Goal: Task Accomplishment & Management: Use online tool/utility

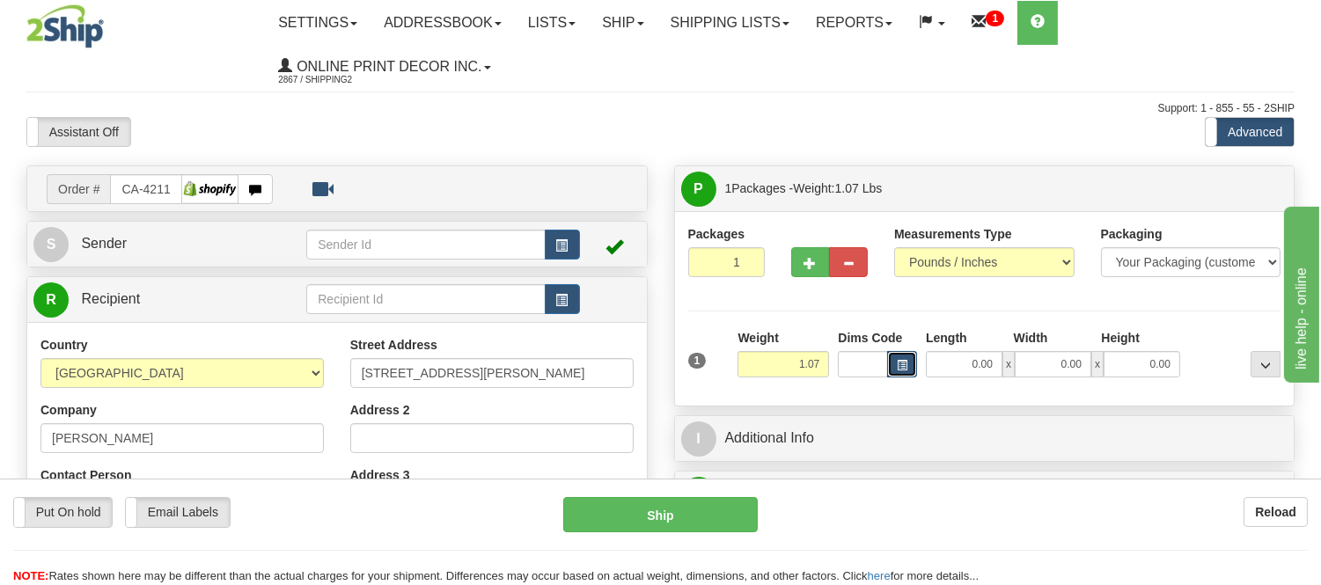
click at [894, 370] on button "button" at bounding box center [902, 364] width 30 height 26
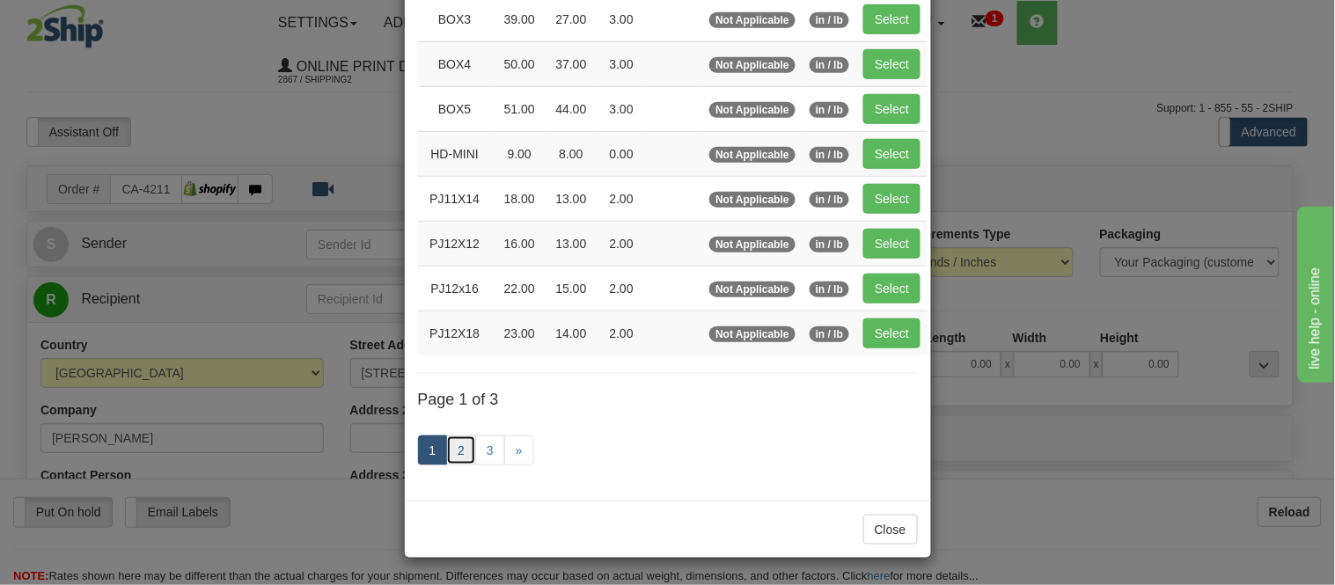
click at [446, 452] on link "2" at bounding box center [461, 451] width 30 height 30
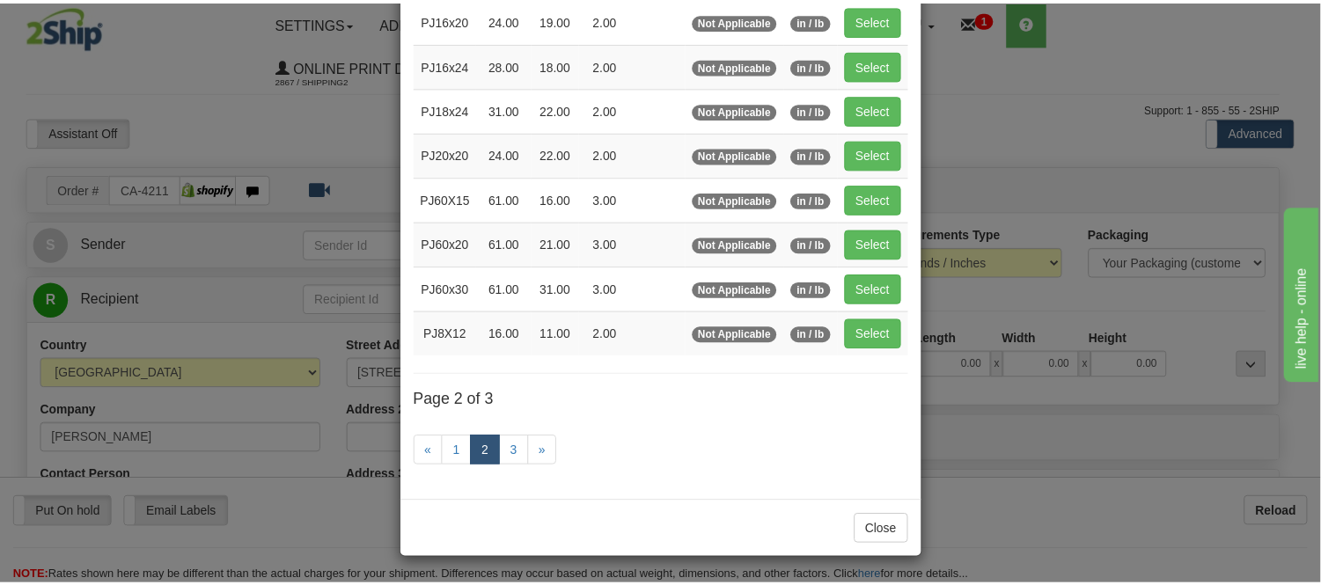
scroll to position [286, 0]
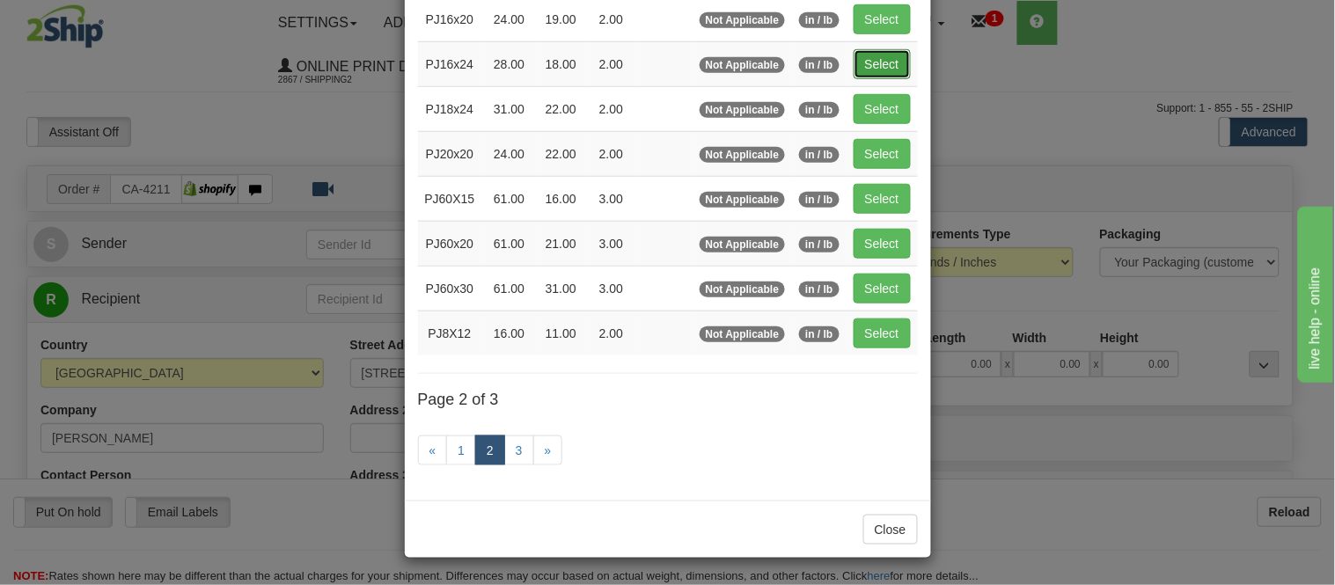
click at [877, 63] on button "Select" at bounding box center [882, 64] width 57 height 30
type input "PJ16x24"
type input "28.00"
type input "18.00"
type input "2.00"
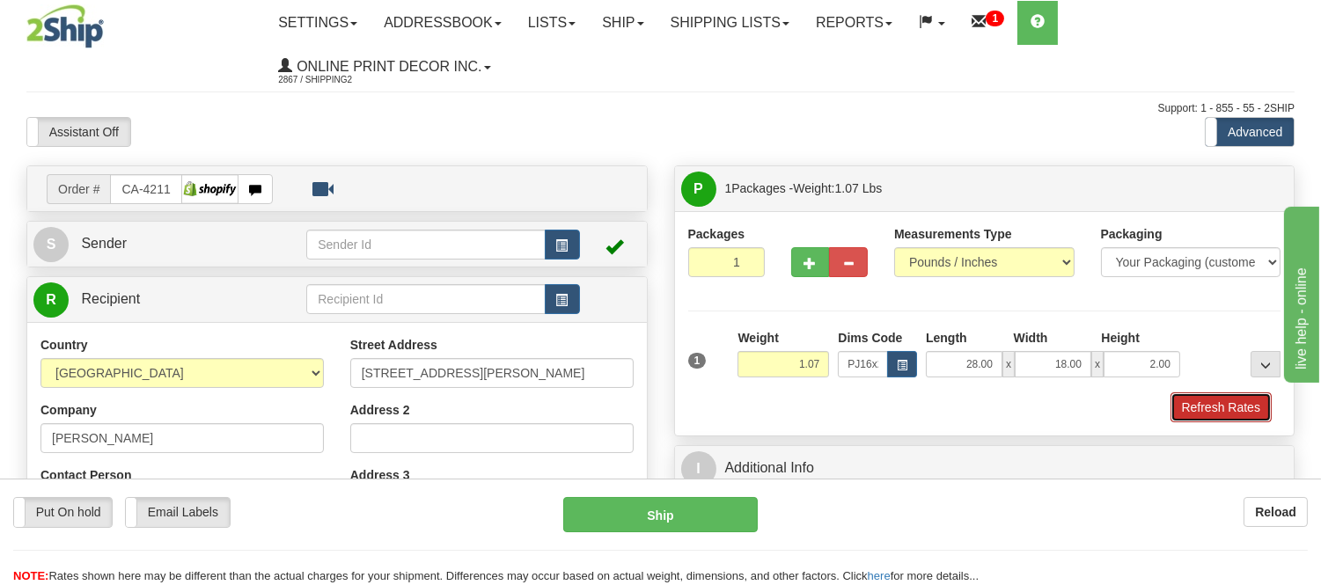
click at [1259, 408] on button "Refresh Rates" at bounding box center [1221, 408] width 101 height 30
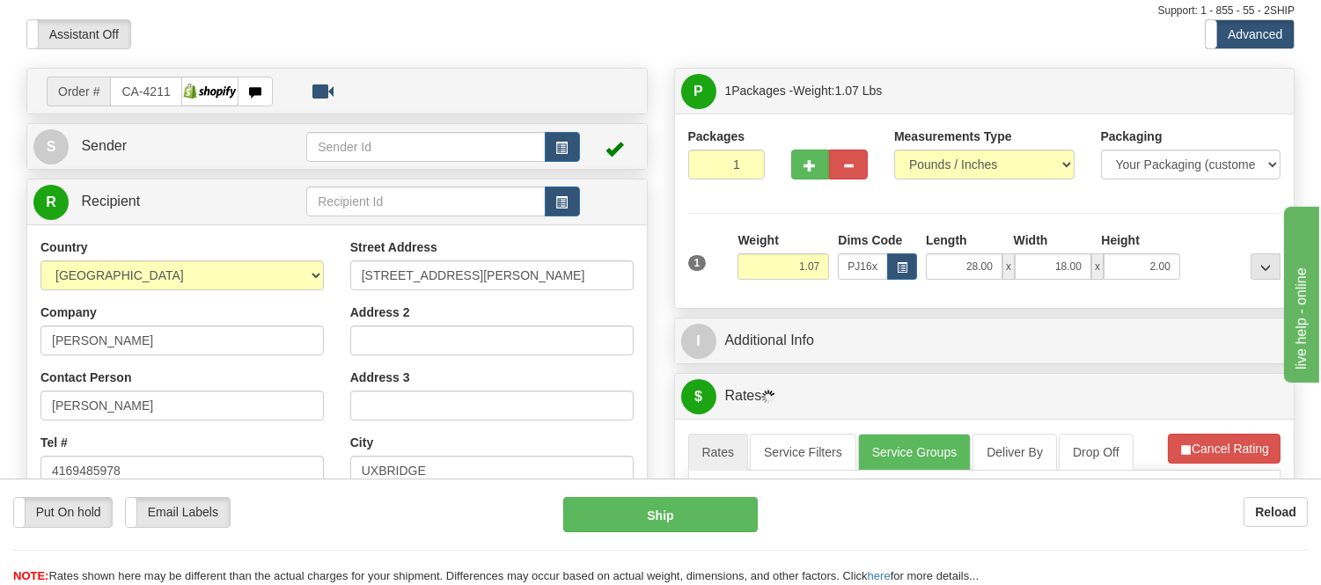
scroll to position [195, 0]
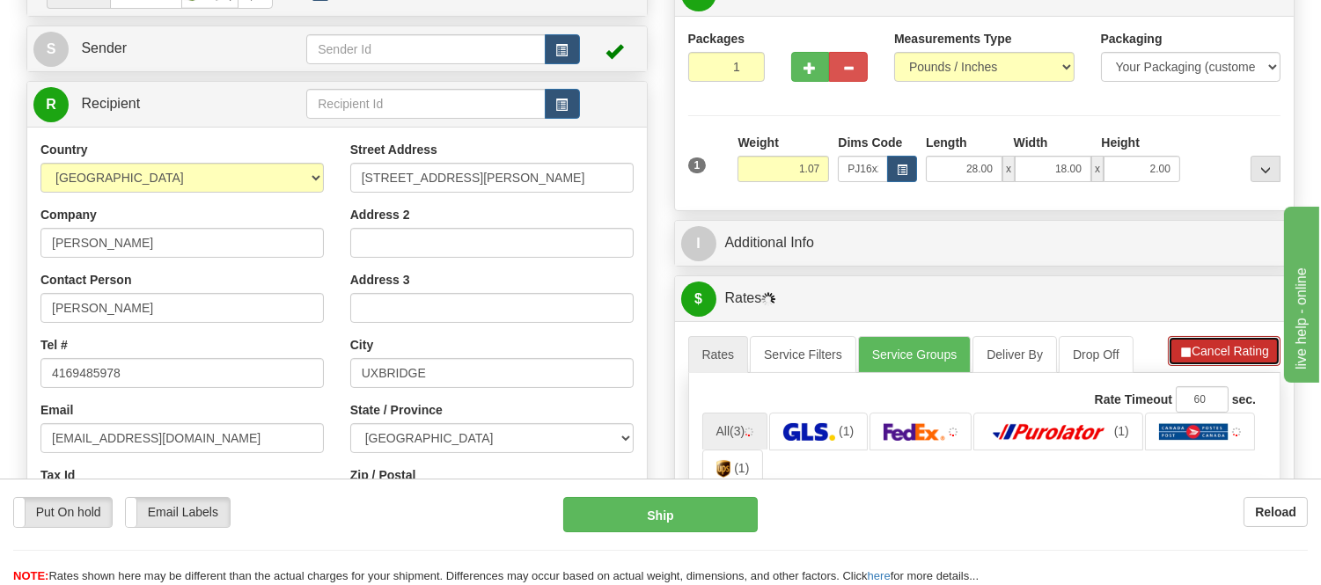
click at [1180, 352] on span "button" at bounding box center [1186, 352] width 12 height 11
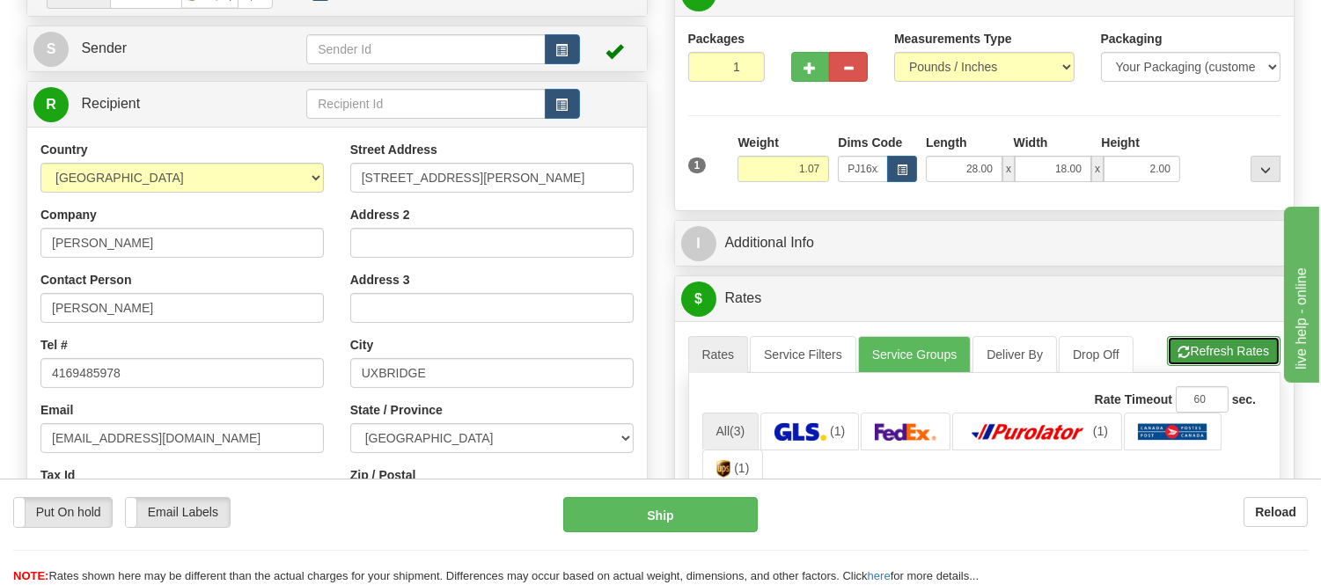
click at [1181, 358] on span "button" at bounding box center [1185, 352] width 12 height 11
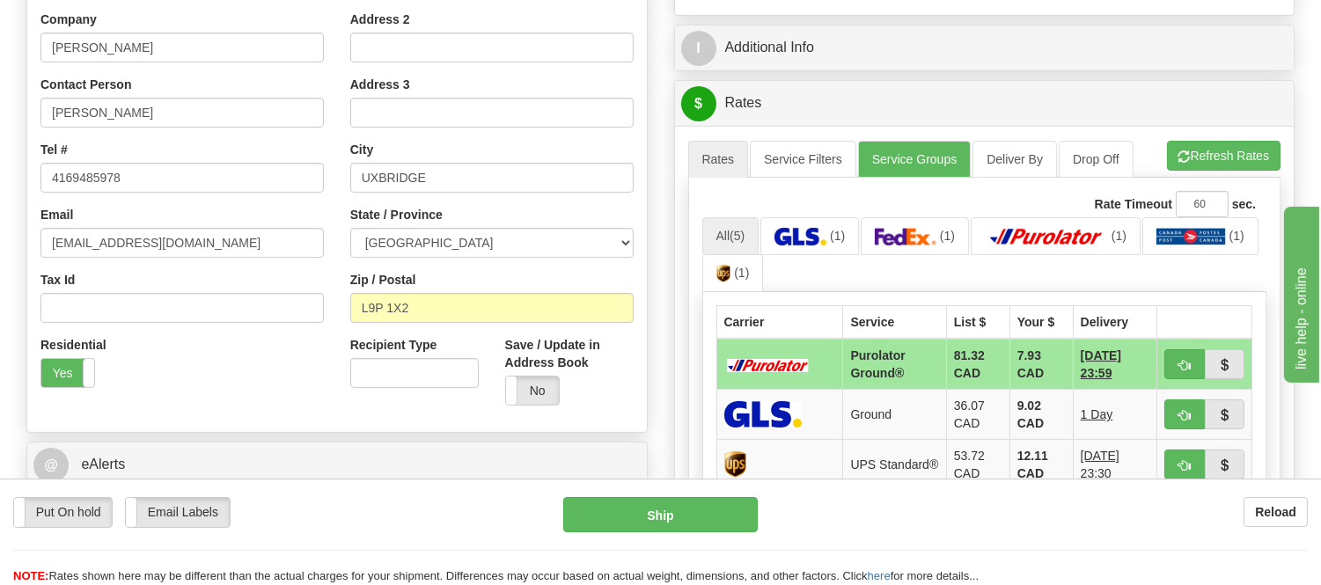
scroll to position [489, 0]
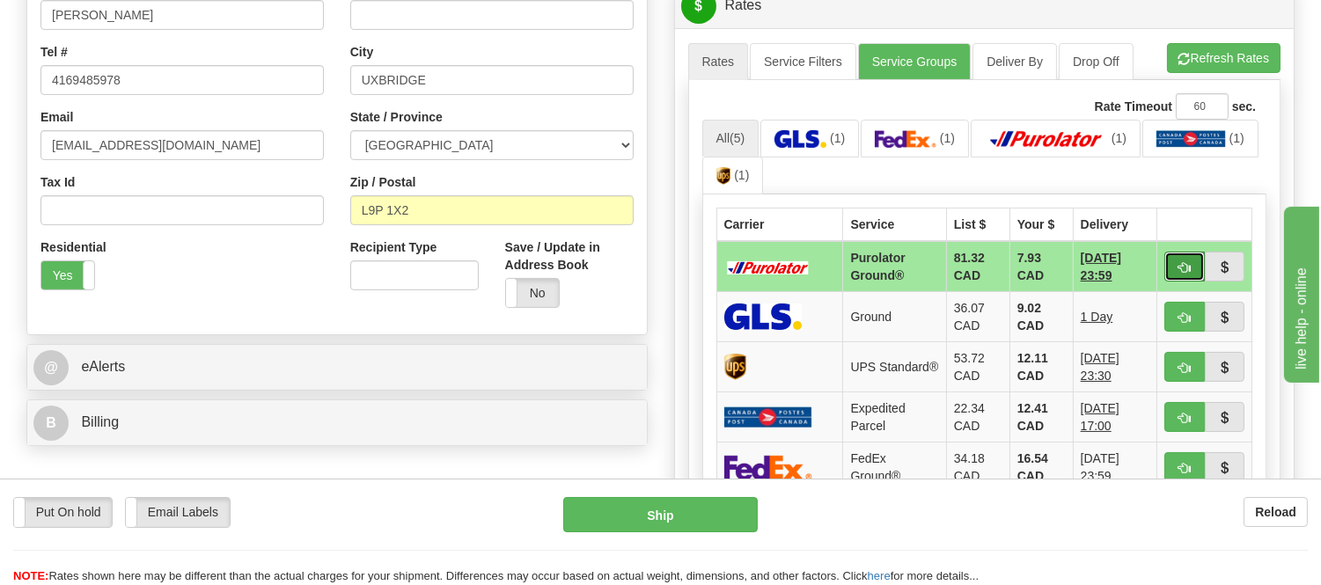
click at [1171, 258] on button "button" at bounding box center [1185, 267] width 40 height 30
type input "260"
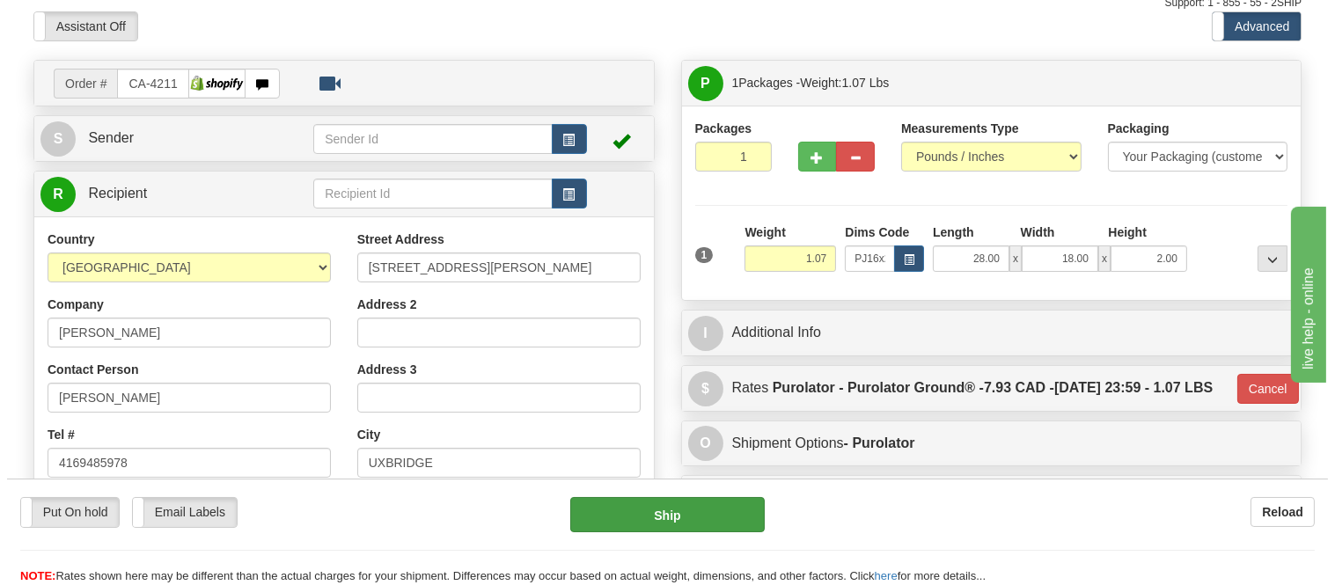
scroll to position [98, 0]
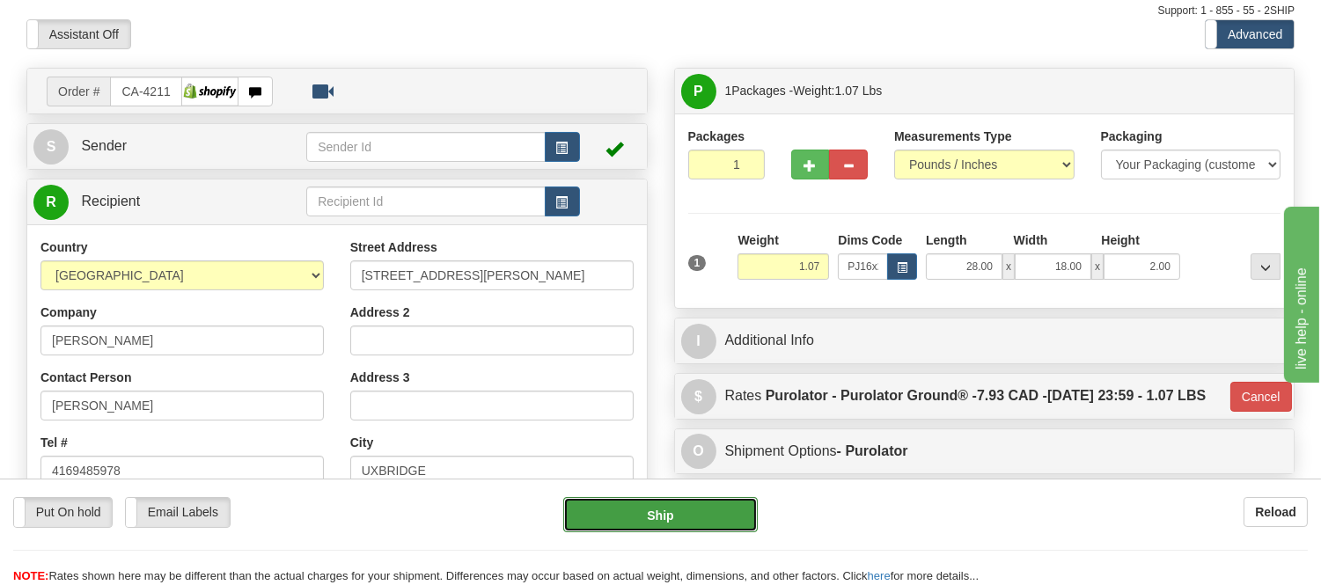
click at [691, 512] on button "Ship" at bounding box center [660, 514] width 194 height 35
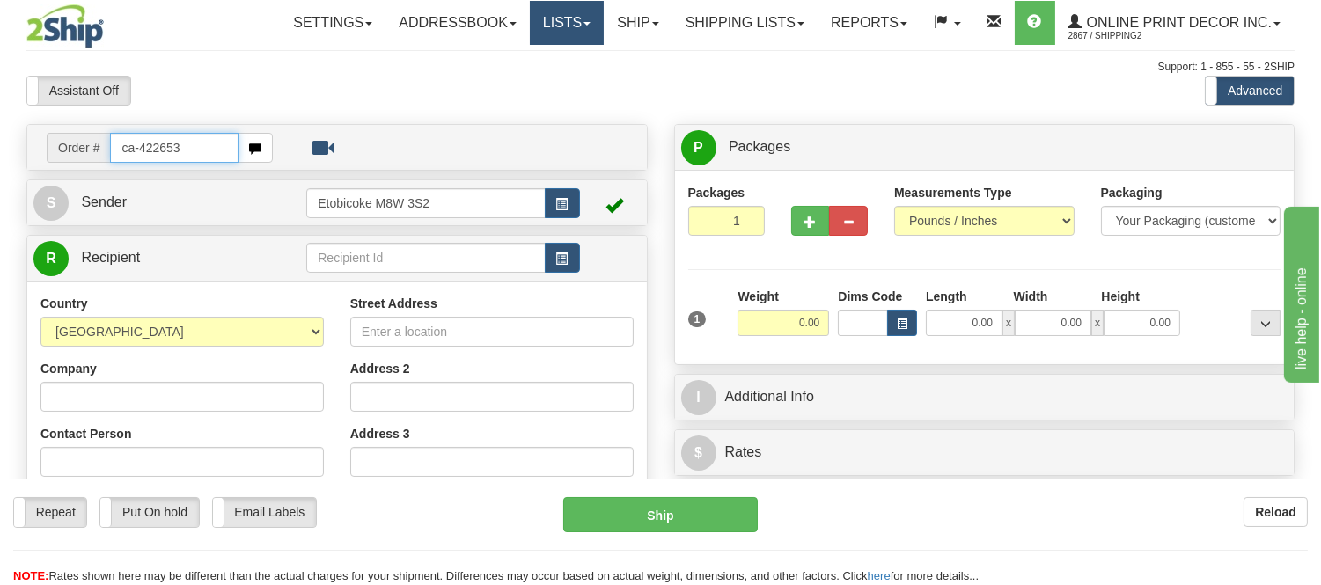
type input "ca-422653"
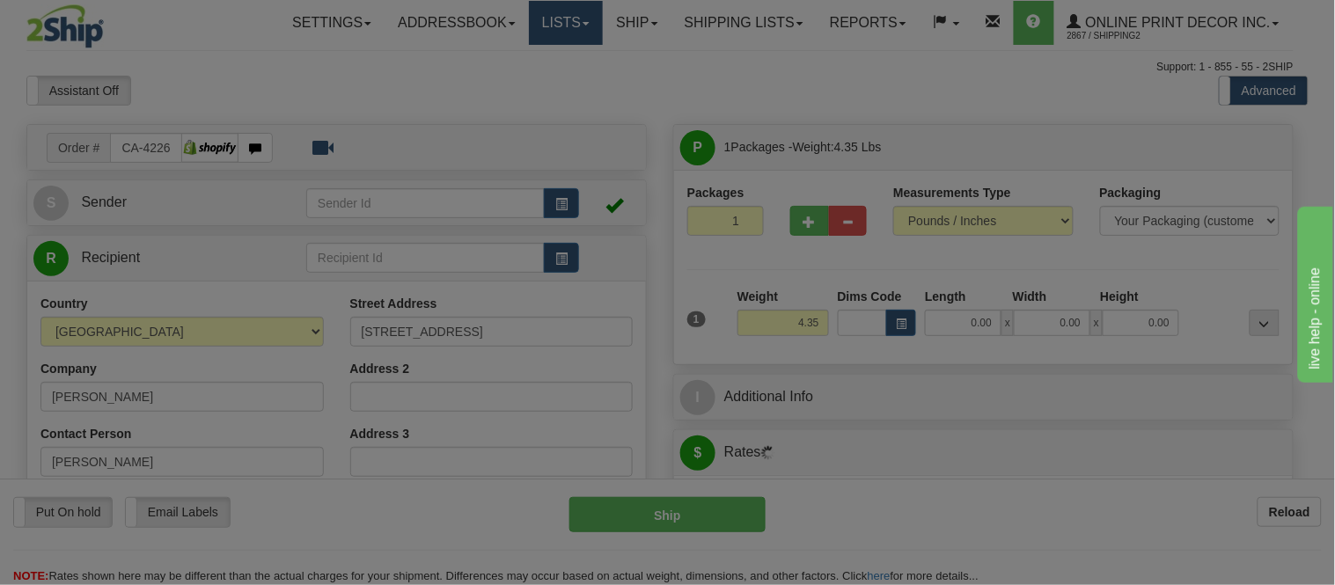
type input "ORO-MEDONTE"
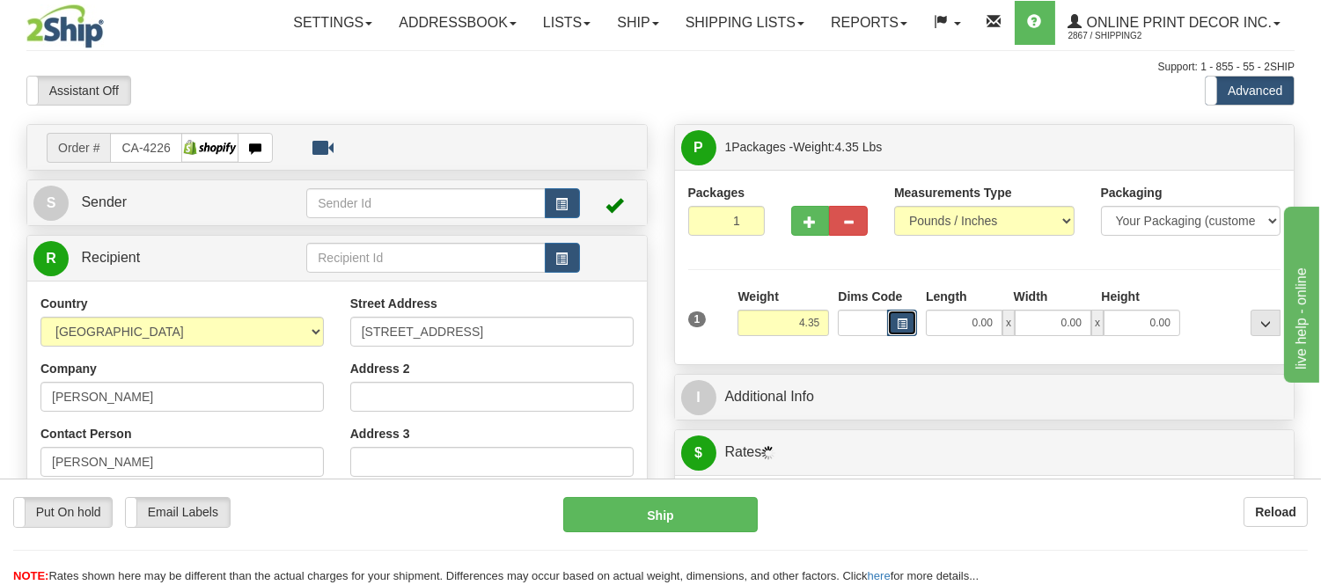
click at [908, 330] on button "button" at bounding box center [902, 323] width 30 height 26
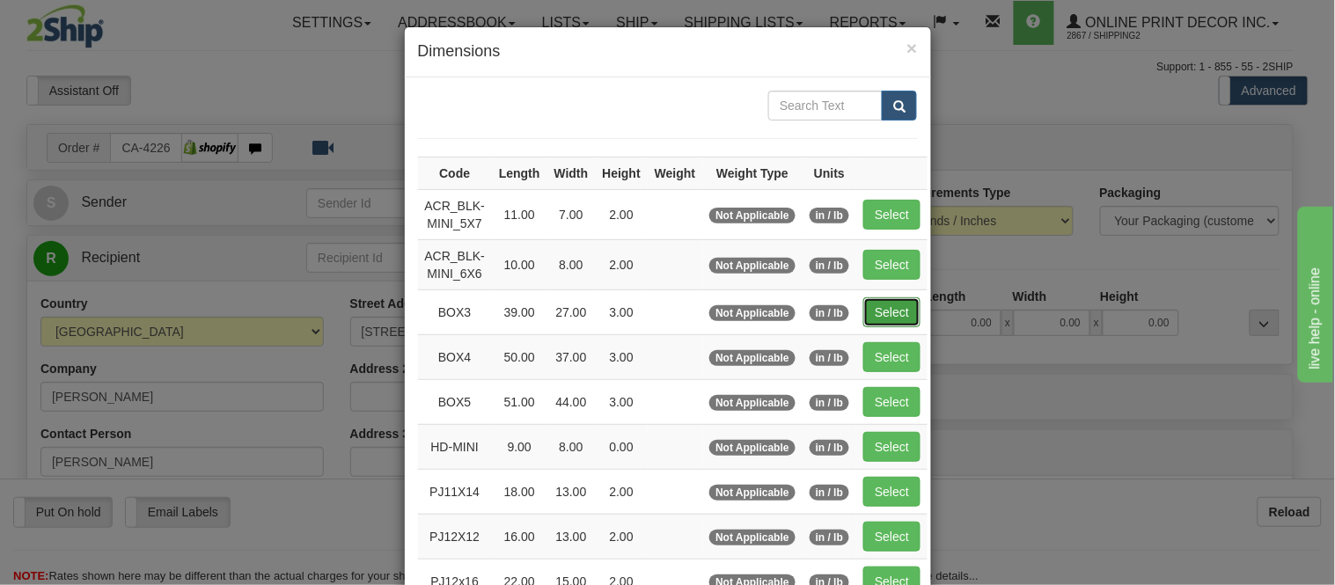
click at [901, 320] on button "Select" at bounding box center [892, 313] width 57 height 30
type input "BOX3"
type input "39.00"
type input "27.00"
type input "3.00"
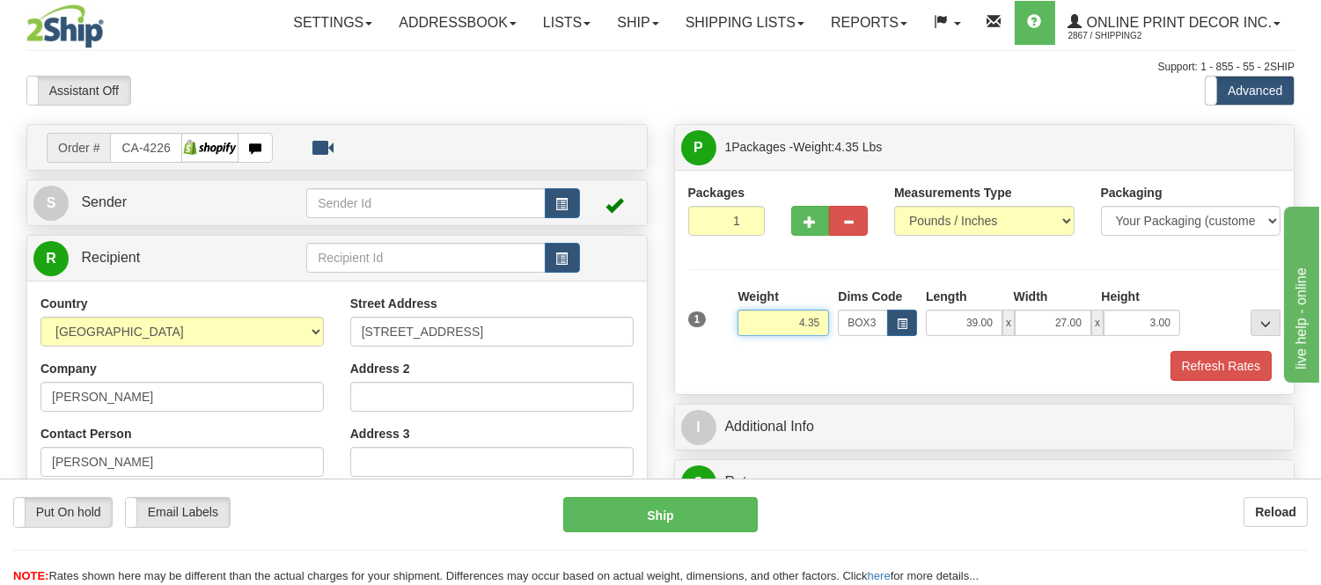
drag, startPoint x: 820, startPoint y: 319, endPoint x: 736, endPoint y: 326, distance: 83.9
click at [736, 326] on div "Weight 4.35" at bounding box center [783, 319] width 100 height 62
type input "11.98"
click at [1191, 355] on button "Refresh Rates" at bounding box center [1221, 366] width 101 height 30
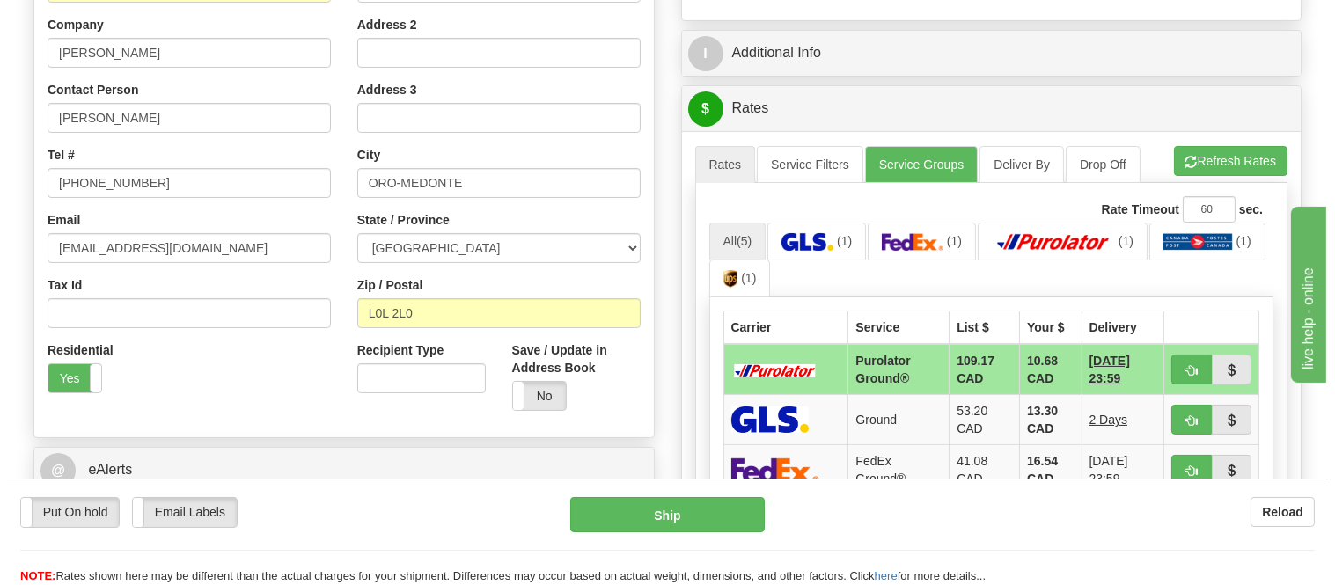
scroll to position [391, 0]
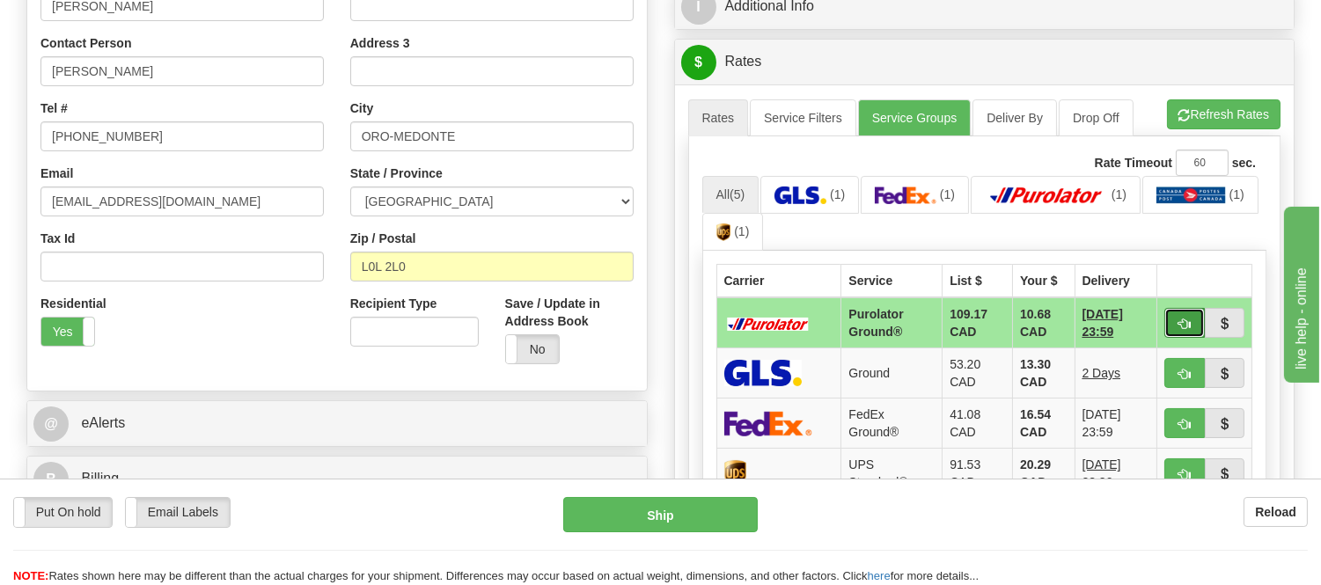
click at [1184, 322] on span "button" at bounding box center [1185, 324] width 12 height 11
type input "260"
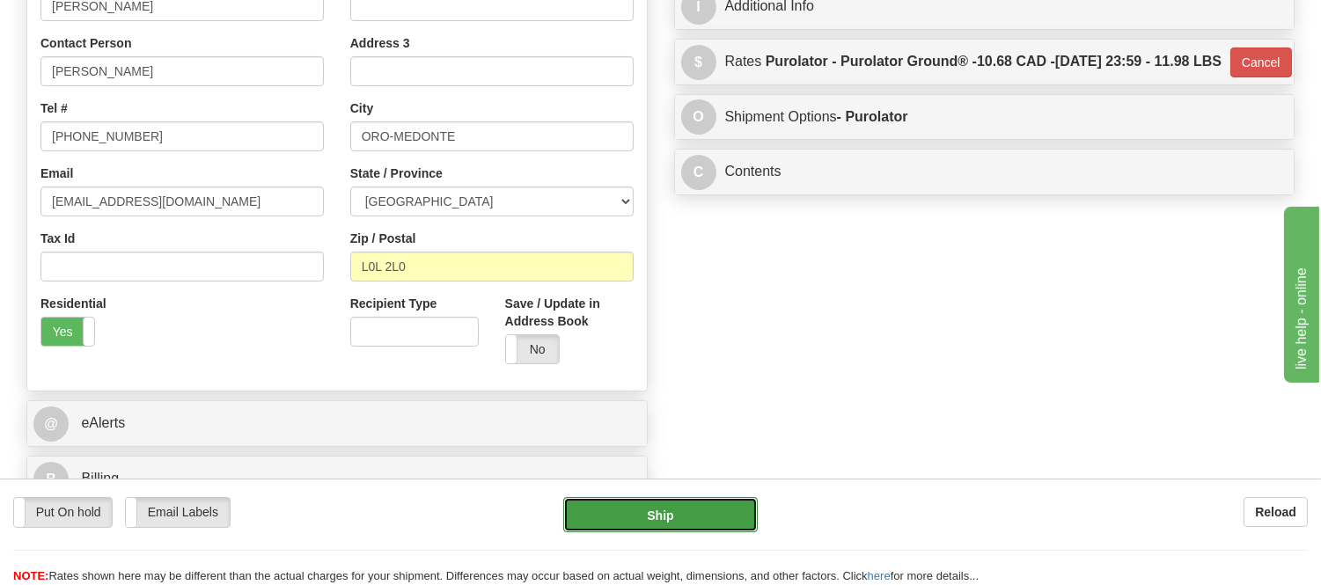
click at [740, 519] on button "Ship" at bounding box center [660, 514] width 194 height 35
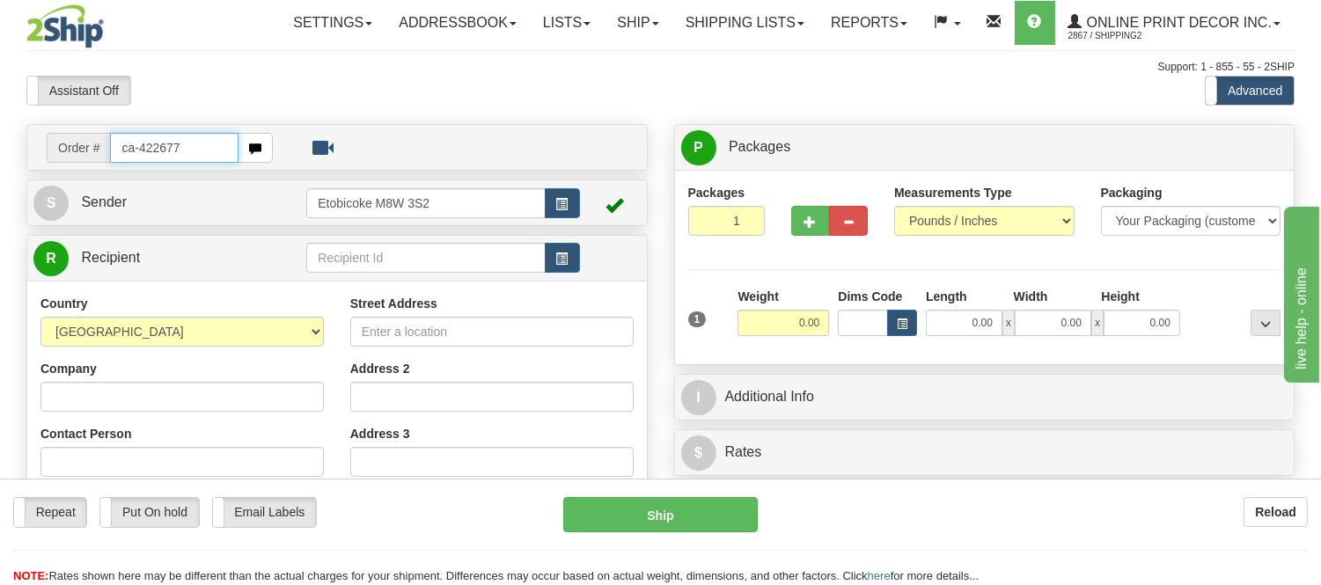
type input "ca-422677"
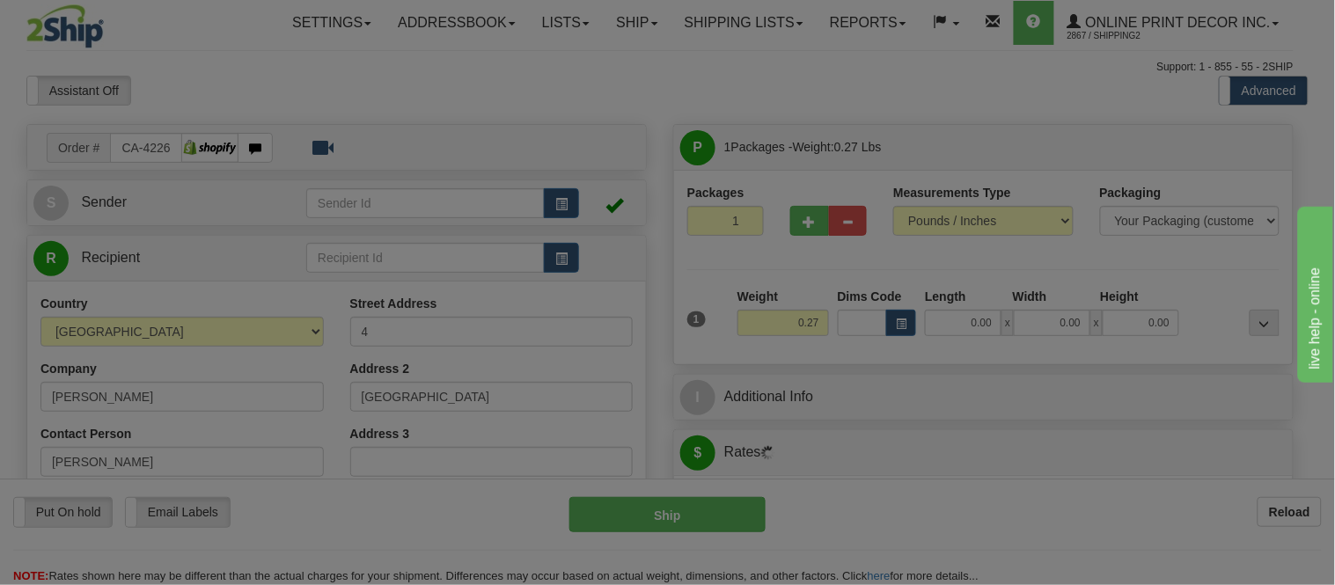
type input "MEMRAMCOOK"
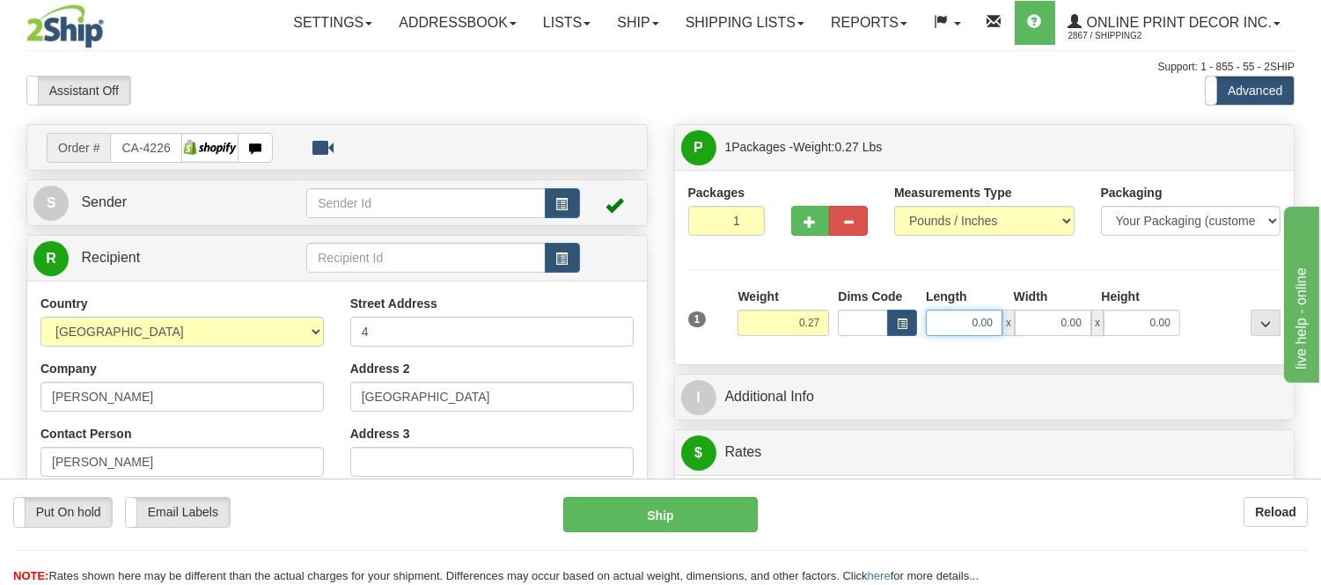
click at [937, 323] on input "0.00" at bounding box center [964, 323] width 77 height 26
type input "0.00"
click at [891, 320] on button "button" at bounding box center [902, 323] width 30 height 26
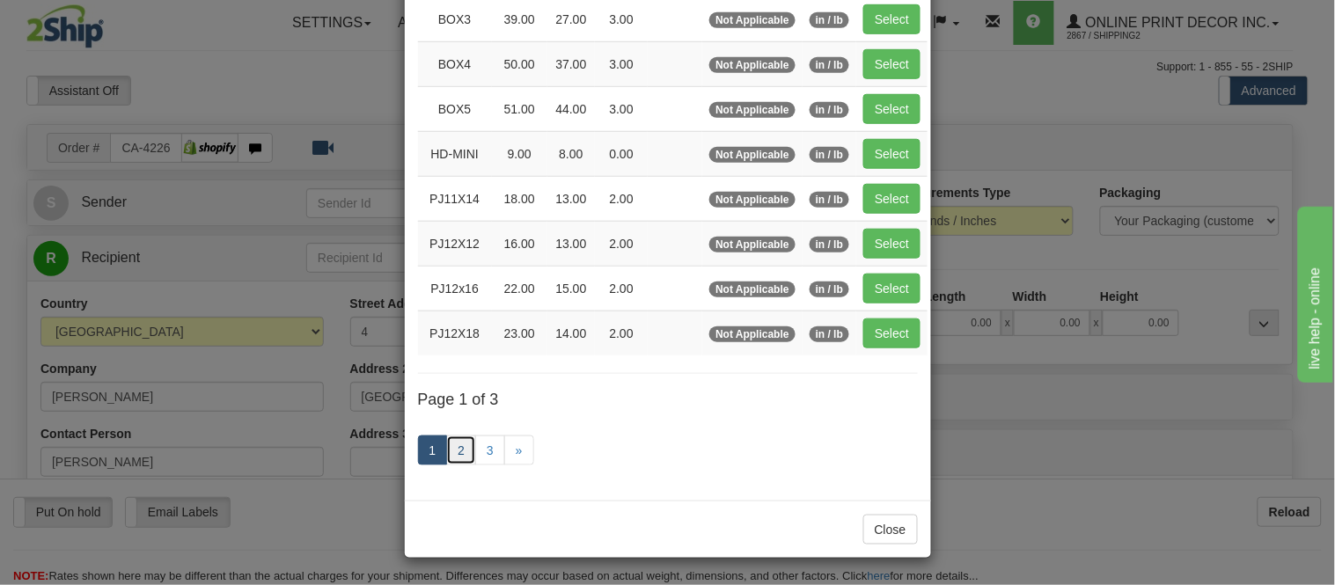
click at [446, 452] on link "2" at bounding box center [461, 451] width 30 height 30
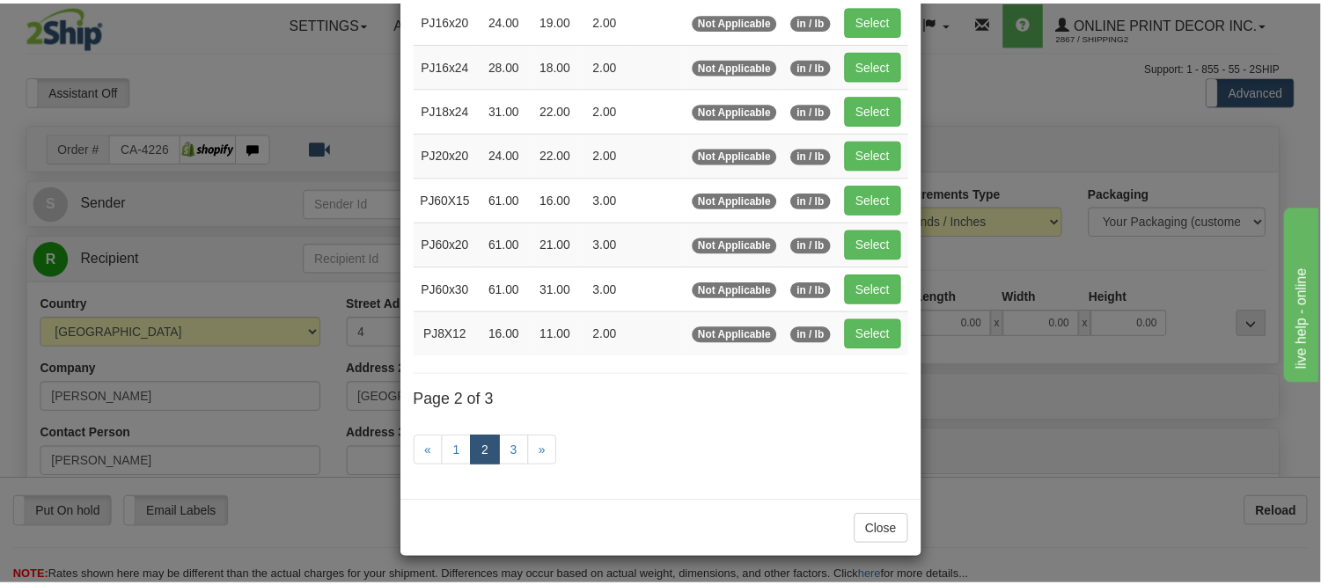
scroll to position [286, 0]
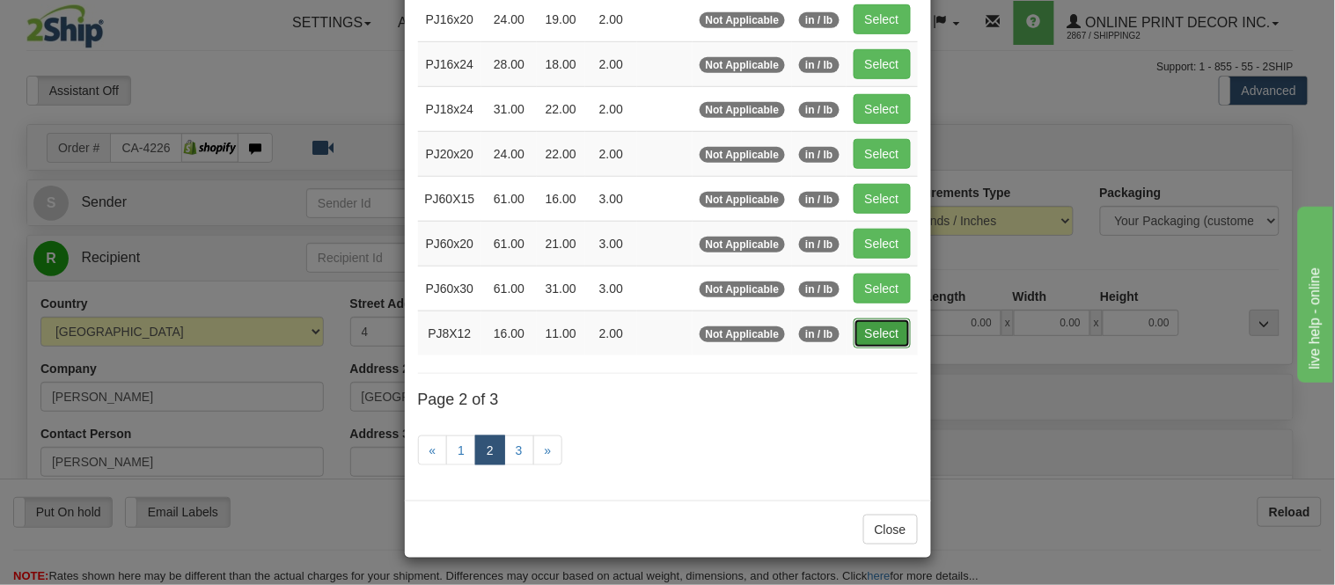
click at [872, 326] on button "Select" at bounding box center [882, 334] width 57 height 30
type input "PJ8X12"
type input "16.00"
type input "11.00"
type input "2.00"
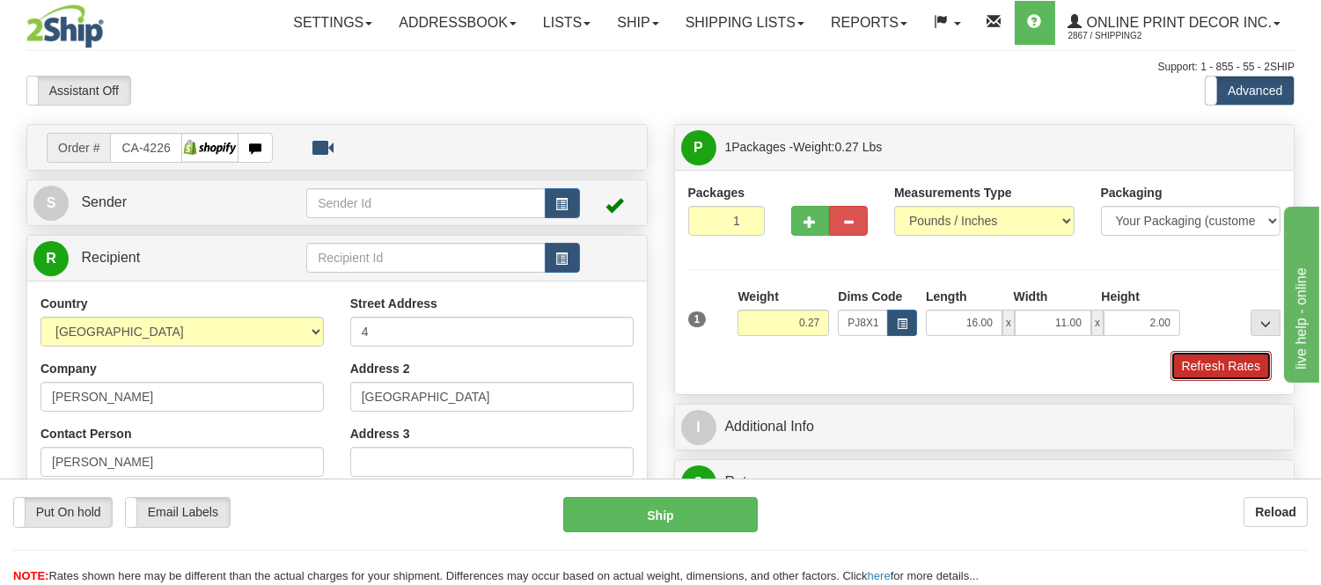
click at [1217, 368] on button "Refresh Rates" at bounding box center [1221, 366] width 101 height 30
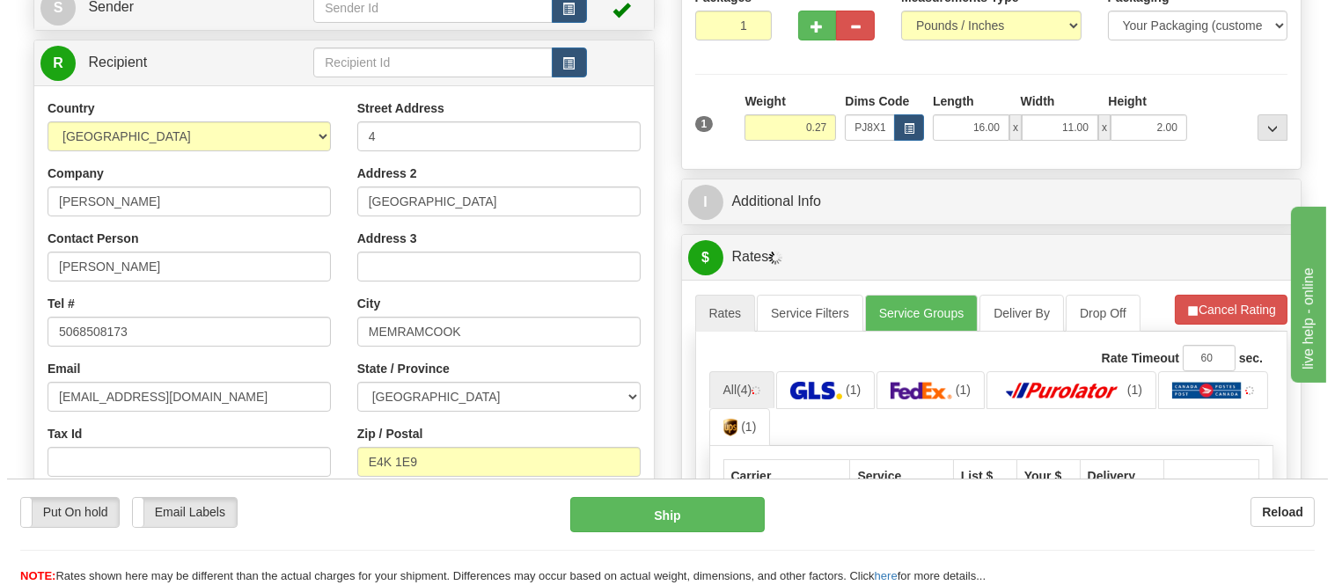
scroll to position [293, 0]
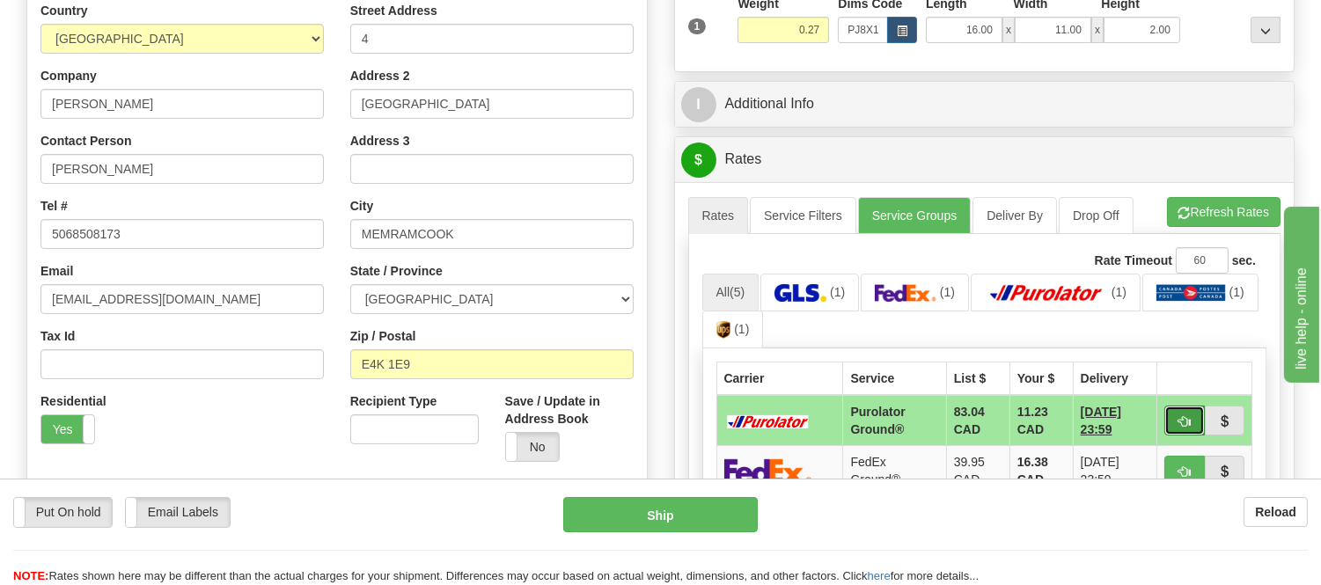
click at [1184, 423] on span "button" at bounding box center [1185, 421] width 12 height 11
type input "260"
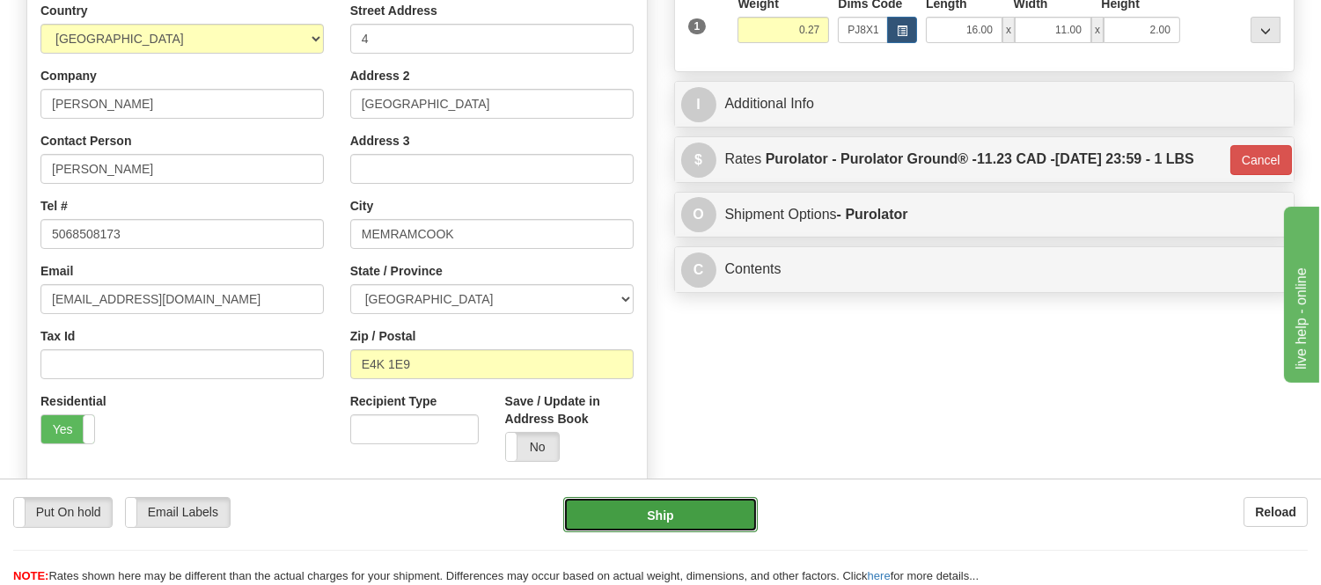
click at [715, 531] on button "Ship" at bounding box center [660, 514] width 194 height 35
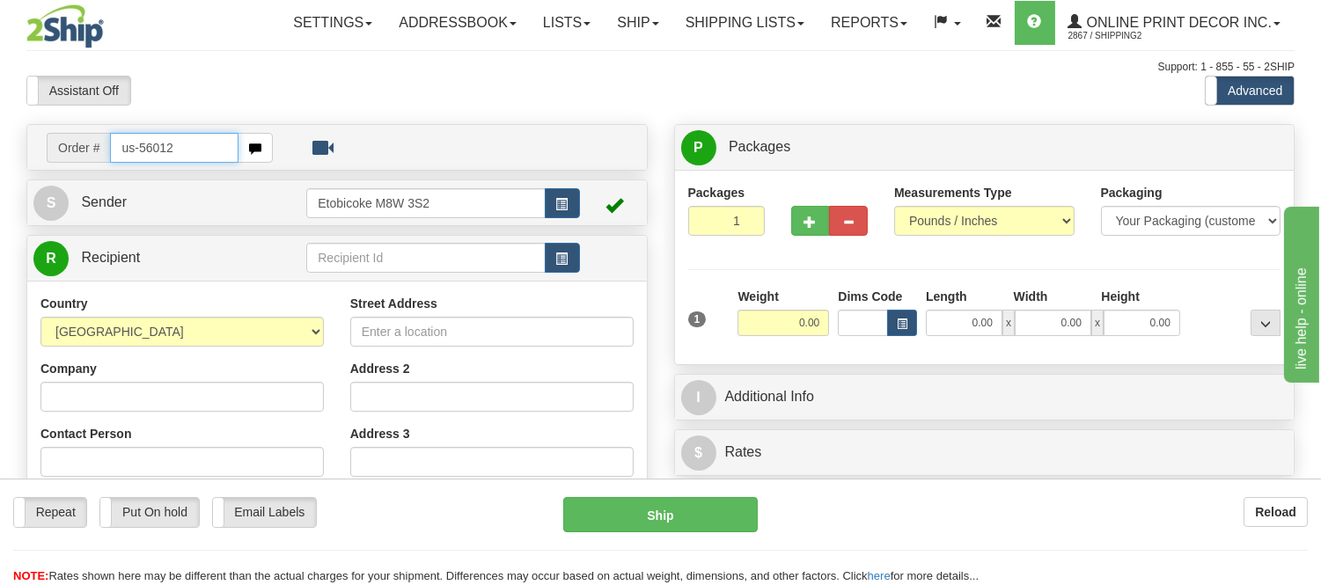
type input "us-56012"
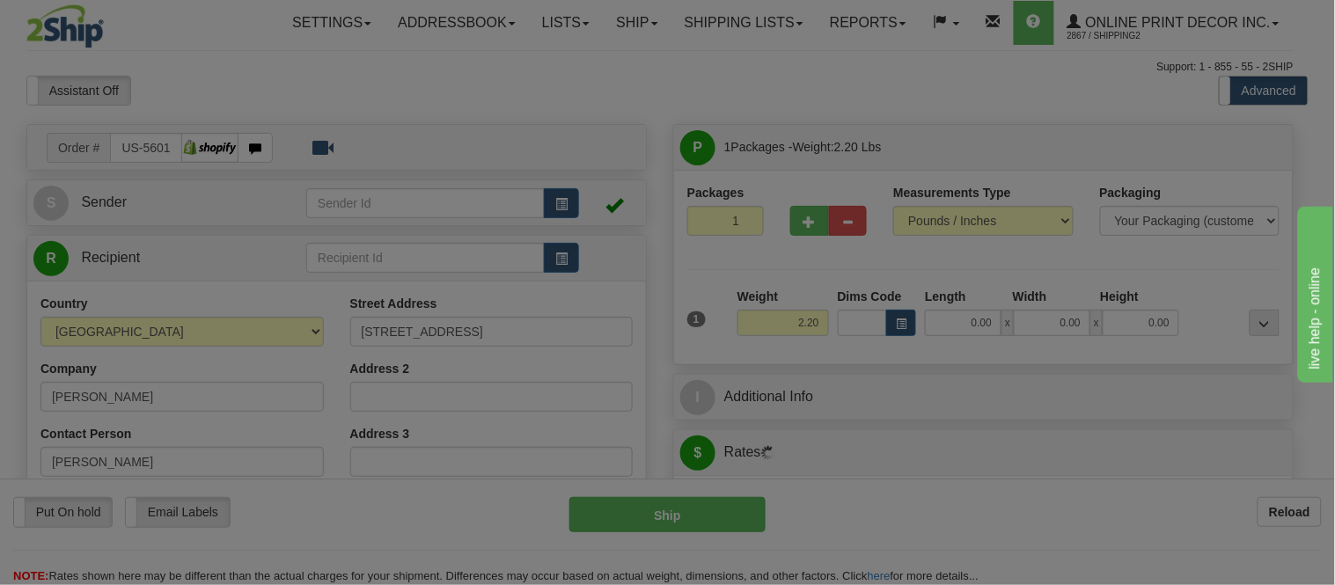
type input "[GEOGRAPHIC_DATA]"
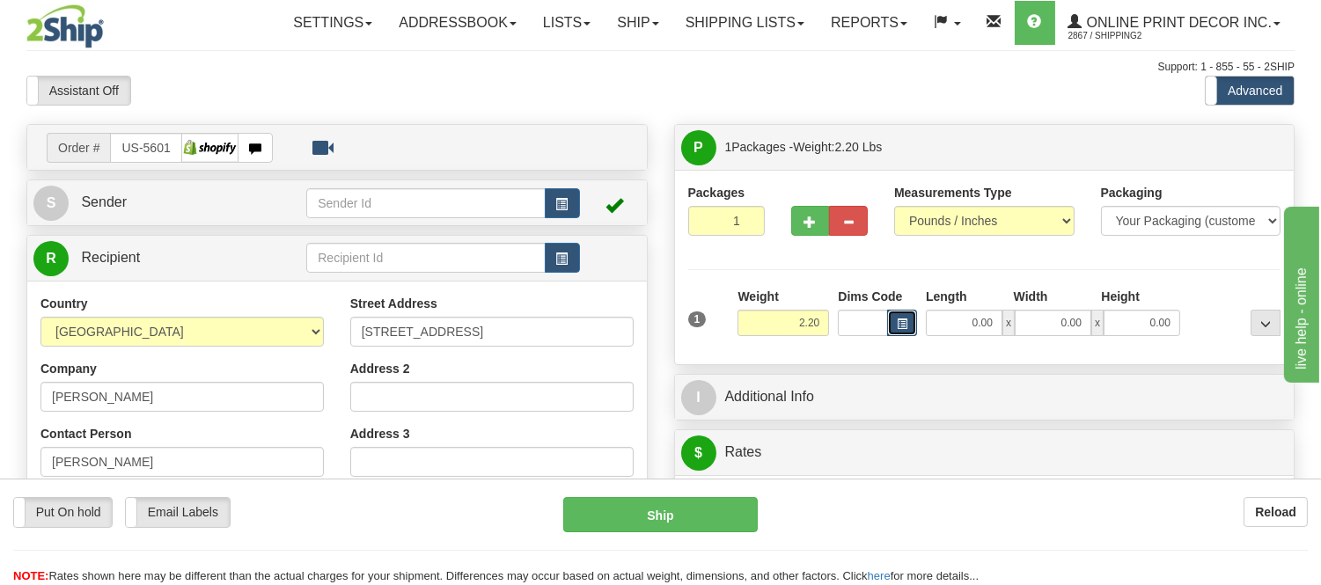
click at [891, 320] on button "button" at bounding box center [902, 323] width 30 height 26
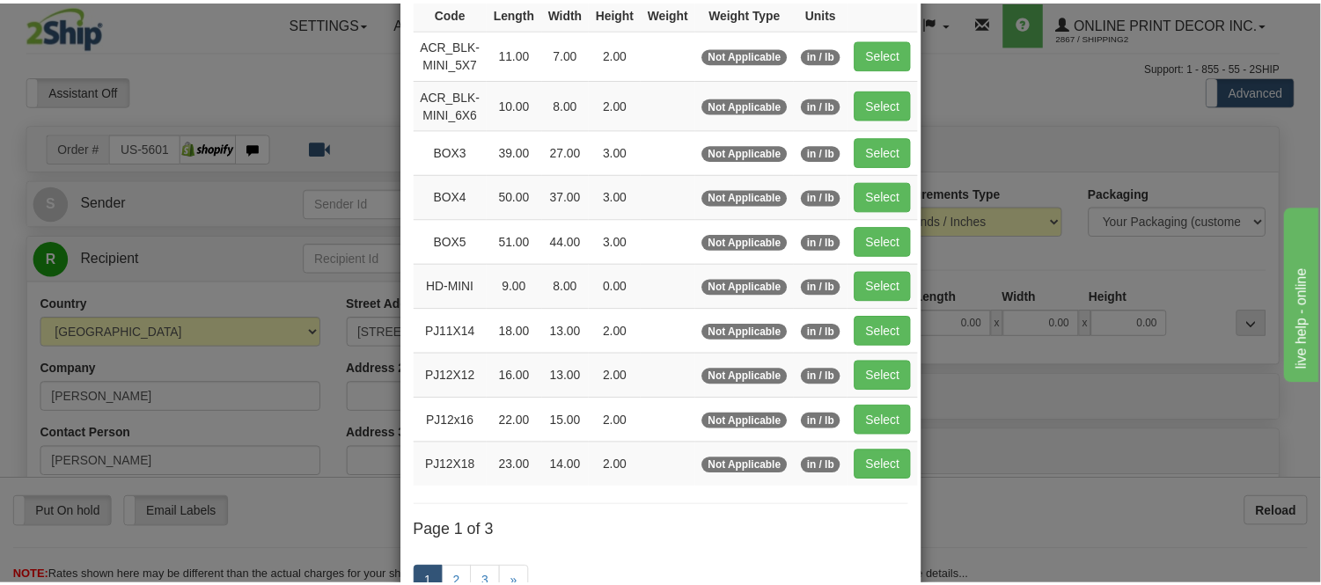
scroll to position [195, 0]
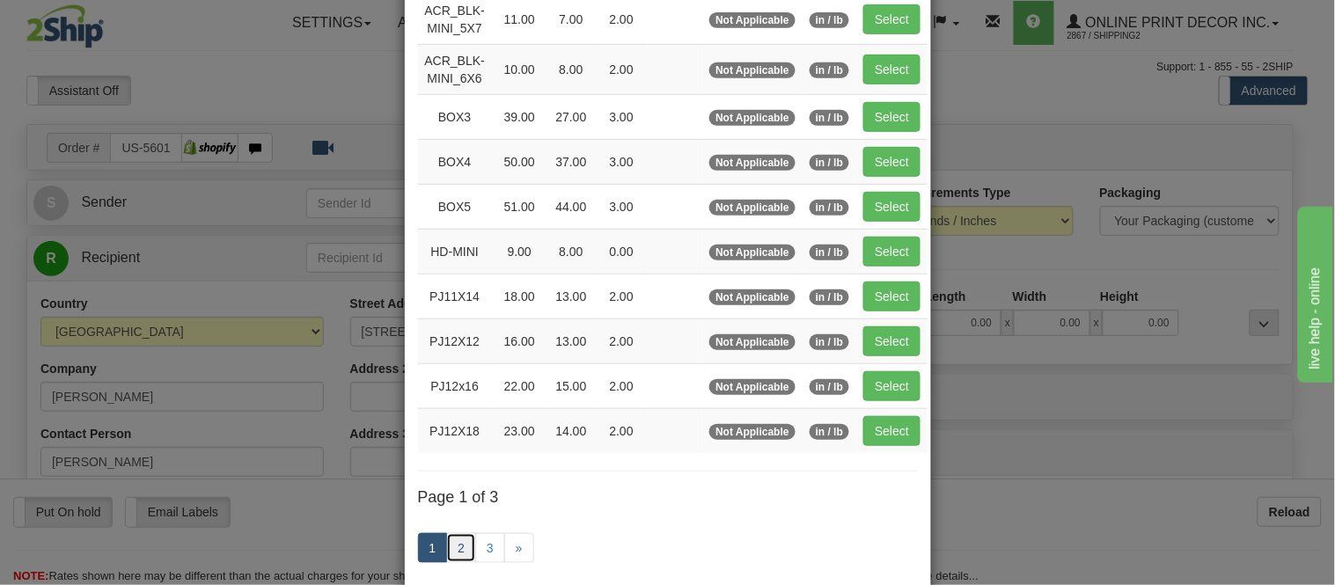
click at [462, 547] on link "2" at bounding box center [461, 548] width 30 height 30
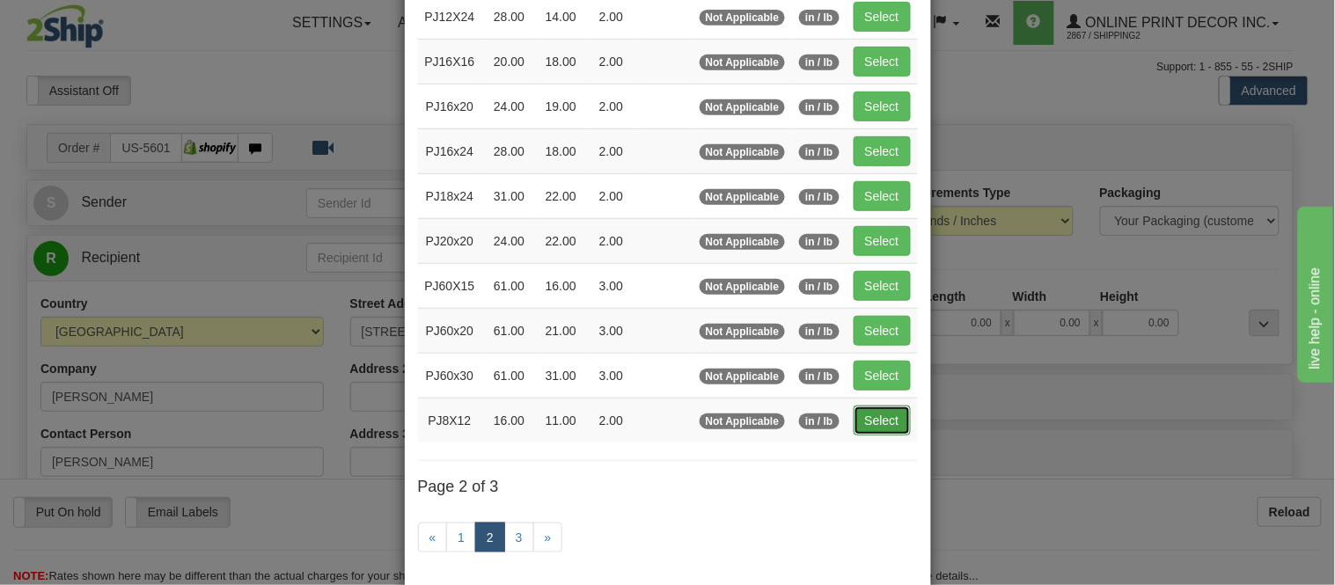
click at [896, 418] on button "Select" at bounding box center [882, 421] width 57 height 30
type input "PJ8X12"
type input "16.00"
type input "11.00"
type input "2.00"
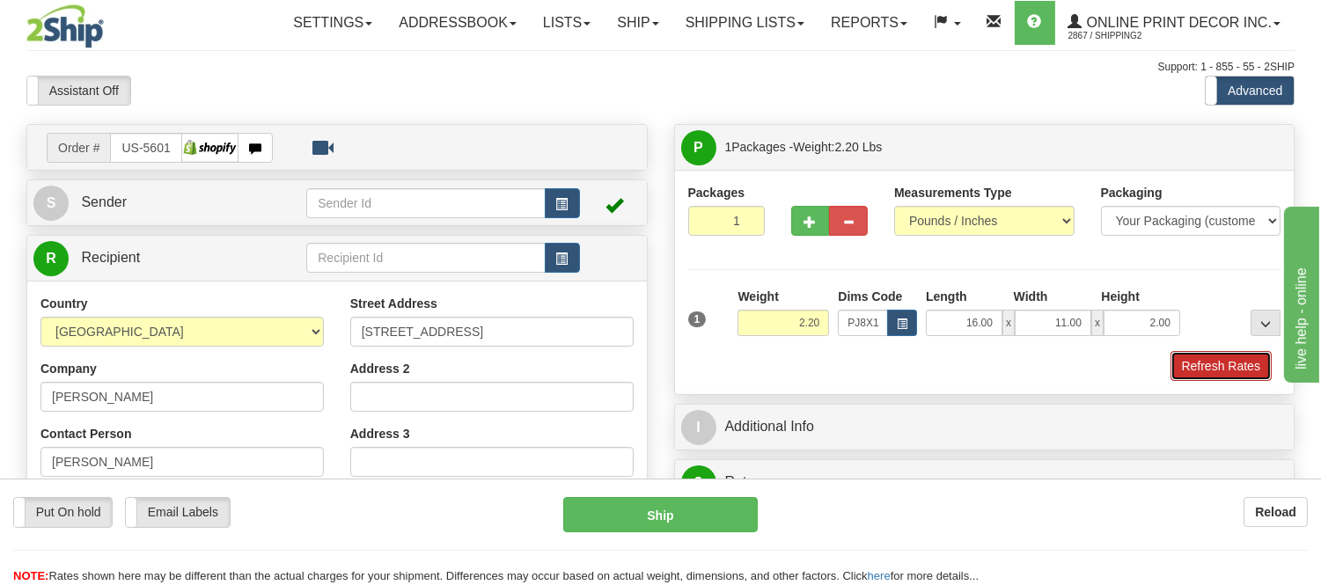
click at [1209, 368] on button "Refresh Rates" at bounding box center [1221, 366] width 101 height 30
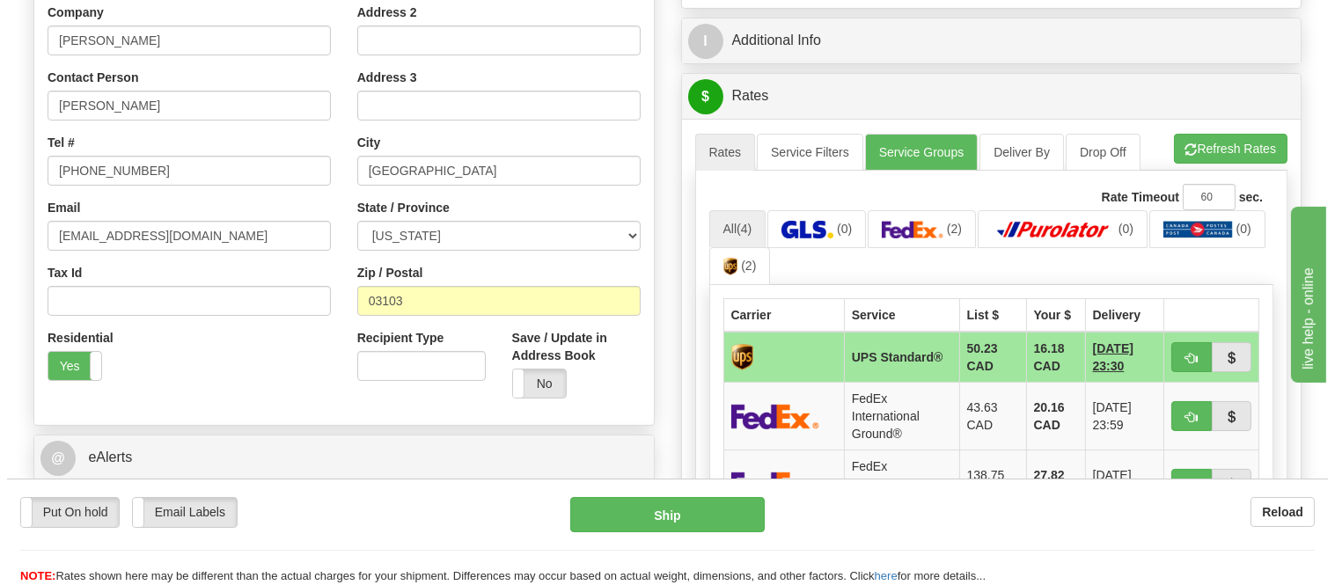
scroll to position [391, 0]
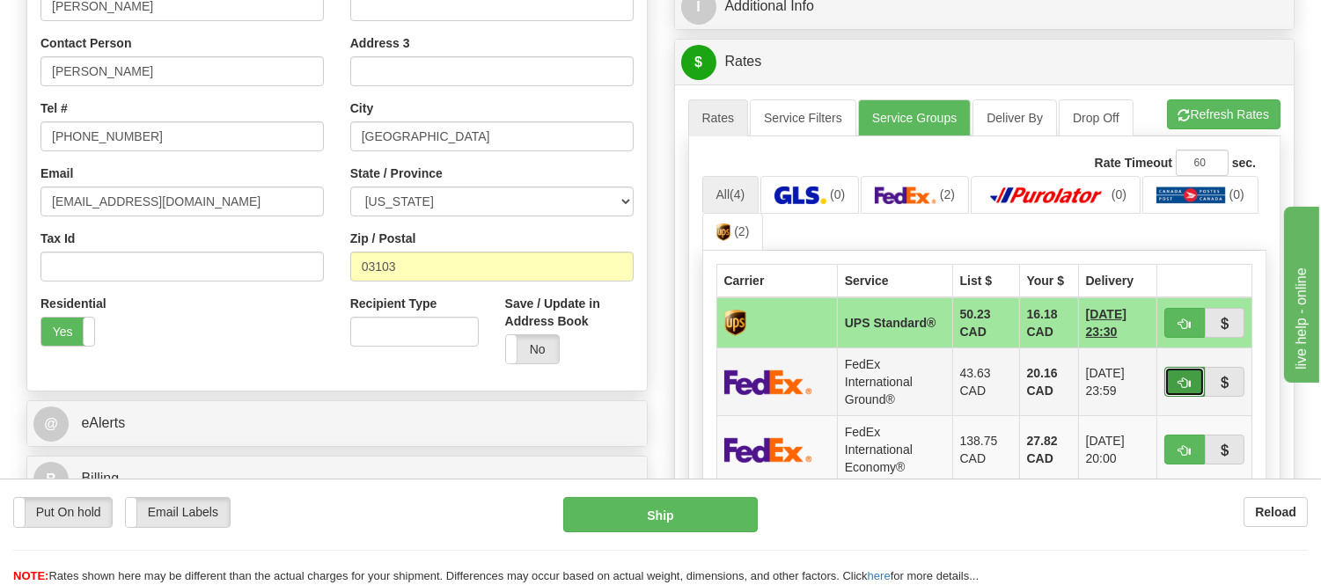
click at [1195, 372] on button "button" at bounding box center [1185, 382] width 40 height 30
type input "92"
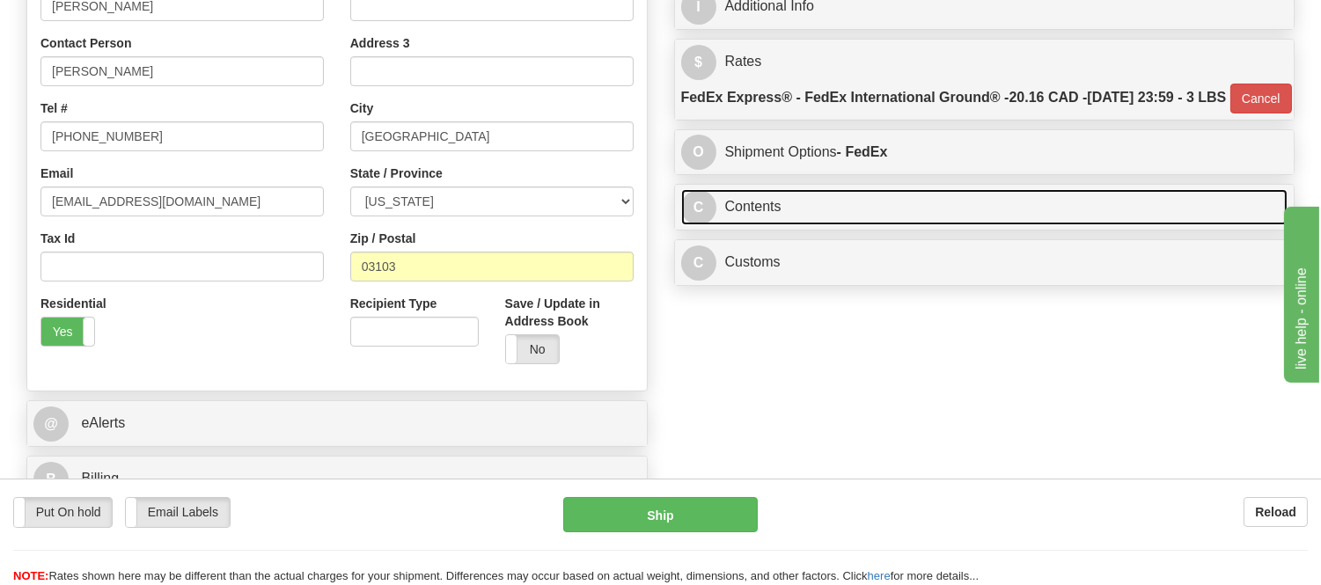
click at [886, 225] on link "C Contents" at bounding box center [984, 207] width 607 height 36
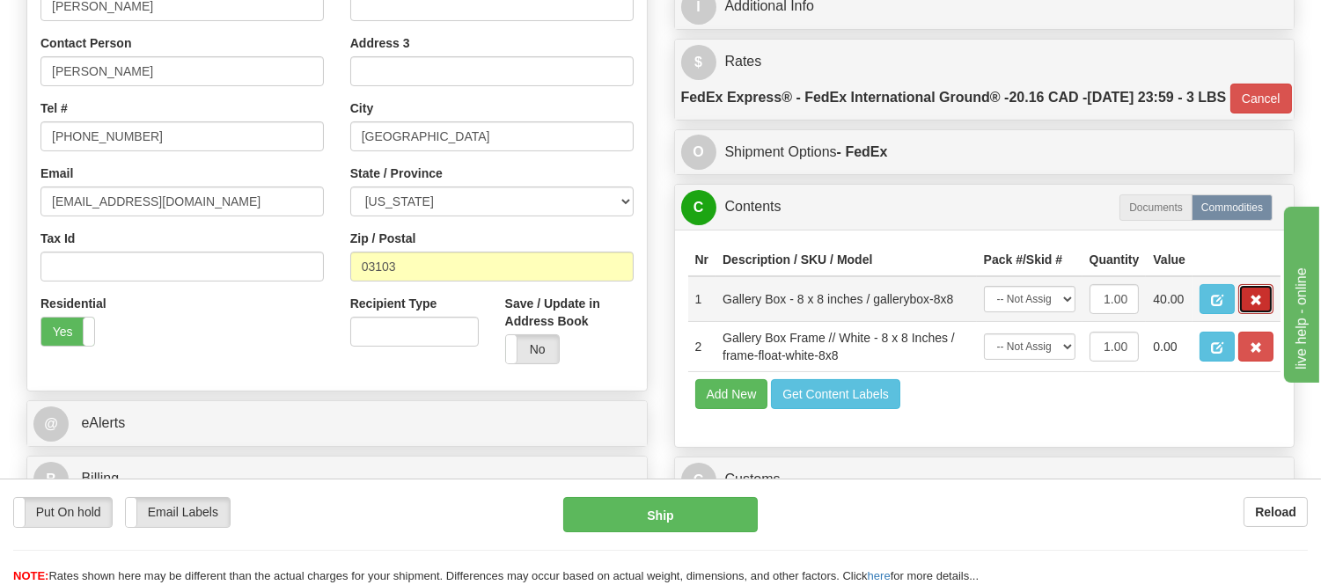
click at [1260, 306] on span "button" at bounding box center [1256, 300] width 12 height 11
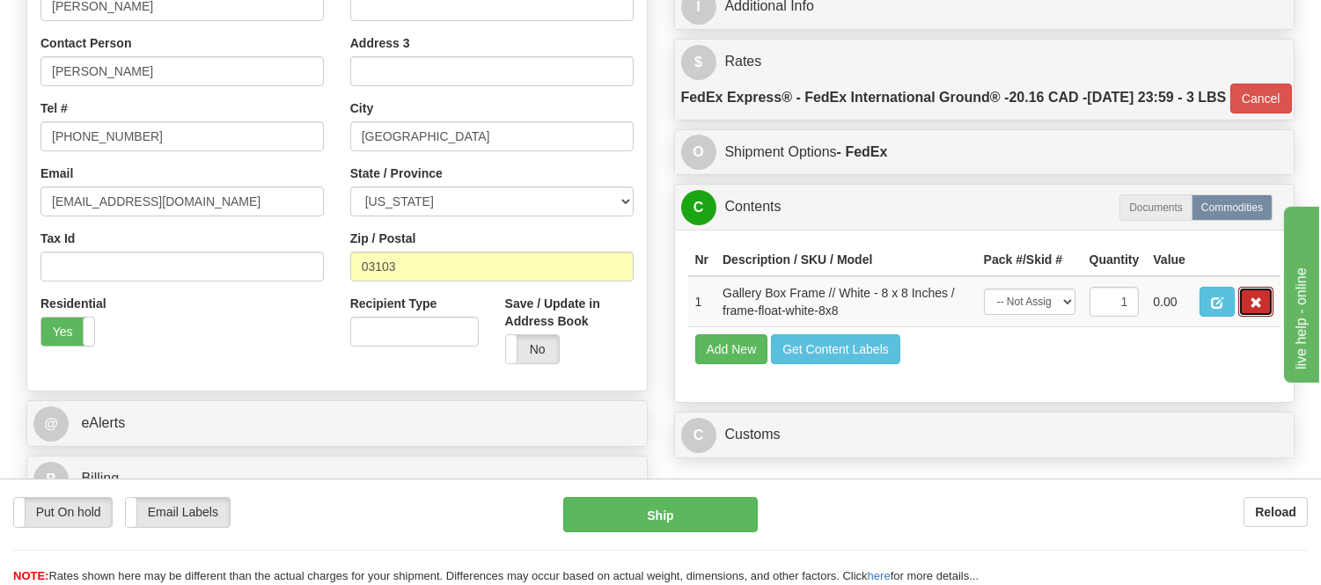
click at [1260, 309] on span "button" at bounding box center [1256, 303] width 12 height 11
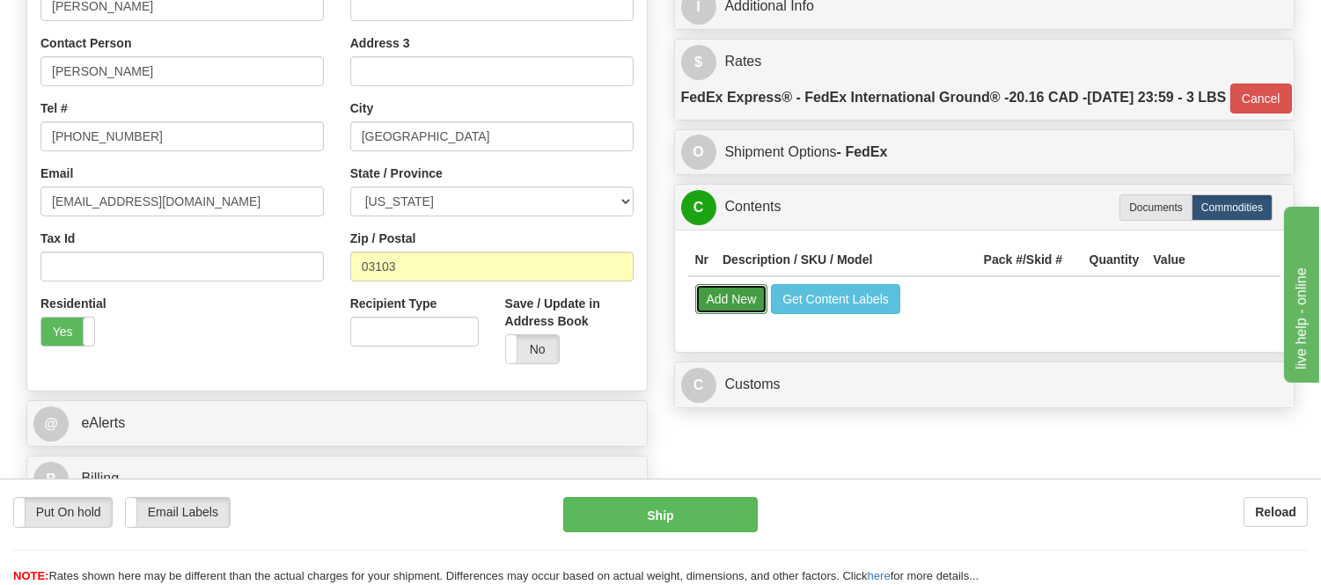
click at [698, 314] on button "Add New" at bounding box center [731, 299] width 73 height 30
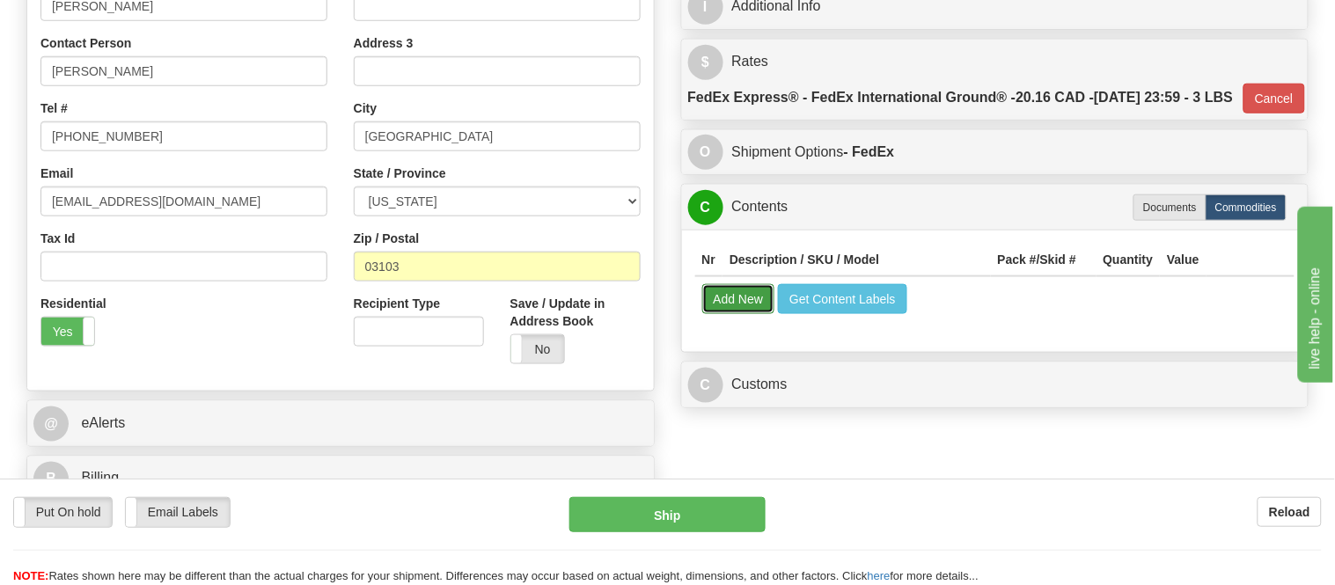
select select
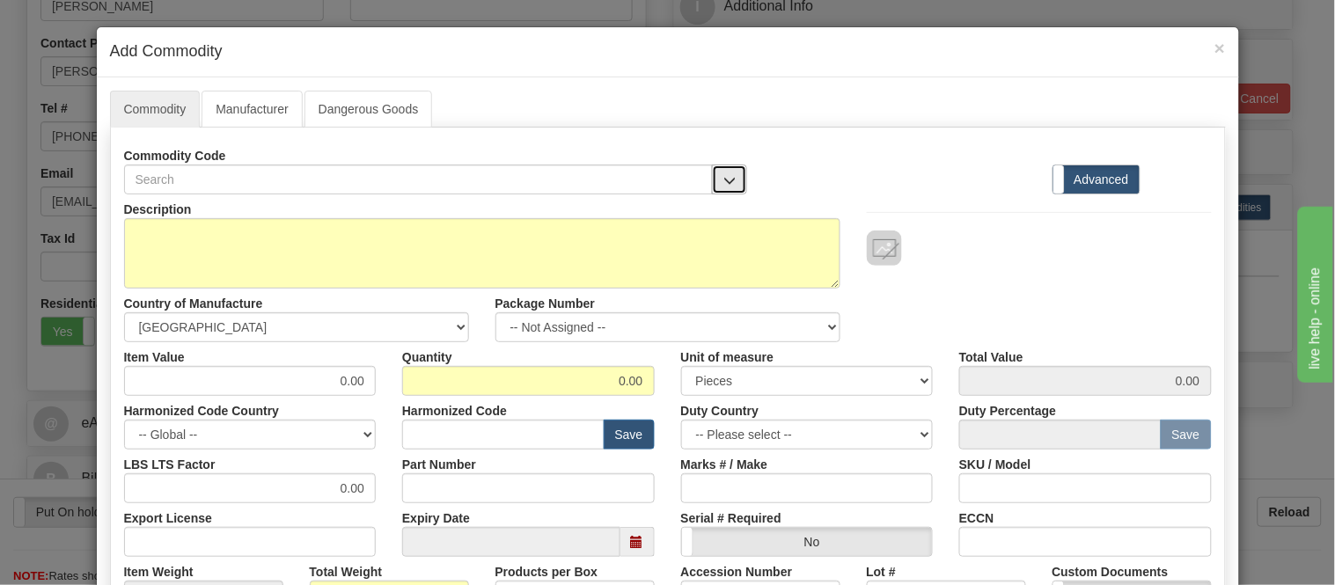
click at [723, 190] on button "button" at bounding box center [729, 180] width 35 height 30
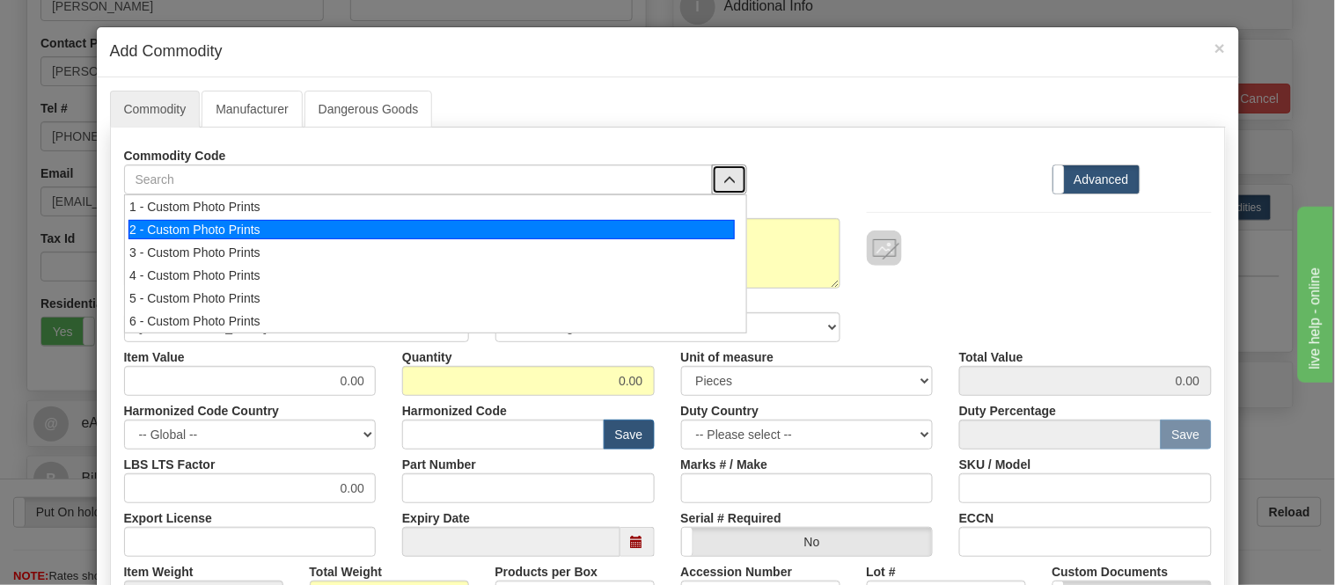
click at [710, 223] on div "2 - Custom Photo Prints" at bounding box center [432, 229] width 607 height 19
select select "1"
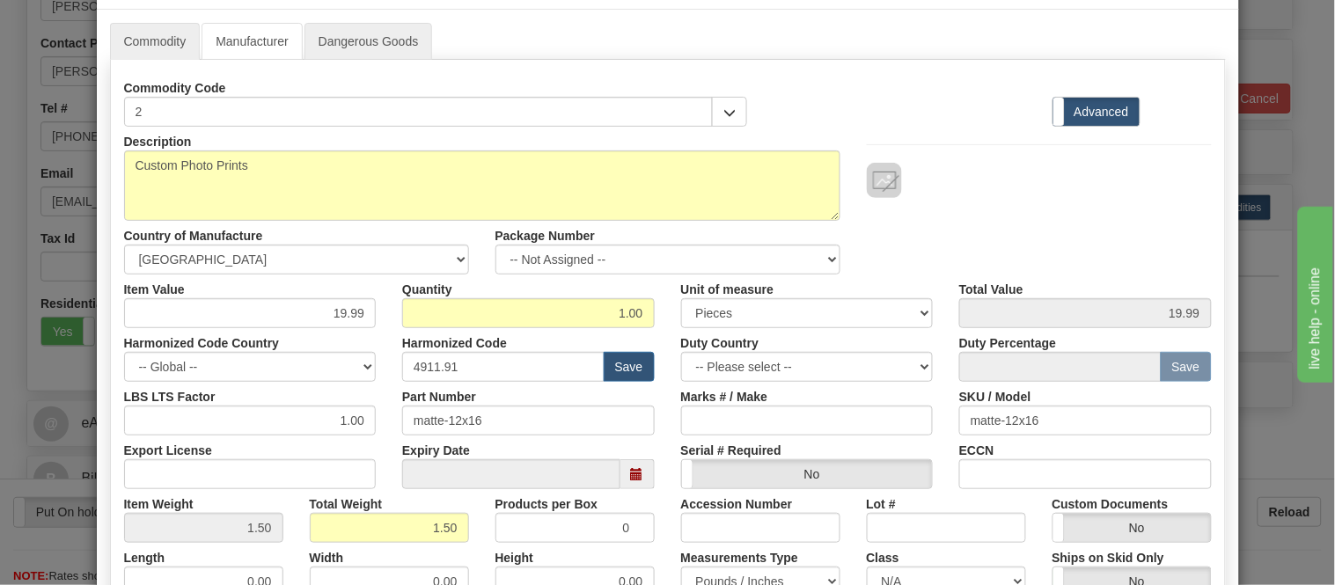
scroll to position [0, 0]
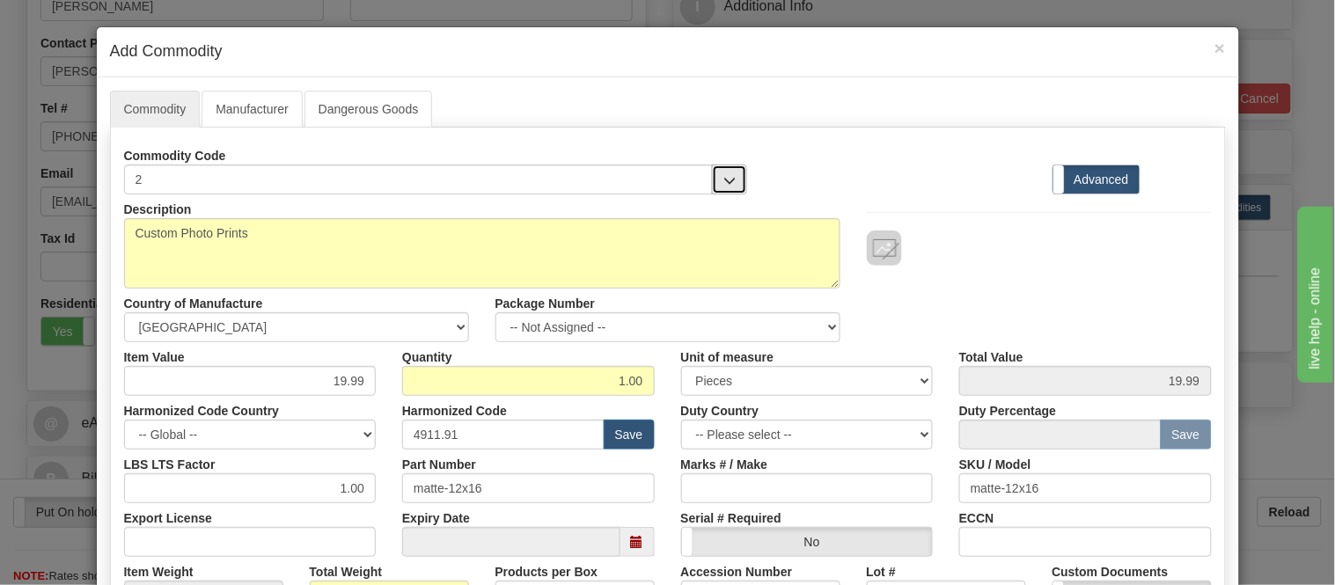
click at [724, 175] on span "button" at bounding box center [730, 180] width 12 height 11
click at [787, 147] on div "Commodity Code 2 2 - Custom Photo Prints Standard Advanced" at bounding box center [668, 168] width 1114 height 54
click at [231, 113] on link "Manufacturer" at bounding box center [252, 109] width 100 height 37
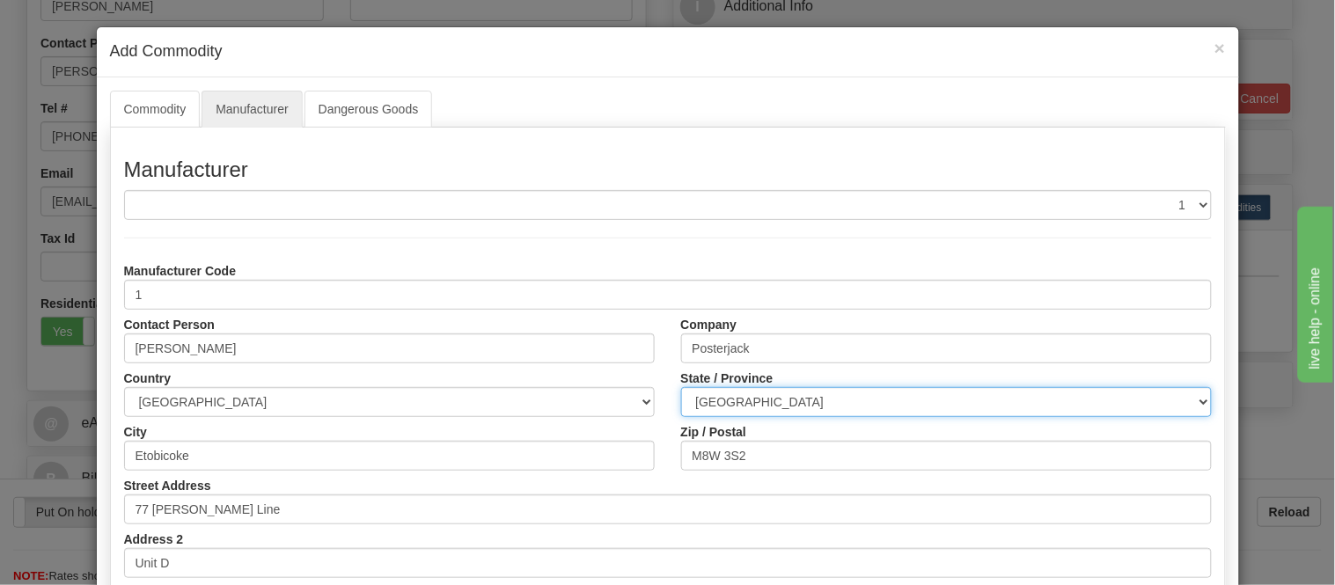
click at [736, 403] on select "ALBERTA BRITISH COLUMBIA MANITOBA NEW BRUNSWICK NEWFOUNDLAND NOVA SCOTIA NUNAVU…" at bounding box center [946, 402] width 531 height 30
select select "ON"
click at [681, 387] on select "ALBERTA BRITISH COLUMBIA MANITOBA NEW BRUNSWICK NEWFOUNDLAND NOVA SCOTIA NUNAVU…" at bounding box center [946, 402] width 531 height 30
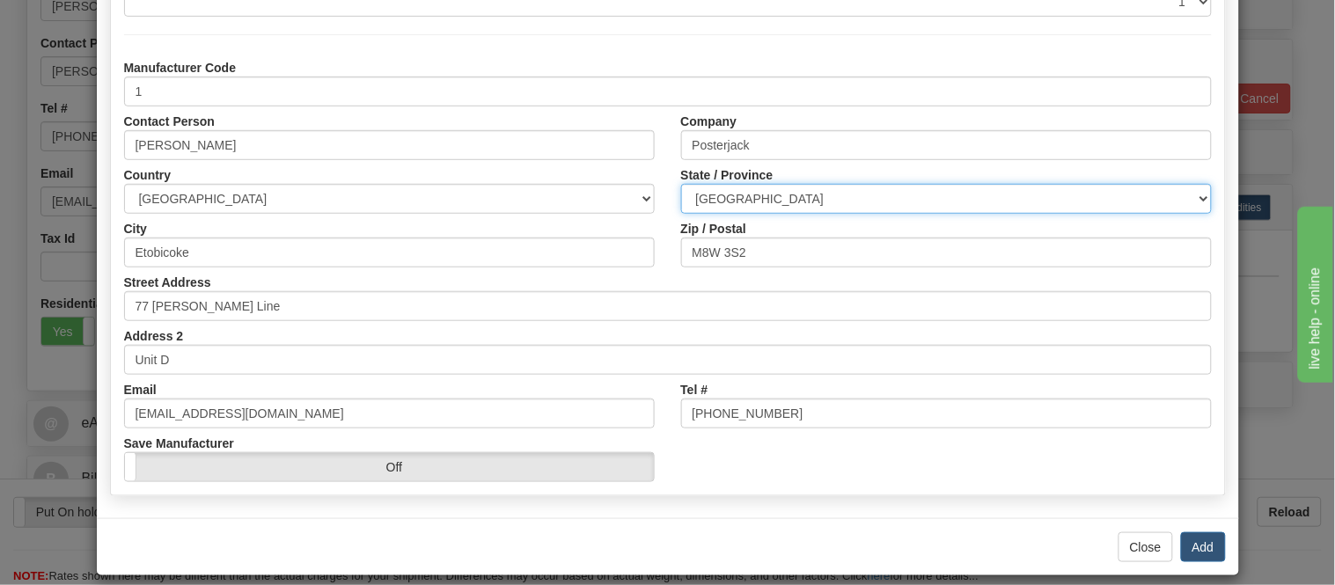
scroll to position [221, 0]
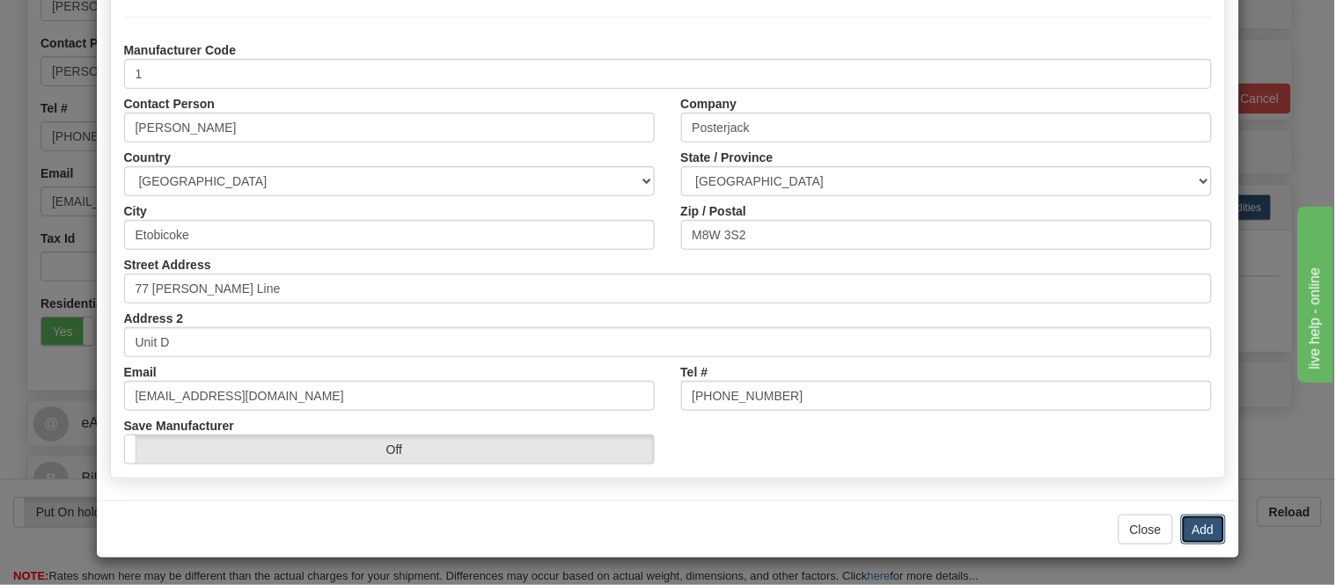
click at [1192, 533] on button "Add" at bounding box center [1203, 530] width 45 height 30
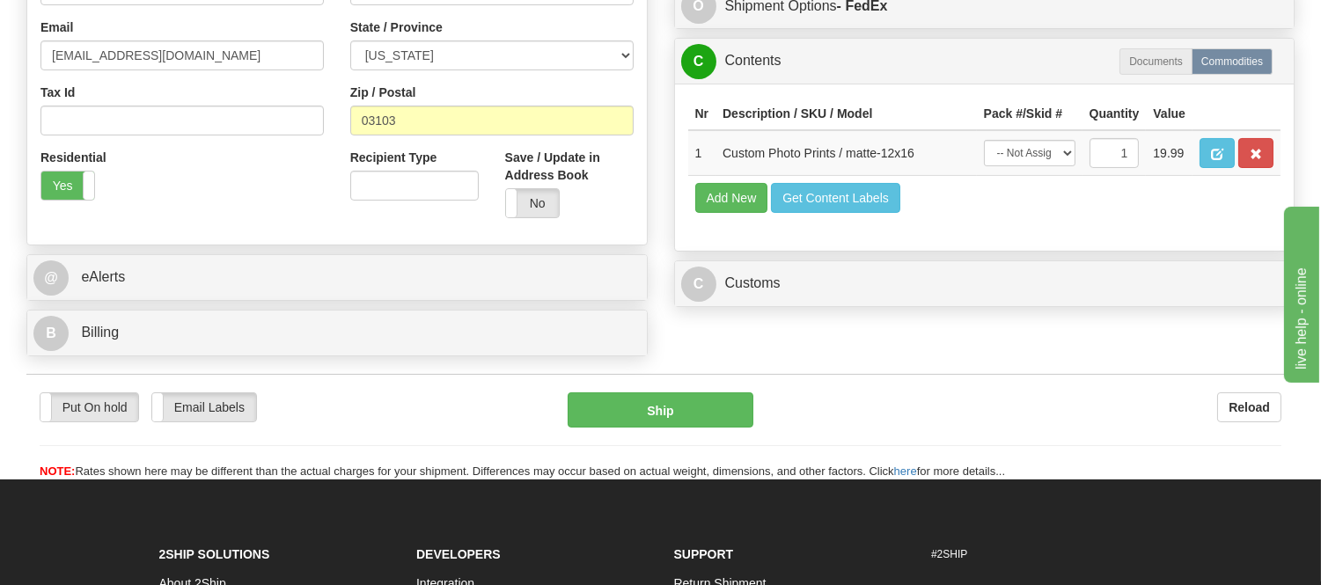
scroll to position [586, 0]
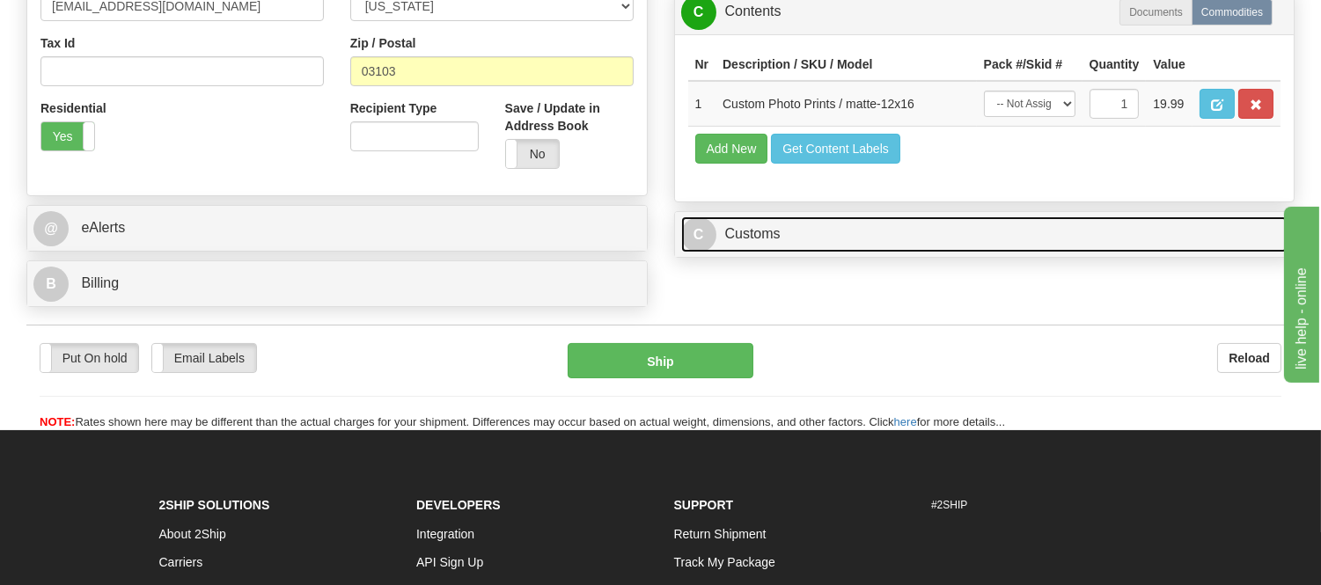
click at [858, 253] on link "C Customs" at bounding box center [984, 235] width 607 height 36
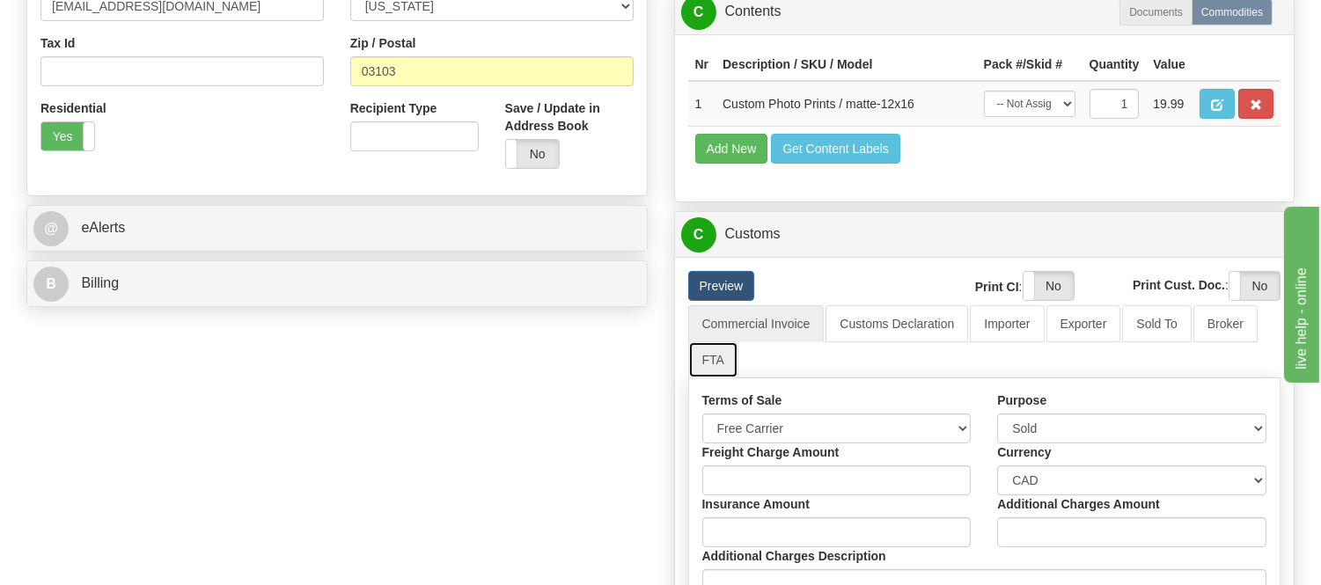
click at [709, 379] on link "FTA" at bounding box center [713, 360] width 50 height 37
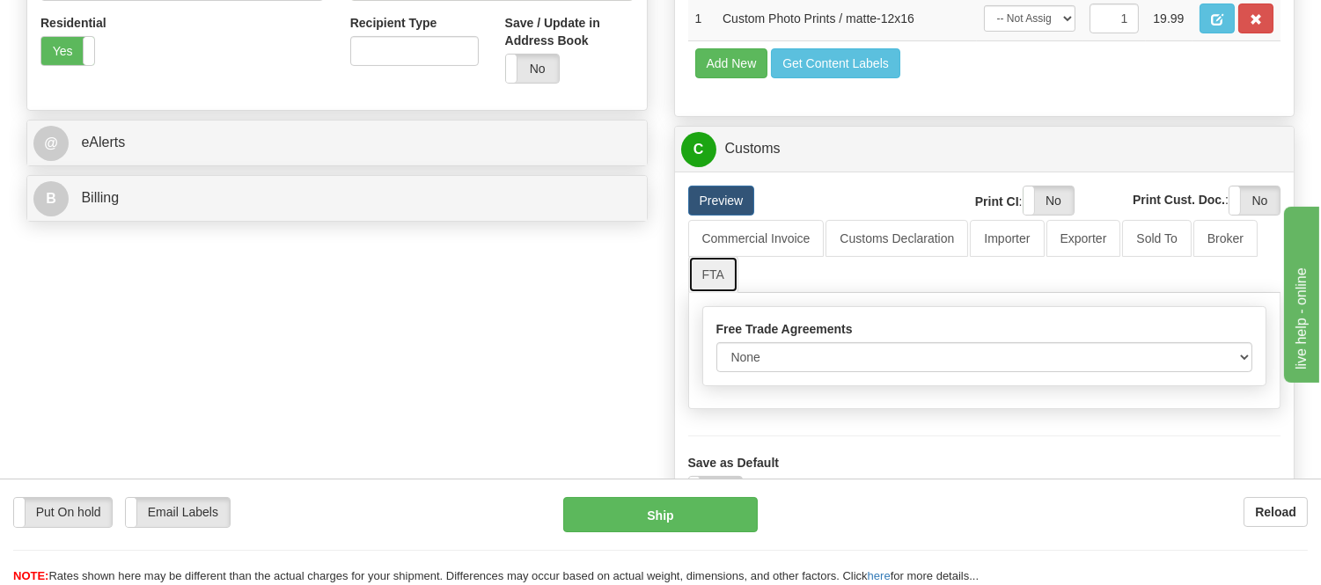
scroll to position [782, 0]
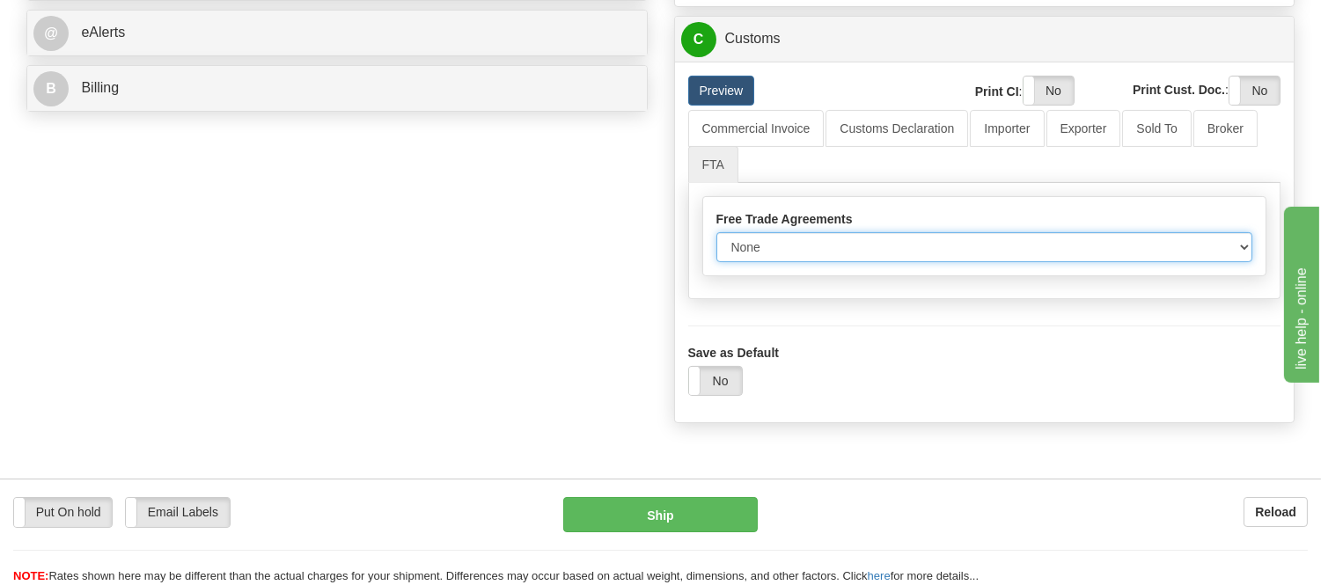
click at [893, 262] on select "None Other USMCA CETA CUKTCA" at bounding box center [985, 247] width 537 height 30
select select "1"
click at [717, 262] on select "None Other USMCA CETA CUKTCA" at bounding box center [985, 247] width 537 height 30
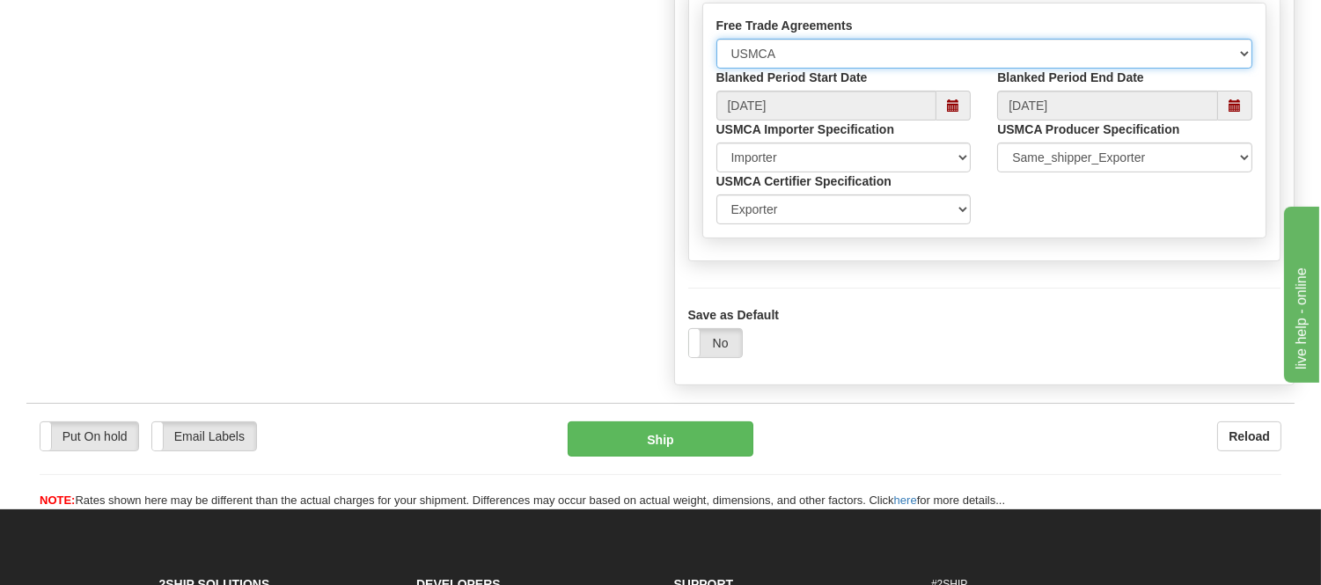
scroll to position [978, 0]
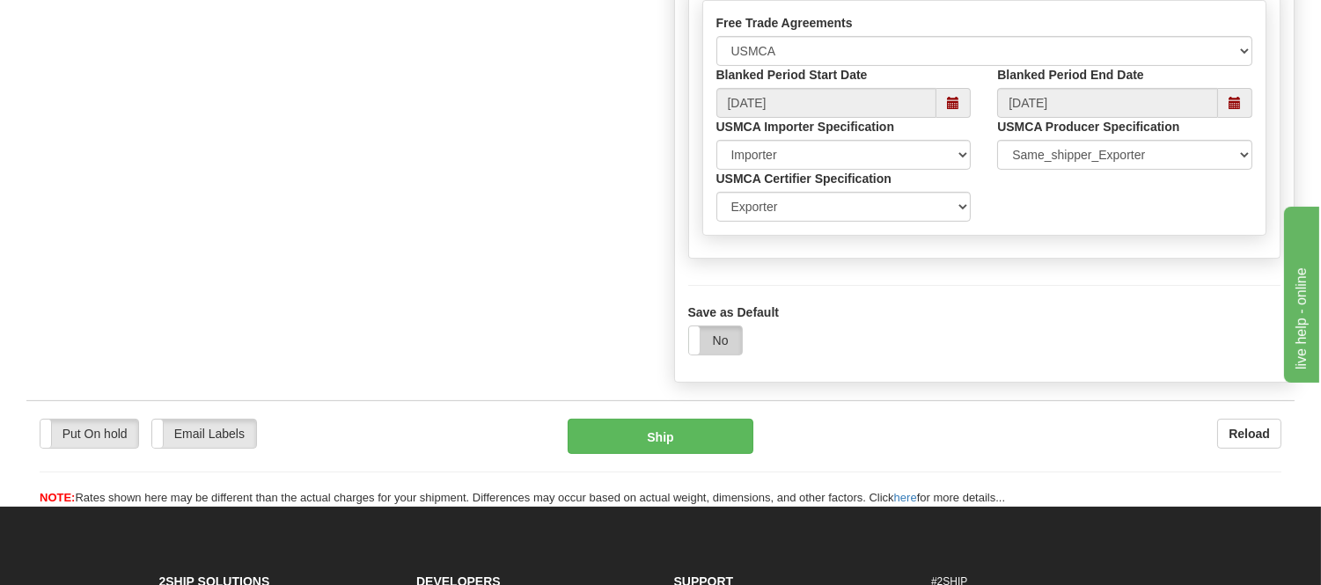
click at [710, 355] on label "No" at bounding box center [715, 341] width 53 height 28
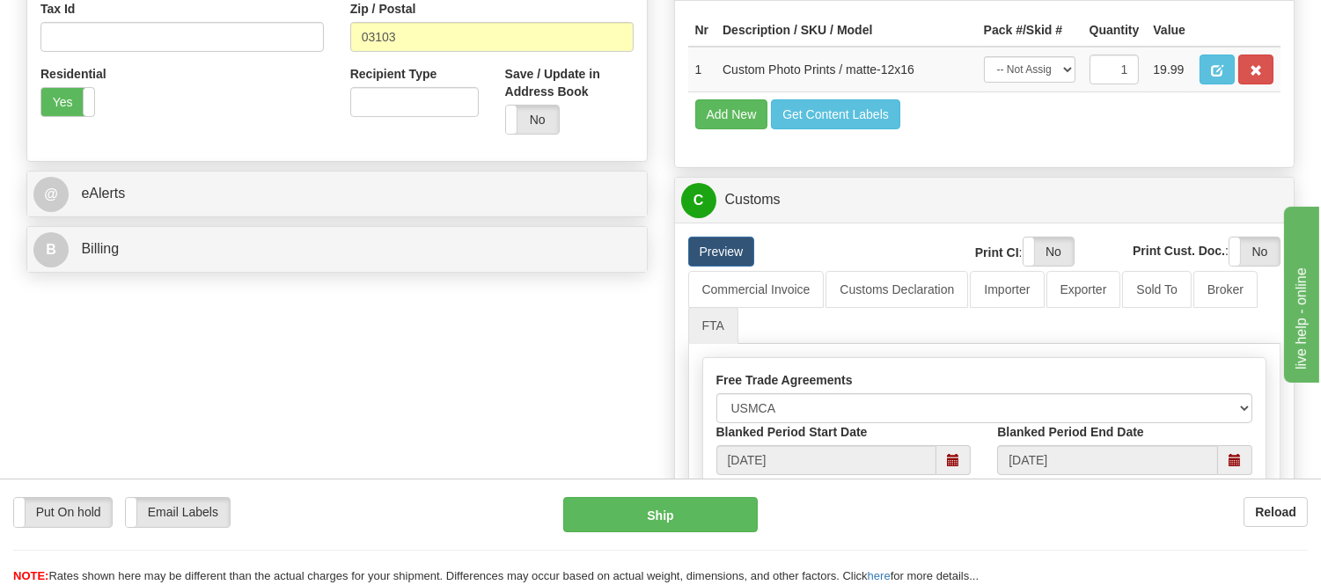
scroll to position [586, 0]
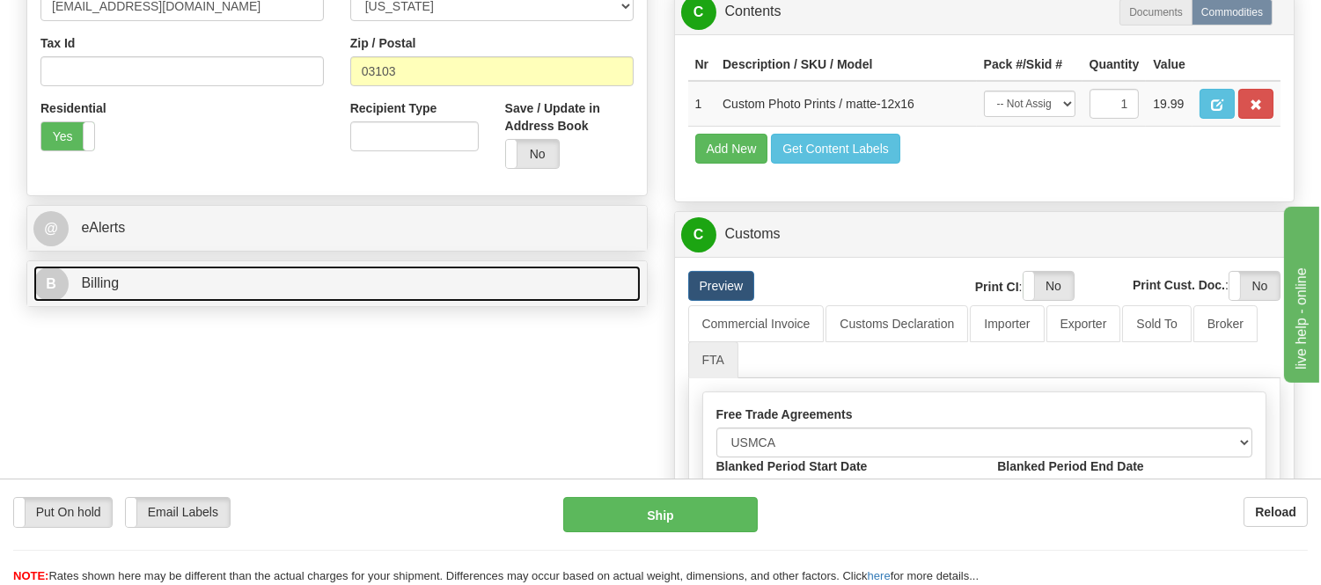
click at [315, 291] on link "B Billing" at bounding box center [336, 284] width 607 height 36
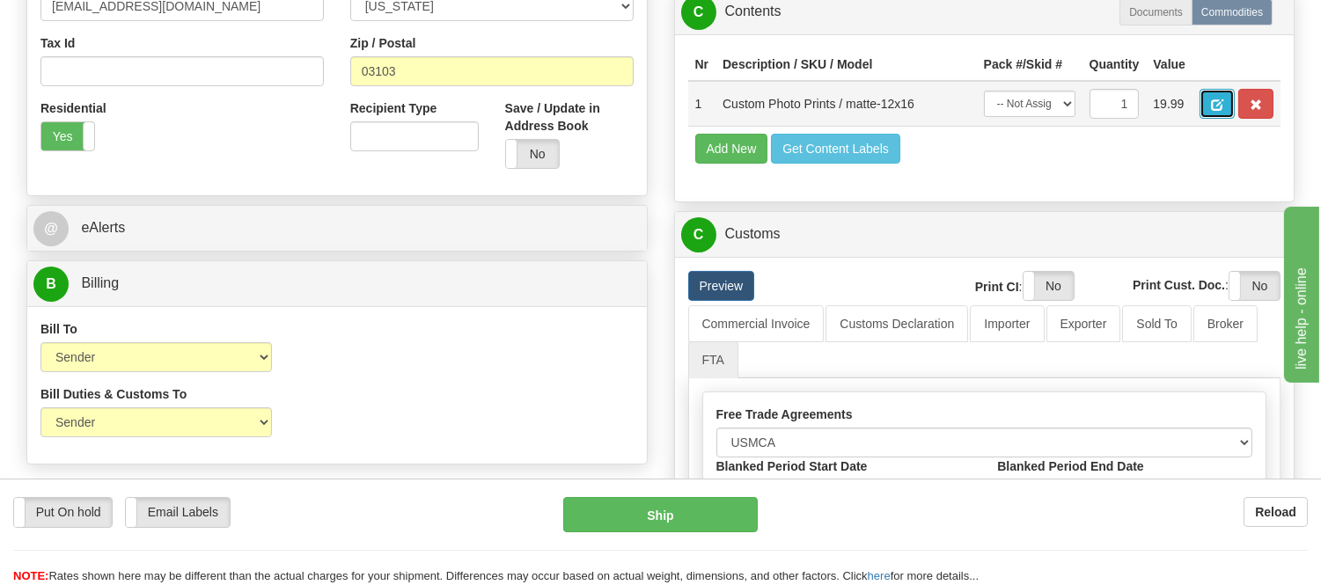
click at [1235, 119] on button "button" at bounding box center [1217, 104] width 35 height 30
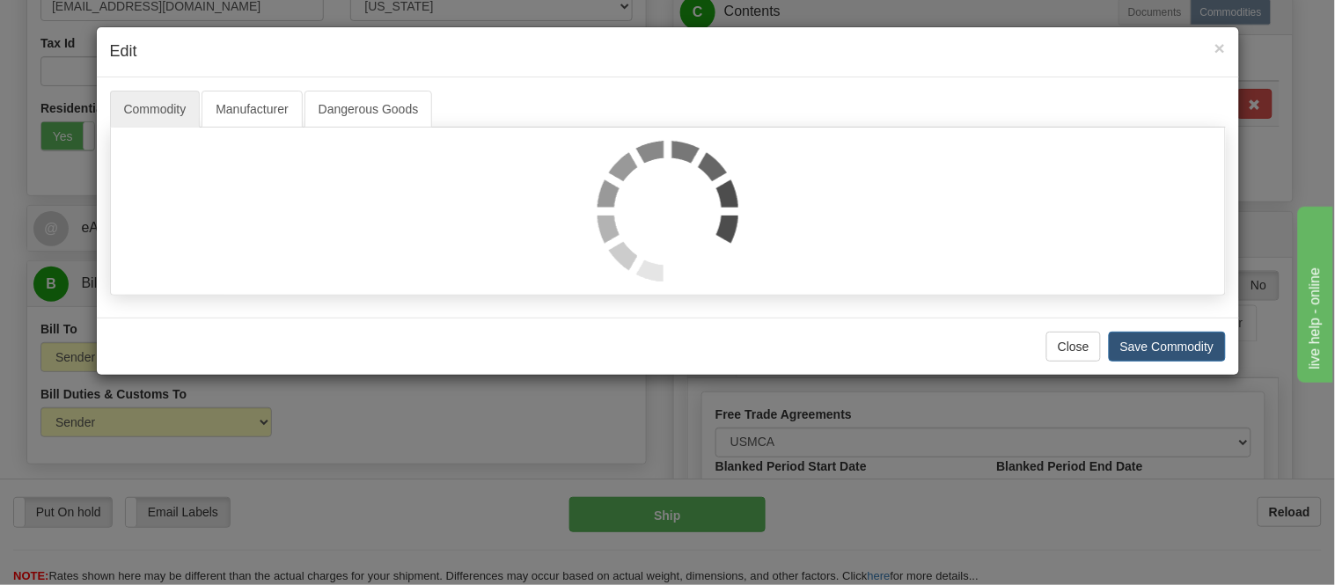
select select "1"
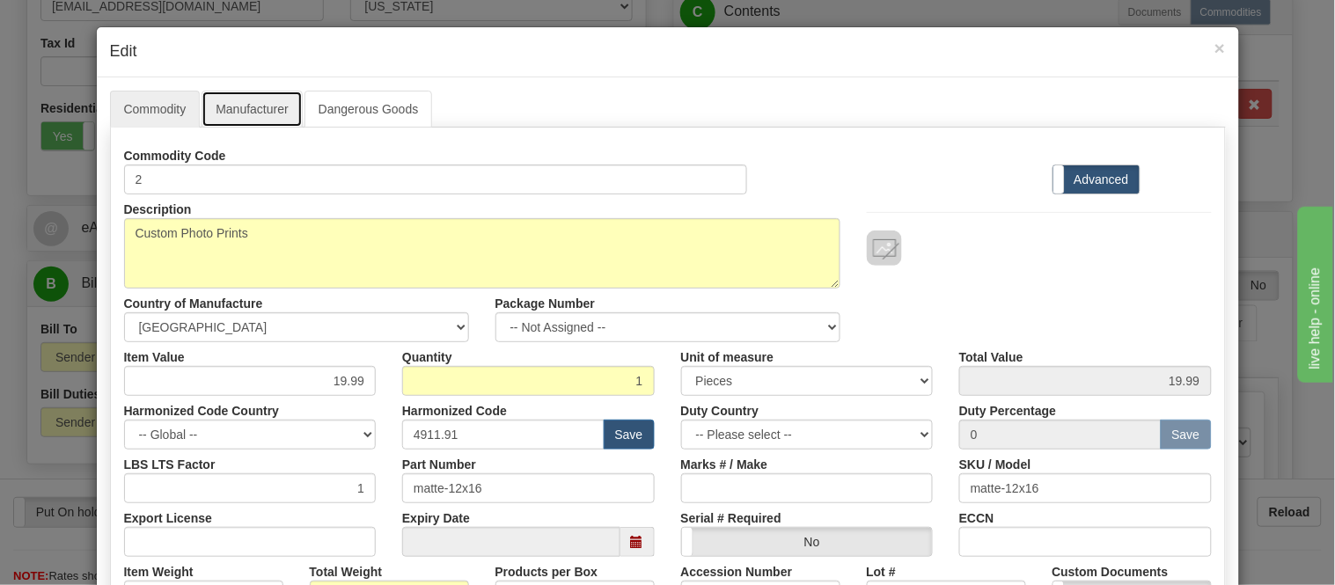
click at [261, 108] on link "Manufacturer" at bounding box center [252, 109] width 100 height 37
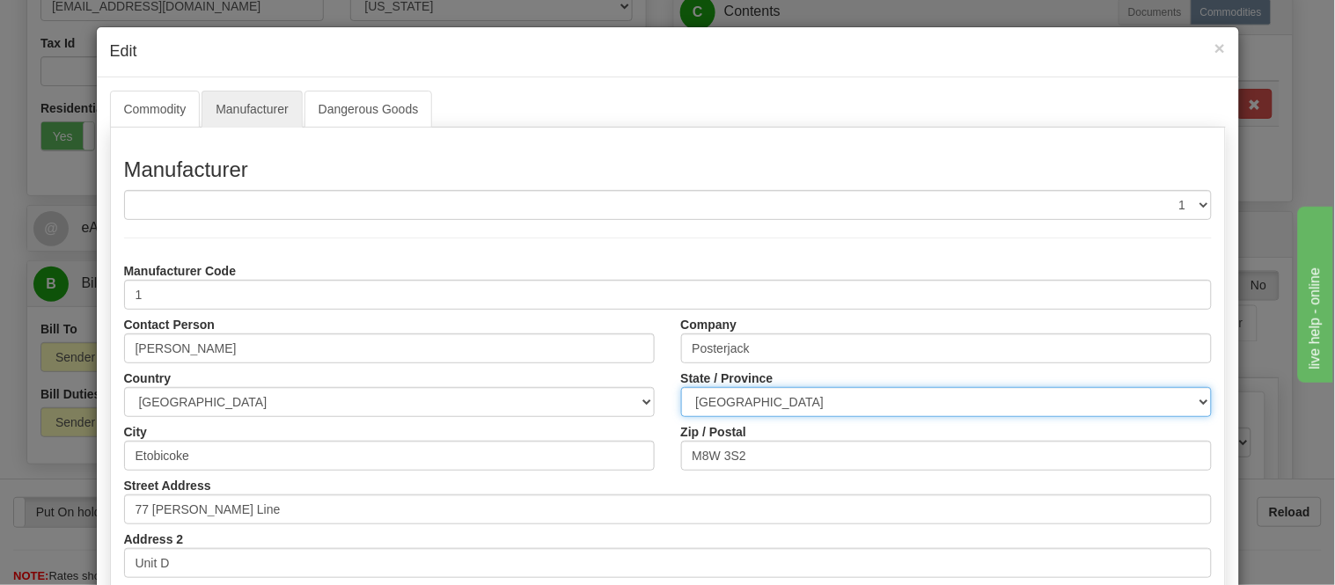
click at [733, 398] on select "ALBERTA BRITISH COLUMBIA MANITOBA NEW BRUNSWICK NEWFOUNDLAND NOVA SCOTIA NUNAVU…" at bounding box center [946, 402] width 531 height 30
select select "ON"
click at [681, 387] on select "ALBERTA BRITISH COLUMBIA MANITOBA NEW BRUNSWICK NEWFOUNDLAND NOVA SCOTIA NUNAVU…" at bounding box center [946, 402] width 531 height 30
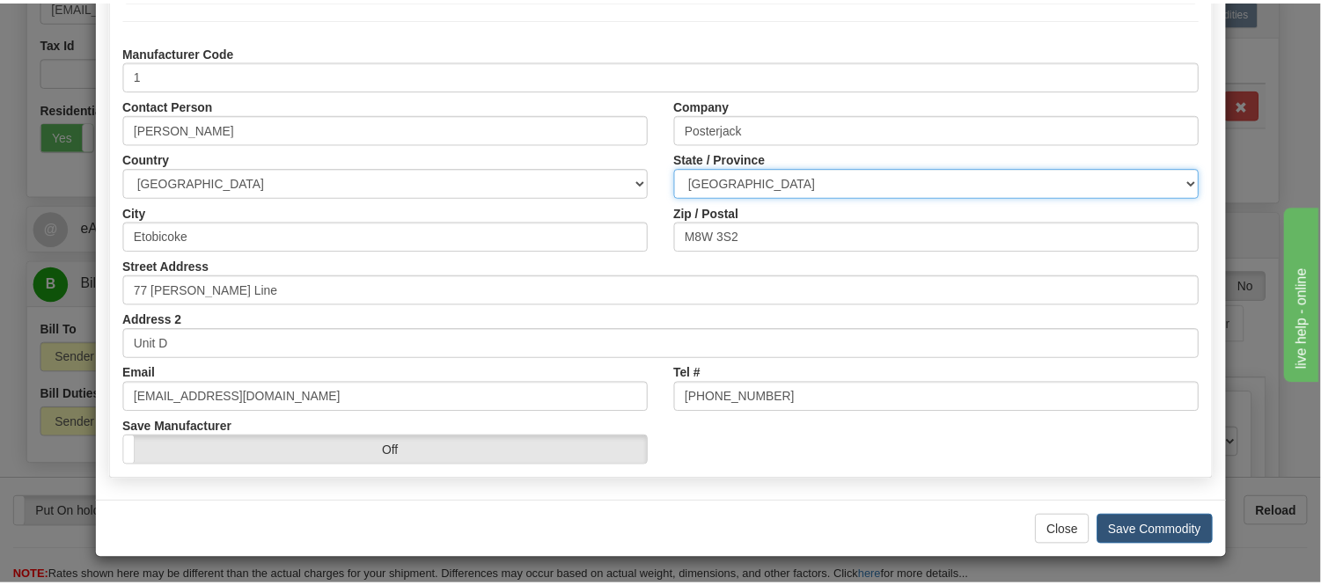
scroll to position [221, 0]
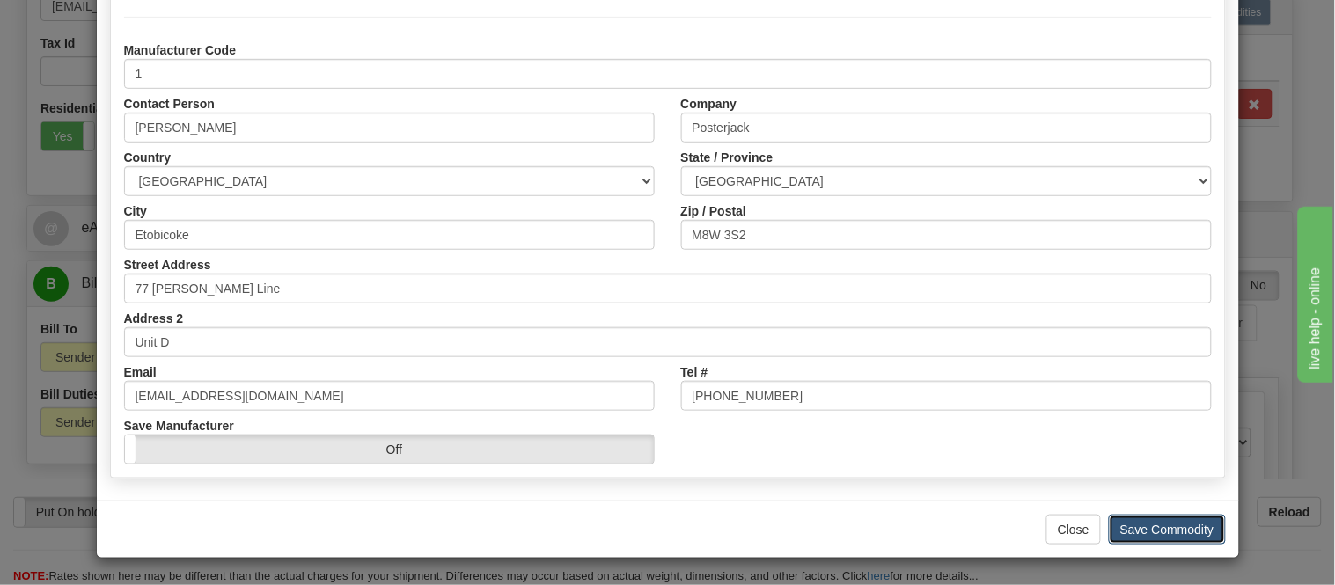
click at [1187, 526] on button "Save Commodity" at bounding box center [1167, 530] width 117 height 30
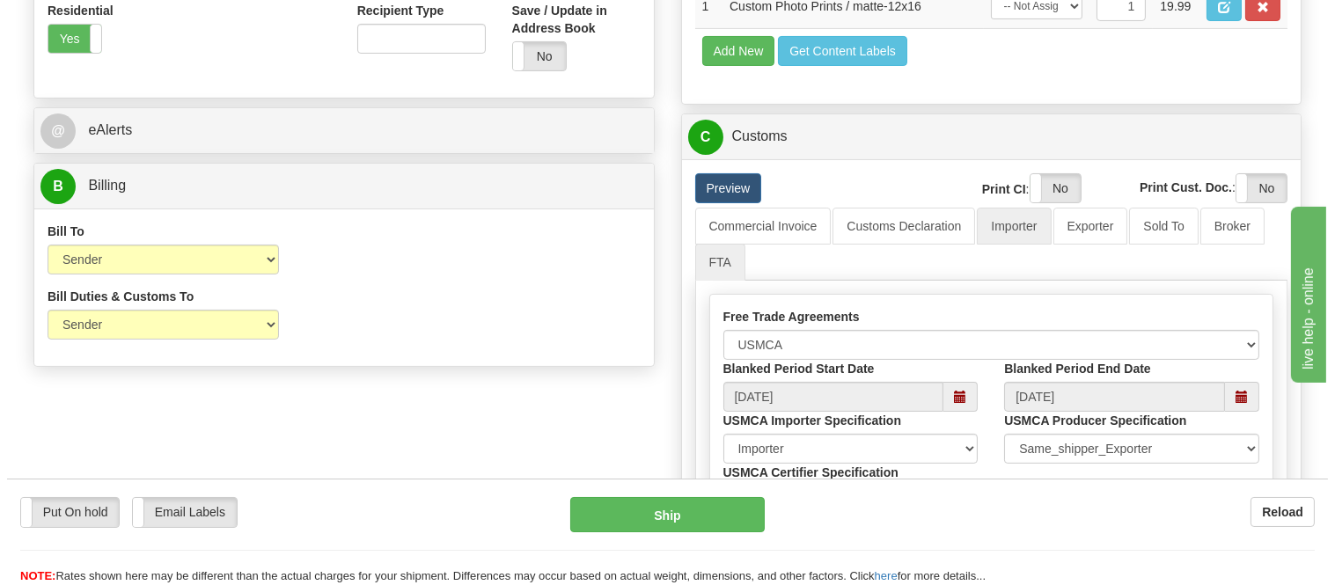
scroll to position [978, 0]
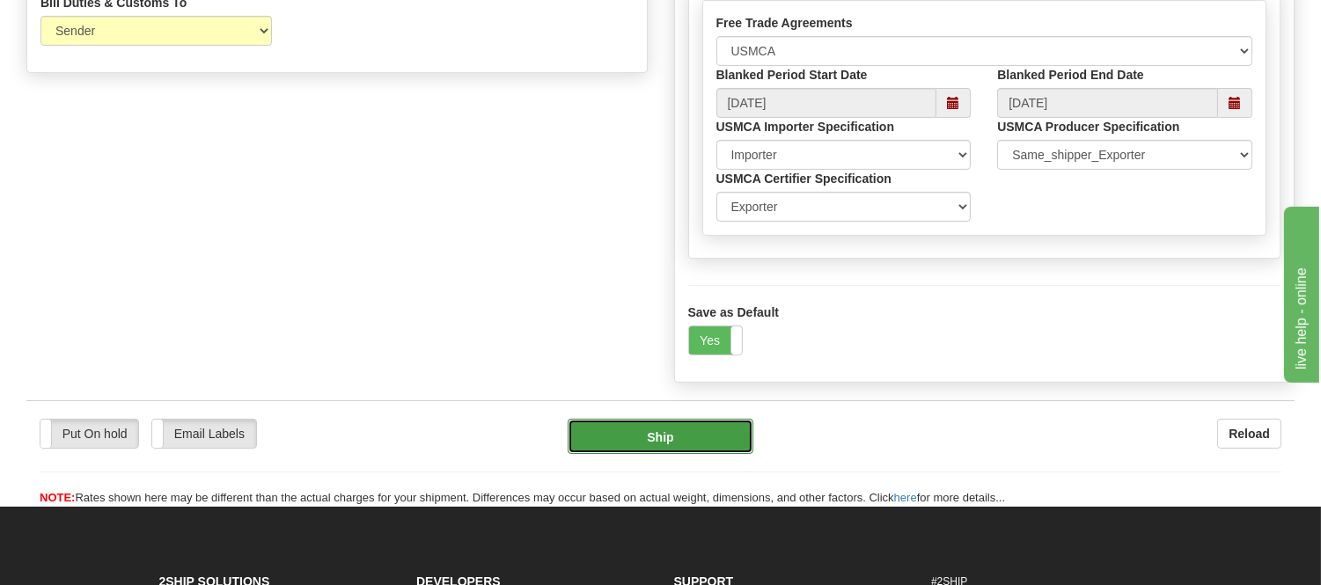
click at [707, 454] on button "Ship" at bounding box center [660, 436] width 185 height 35
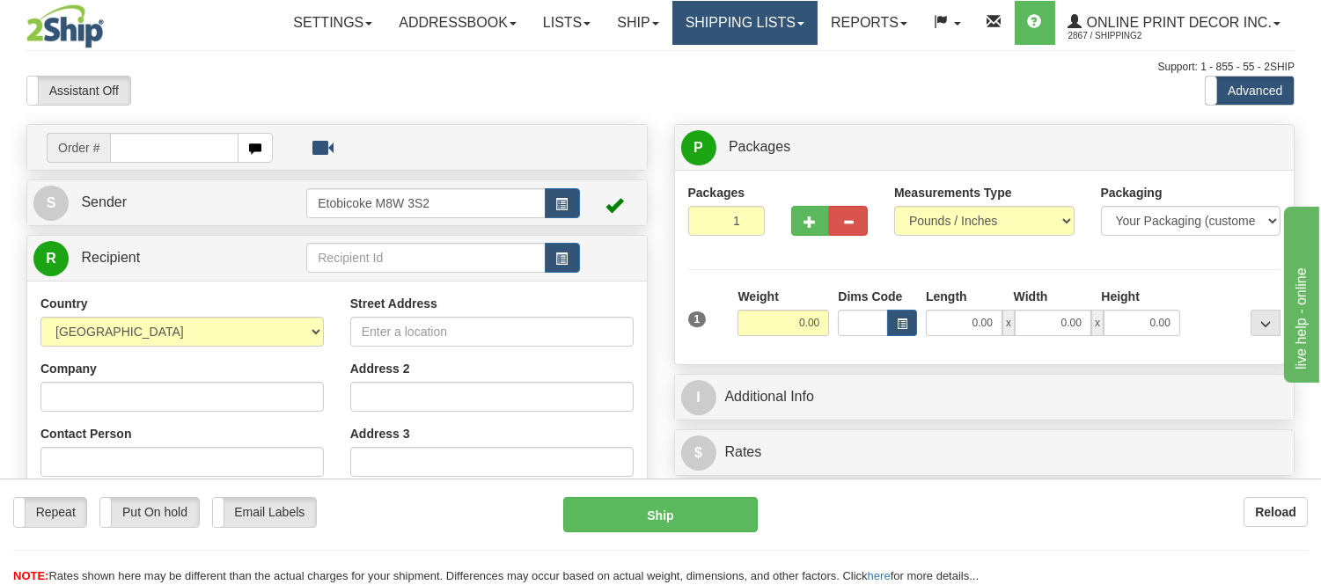
click at [739, 20] on link "Shipping lists" at bounding box center [745, 23] width 145 height 44
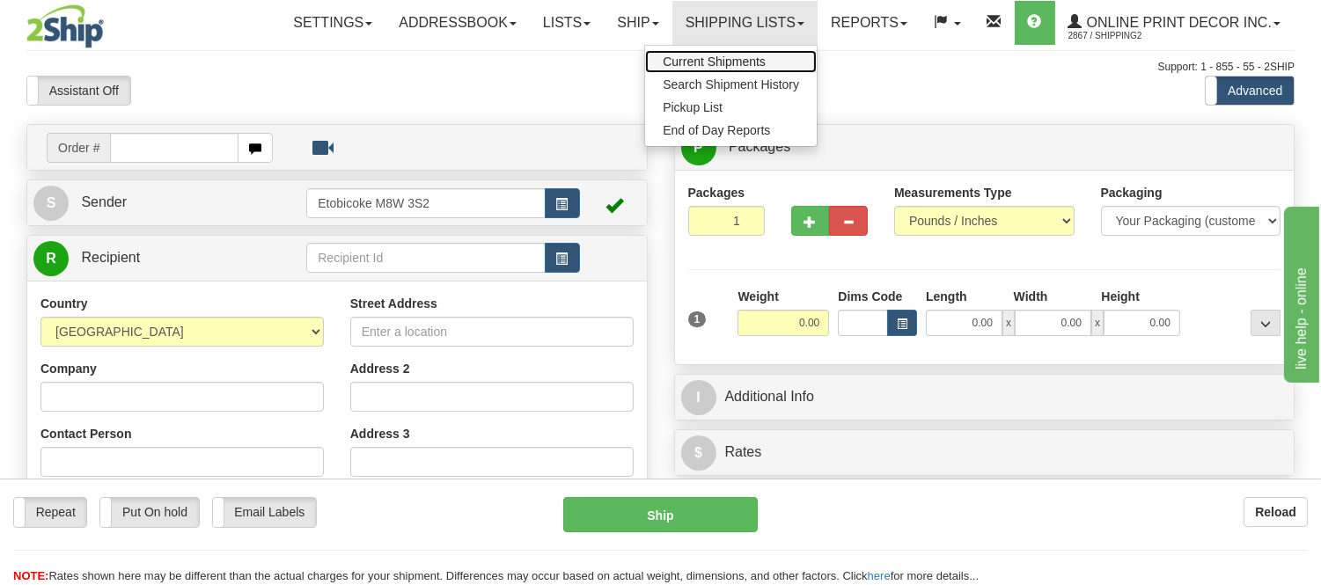
click at [733, 62] on span "Current Shipments" at bounding box center [714, 62] width 103 height 14
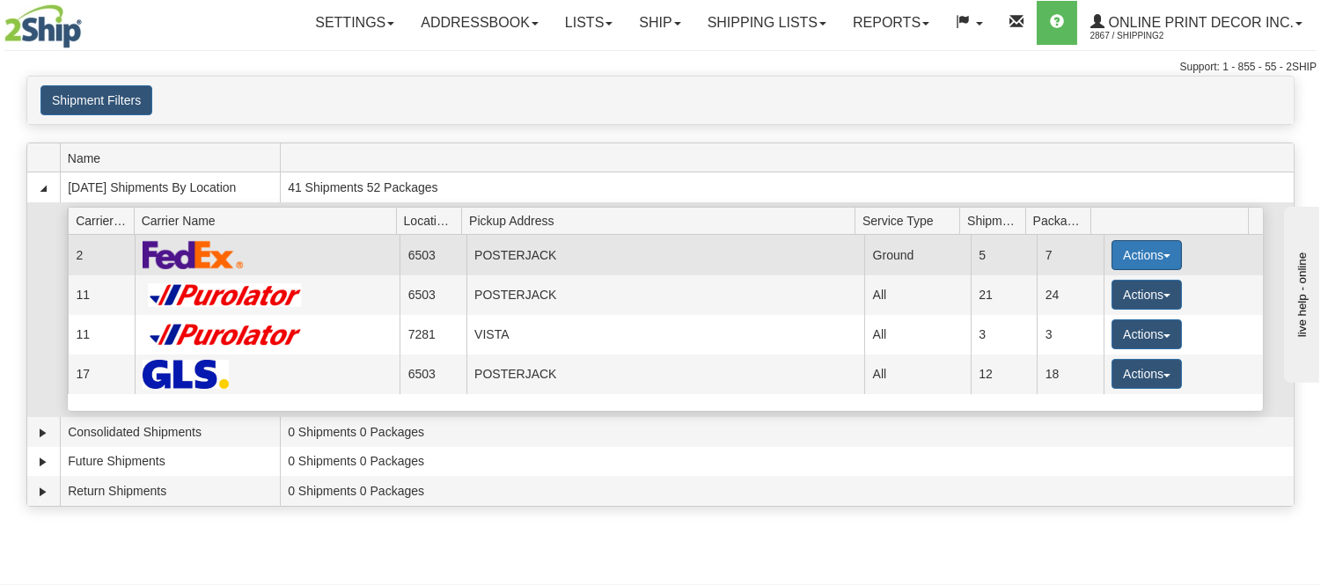
click at [1164, 256] on span "button" at bounding box center [1167, 256] width 7 height 4
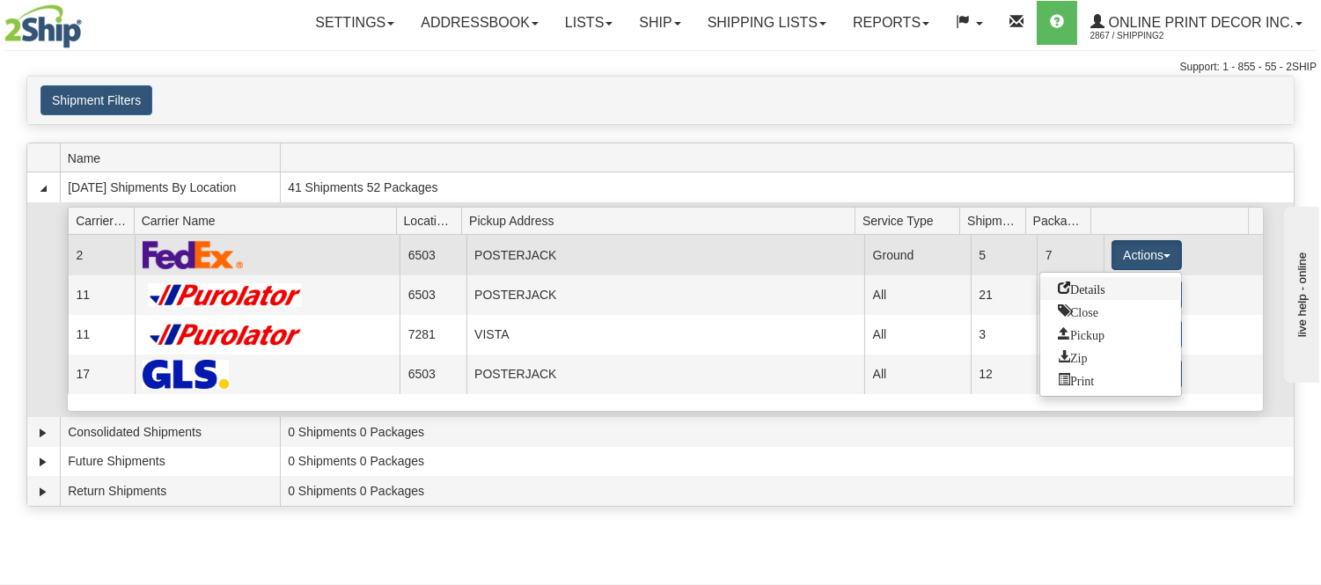
click at [1103, 291] on span "Details" at bounding box center [1082, 288] width 48 height 12
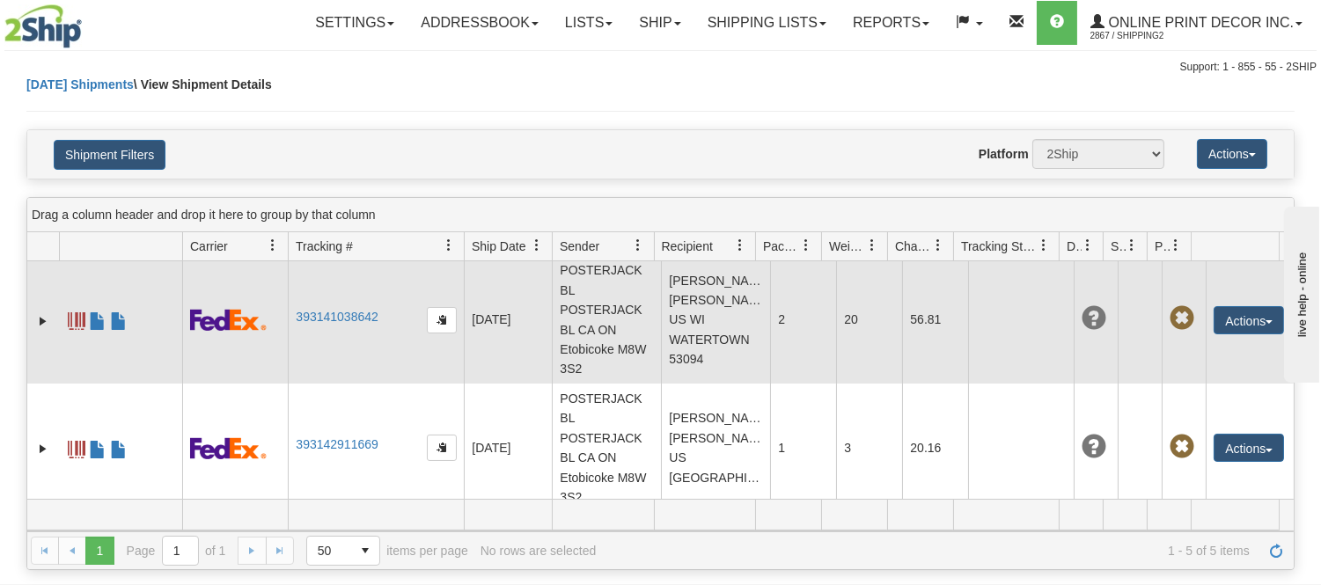
scroll to position [401, 0]
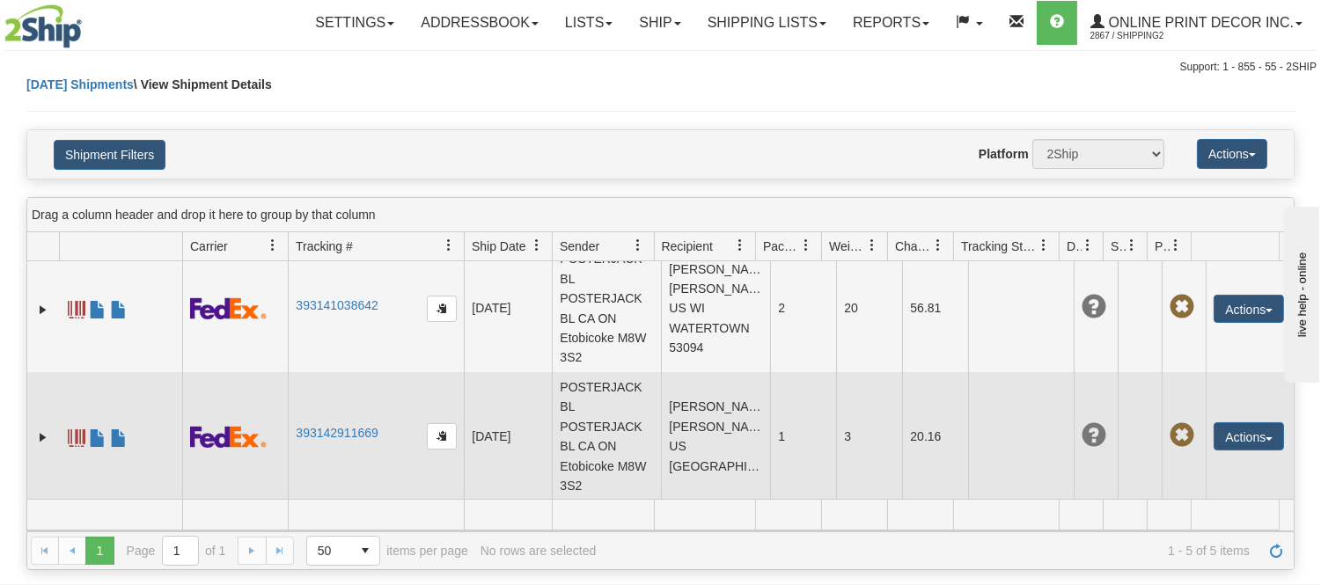
click at [318, 424] on td "393142911669" at bounding box center [376, 436] width 176 height 129
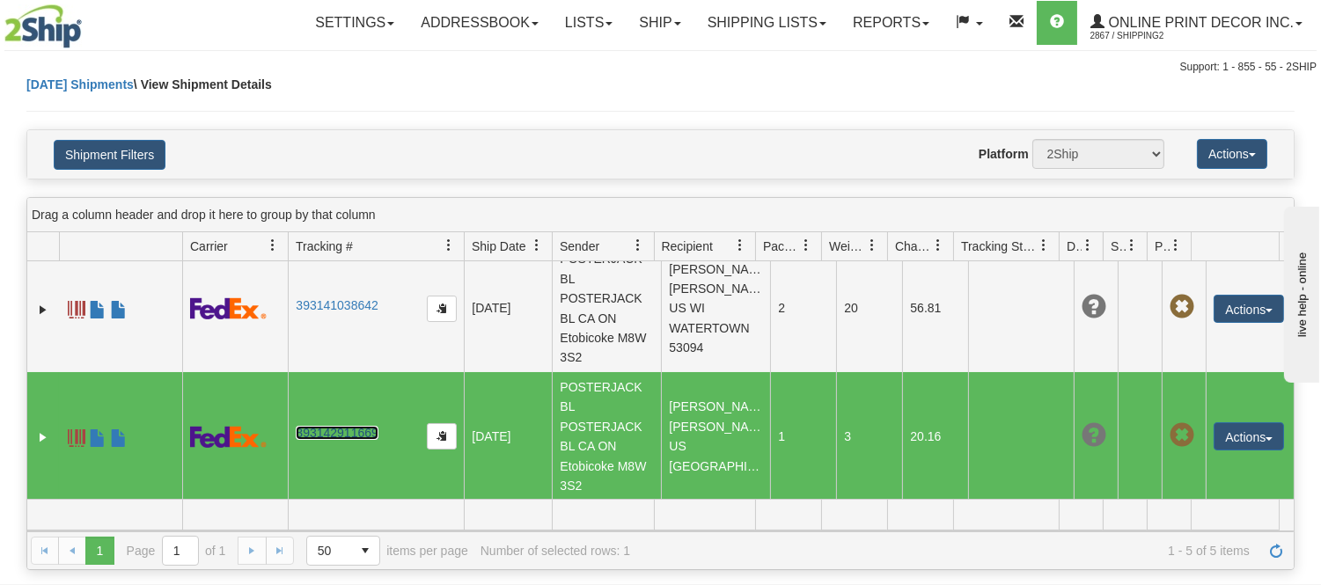
click at [322, 426] on link "393142911669" at bounding box center [337, 433] width 82 height 14
click at [640, 21] on link "Ship" at bounding box center [660, 23] width 68 height 44
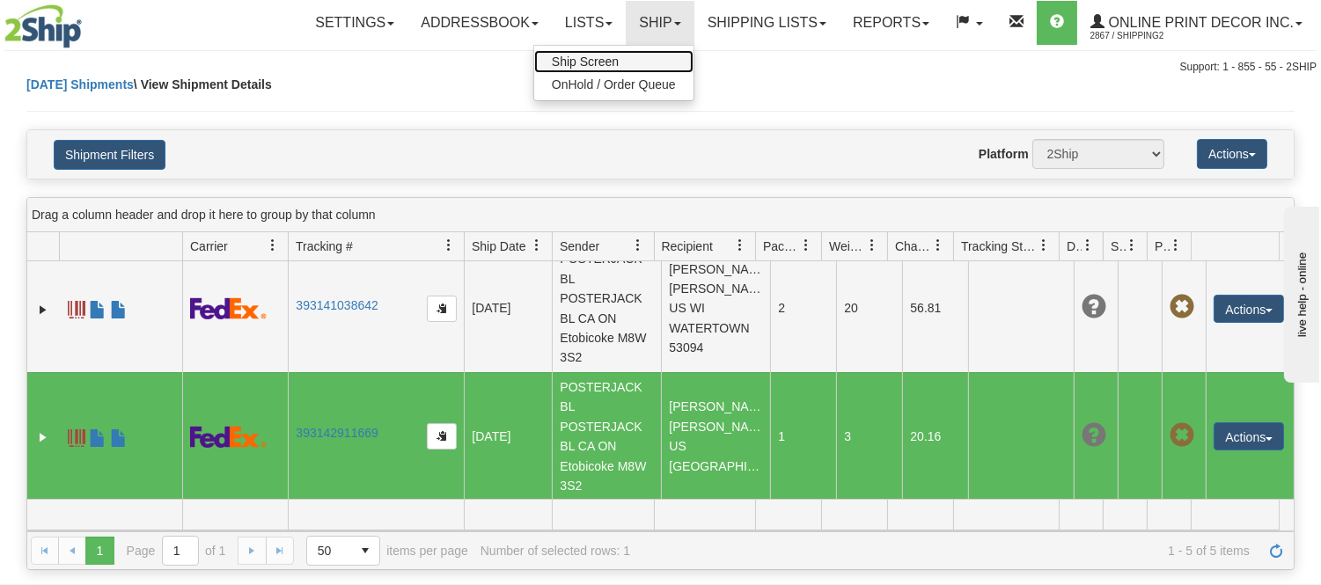
click at [616, 55] on link "Ship Screen" at bounding box center [613, 61] width 159 height 23
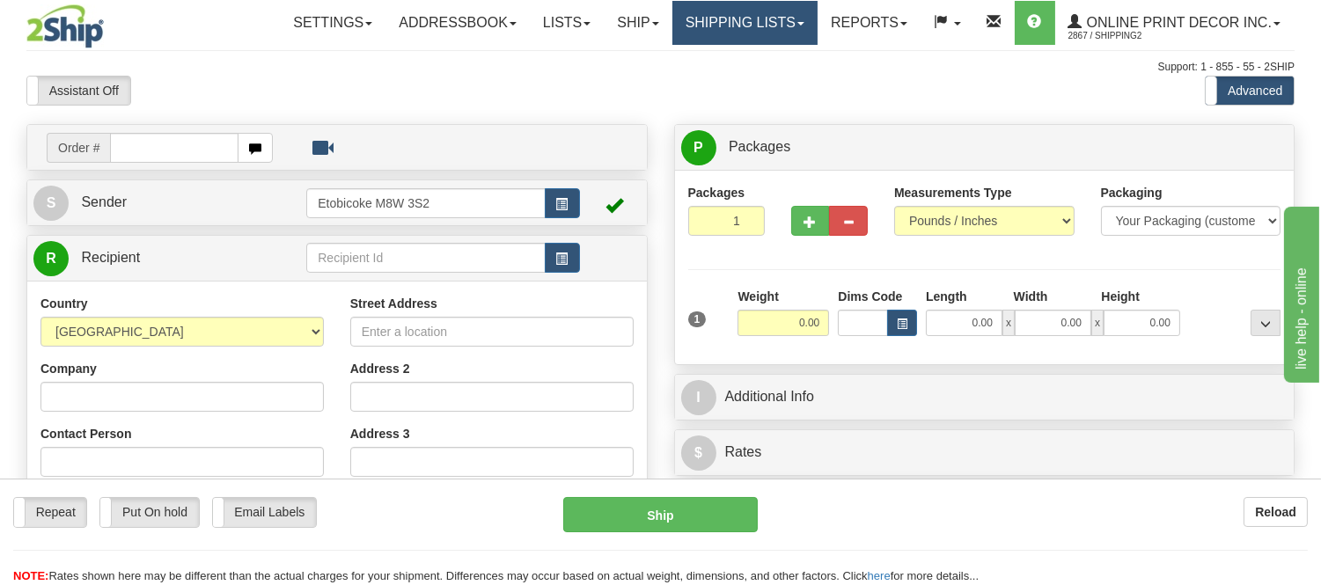
click at [792, 26] on link "Shipping lists" at bounding box center [745, 23] width 145 height 44
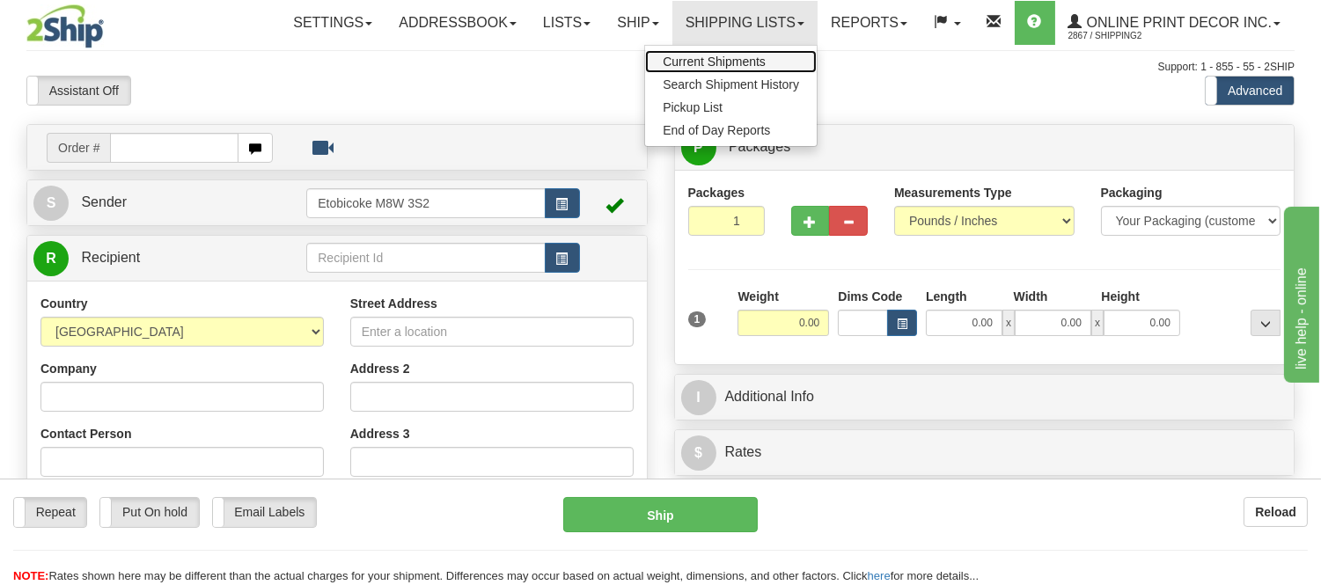
click at [732, 59] on span "Current Shipments" at bounding box center [714, 62] width 103 height 14
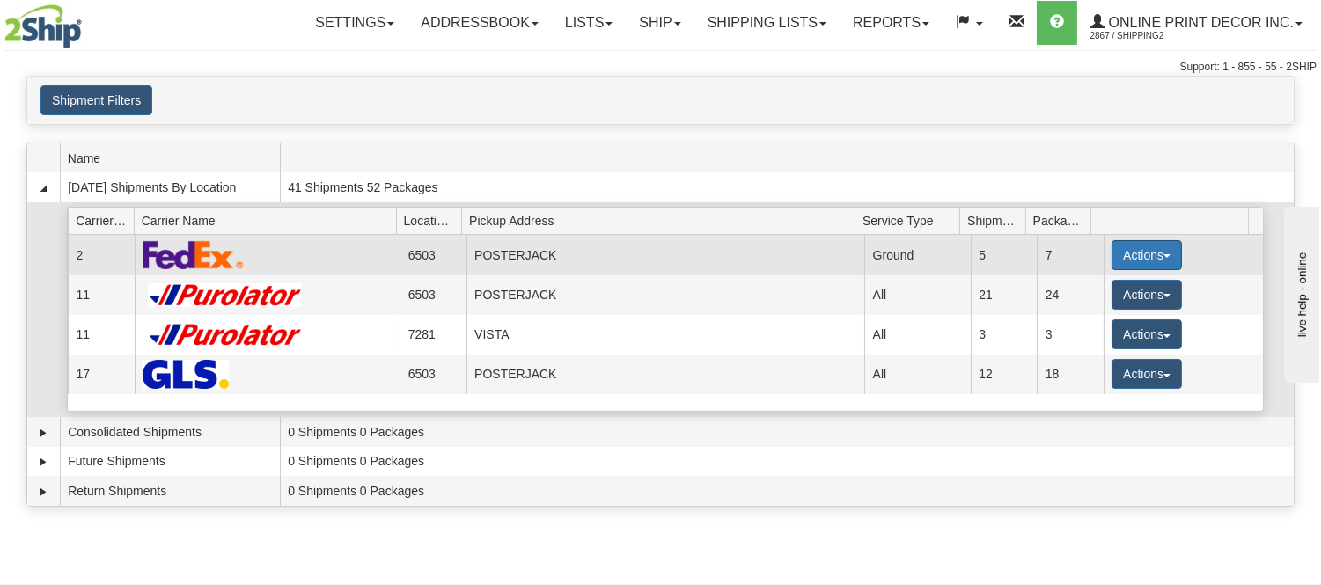
click at [1131, 250] on button "Actions" at bounding box center [1147, 255] width 70 height 30
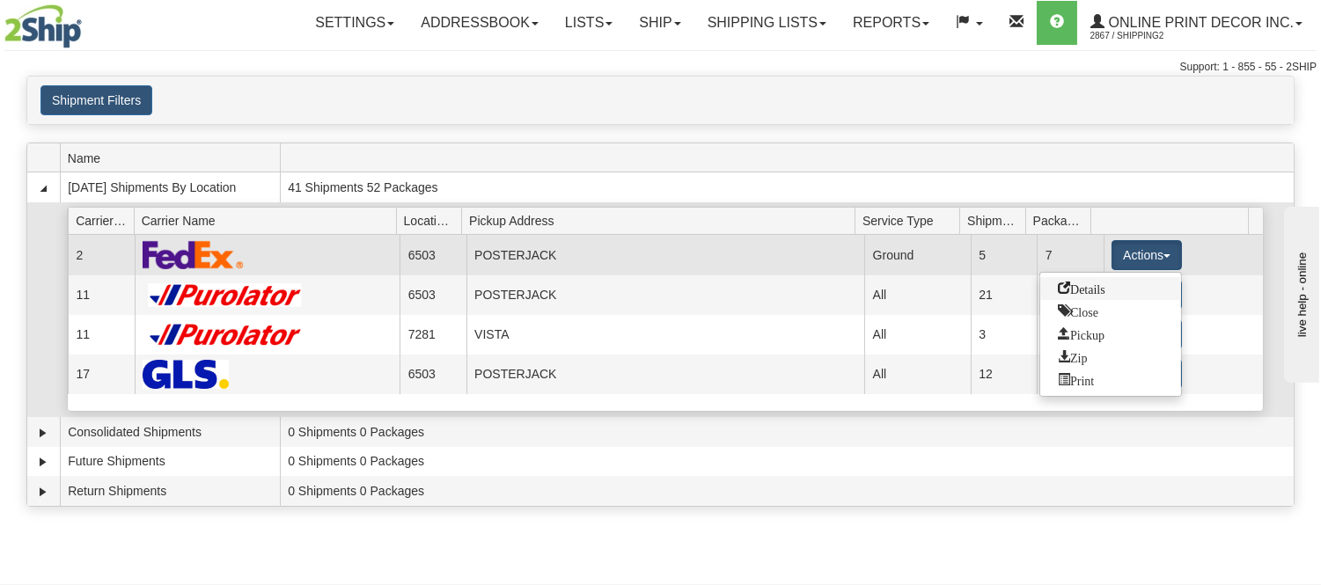
click at [1106, 293] on span "Details" at bounding box center [1082, 288] width 48 height 12
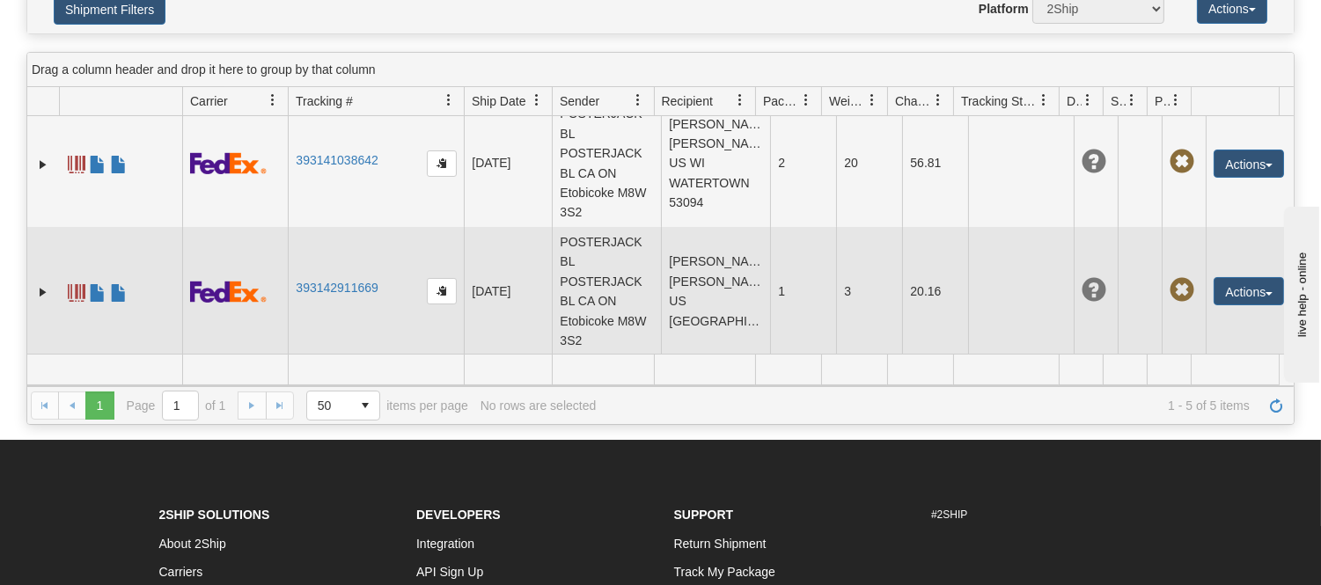
scroll to position [293, 0]
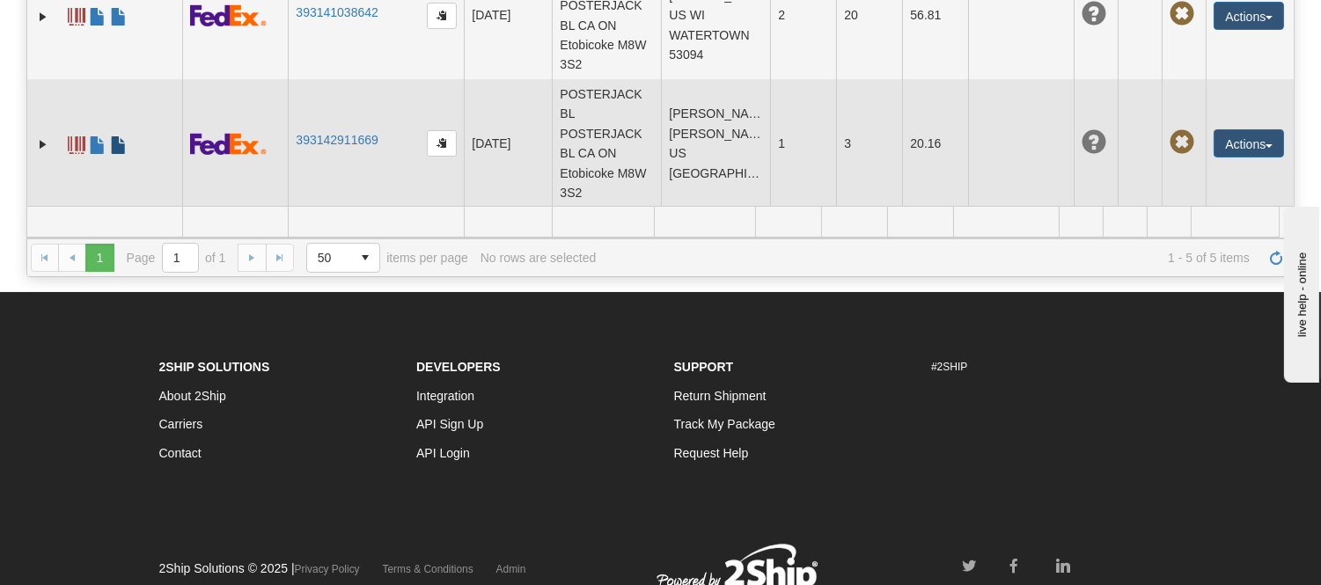
click at [118, 151] on span at bounding box center [119, 145] width 18 height 18
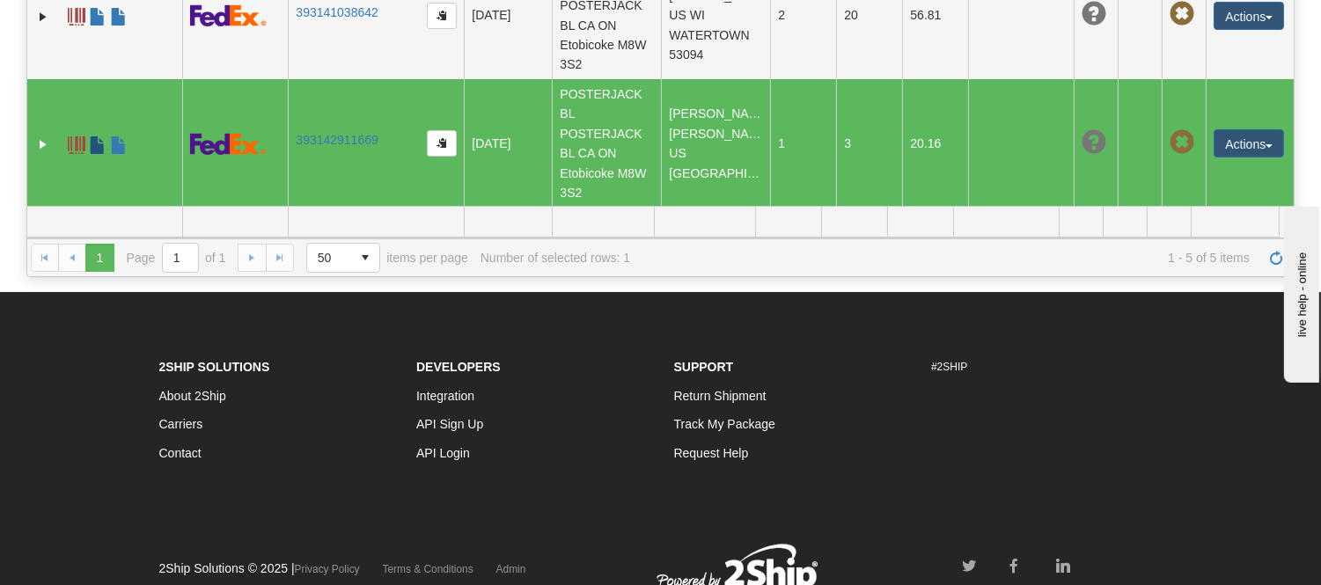
click at [94, 139] on span at bounding box center [98, 145] width 18 height 18
click at [91, 143] on span at bounding box center [98, 145] width 18 height 18
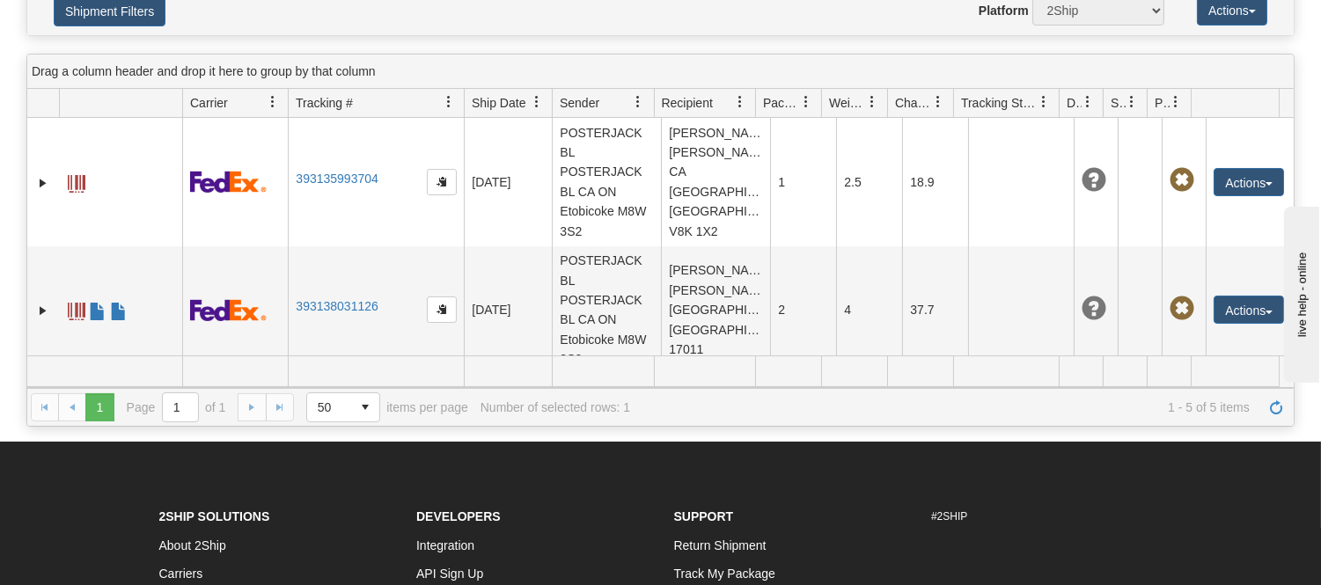
scroll to position [0, 0]
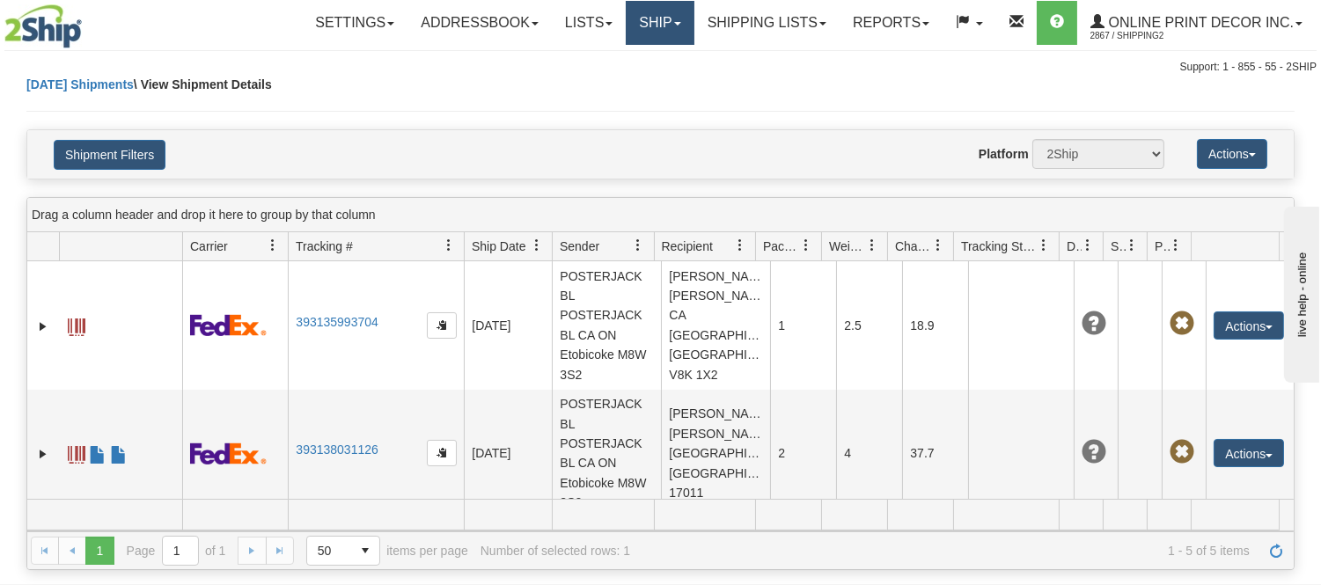
click at [664, 30] on link "Ship" at bounding box center [660, 23] width 68 height 44
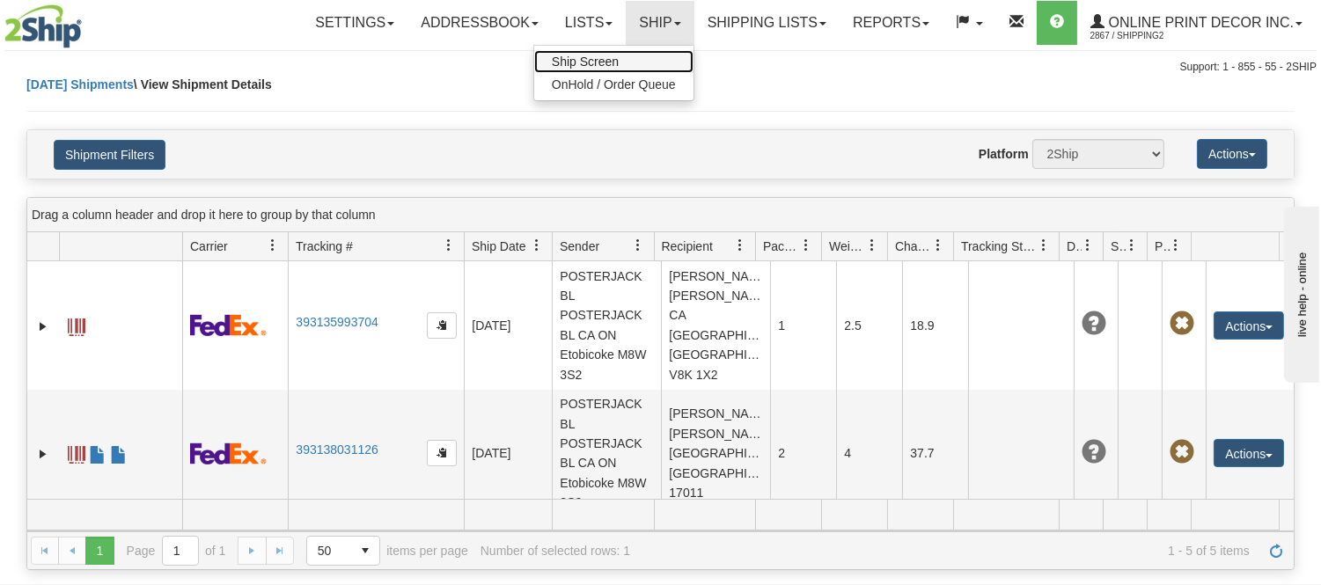
click at [608, 55] on span "Ship Screen" at bounding box center [585, 62] width 67 height 14
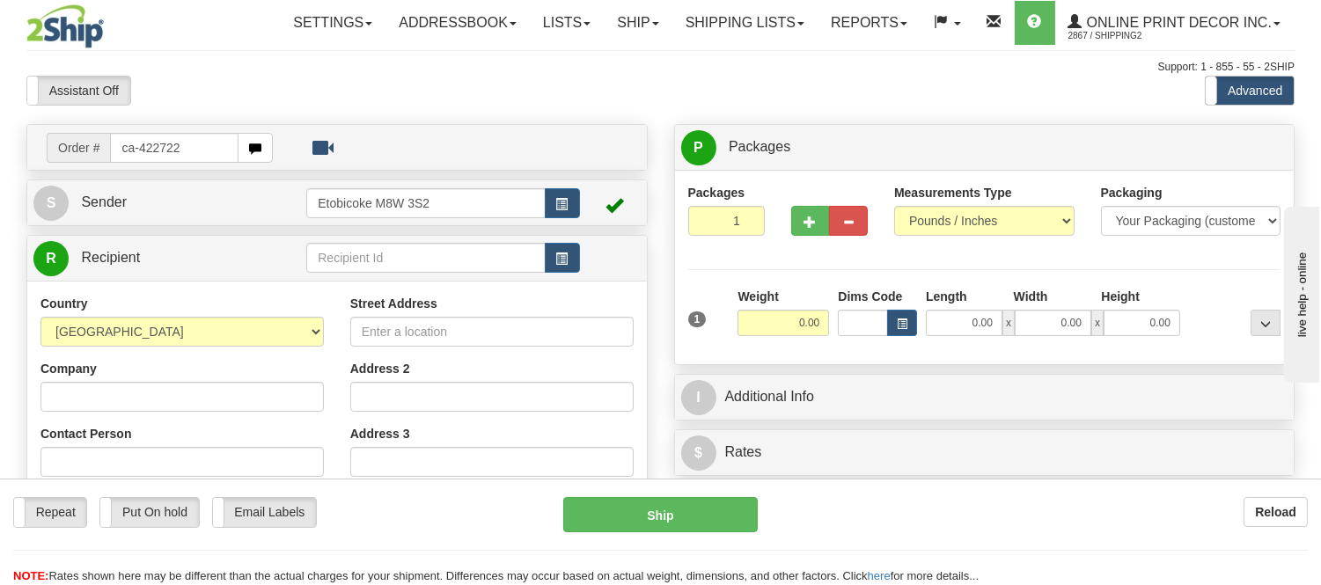
type input "ca-422722"
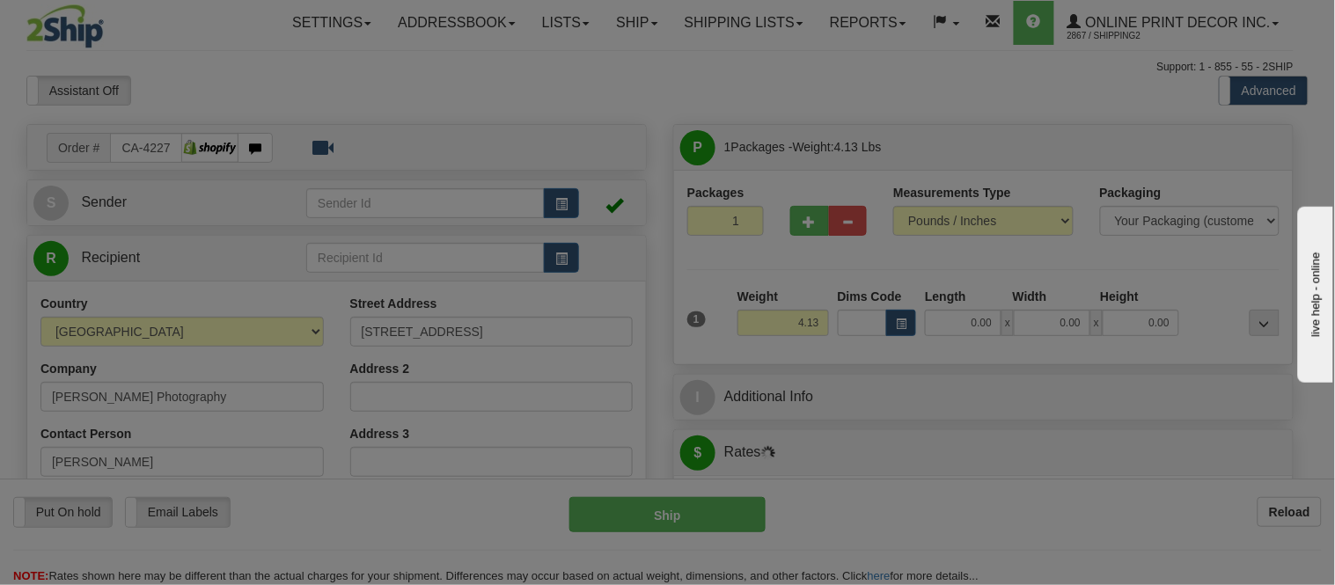
type input "[PERSON_NAME]"
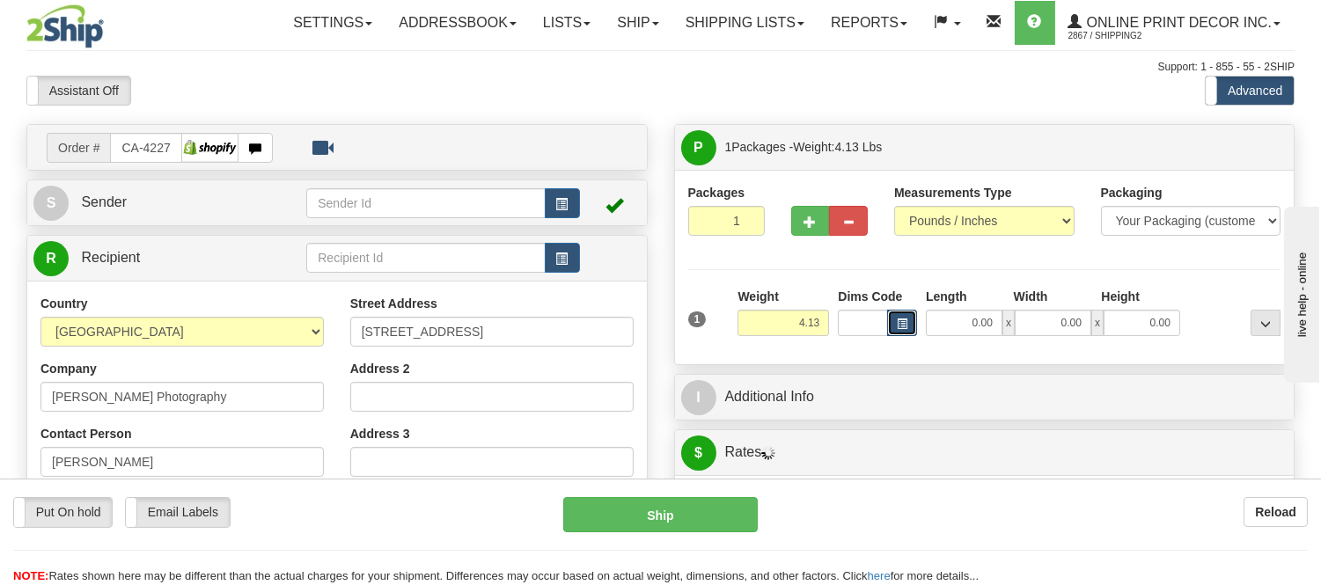
click at [910, 319] on button "button" at bounding box center [902, 323] width 30 height 26
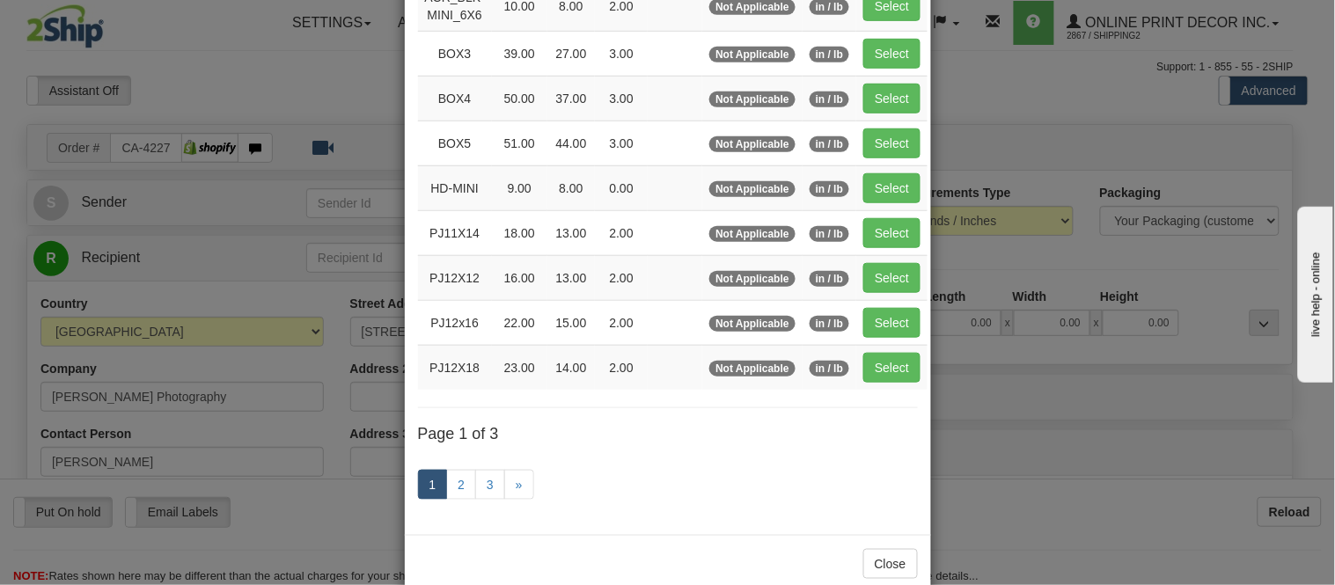
scroll to position [293, 0]
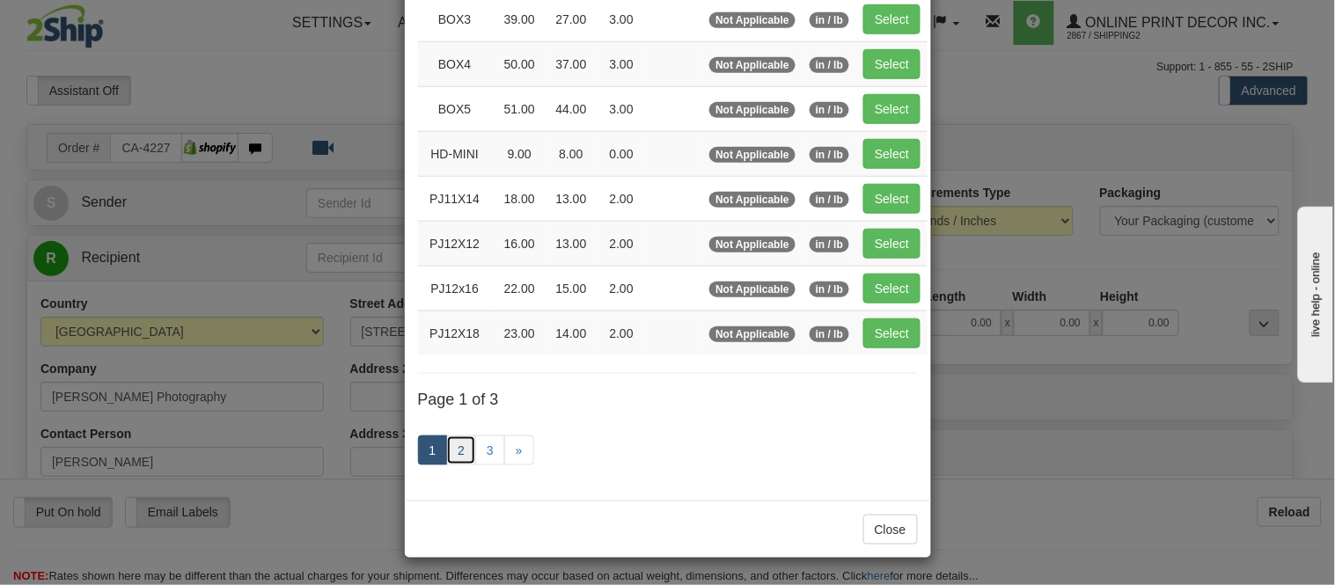
click at [463, 453] on link "2" at bounding box center [461, 451] width 30 height 30
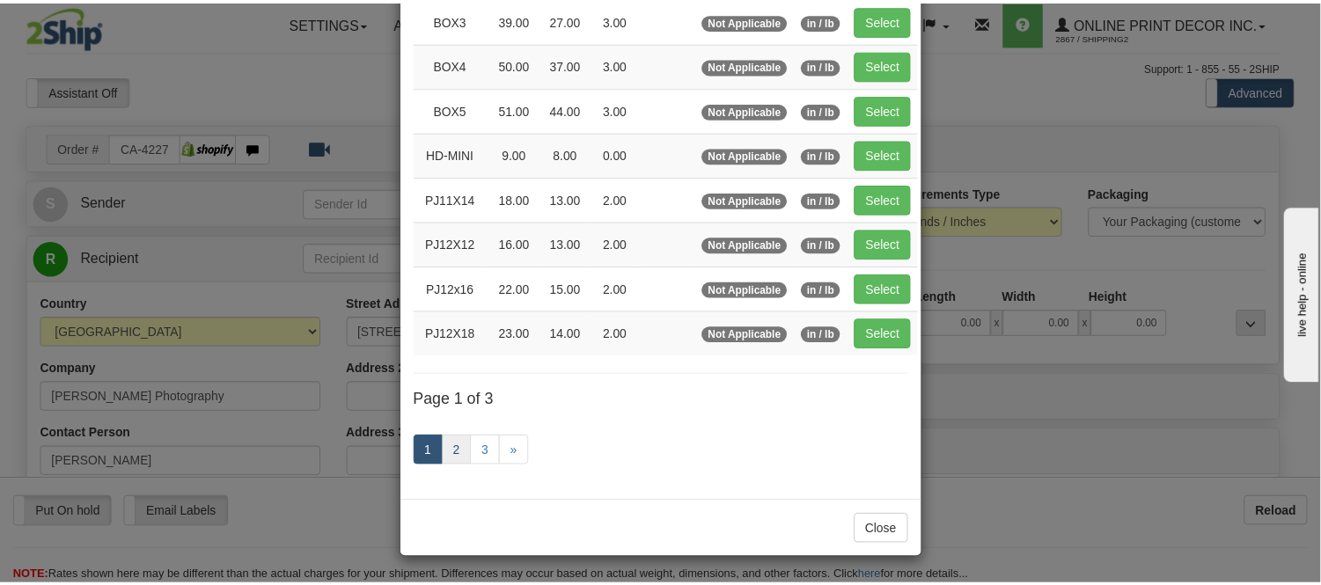
scroll to position [286, 0]
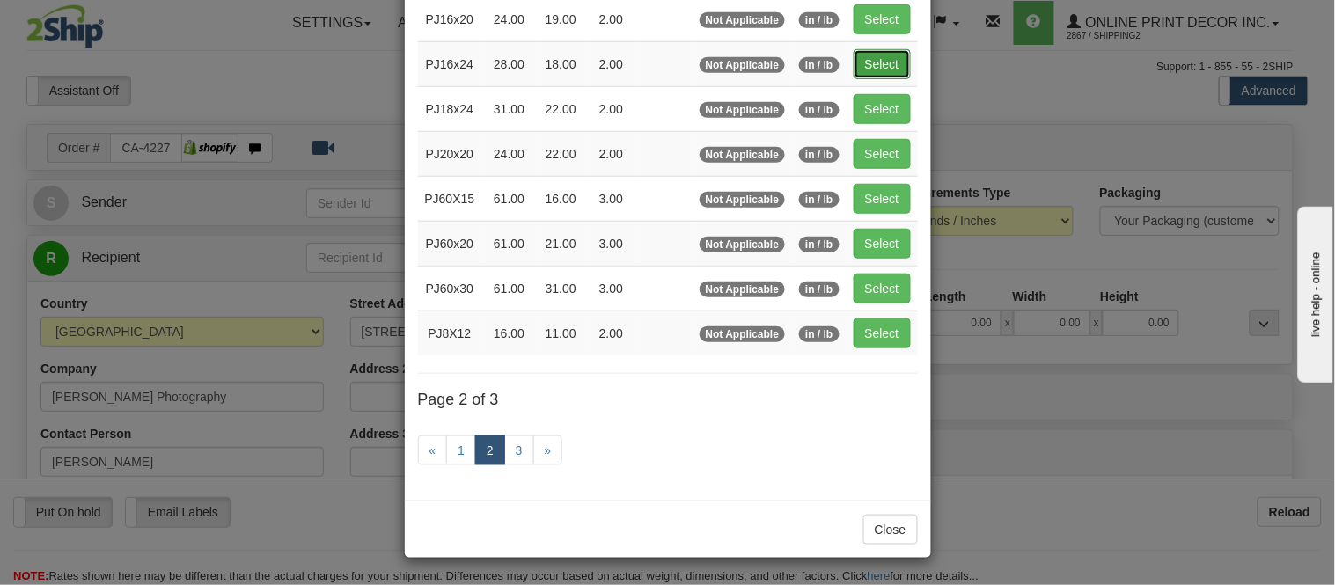
click at [868, 53] on button "Select" at bounding box center [882, 64] width 57 height 30
type input "PJ16x24"
type input "28.00"
type input "18.00"
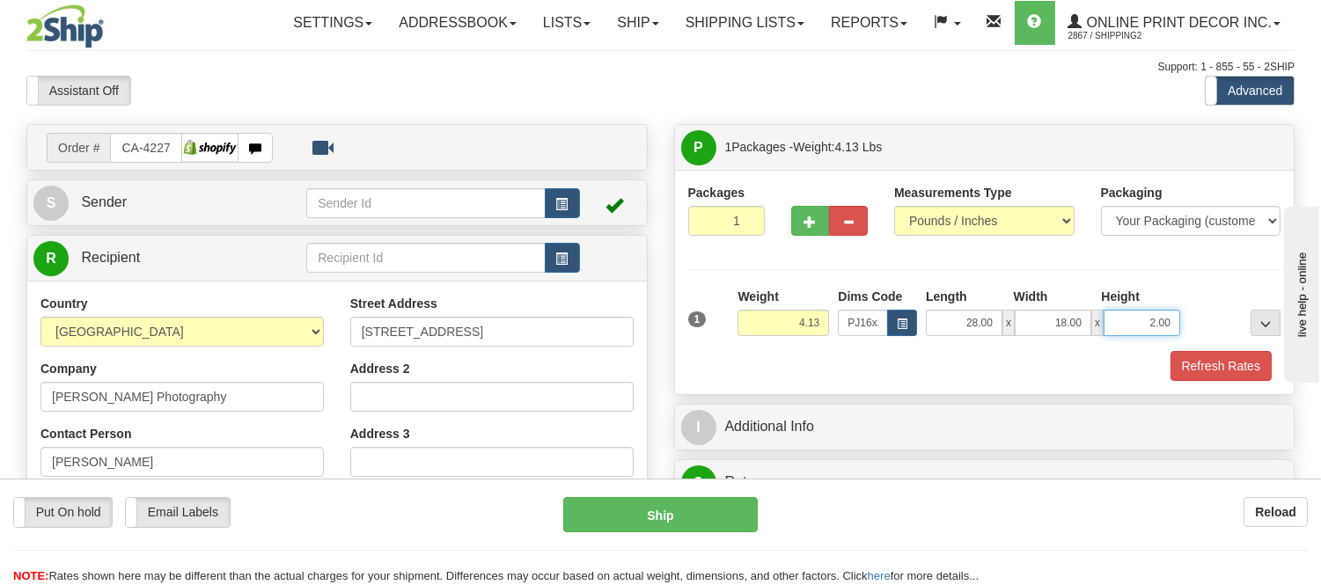
drag, startPoint x: 1172, startPoint y: 320, endPoint x: 1078, endPoint y: 321, distance: 93.3
click at [1078, 321] on div "28.00 x 18.00 x 2.00" at bounding box center [1053, 323] width 254 height 26
click button "Delete" at bounding box center [0, 0] width 0 height 0
type input "4.00"
click at [1235, 359] on button "Refresh Rates" at bounding box center [1221, 366] width 101 height 30
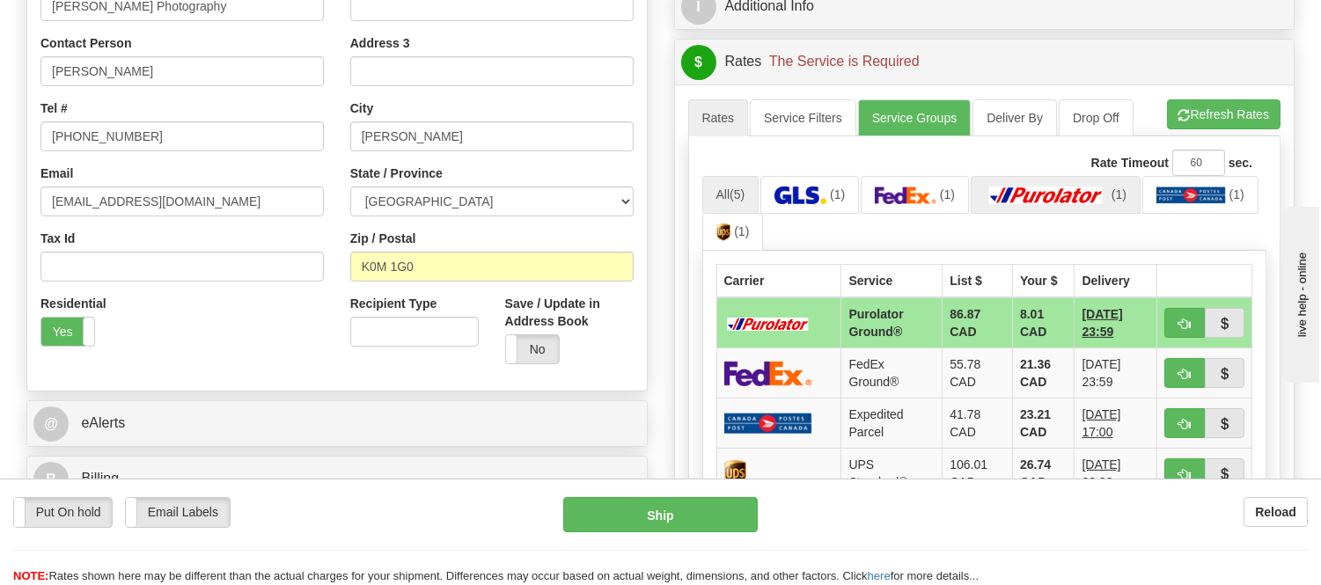
scroll to position [489, 0]
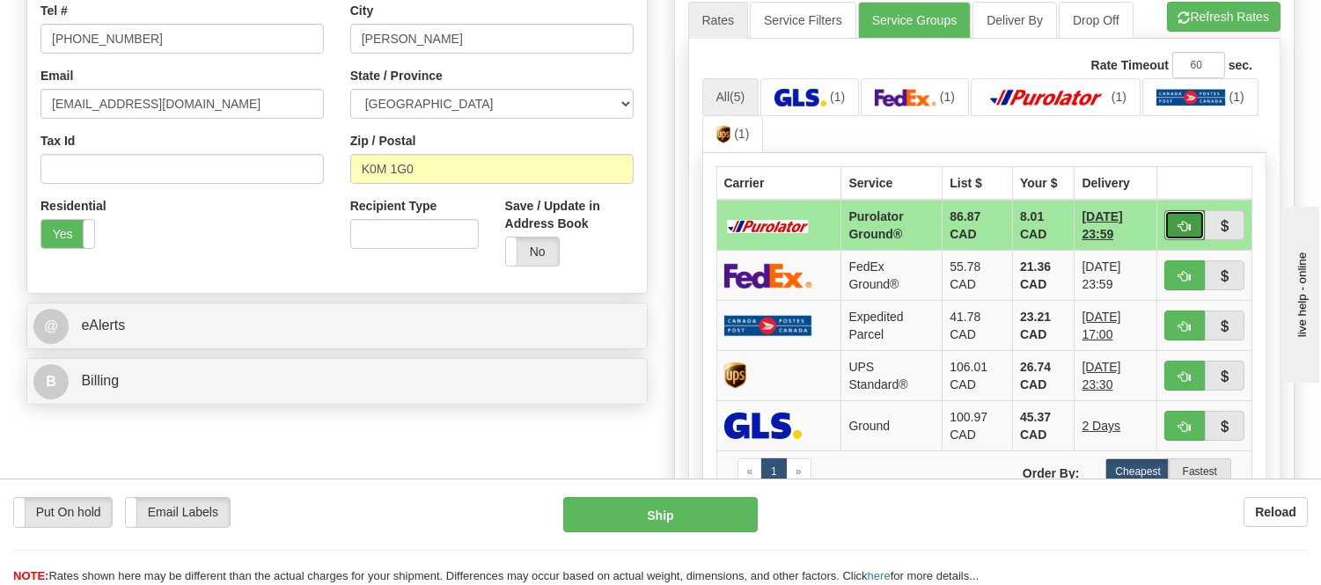
click at [1175, 215] on button "button" at bounding box center [1185, 225] width 40 height 30
type input "260"
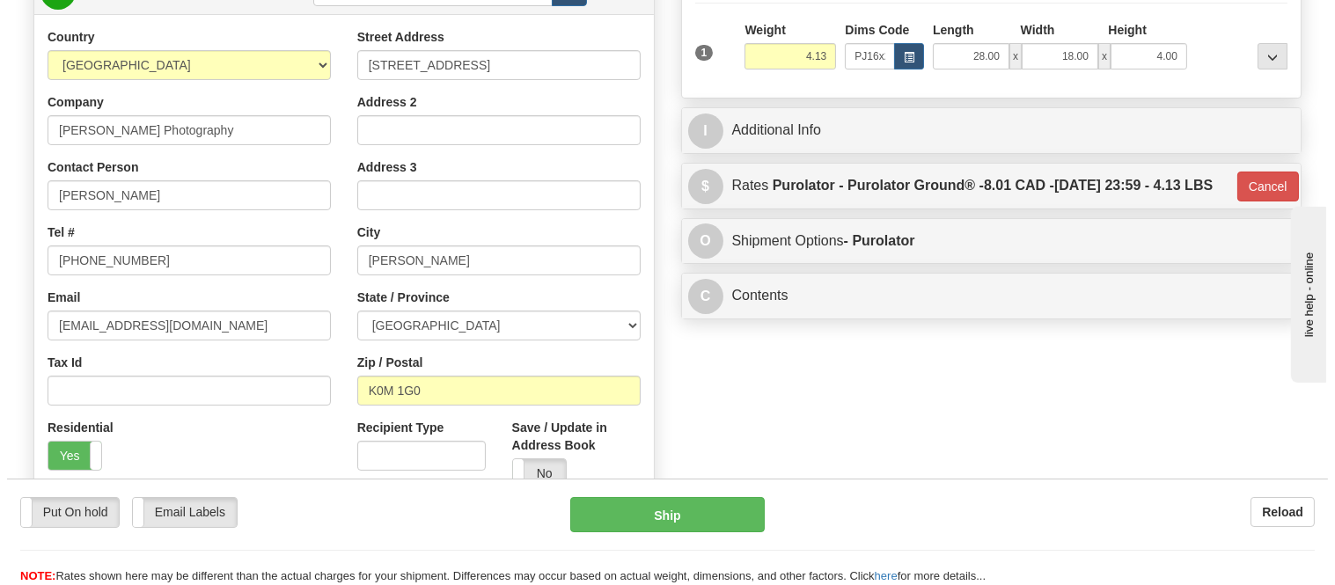
scroll to position [0, 0]
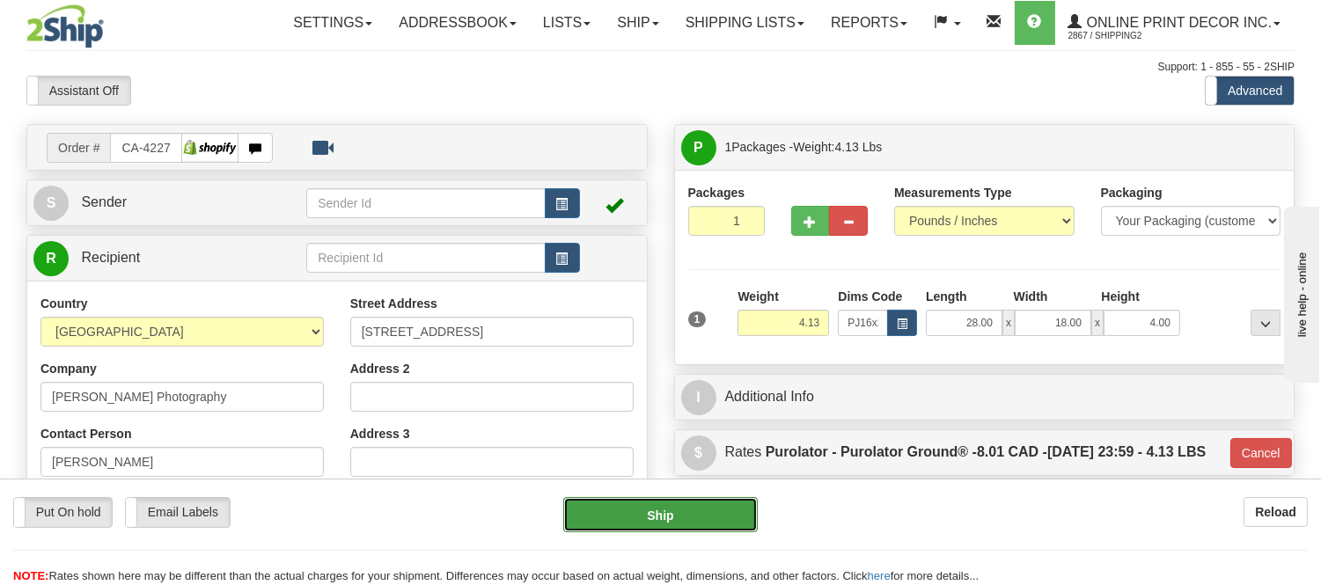
click at [674, 506] on button "Ship" at bounding box center [660, 514] width 194 height 35
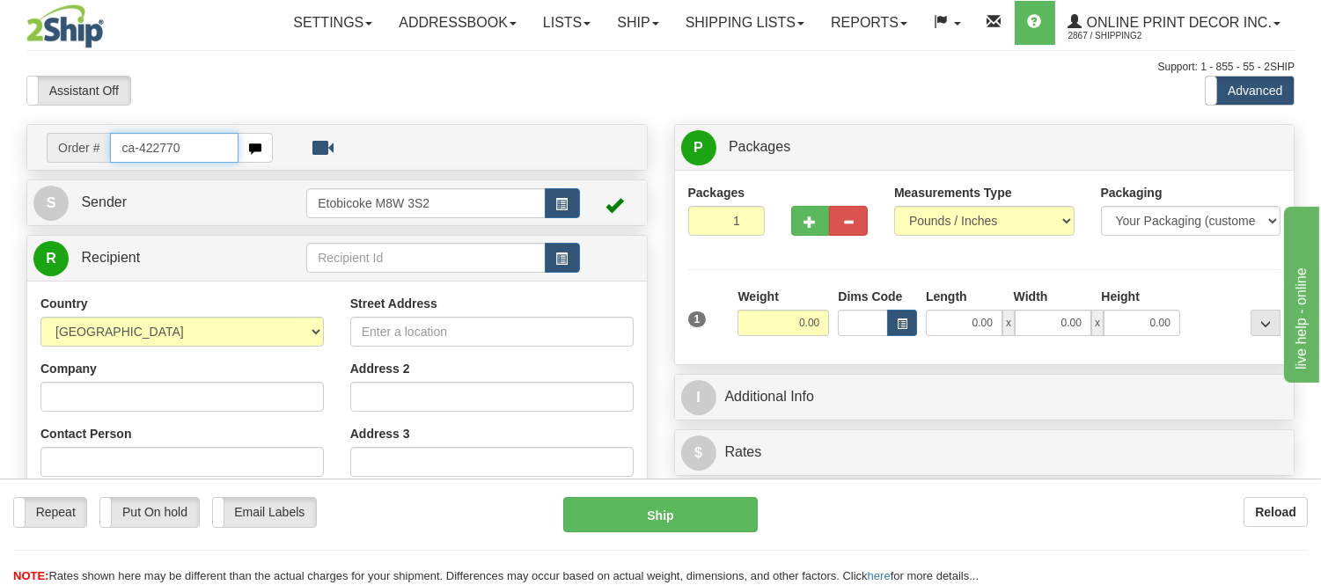
type input "ca-422770"
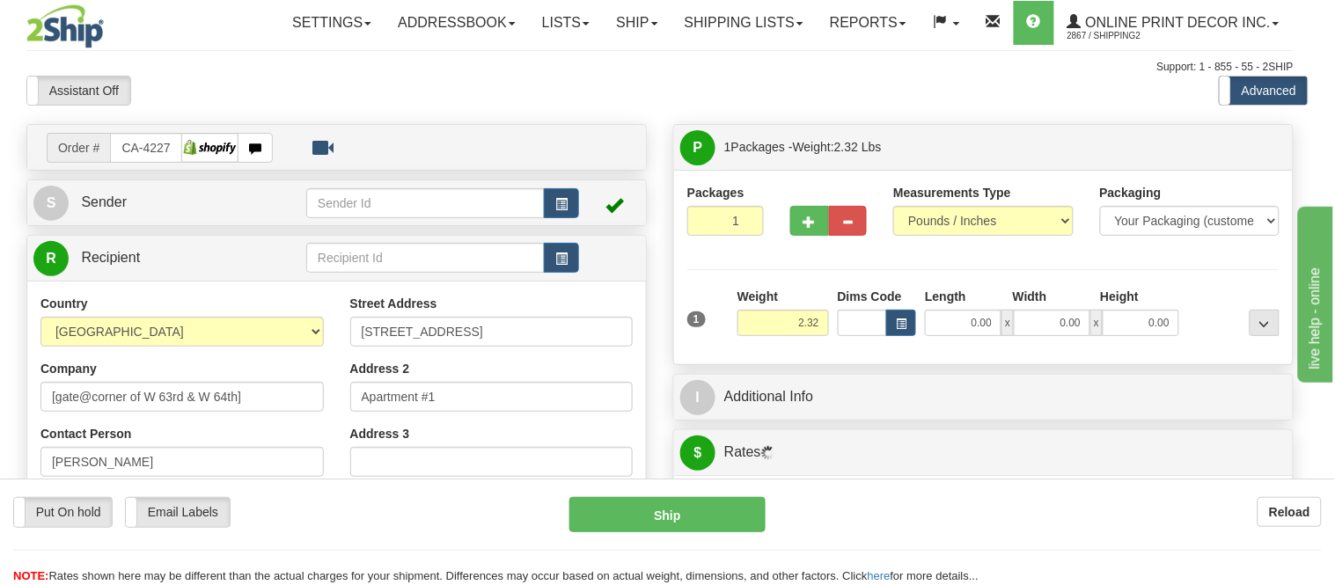
type input "VANCOUVER"
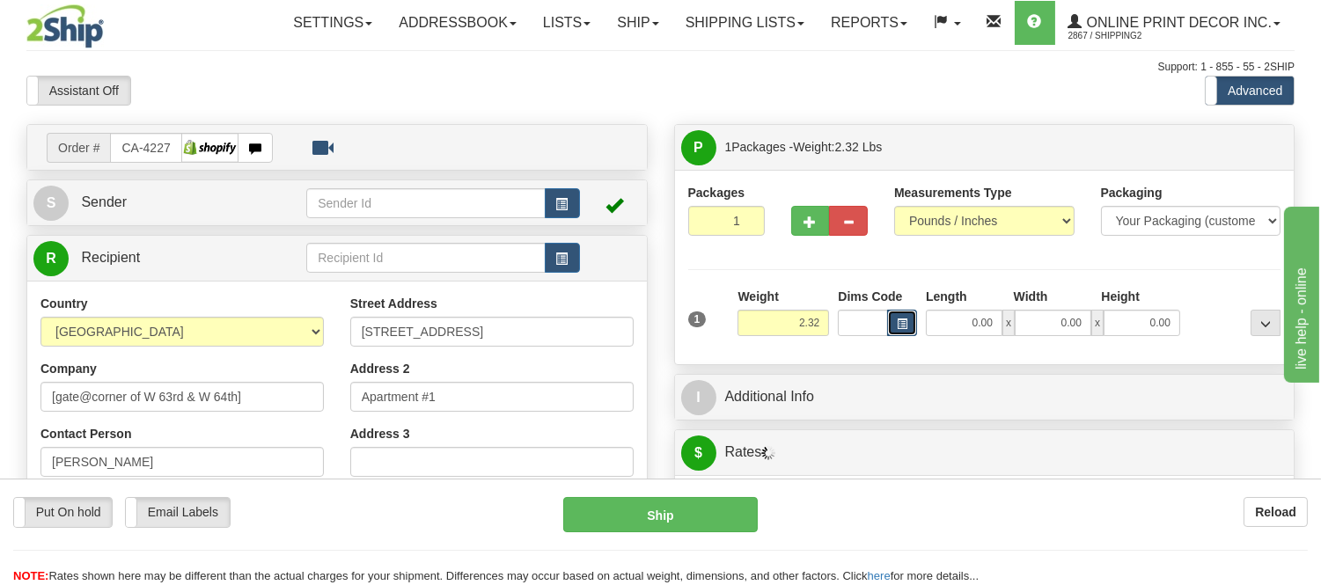
click at [892, 331] on button "button" at bounding box center [902, 323] width 30 height 26
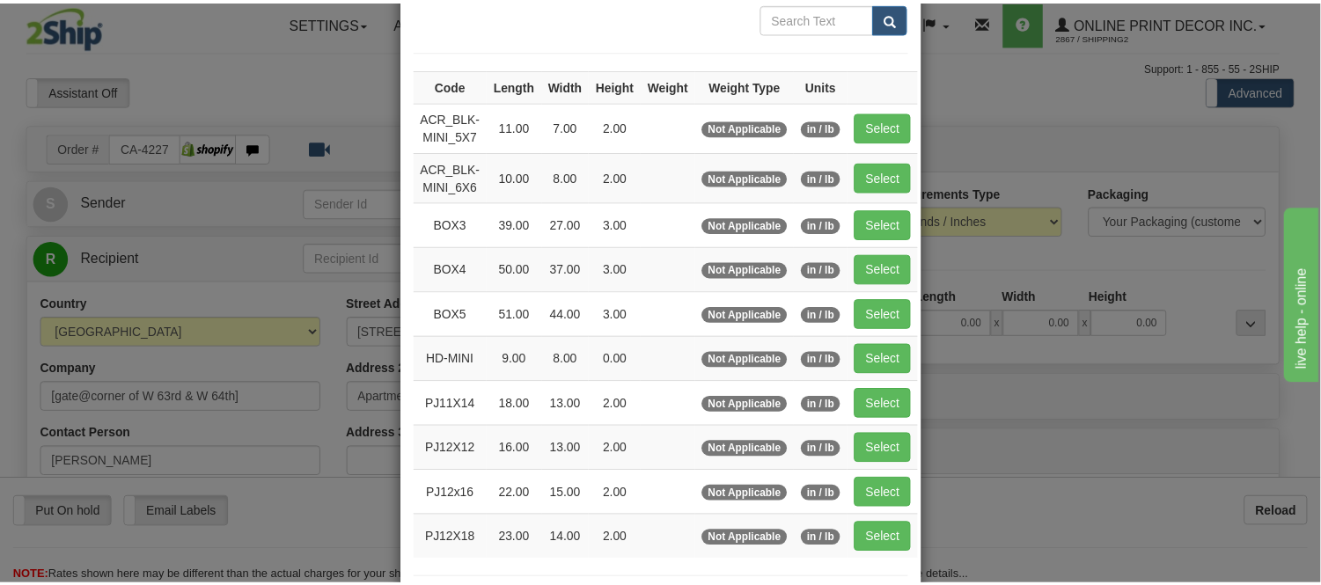
scroll to position [195, 0]
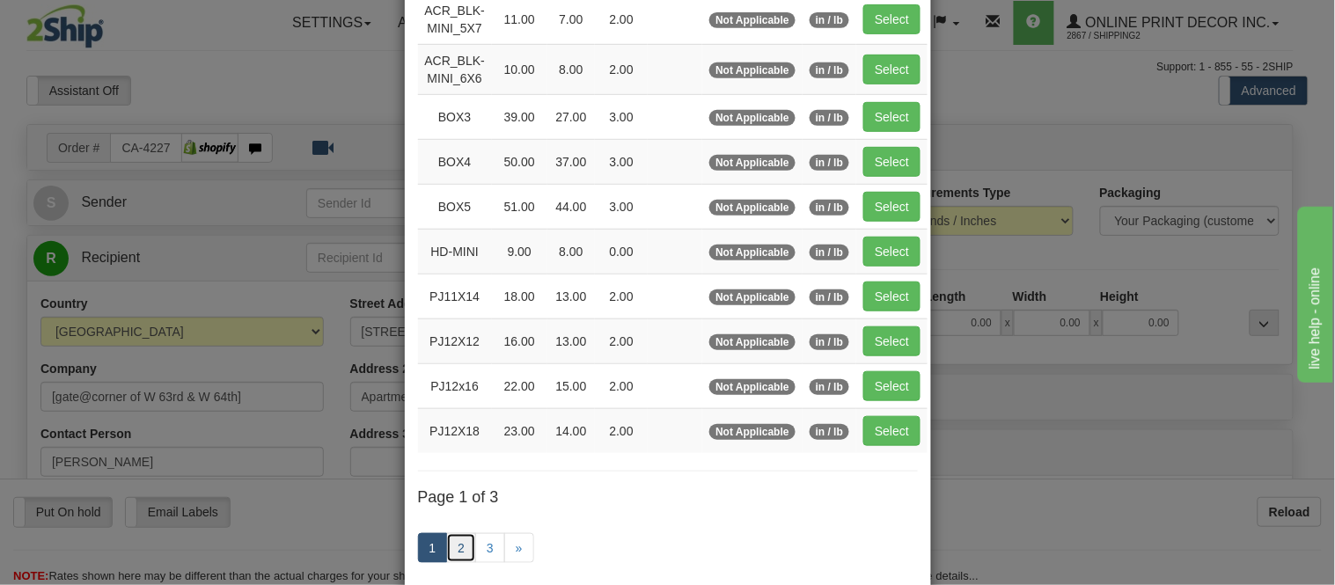
click at [458, 555] on link "2" at bounding box center [461, 548] width 30 height 30
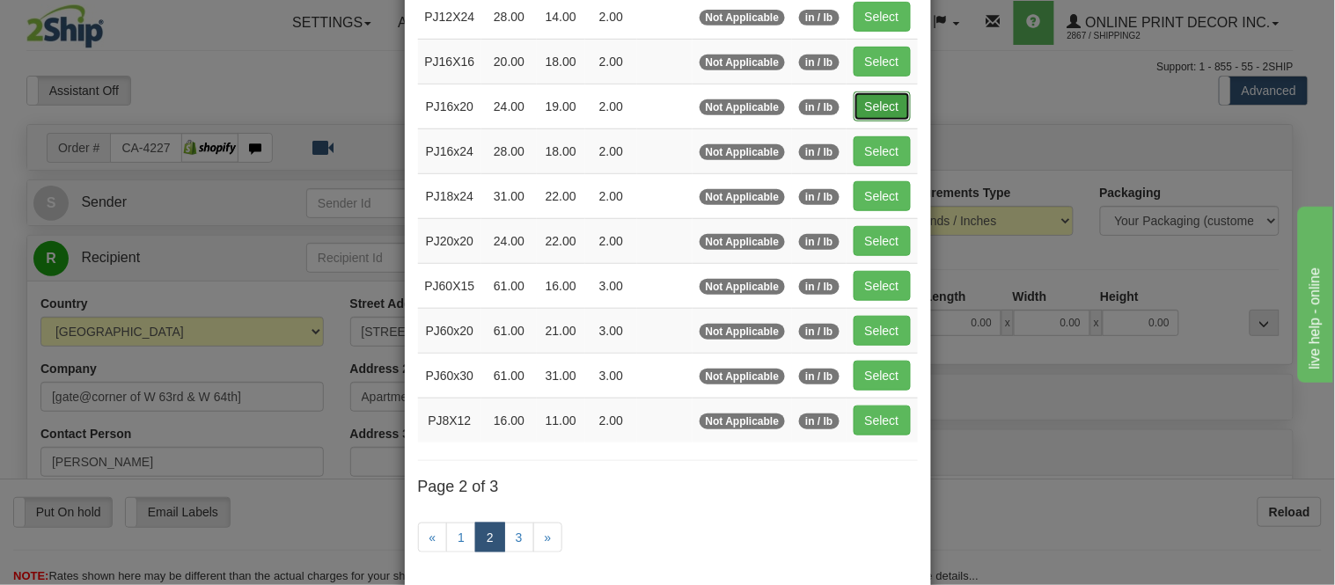
click at [868, 106] on button "Select" at bounding box center [882, 107] width 57 height 30
type input "PJ16x20"
type input "24.00"
type input "19.00"
type input "2.00"
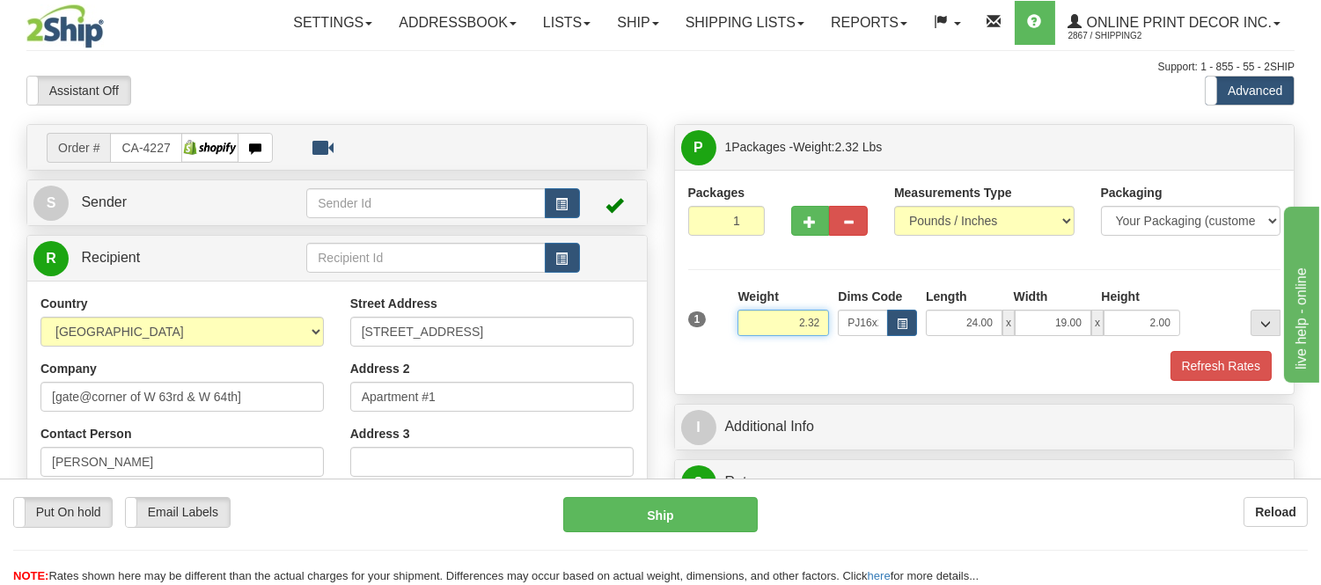
drag, startPoint x: 821, startPoint y: 326, endPoint x: 733, endPoint y: 326, distance: 88.0
click at [733, 326] on div "Weight 2.32" at bounding box center [783, 319] width 100 height 62
type input "5.98"
drag, startPoint x: 1171, startPoint y: 317, endPoint x: 1110, endPoint y: 349, distance: 68.5
click at [1110, 349] on div "1 Weight 5.98 Dims Code x x" at bounding box center [985, 319] width 602 height 63
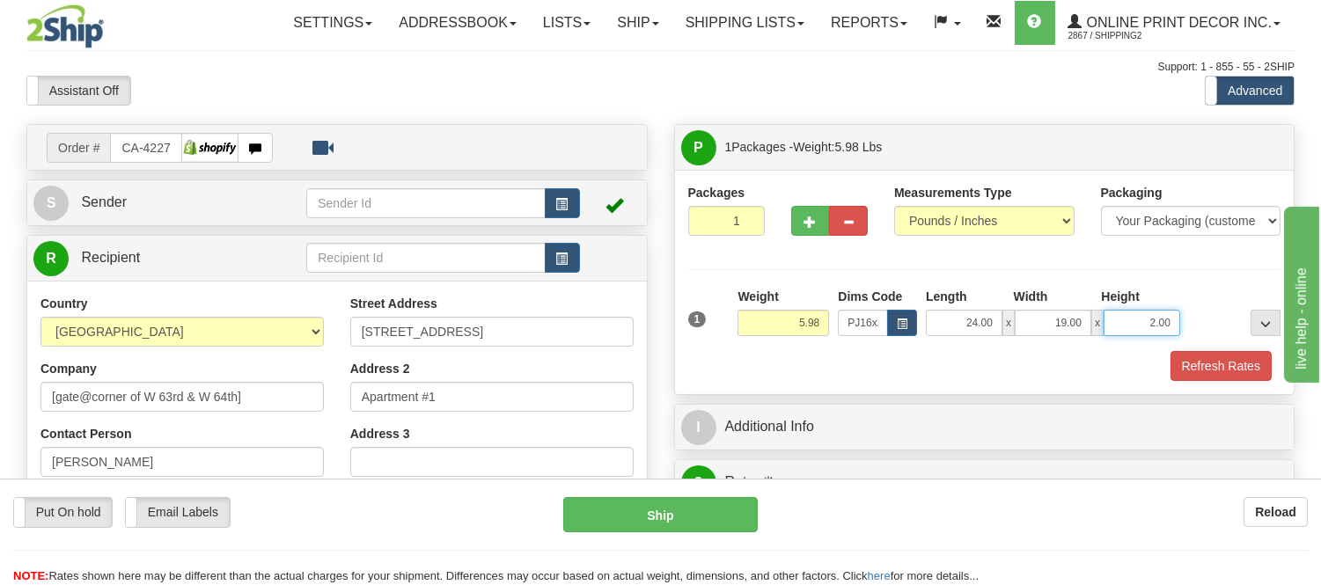
type input "6"
click button "Delete" at bounding box center [0, 0] width 0 height 0
type input "4.00"
click at [1190, 374] on button "Refresh Rates" at bounding box center [1221, 366] width 101 height 30
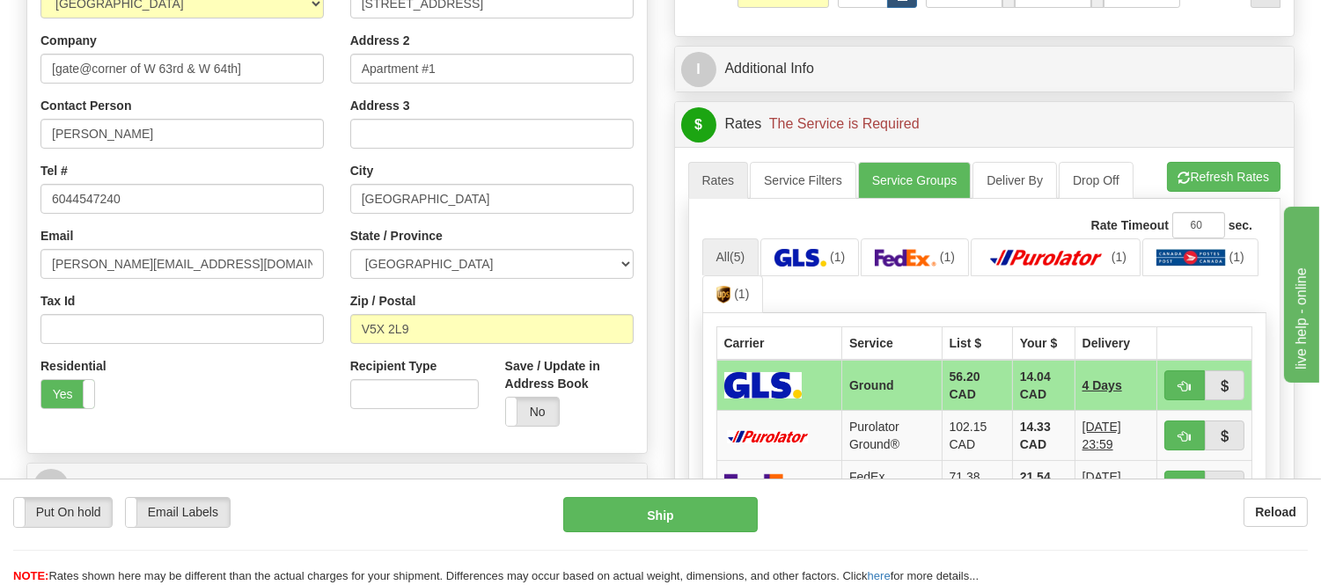
scroll to position [391, 0]
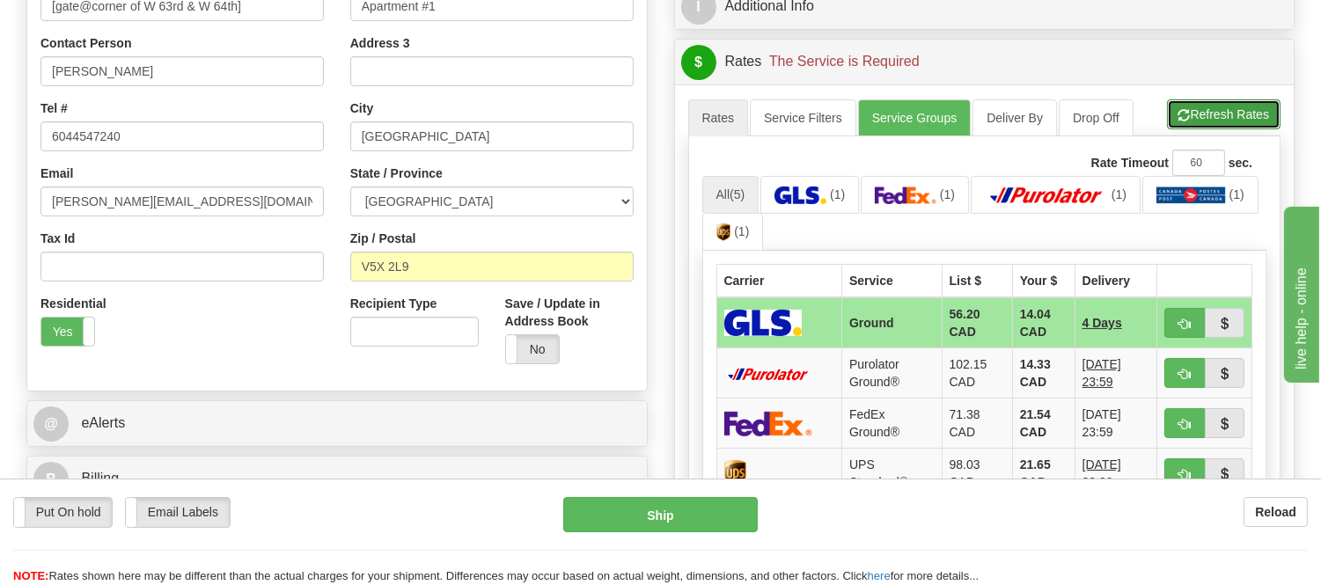
click at [1236, 100] on button "Refresh Rates" at bounding box center [1224, 114] width 114 height 30
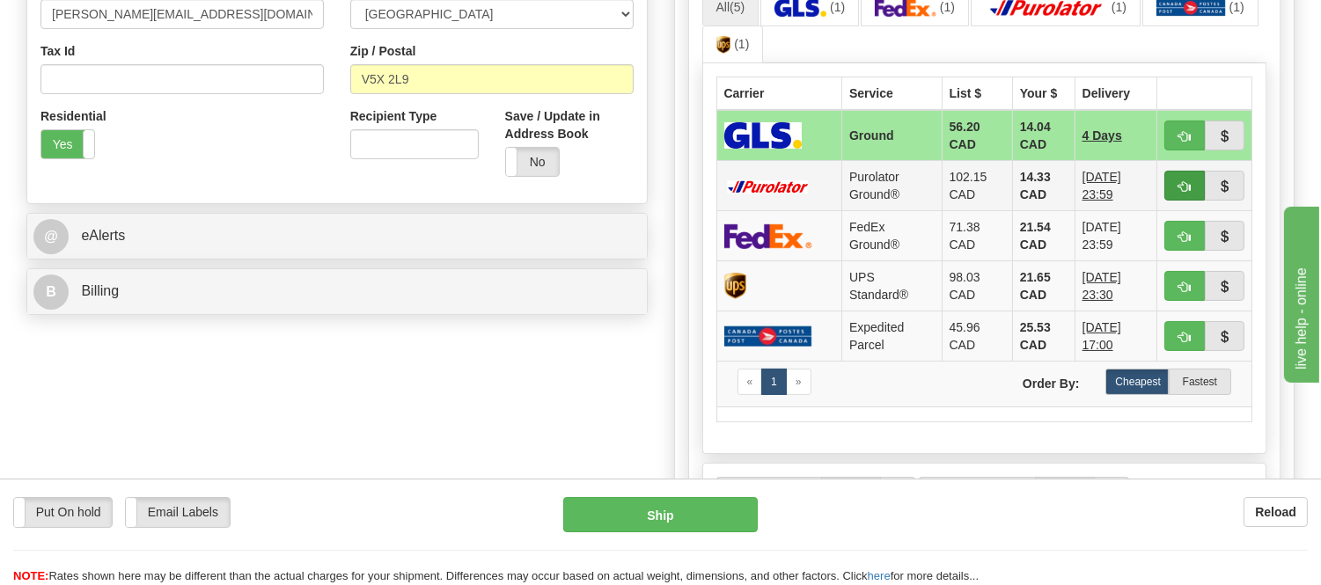
scroll to position [586, 0]
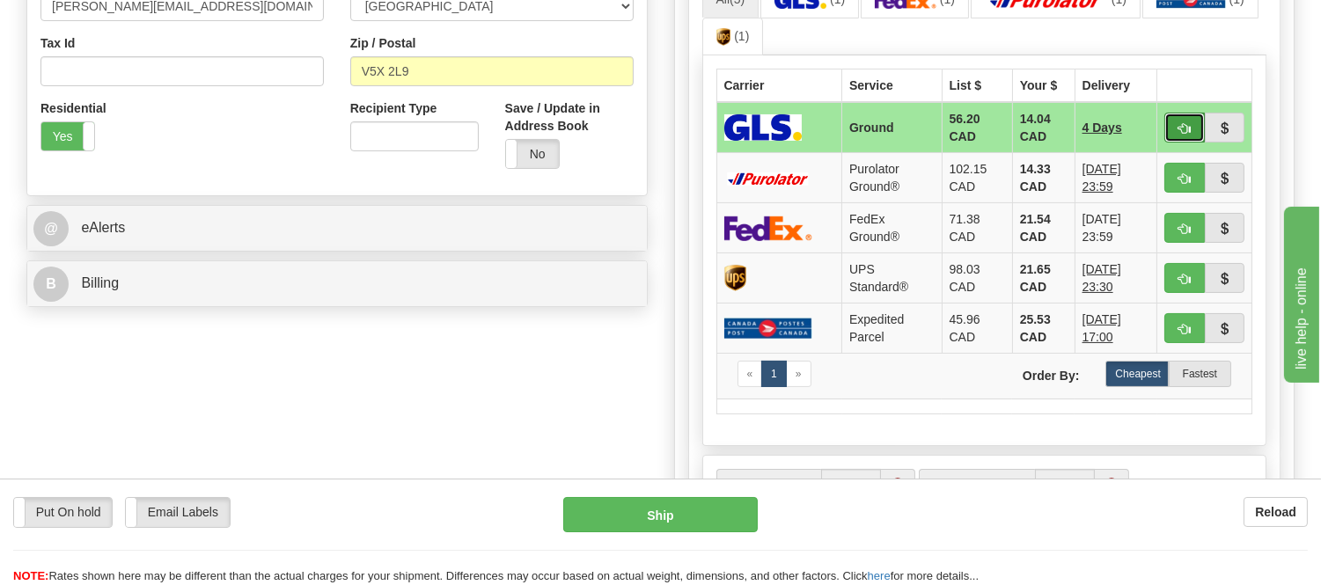
click at [1184, 126] on span "button" at bounding box center [1185, 128] width 12 height 11
type input "1"
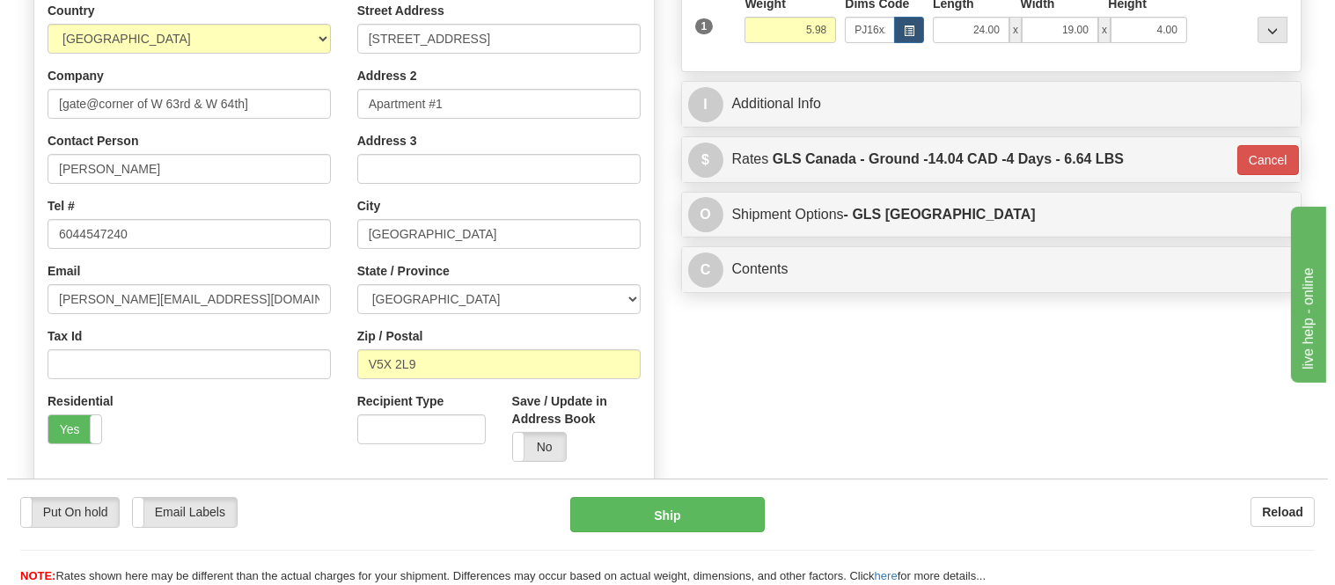
scroll to position [98, 0]
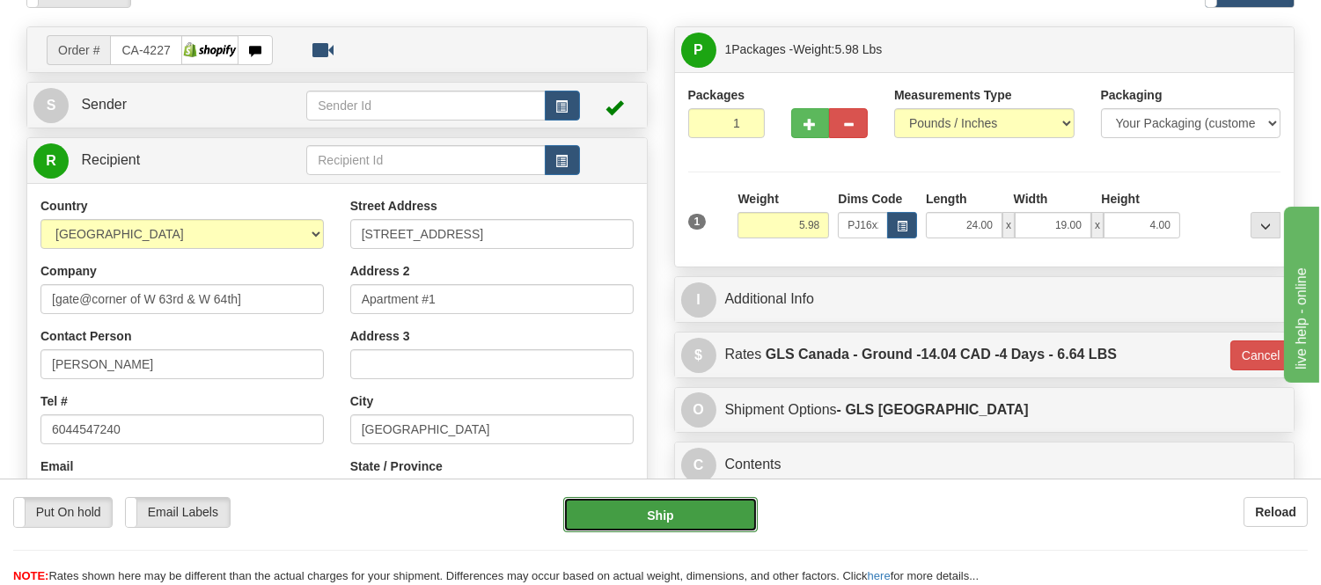
click at [690, 519] on button "Ship" at bounding box center [660, 514] width 194 height 35
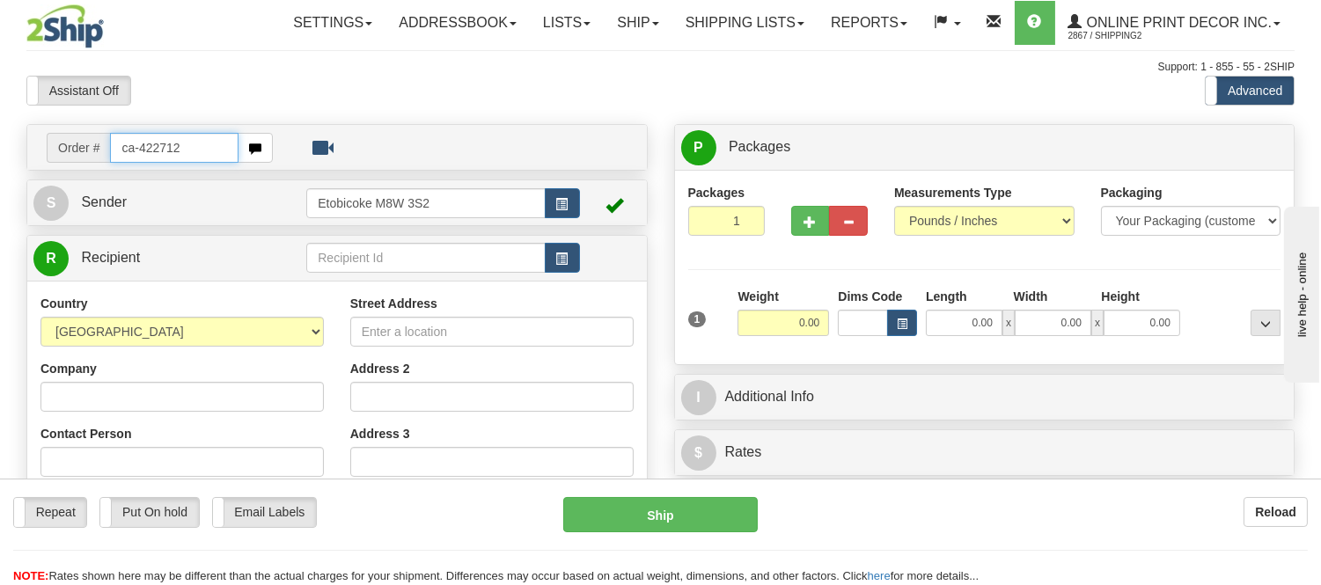
type input "ca-422712"
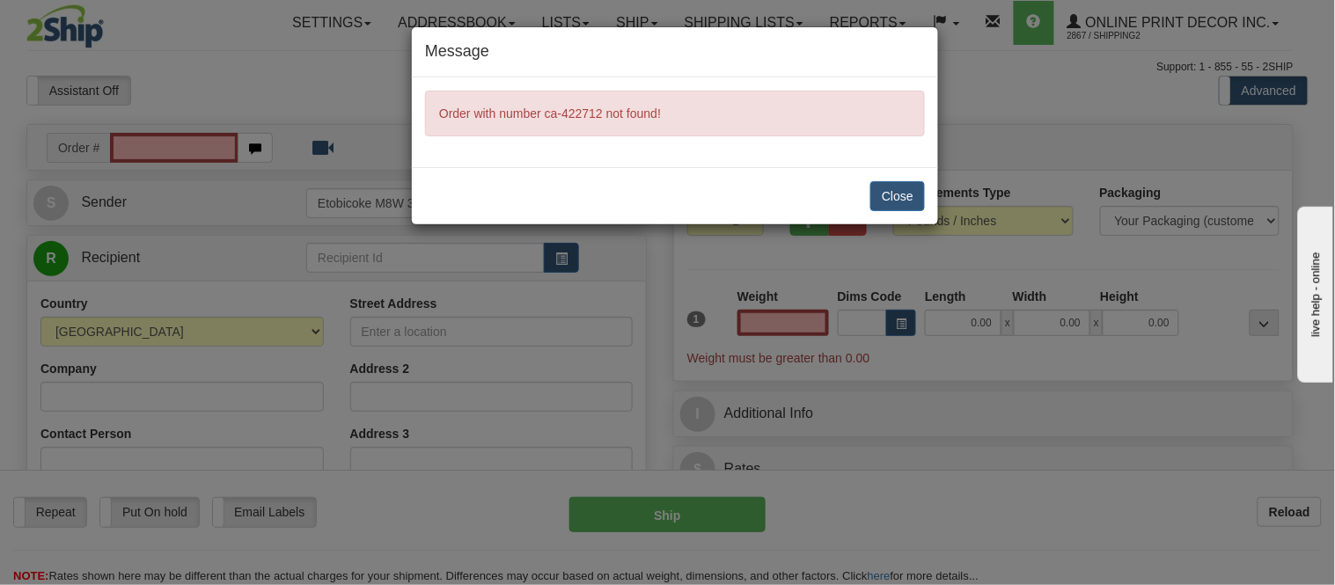
type input "0.00"
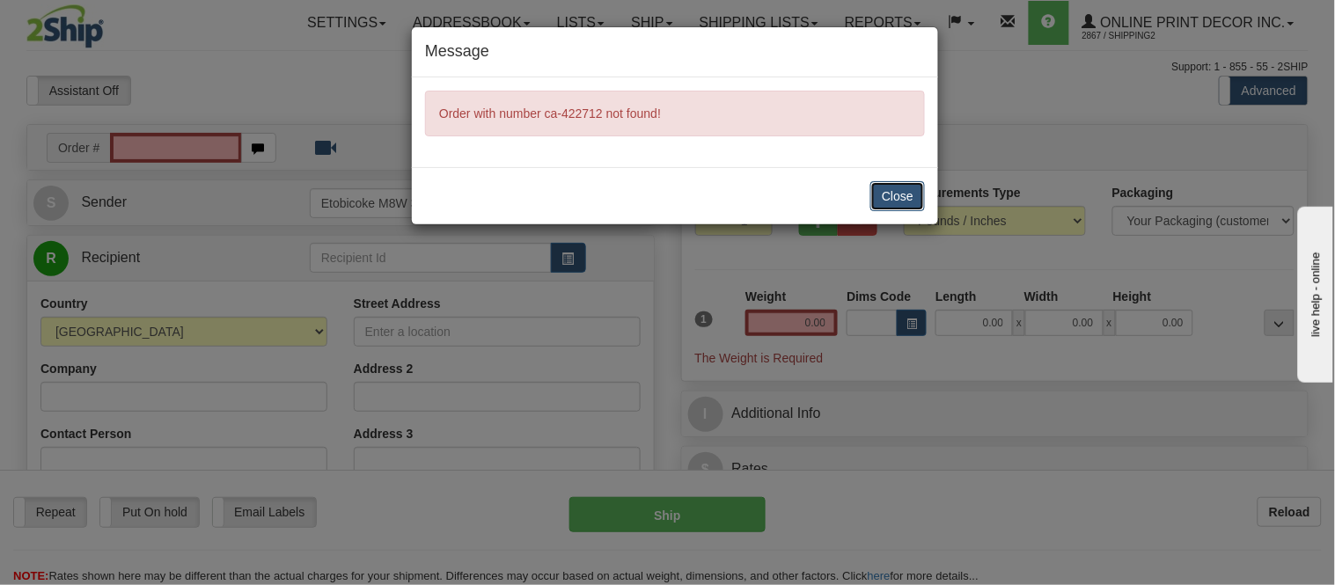
click at [916, 204] on button "Close" at bounding box center [898, 196] width 55 height 30
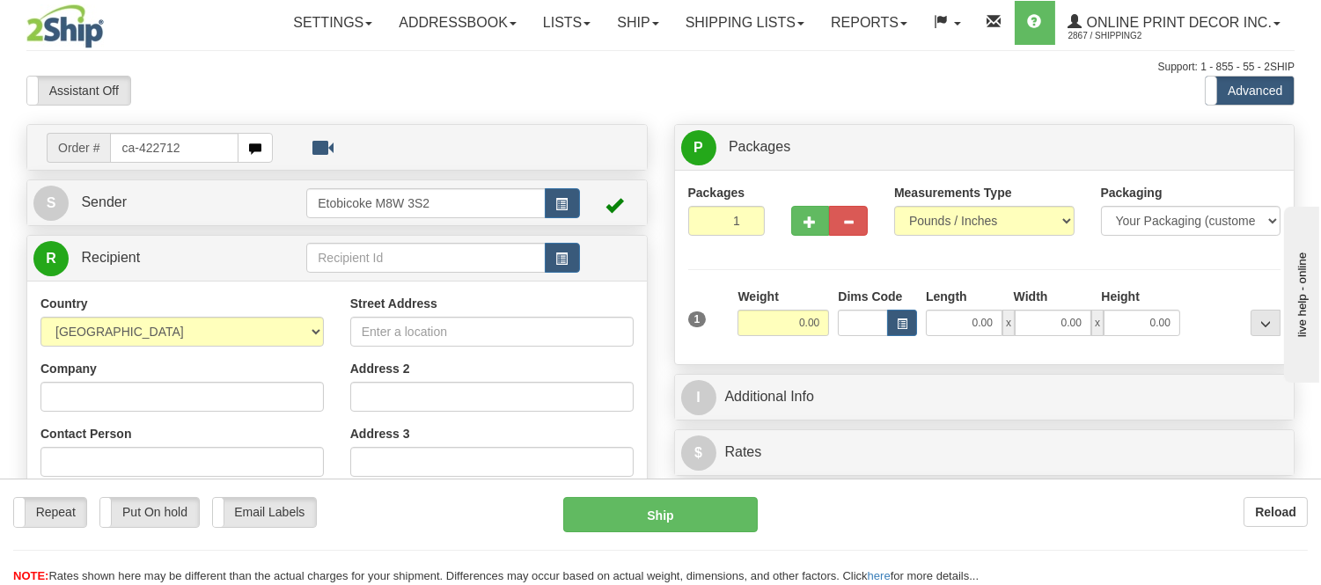
type input "ca-422712"
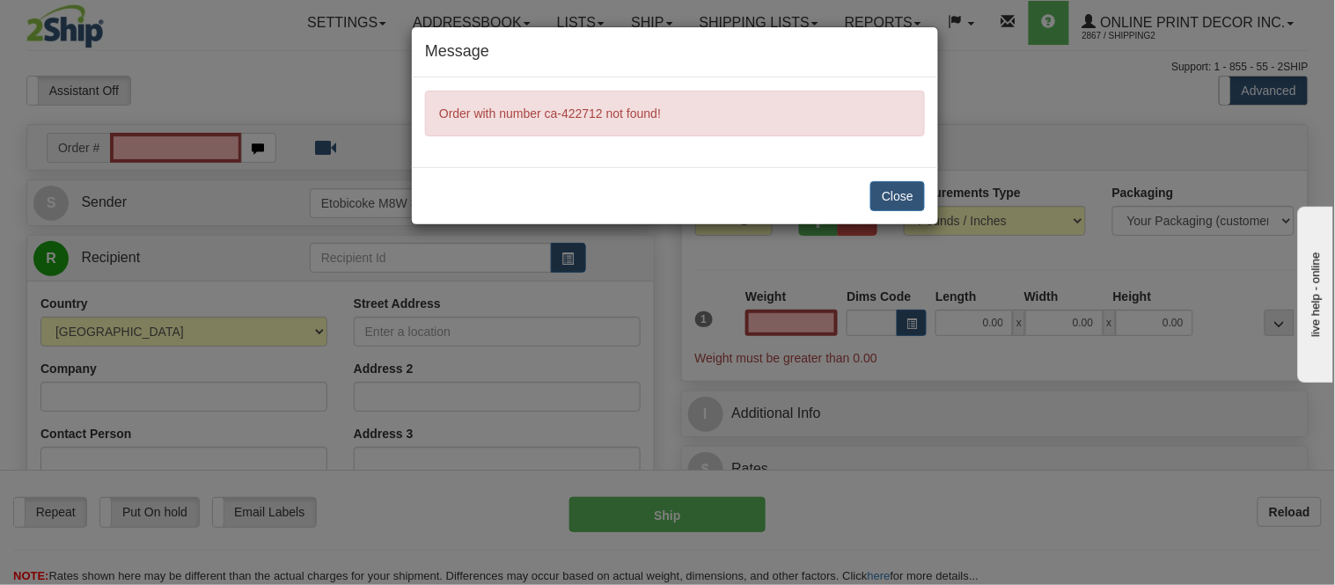
type input "0.00"
click at [910, 196] on button "Close" at bounding box center [898, 196] width 55 height 30
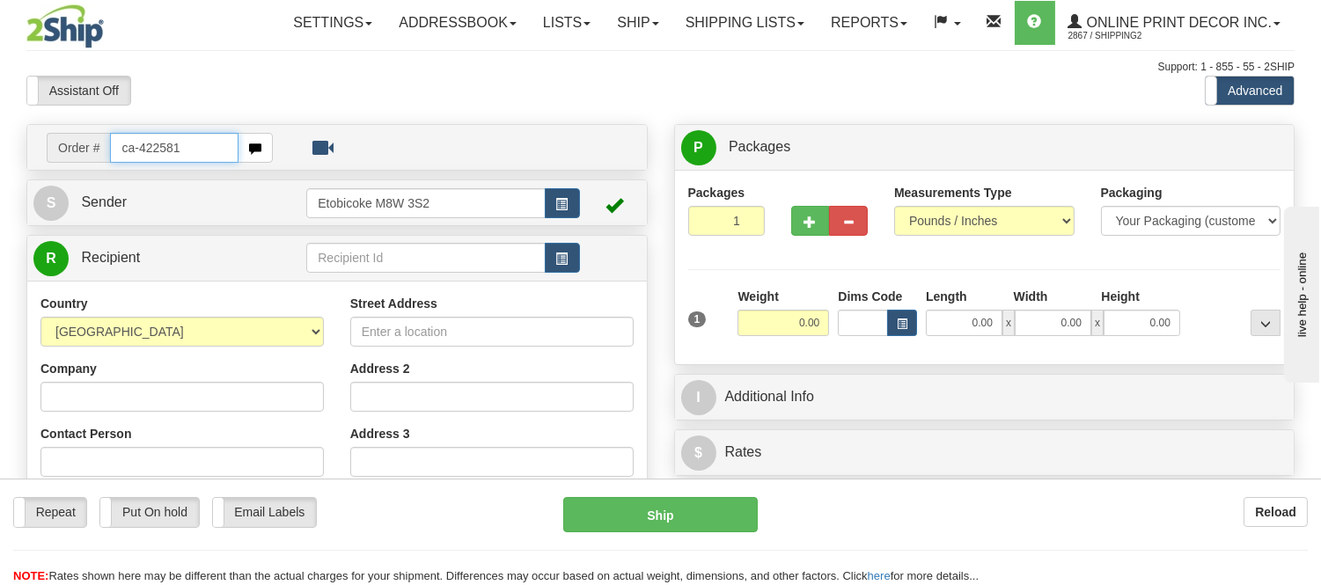
type input "ca-422581"
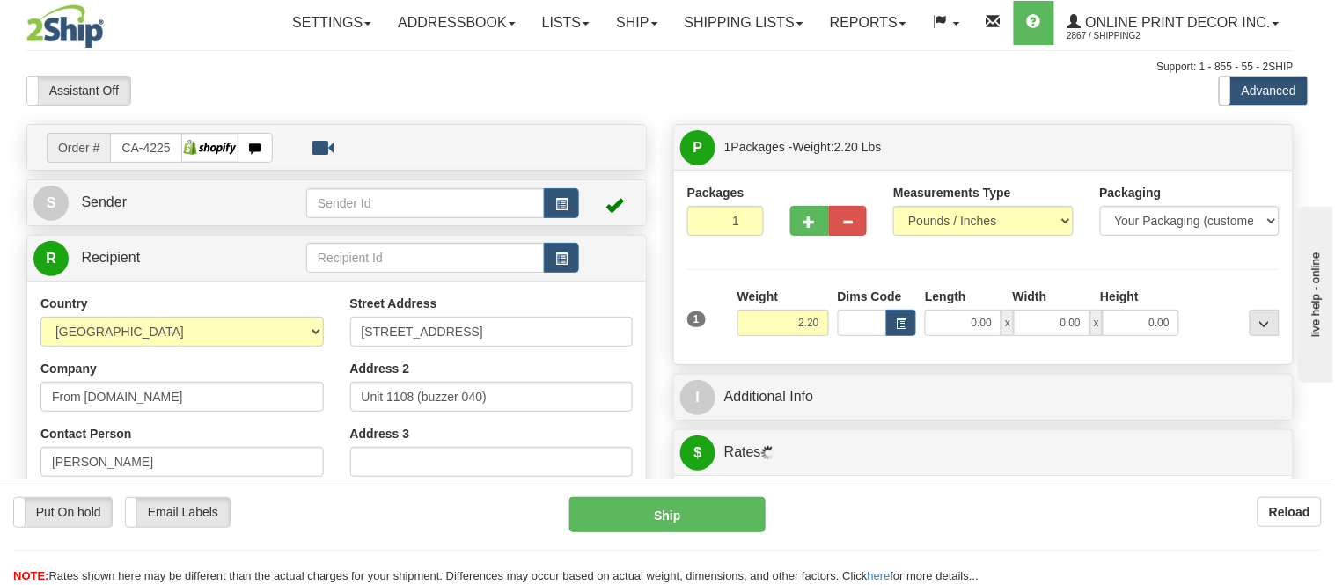
type input "[GEOGRAPHIC_DATA]"
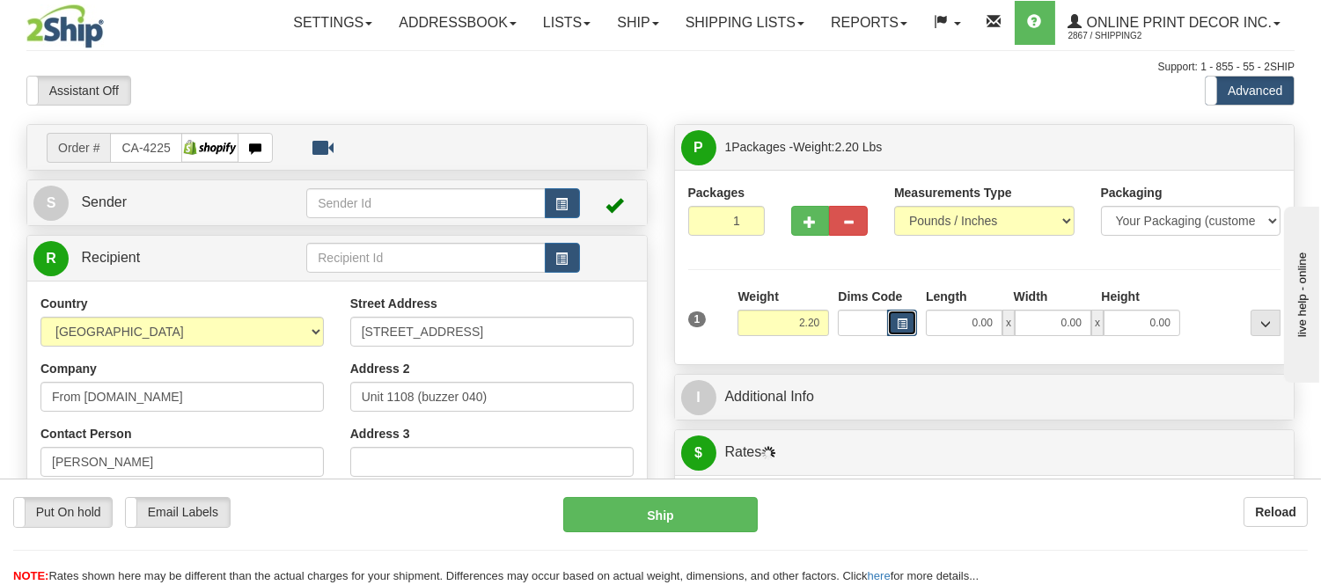
click at [902, 326] on span "button" at bounding box center [902, 325] width 11 height 10
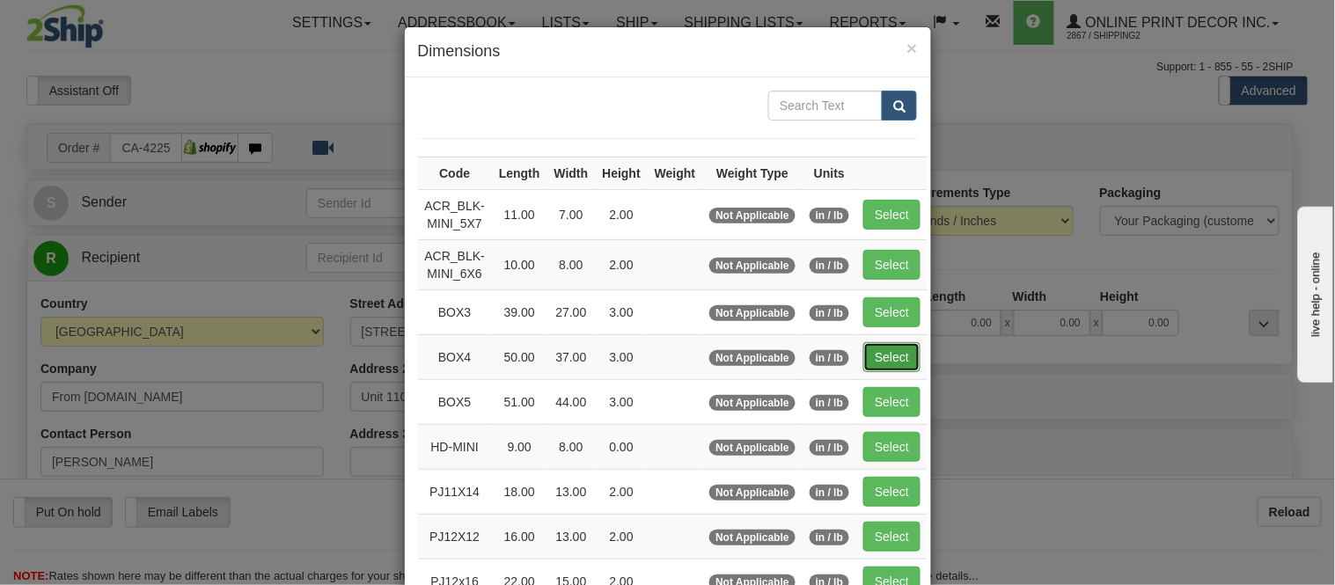
click at [864, 349] on button "Select" at bounding box center [892, 357] width 57 height 30
type input "BOX4"
type input "50.00"
type input "37.00"
type input "3.00"
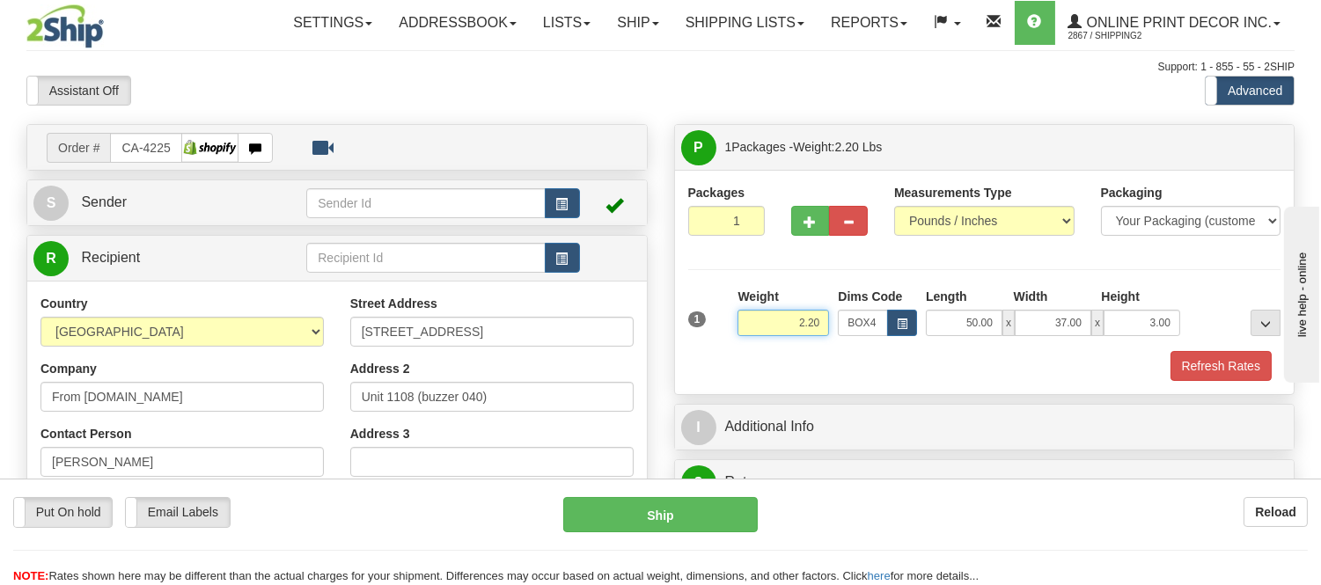
drag, startPoint x: 827, startPoint y: 317, endPoint x: 757, endPoint y: 330, distance: 71.7
click at [757, 330] on input "2.20" at bounding box center [784, 323] width 92 height 26
type input "16.98"
click at [1219, 371] on button "Refresh Rates" at bounding box center [1221, 366] width 101 height 30
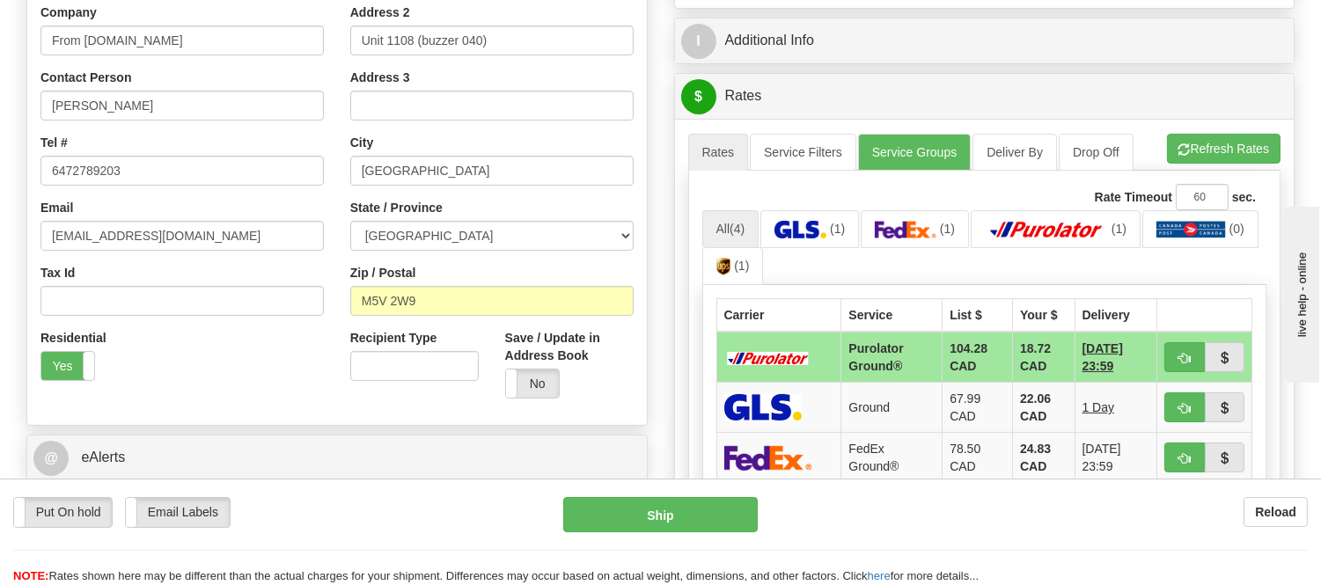
scroll to position [391, 0]
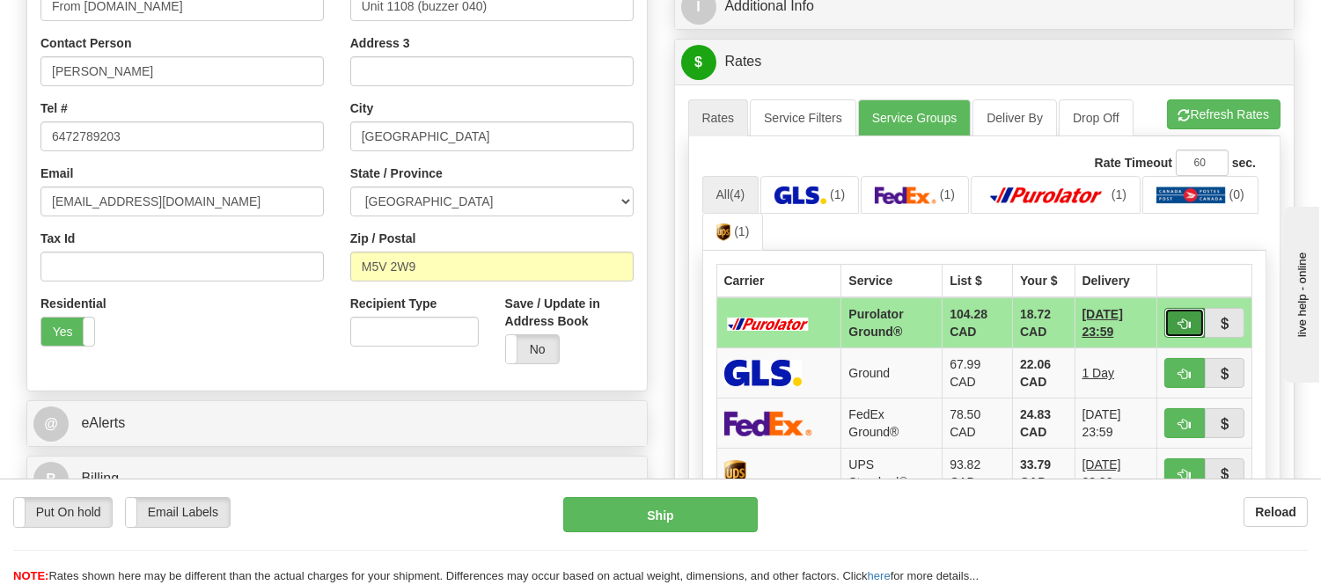
click at [1179, 323] on span "button" at bounding box center [1185, 324] width 12 height 11
type input "260"
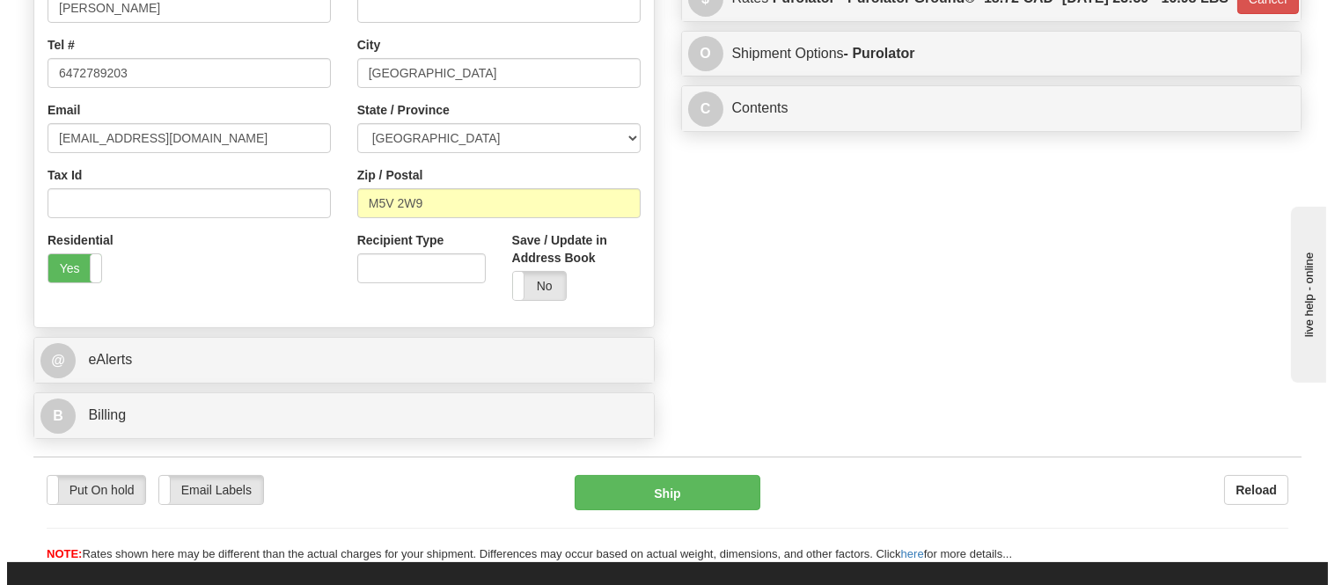
scroll to position [489, 0]
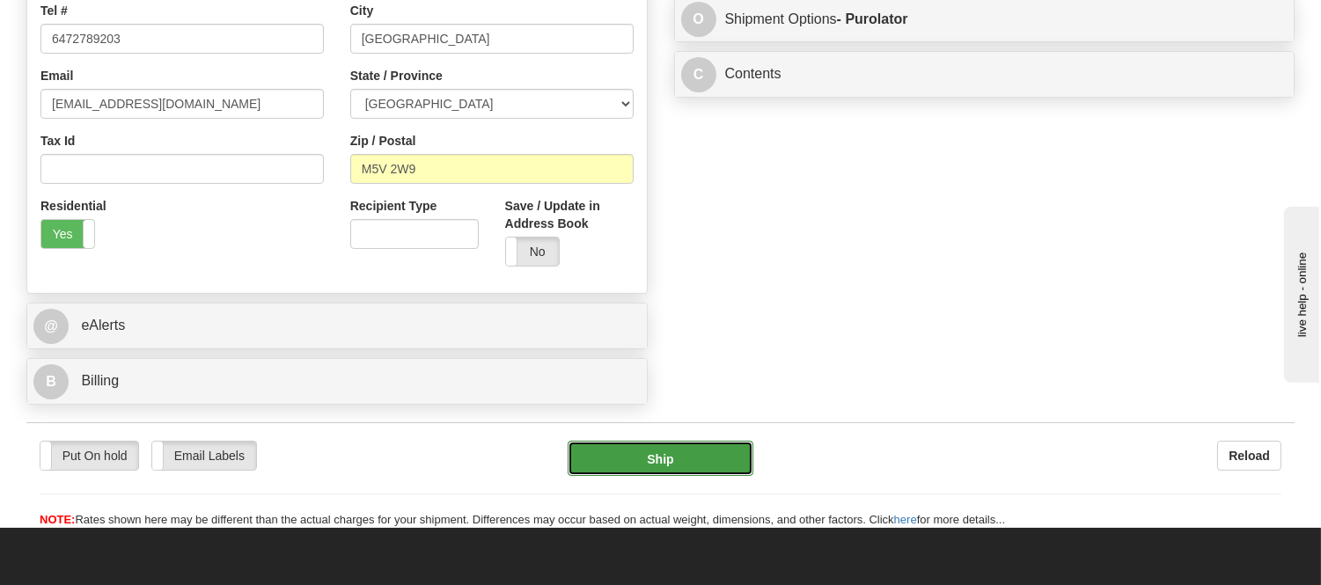
click at [663, 462] on button "Ship" at bounding box center [660, 458] width 185 height 35
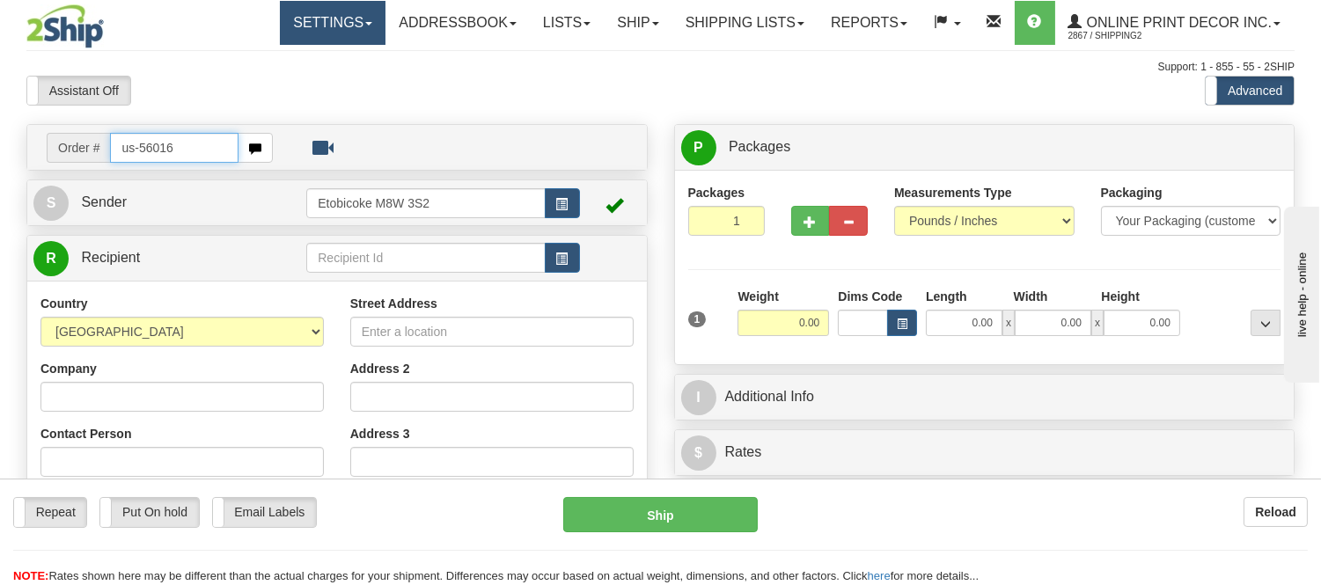
type input "us-56016"
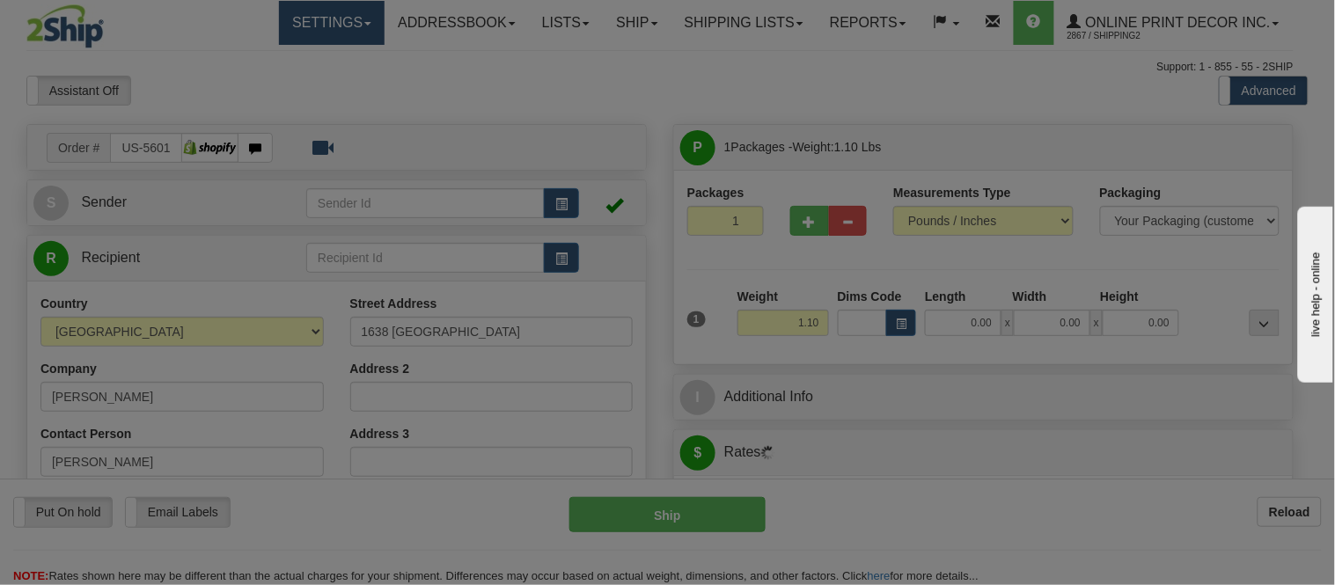
type input "ESCONDIDO"
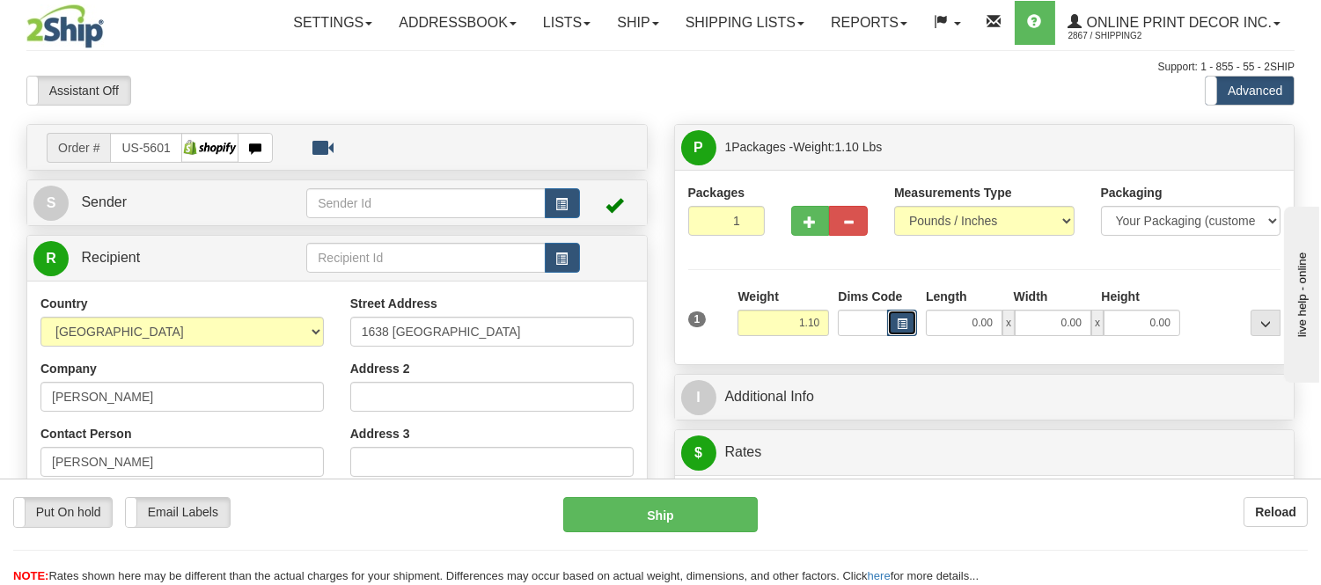
click at [908, 328] on button "button" at bounding box center [902, 323] width 30 height 26
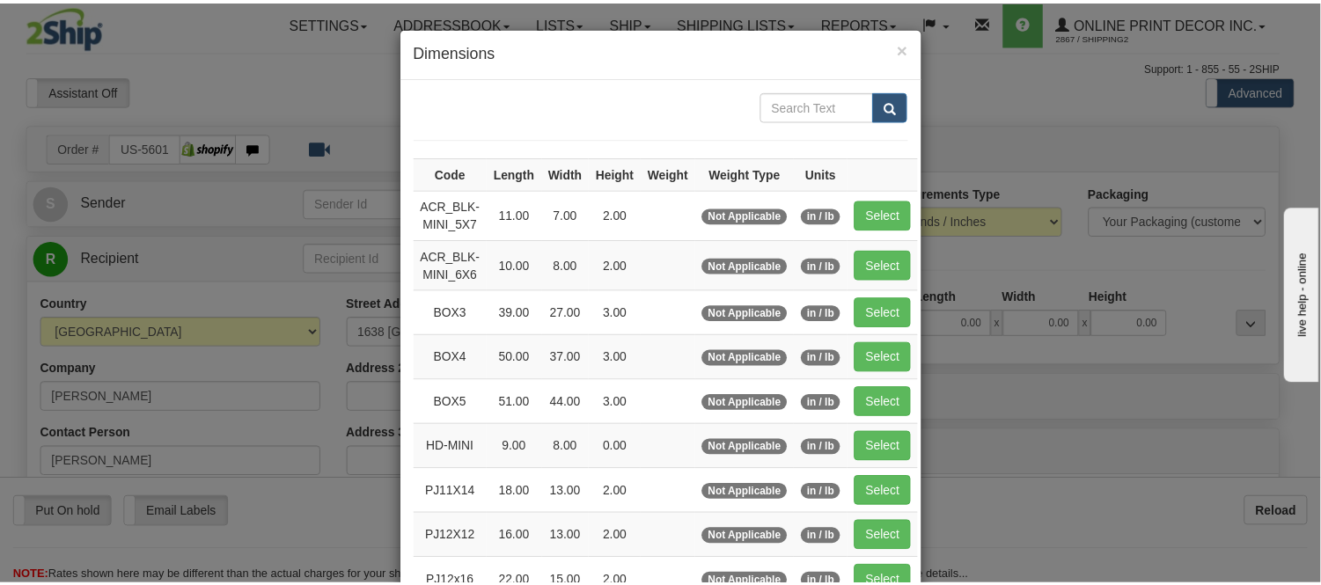
scroll to position [98, 0]
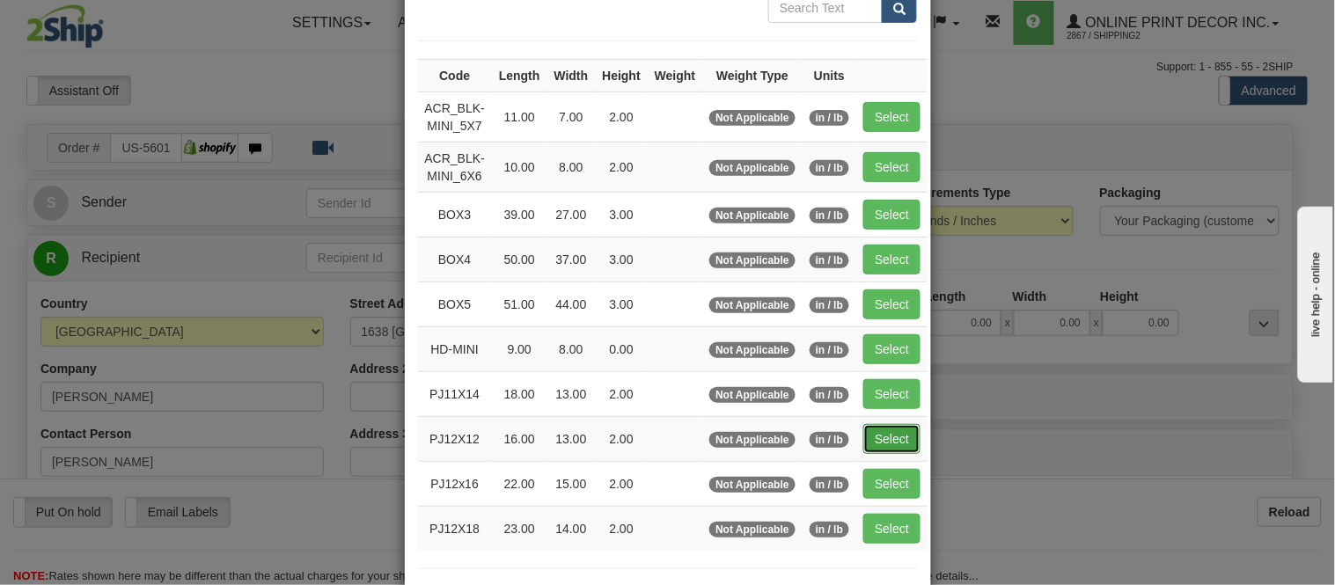
click at [878, 437] on button "Select" at bounding box center [892, 439] width 57 height 30
type input "PJ12X12"
type input "16.00"
type input "13.00"
type input "2.00"
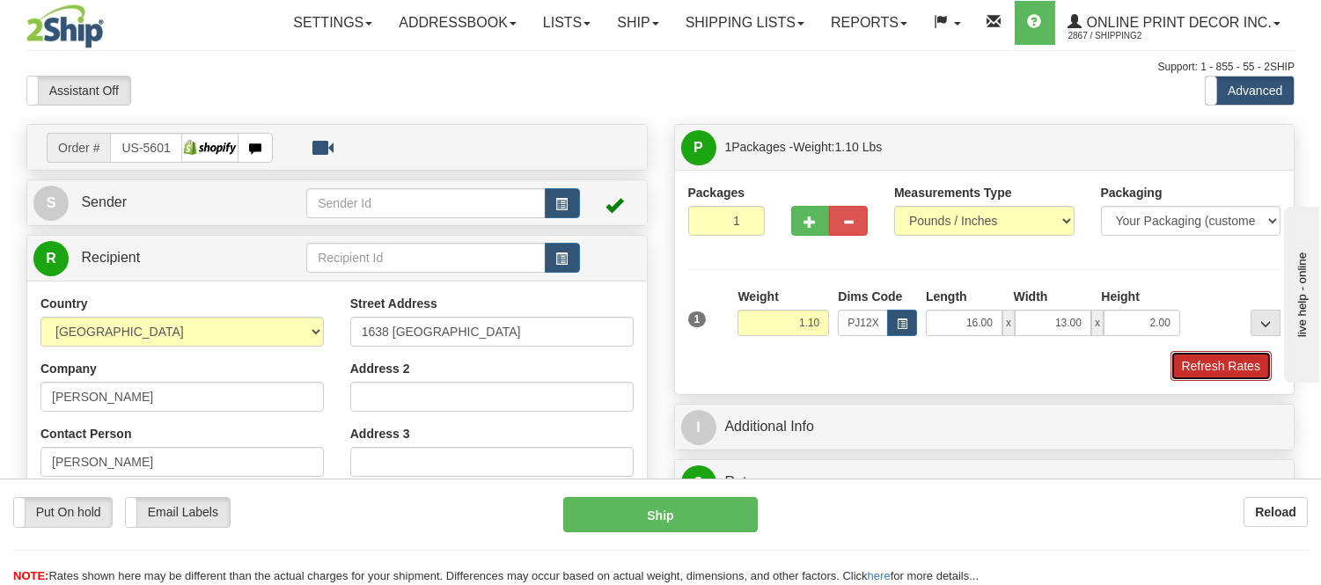
click at [1255, 372] on button "Refresh Rates" at bounding box center [1221, 366] width 101 height 30
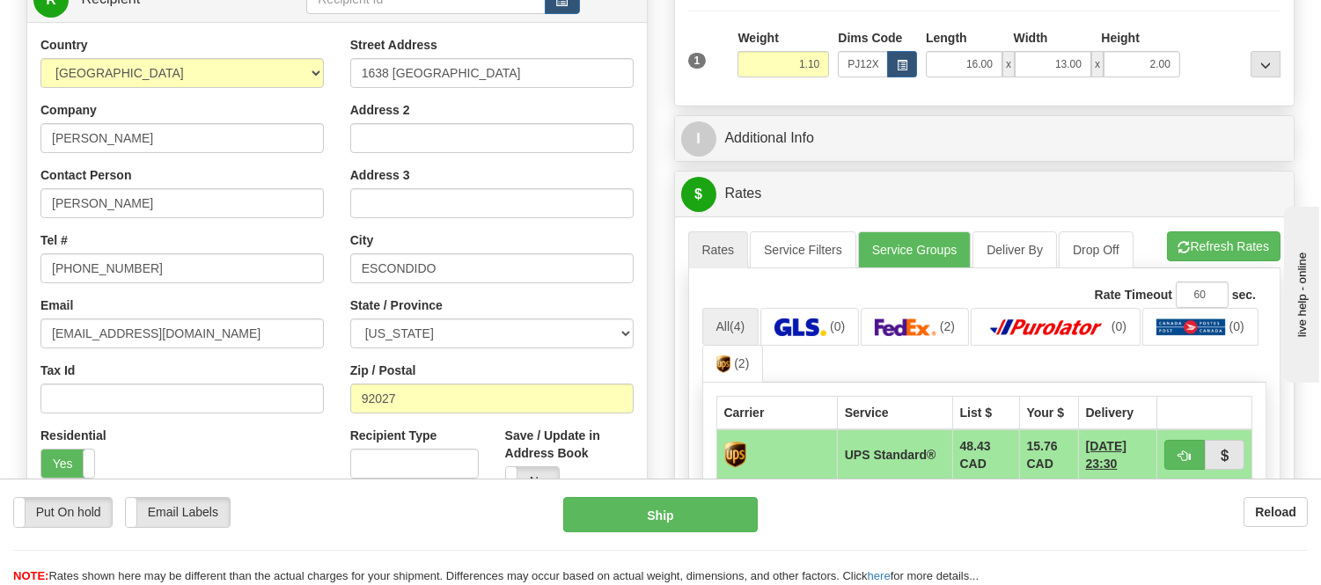
scroll to position [293, 0]
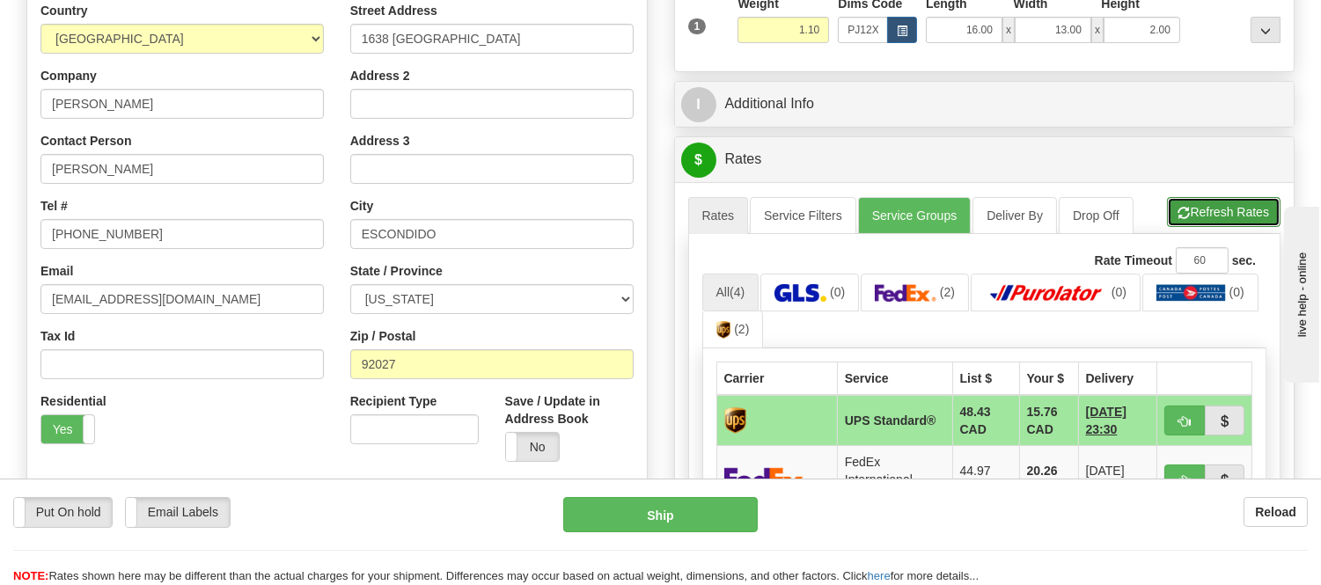
click at [1232, 213] on button "Refresh Rates" at bounding box center [1224, 212] width 114 height 30
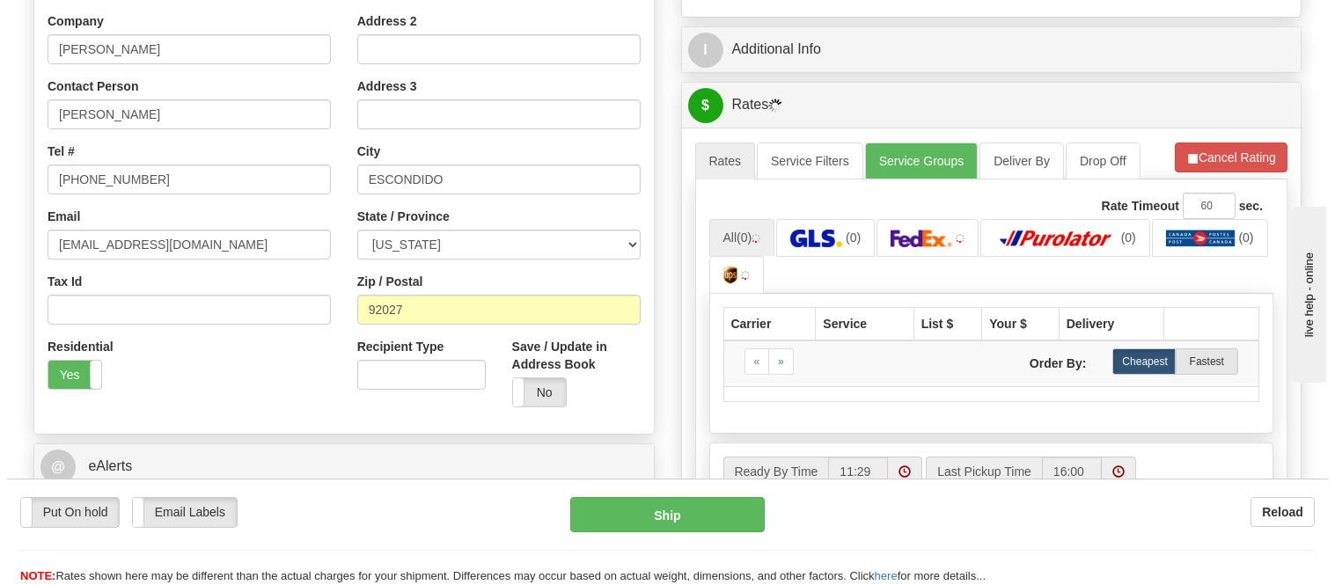
scroll to position [391, 0]
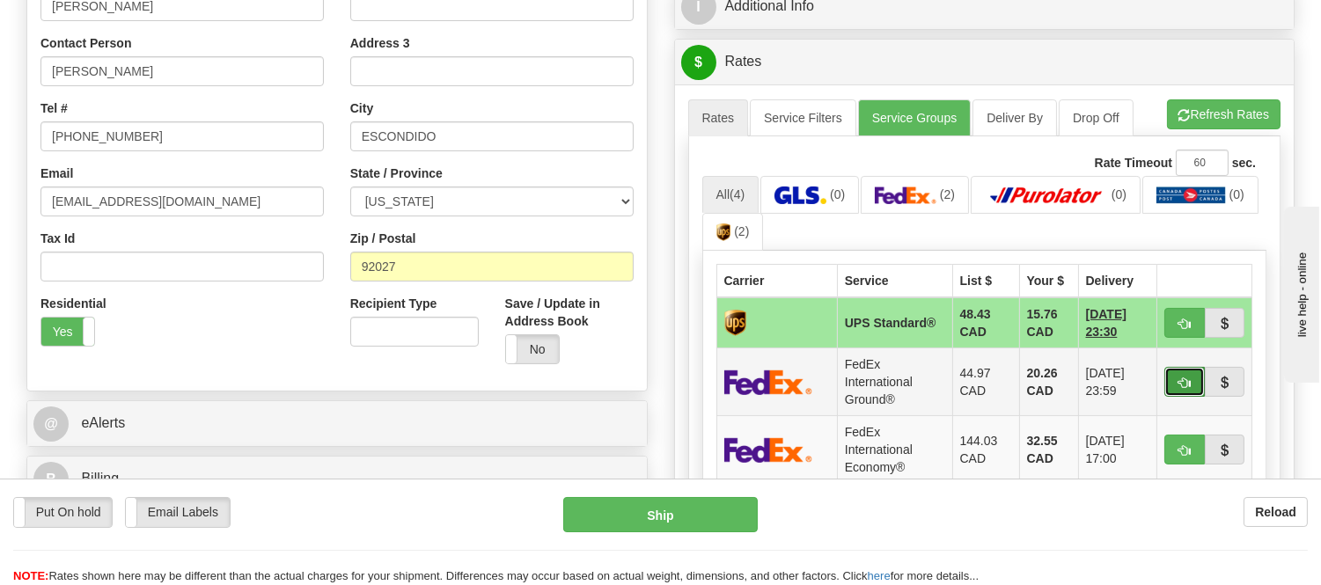
click at [1190, 385] on span "button" at bounding box center [1185, 383] width 12 height 11
type input "92"
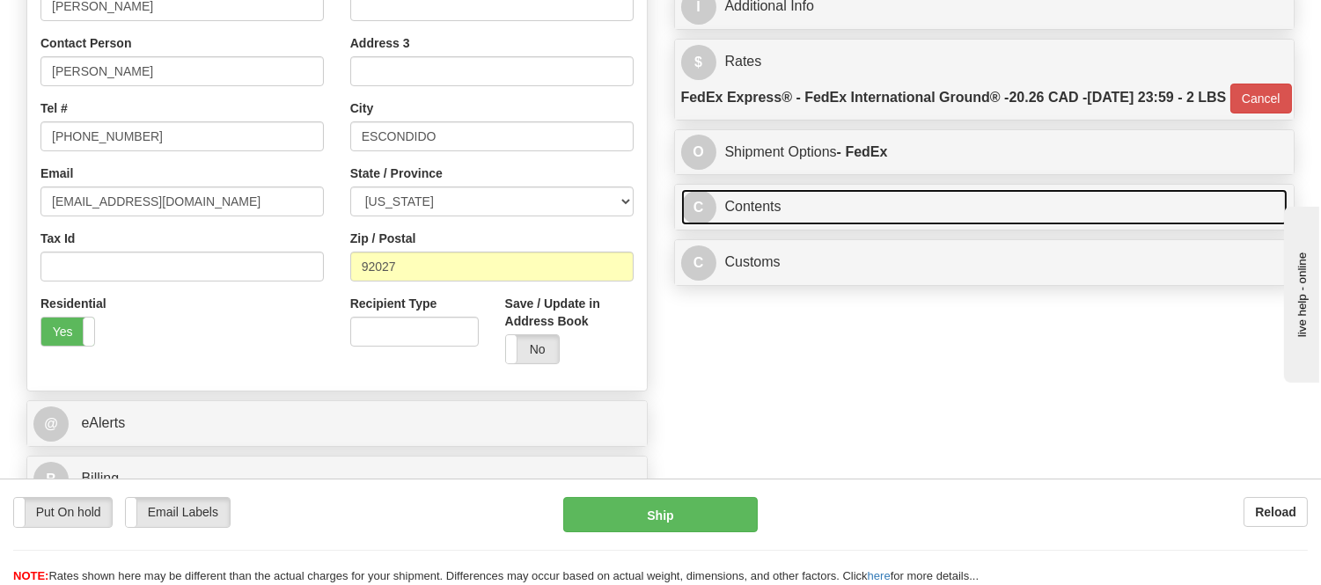
click at [901, 225] on link "C Contents" at bounding box center [984, 207] width 607 height 36
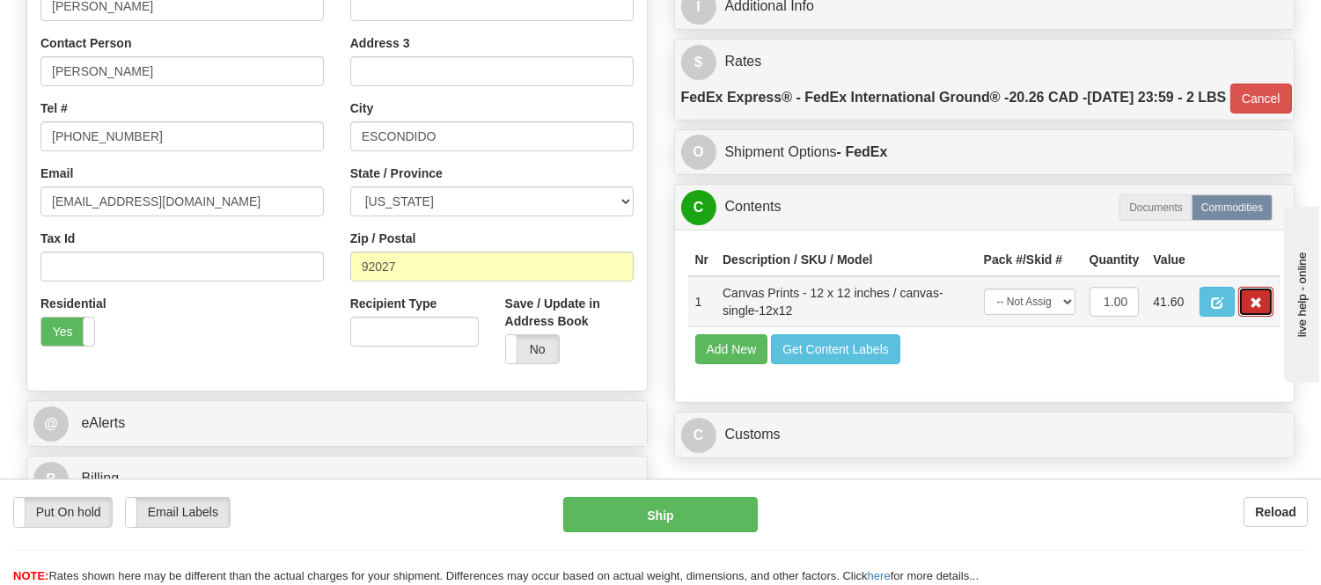
click at [1264, 317] on button "button" at bounding box center [1256, 302] width 35 height 30
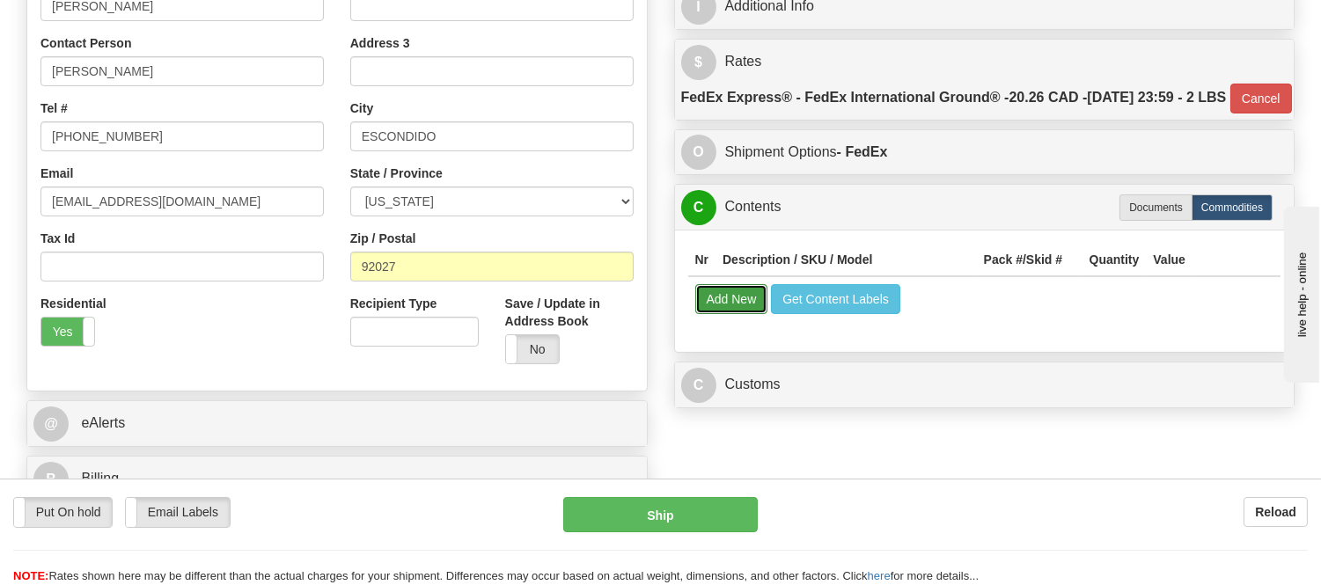
click at [735, 314] on button "Add New" at bounding box center [731, 299] width 73 height 30
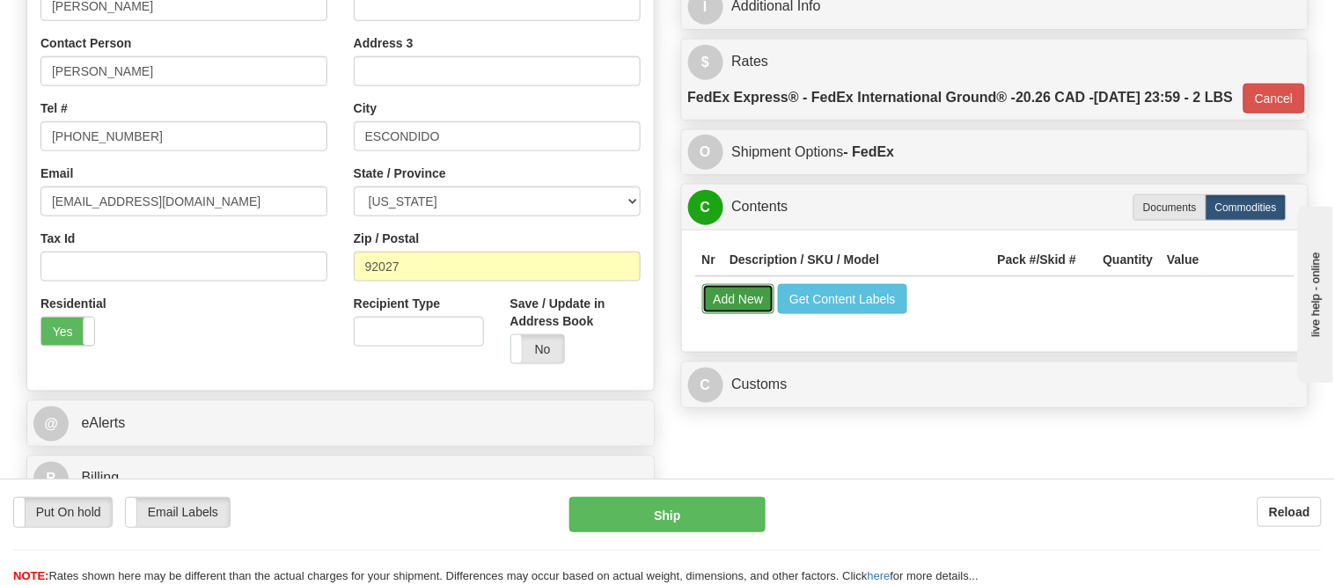
select select
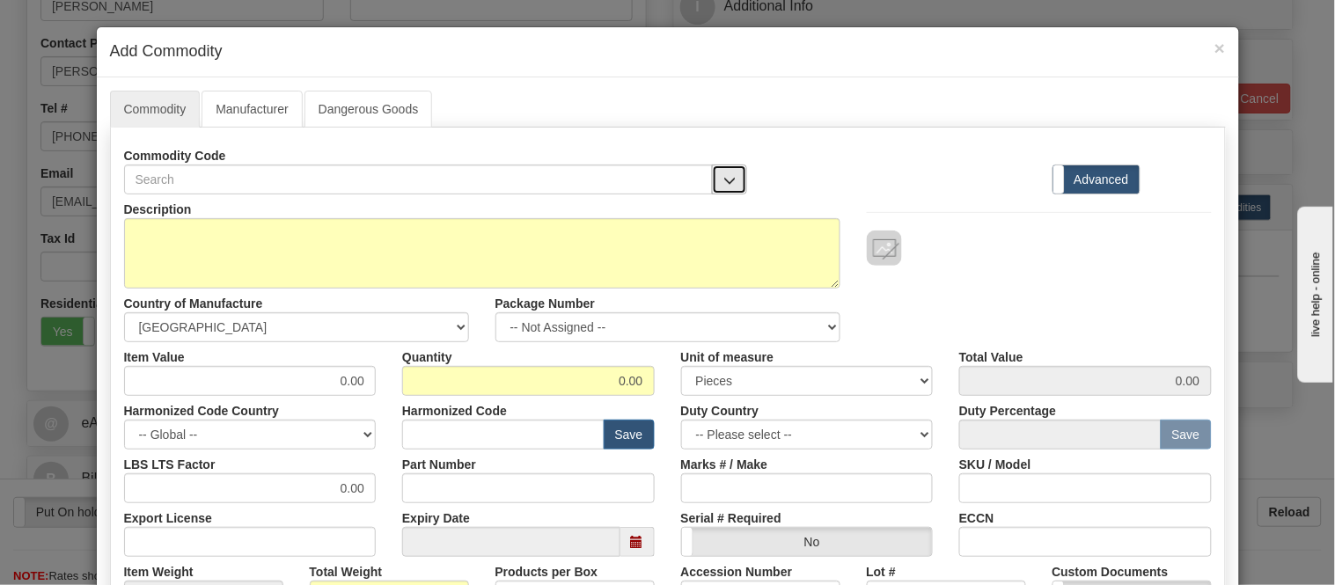
click at [724, 180] on span "button" at bounding box center [730, 180] width 12 height 11
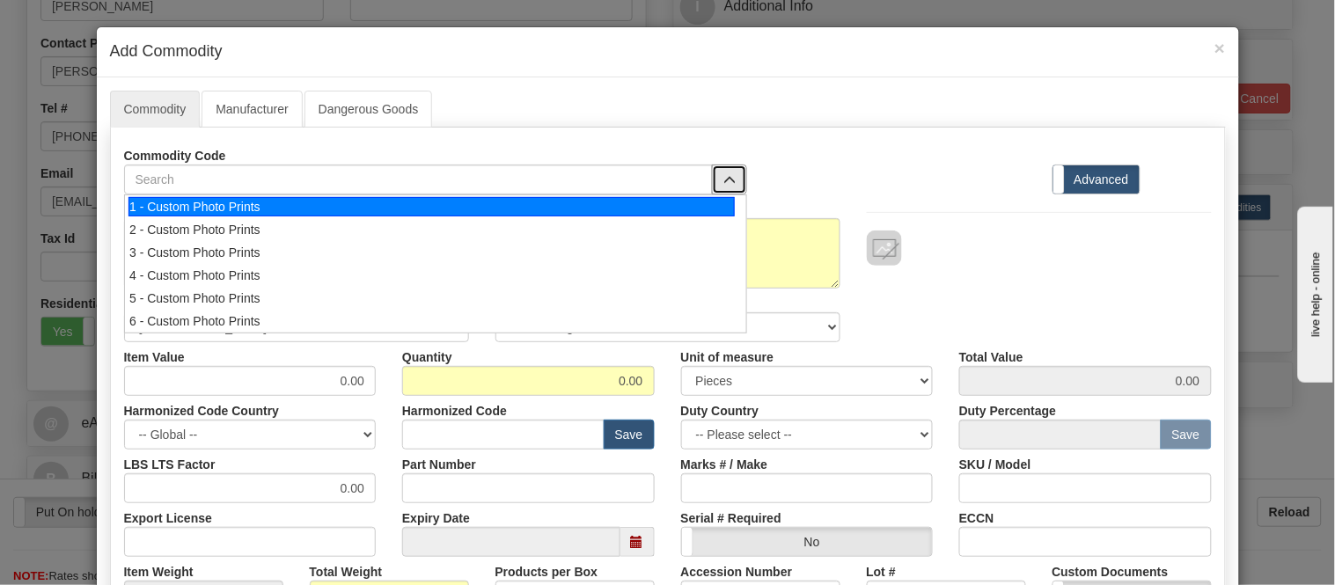
click at [710, 202] on div "1 - Custom Photo Prints" at bounding box center [432, 206] width 607 height 19
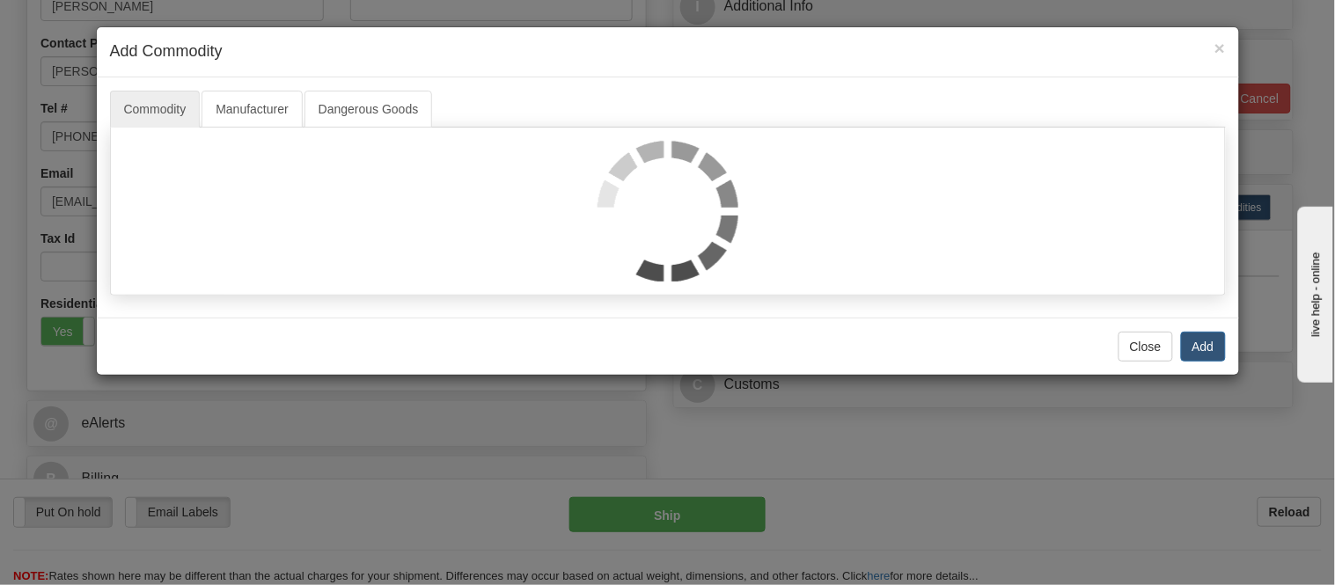
select select "1"
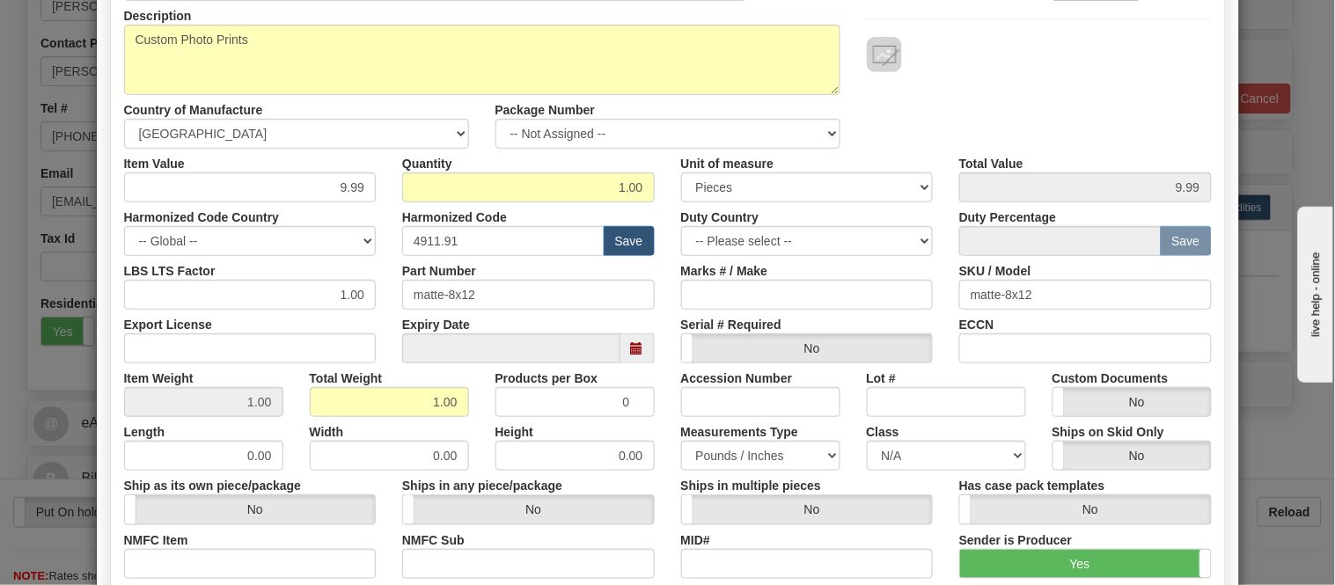
scroll to position [195, 0]
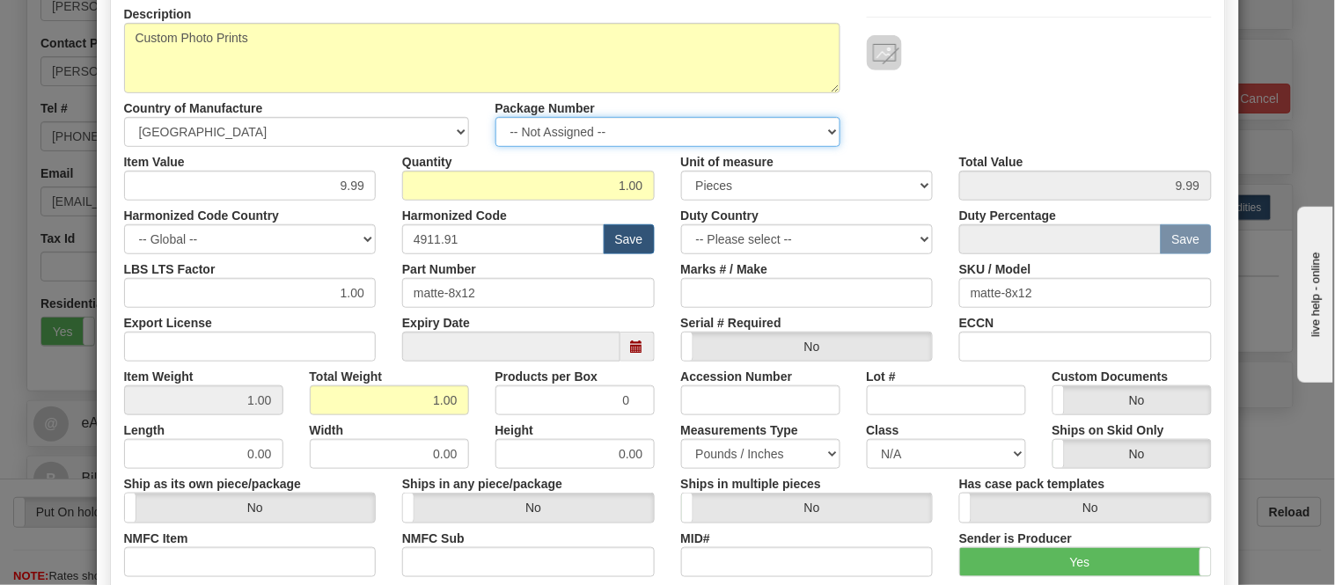
click at [581, 121] on select "-- Not Assigned -- Item 1" at bounding box center [668, 132] width 345 height 30
select select "0"
click at [496, 117] on select "-- Not Assigned -- Item 1" at bounding box center [668, 132] width 345 height 30
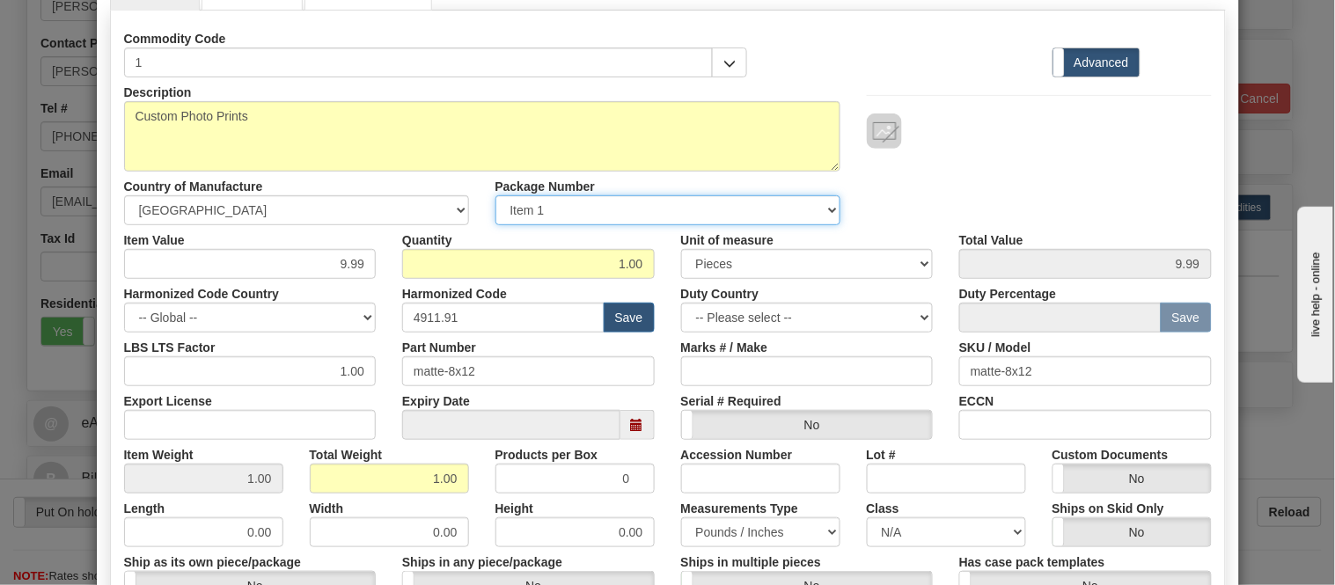
scroll to position [0, 0]
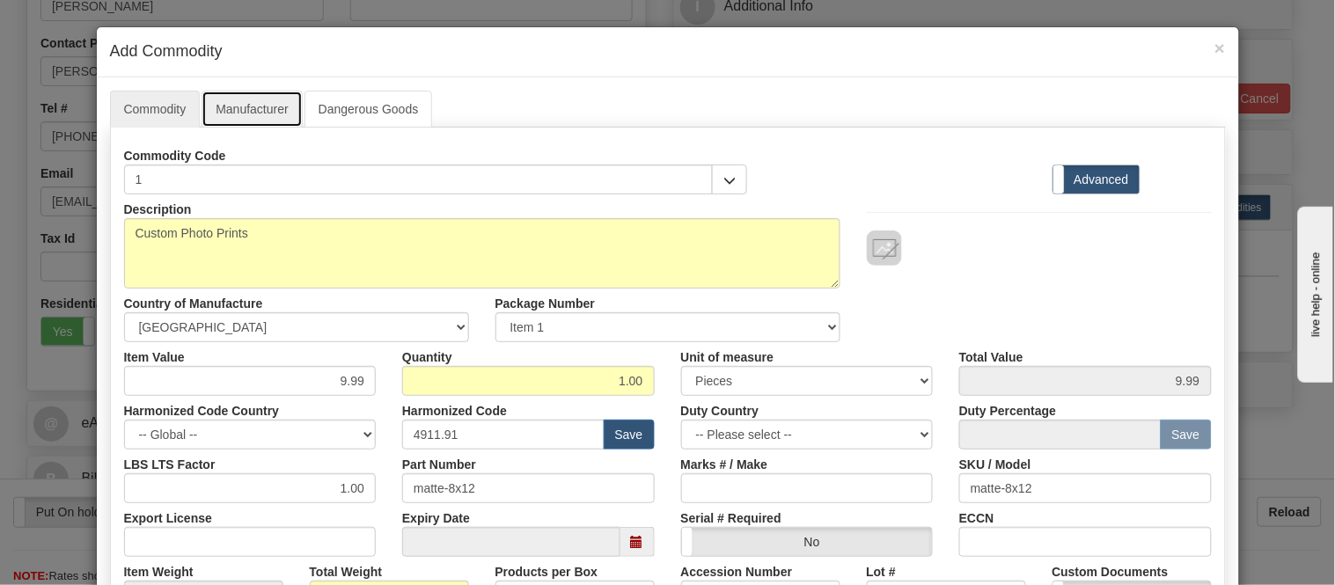
click at [239, 107] on link "Manufacturer" at bounding box center [252, 109] width 100 height 37
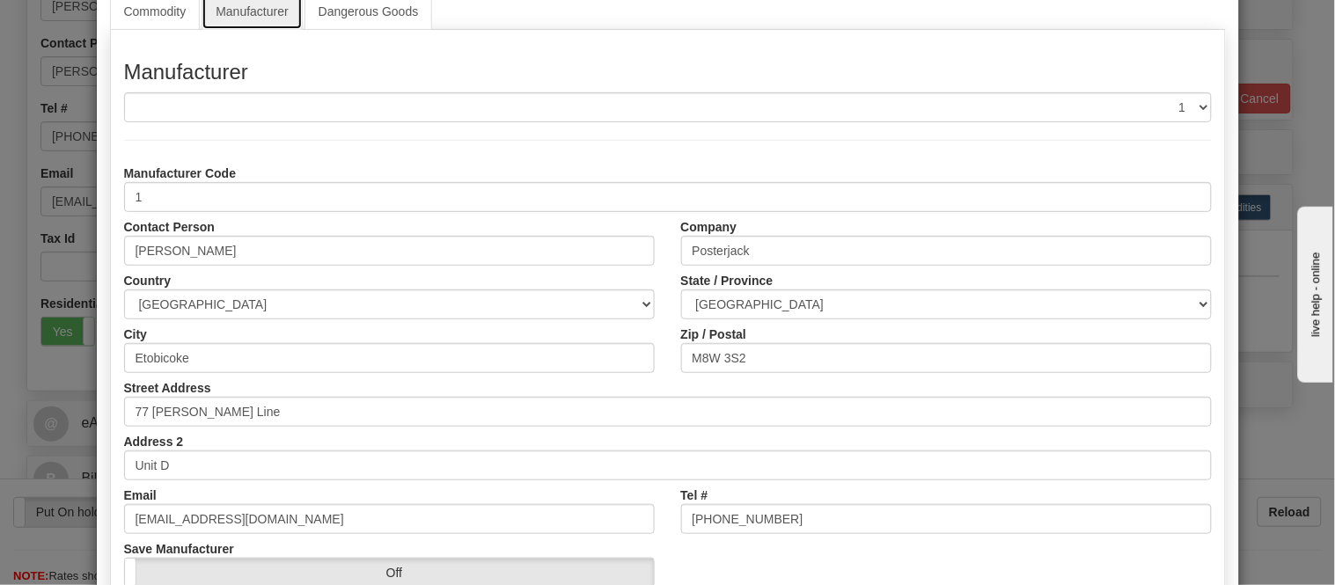
scroll to position [195, 0]
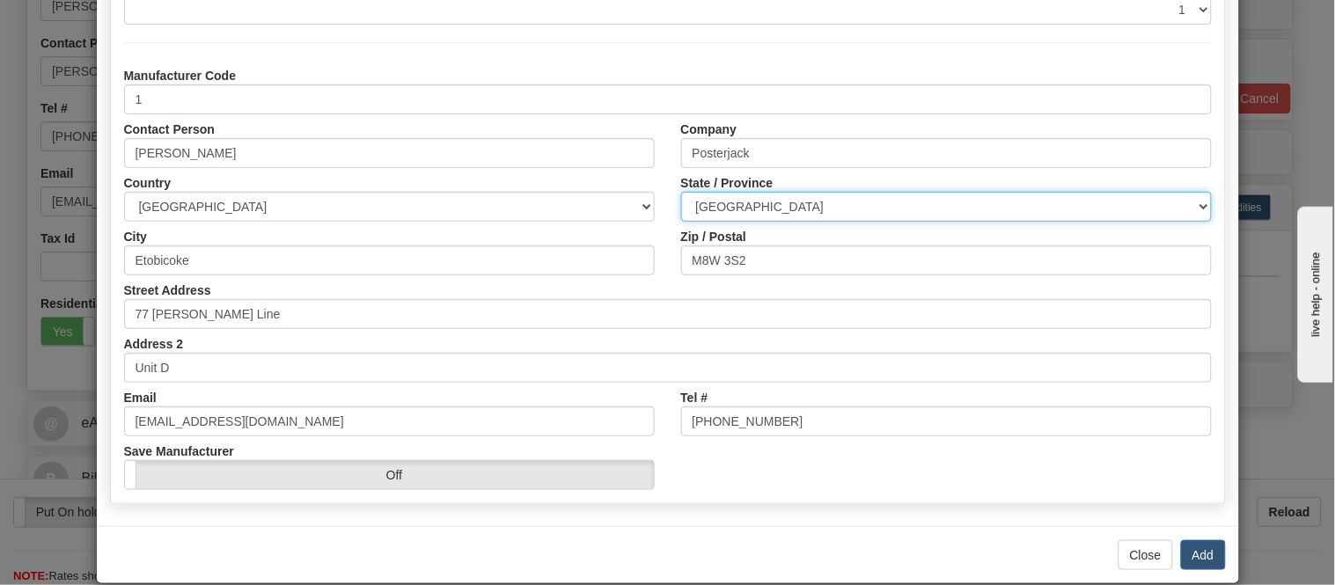
drag, startPoint x: 709, startPoint y: 199, endPoint x: 717, endPoint y: 202, distance: 9.5
click at [709, 199] on select "ALBERTA BRITISH COLUMBIA MANITOBA NEW BRUNSWICK NEWFOUNDLAND NOVA SCOTIA NUNAVU…" at bounding box center [946, 207] width 531 height 30
select select "ON"
click at [681, 192] on select "ALBERTA BRITISH COLUMBIA MANITOBA NEW BRUNSWICK NEWFOUNDLAND NOVA SCOTIA NUNAVU…" at bounding box center [946, 207] width 531 height 30
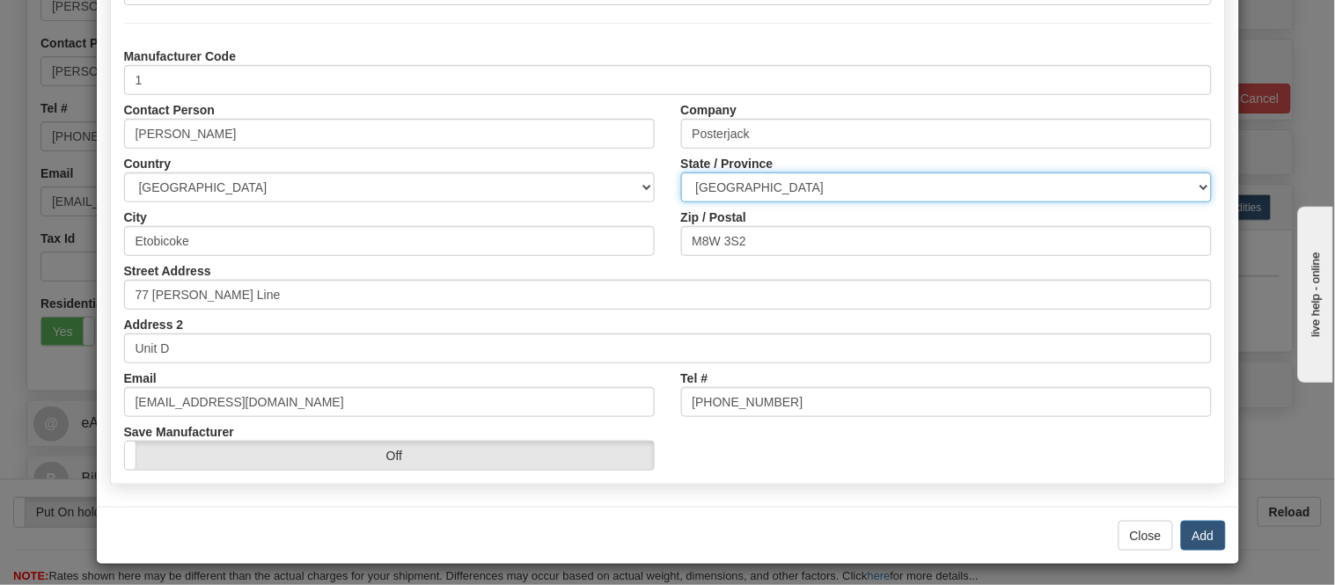
scroll to position [221, 0]
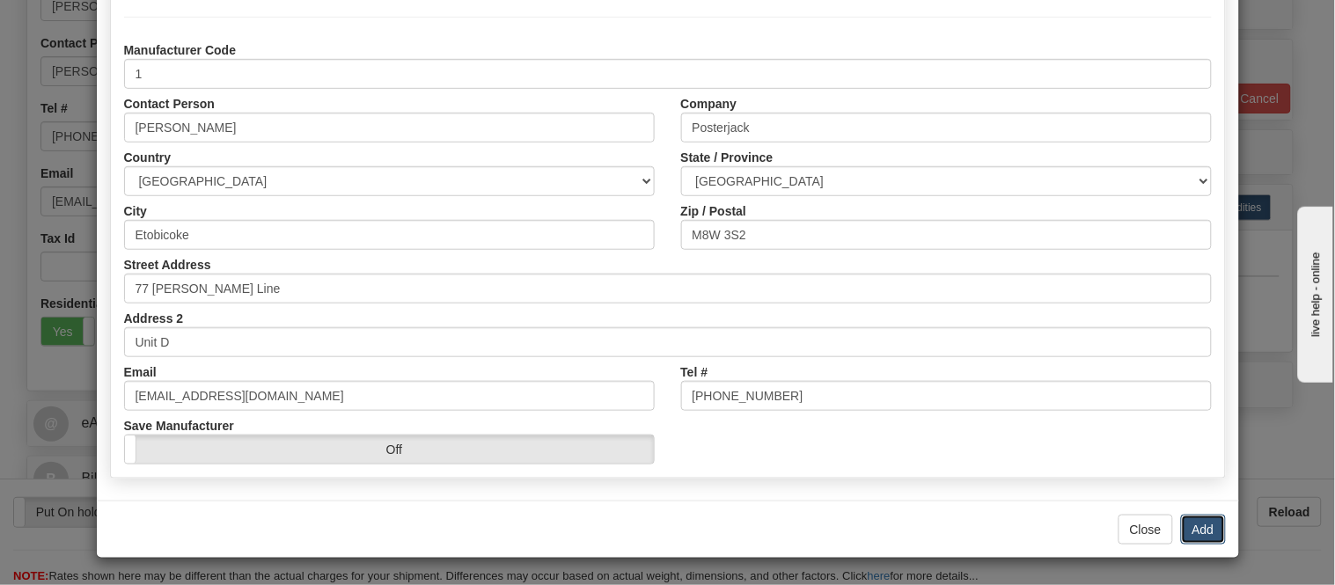
click at [1199, 524] on button "Add" at bounding box center [1203, 530] width 45 height 30
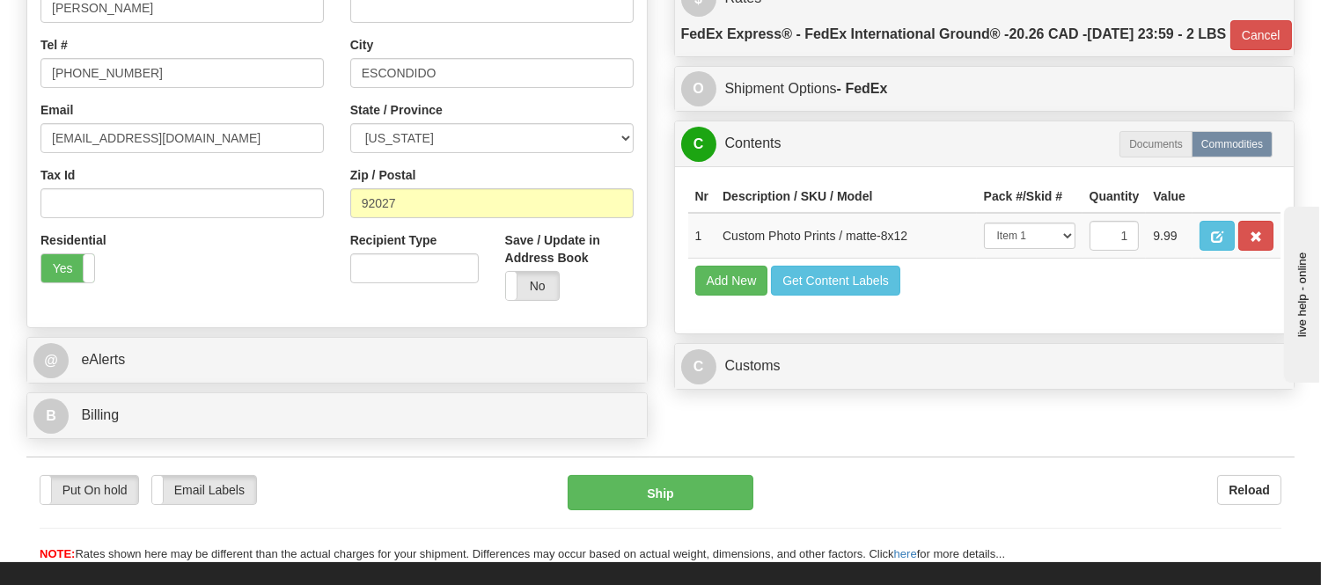
scroll to position [489, 0]
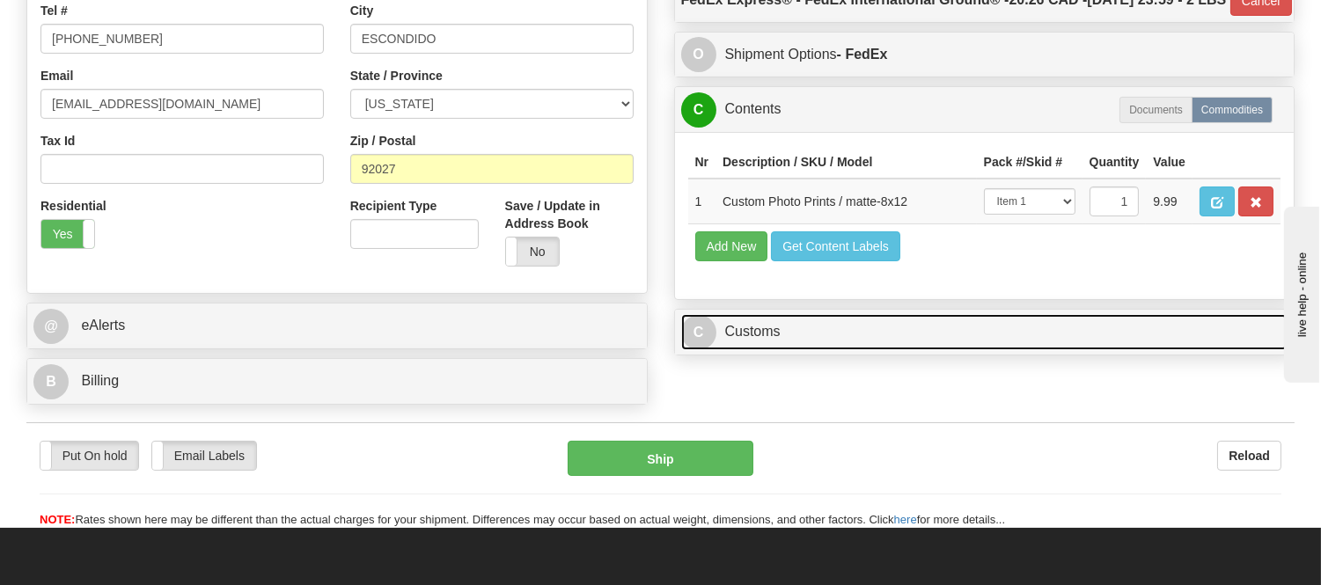
click at [825, 350] on link "C Customs" at bounding box center [984, 332] width 607 height 36
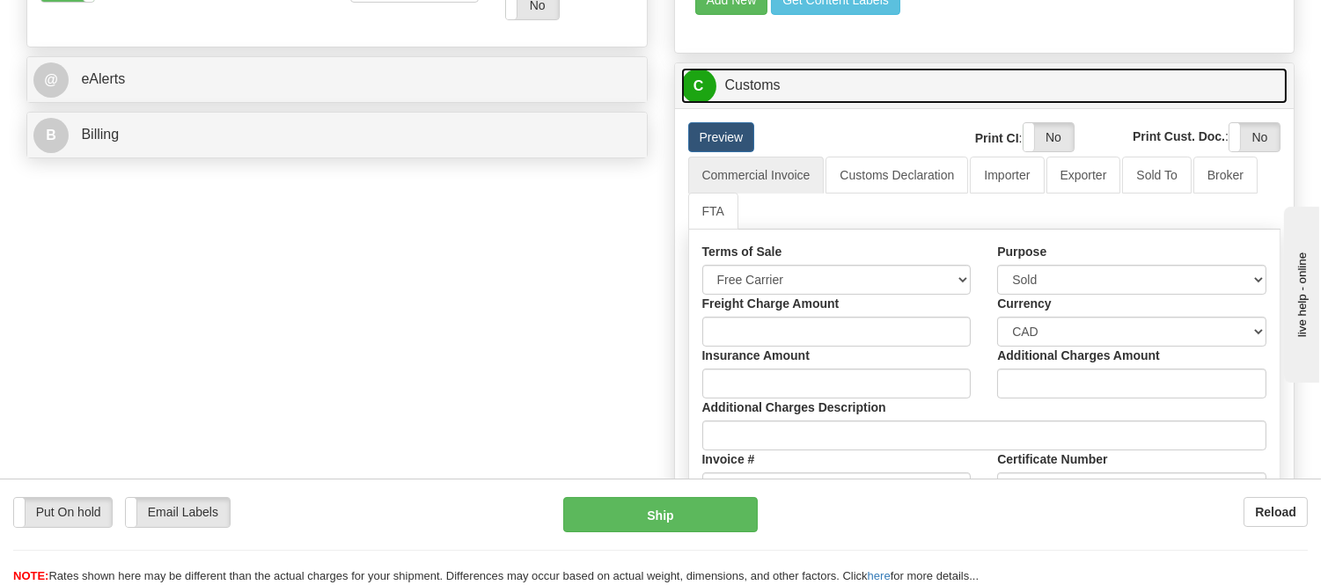
scroll to position [782, 0]
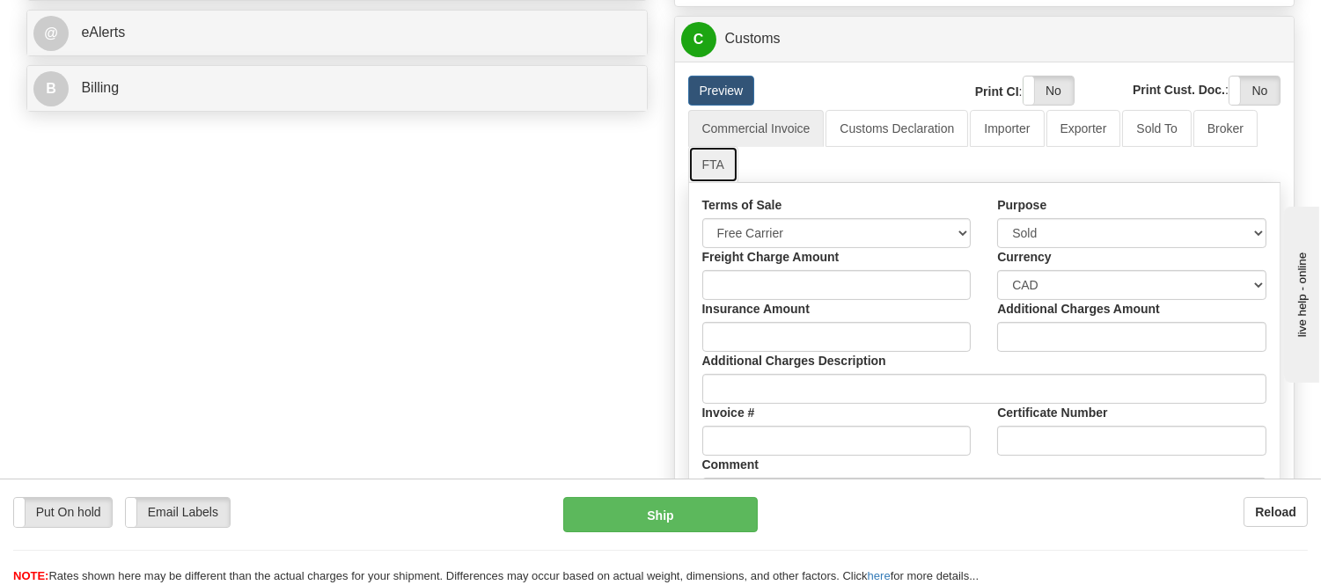
click at [716, 183] on link "FTA" at bounding box center [713, 164] width 50 height 37
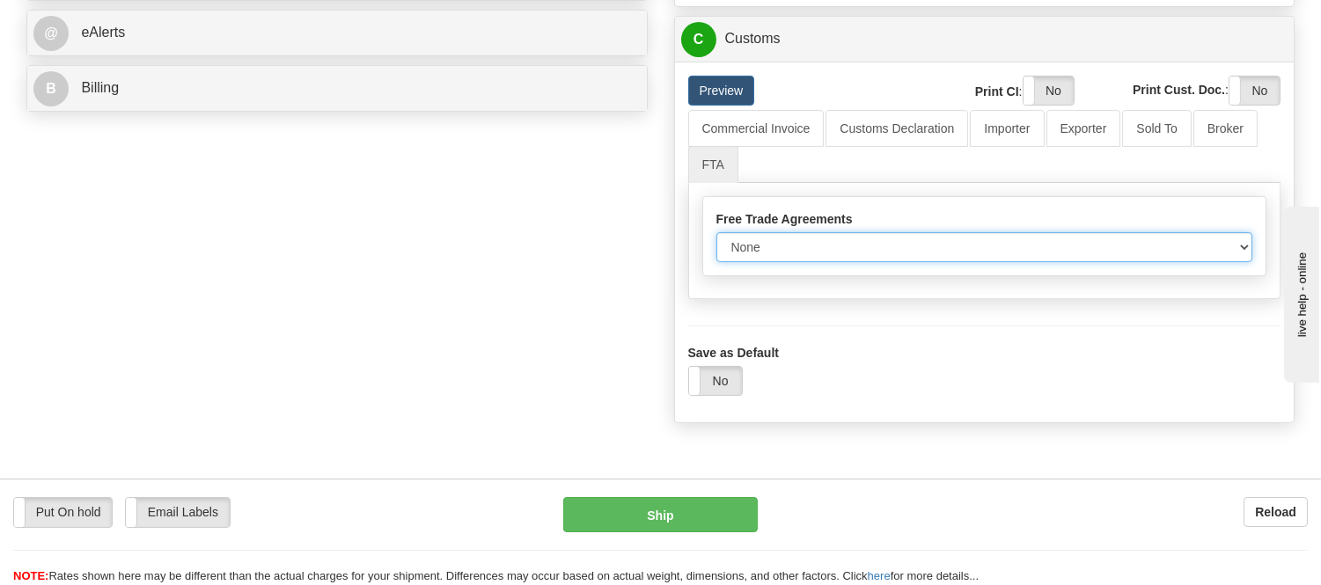
click at [795, 262] on select "None Other USMCA CETA CUKTCA" at bounding box center [985, 247] width 537 height 30
select select "1"
click at [717, 262] on select "None Other USMCA CETA CUKTCA" at bounding box center [985, 247] width 537 height 30
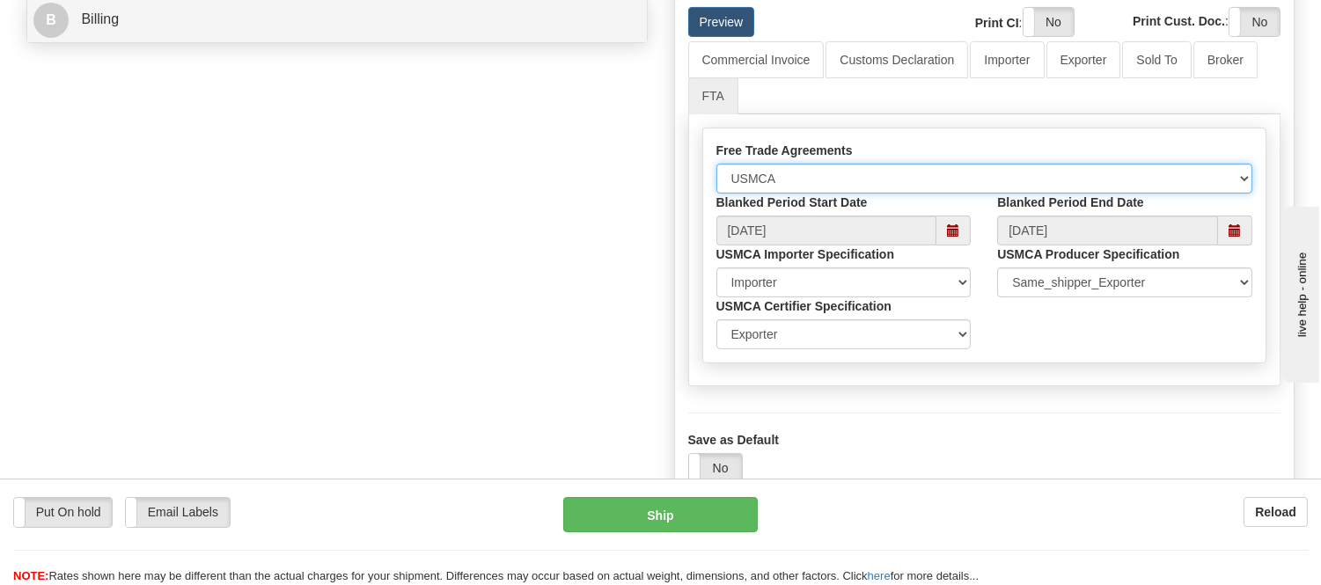
scroll to position [978, 0]
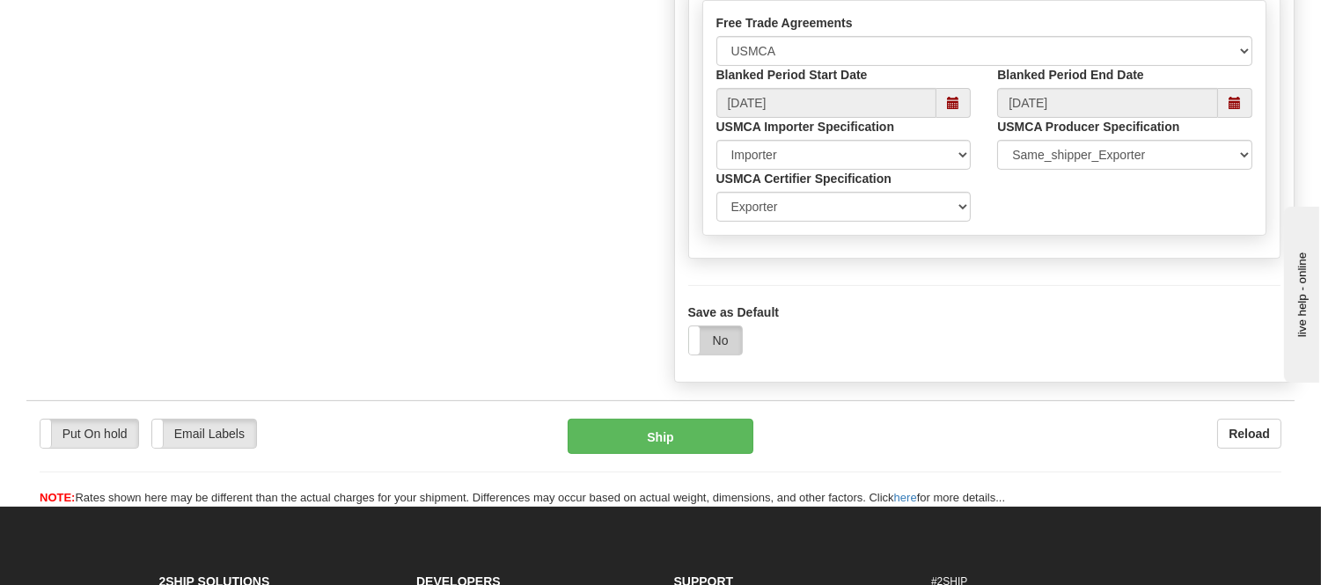
click at [716, 355] on label "No" at bounding box center [715, 341] width 53 height 28
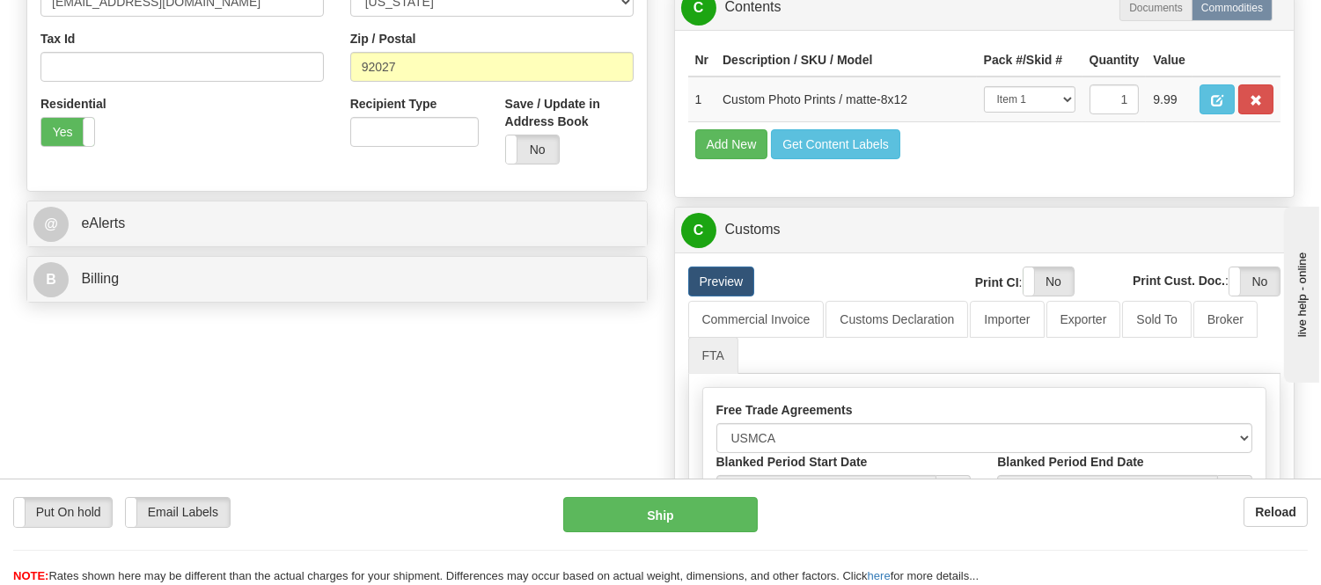
scroll to position [586, 0]
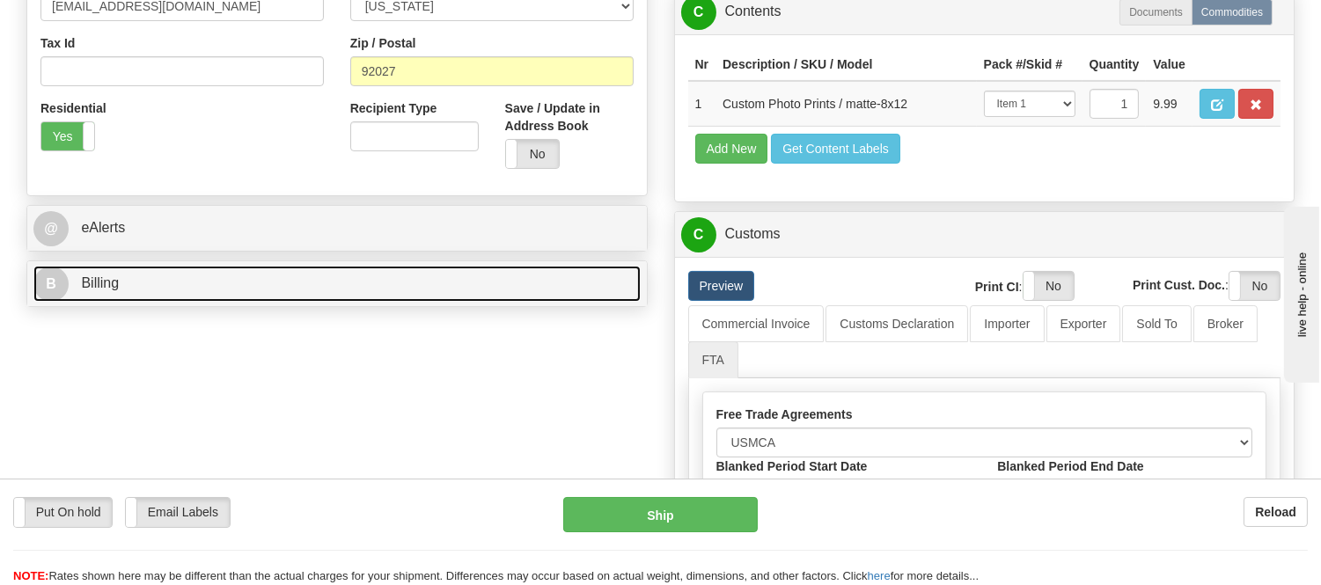
click at [386, 280] on link "B Billing" at bounding box center [336, 284] width 607 height 36
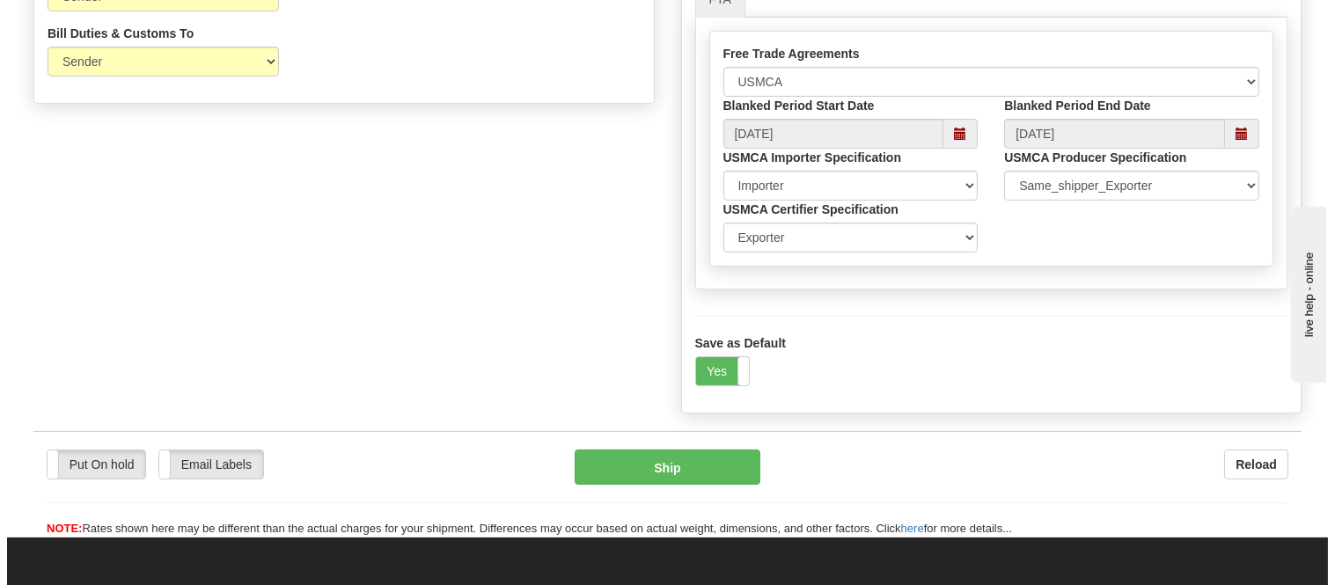
scroll to position [1076, 0]
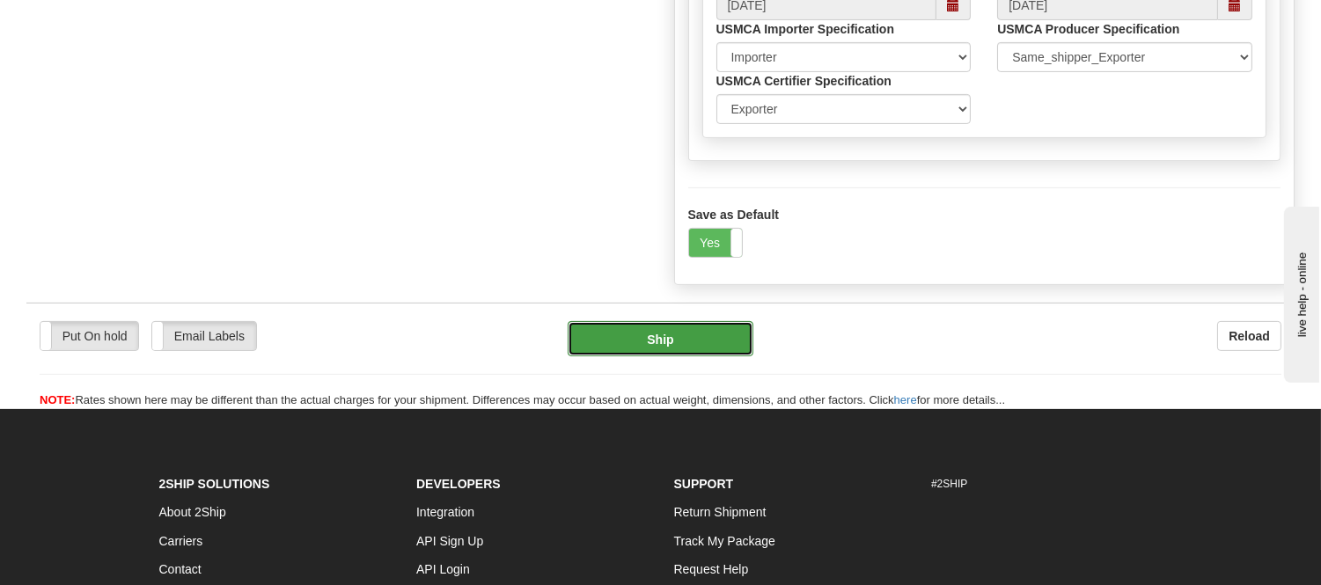
click at [655, 357] on button "Ship" at bounding box center [660, 338] width 185 height 35
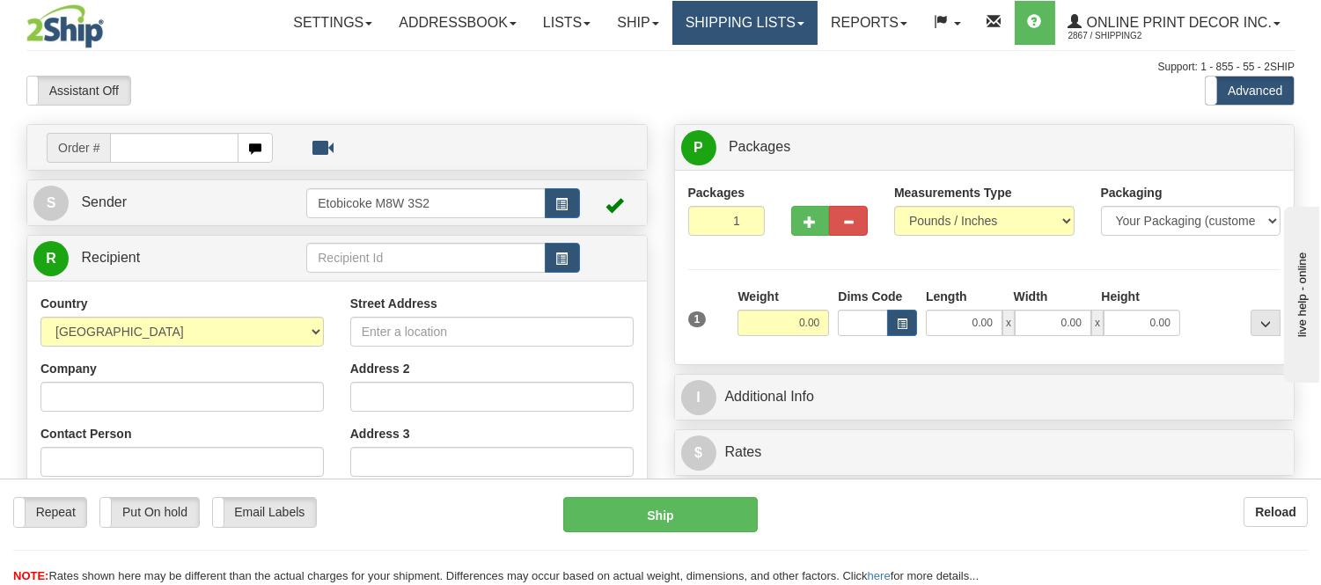
click at [702, 15] on link "Shipping lists" at bounding box center [745, 23] width 145 height 44
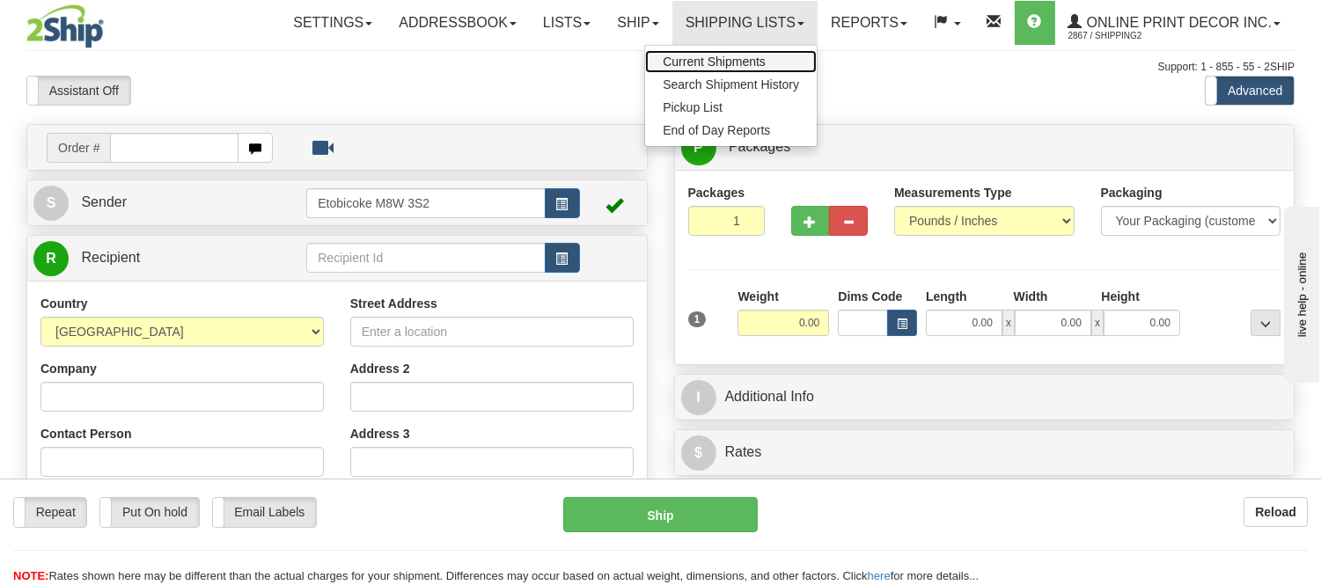
click at [708, 56] on span "Current Shipments" at bounding box center [714, 62] width 103 height 14
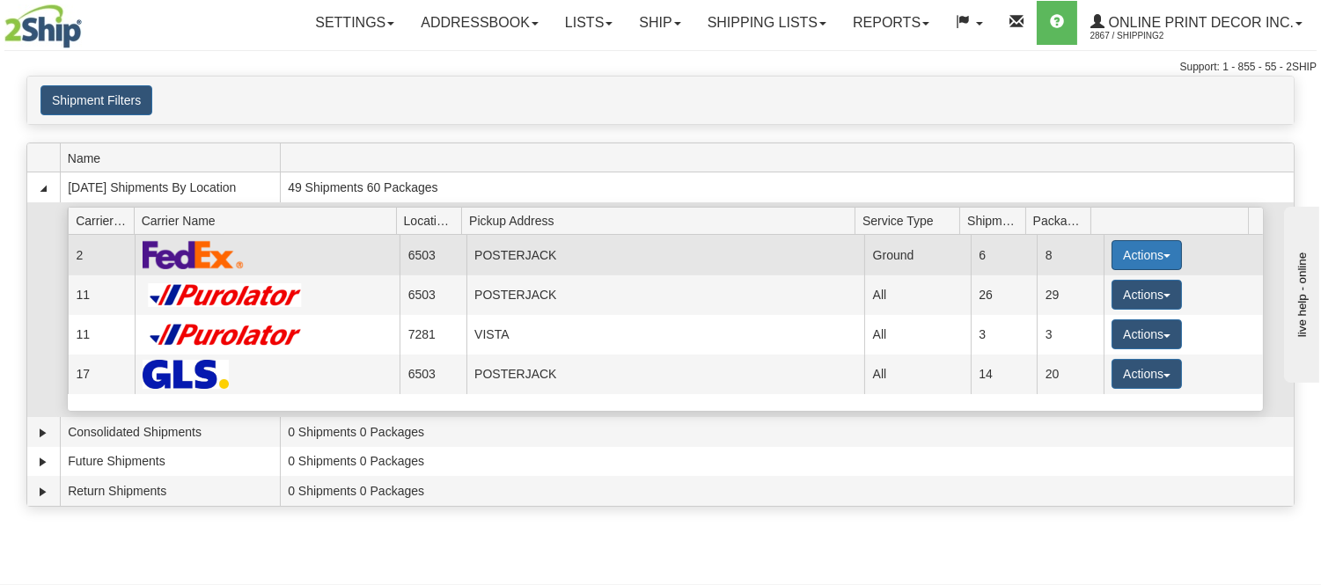
click at [1130, 250] on button "Actions" at bounding box center [1147, 255] width 70 height 30
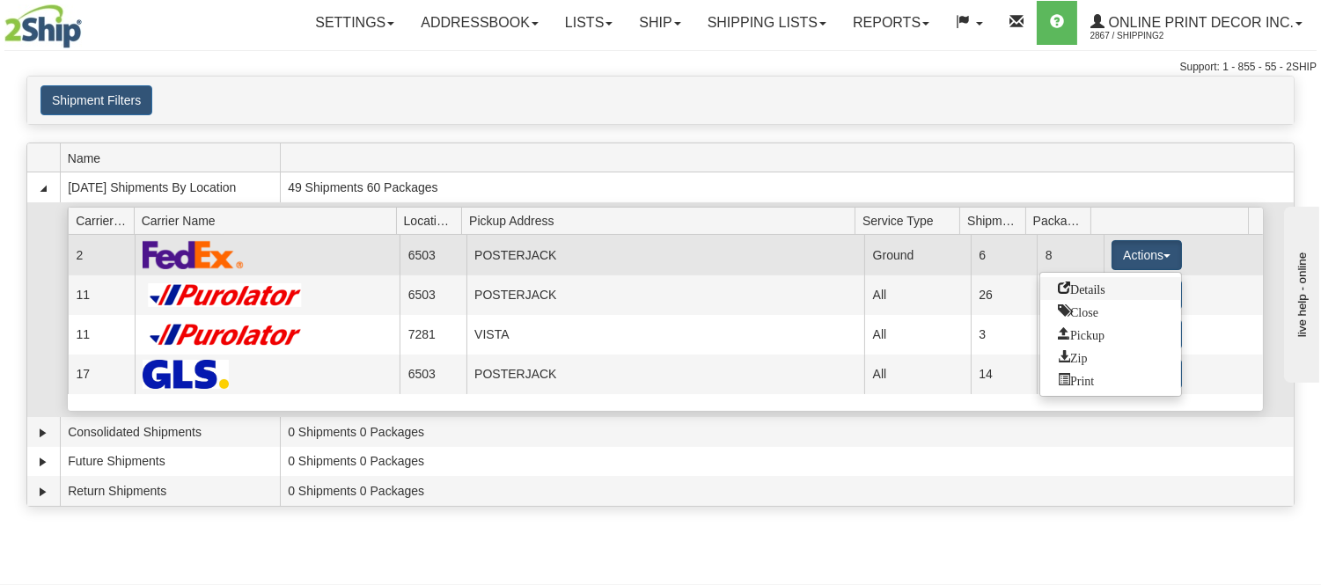
click at [1086, 291] on span "Details" at bounding box center [1082, 288] width 48 height 12
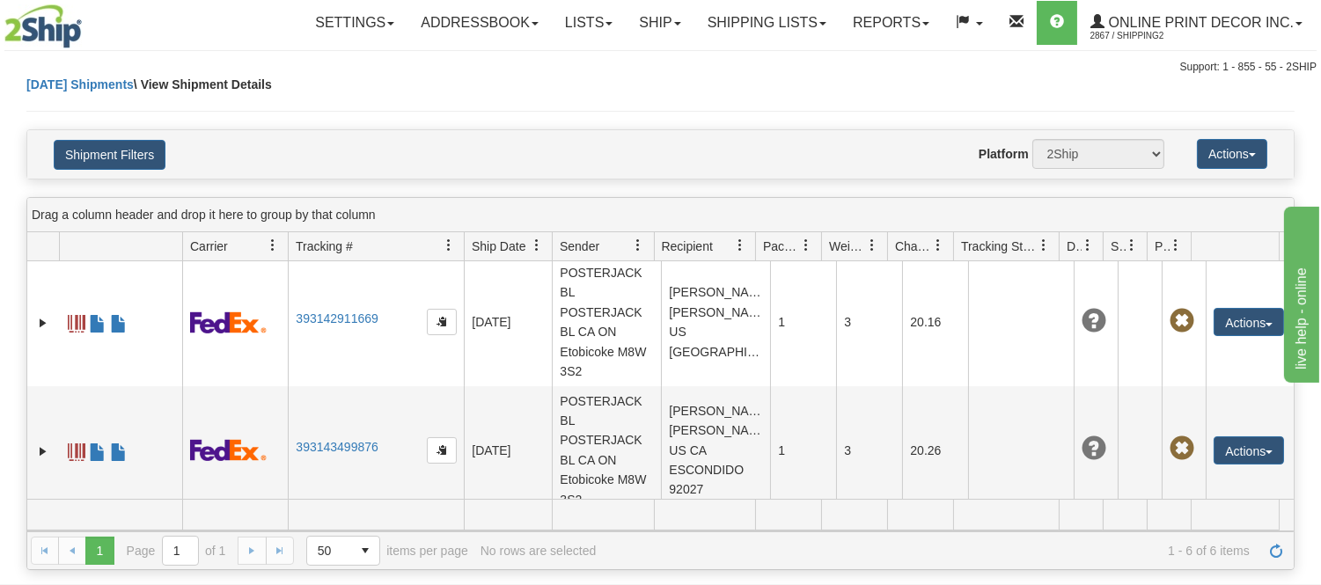
scroll to position [530, 0]
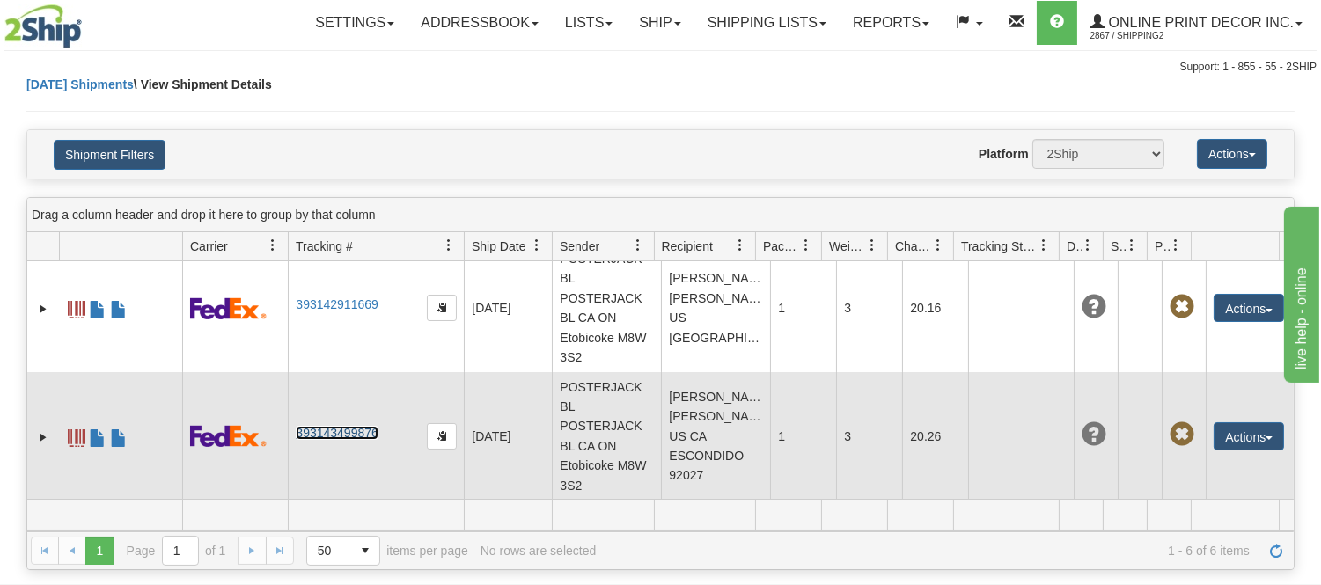
click at [352, 428] on link "393143499876" at bounding box center [337, 433] width 82 height 14
click at [81, 438] on span at bounding box center [77, 439] width 18 height 18
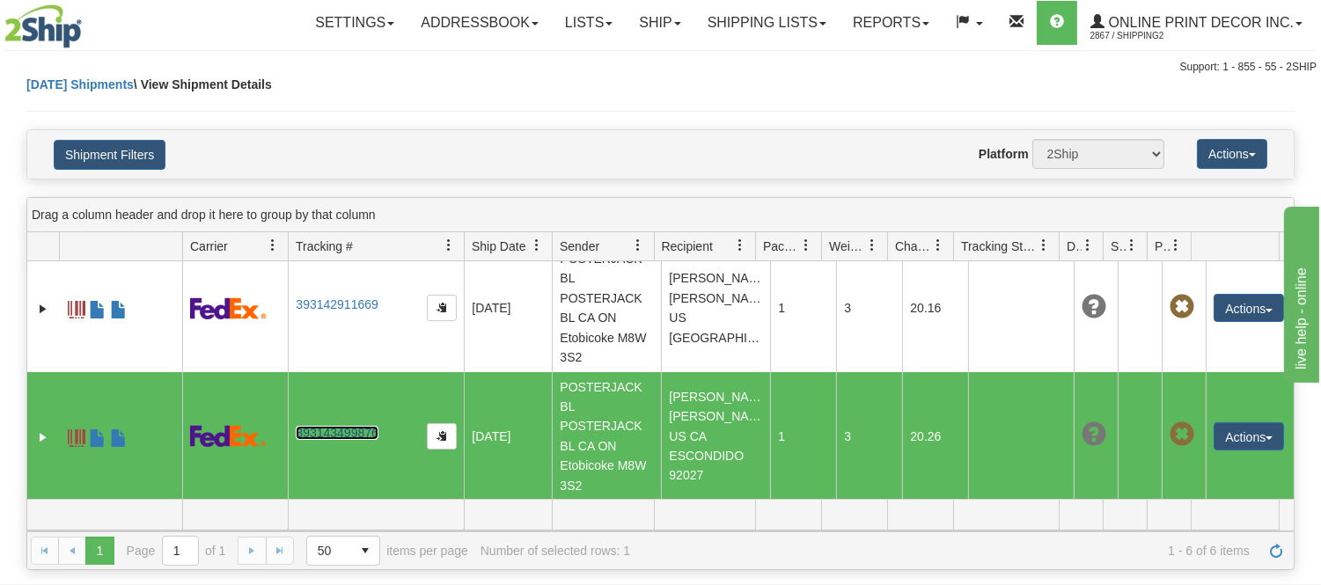
click at [88, 442] on td at bounding box center [120, 436] width 123 height 129
click at [98, 438] on span at bounding box center [98, 439] width 18 height 18
click at [658, 26] on link "Ship" at bounding box center [660, 23] width 68 height 44
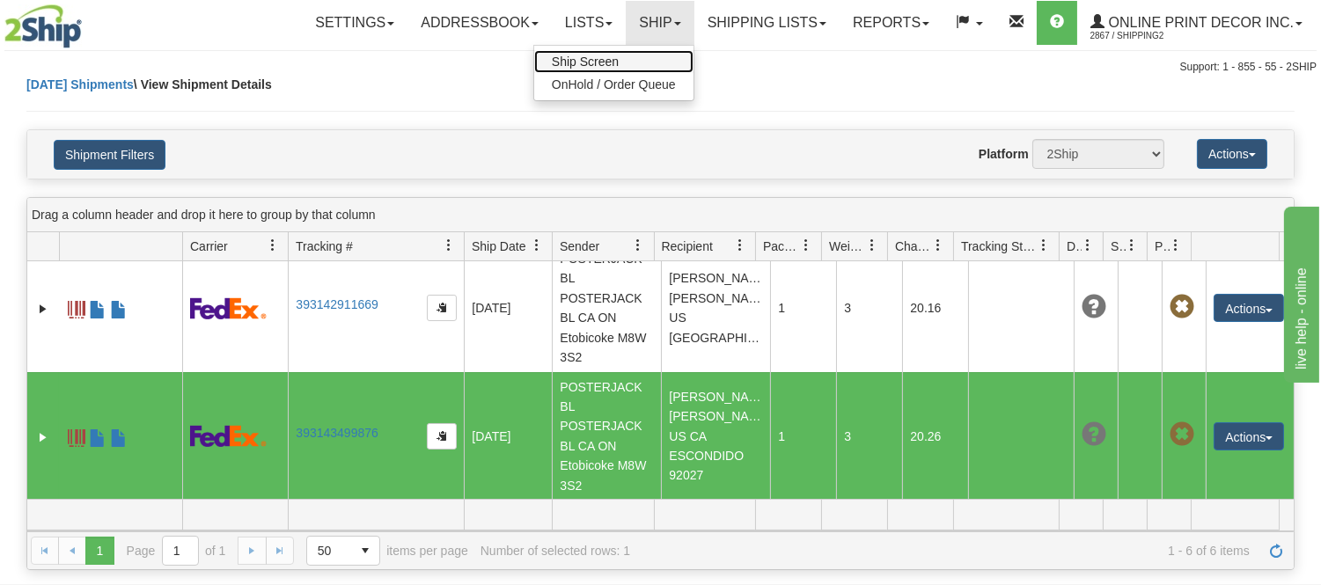
click at [650, 50] on link "Ship Screen" at bounding box center [613, 61] width 159 height 23
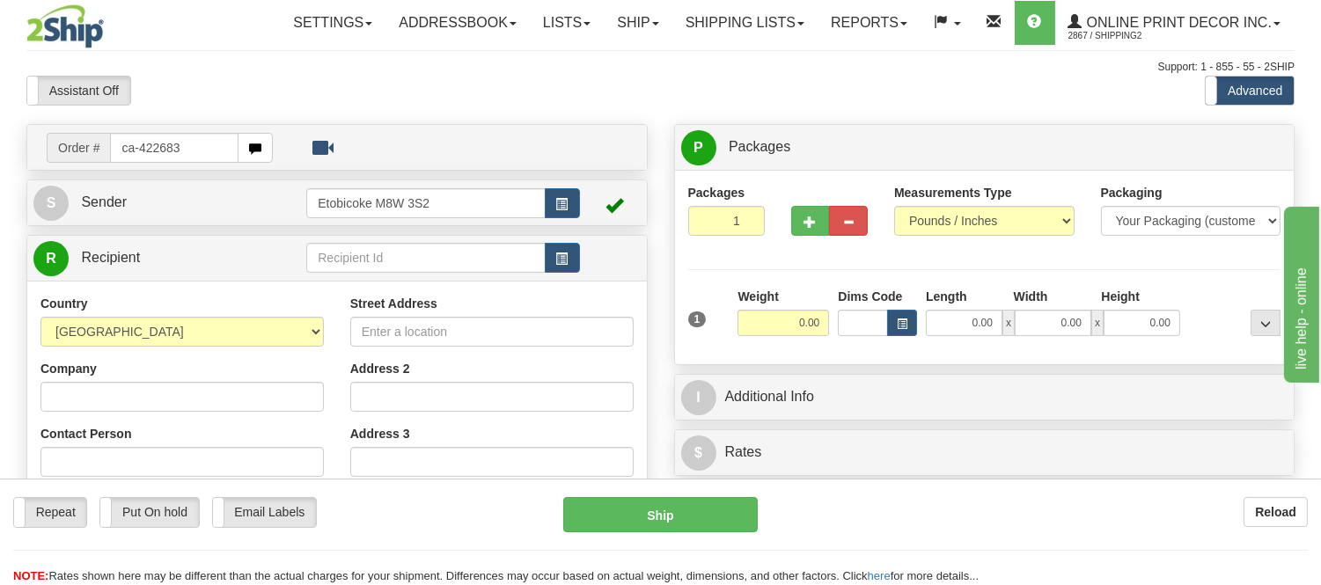
type input "ca-422683"
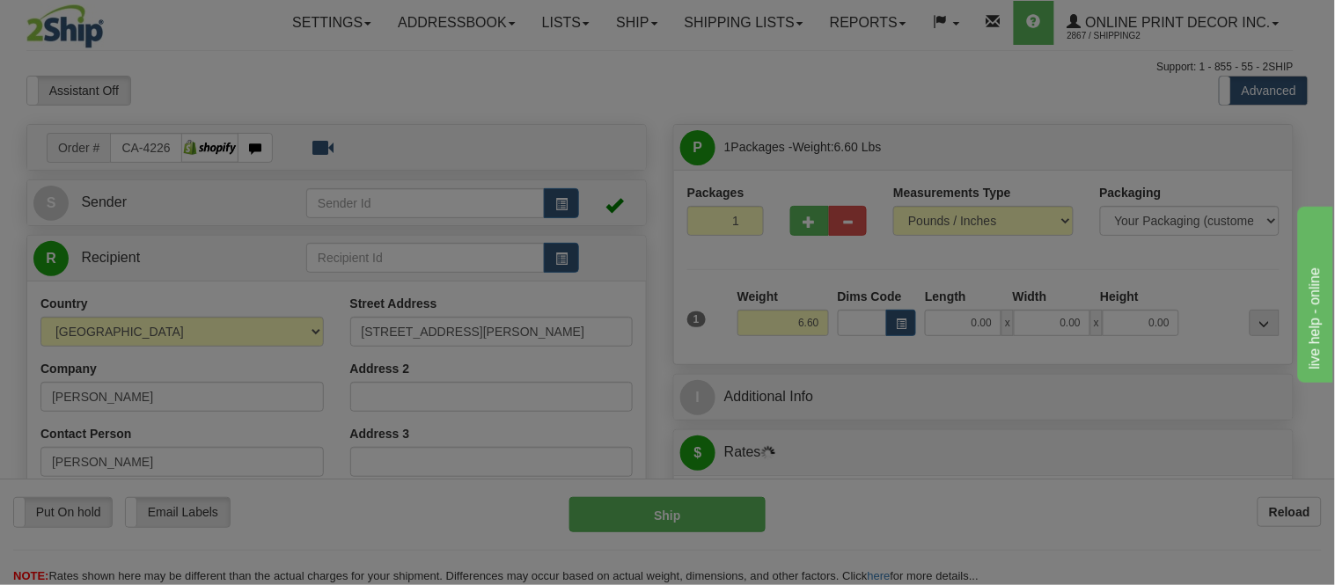
type input "[GEOGRAPHIC_DATA]"
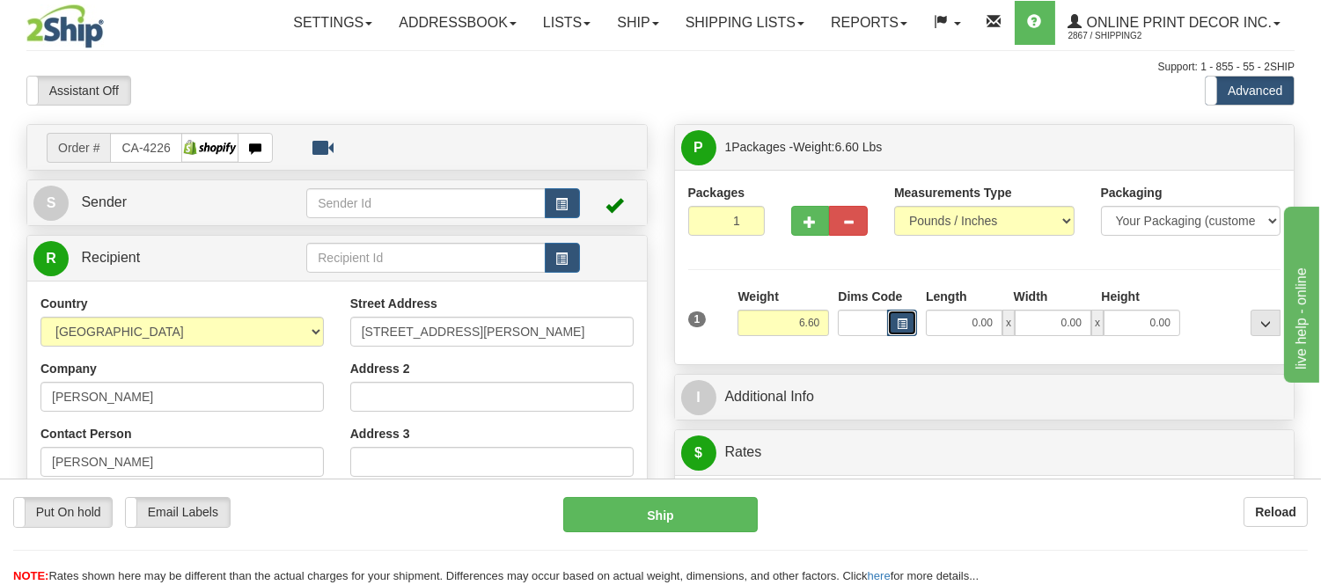
click at [892, 322] on button "button" at bounding box center [902, 323] width 30 height 26
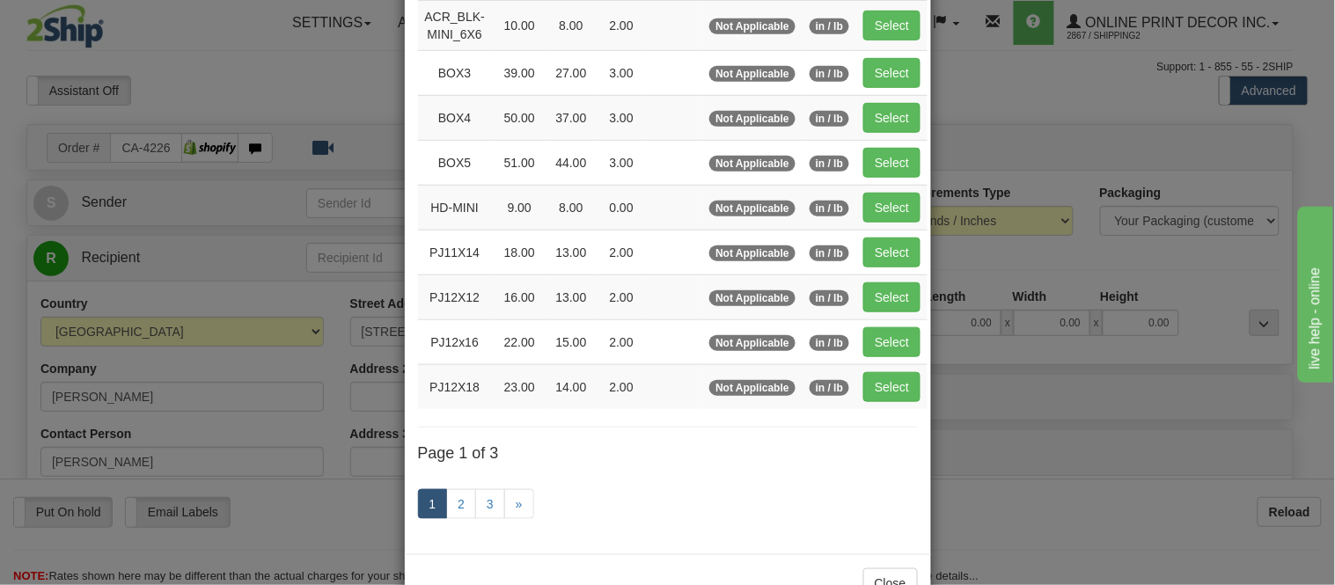
scroll to position [296, 0]
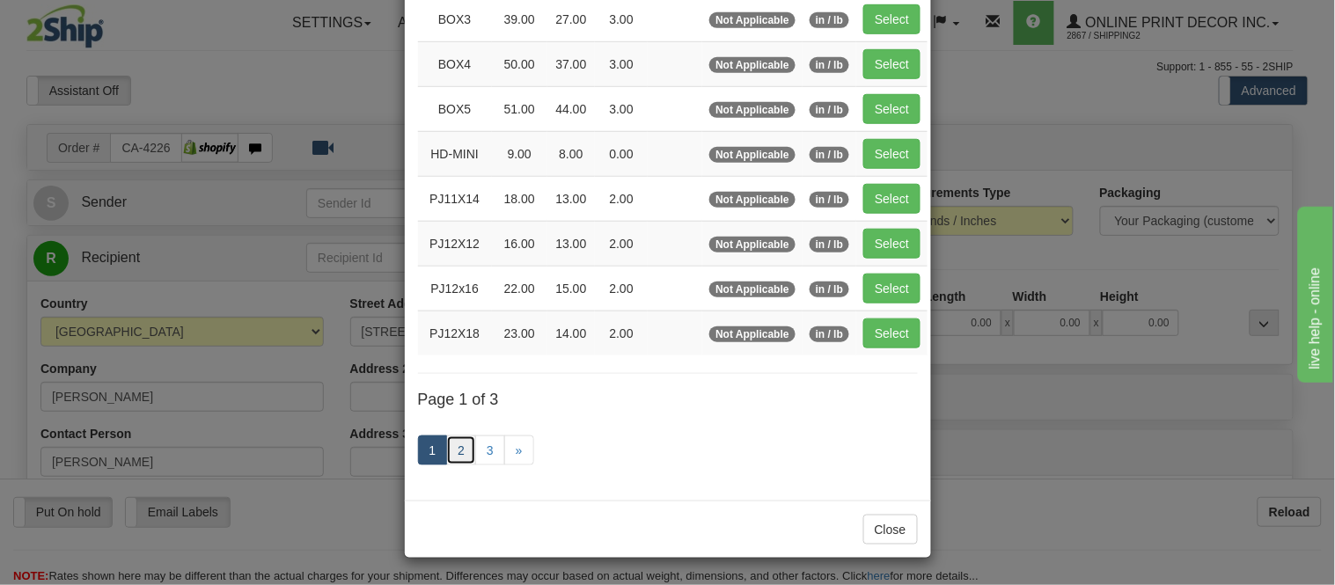
click at [451, 452] on link "2" at bounding box center [461, 451] width 30 height 30
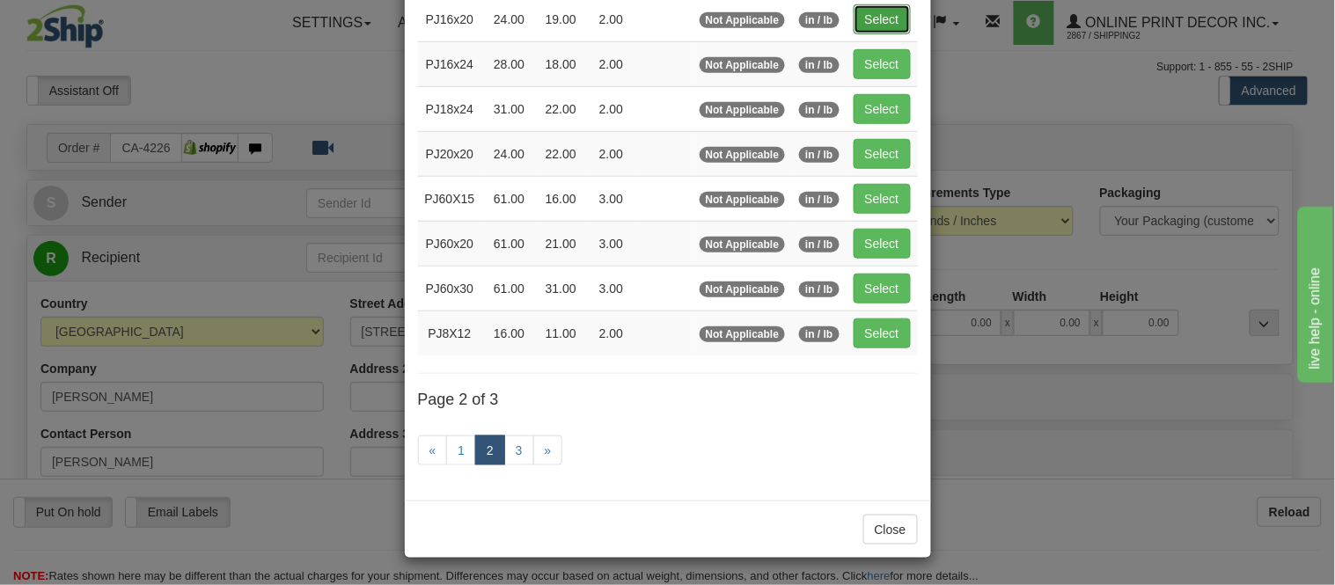
click at [881, 4] on button "Select" at bounding box center [882, 19] width 57 height 30
type input "PJ16x20"
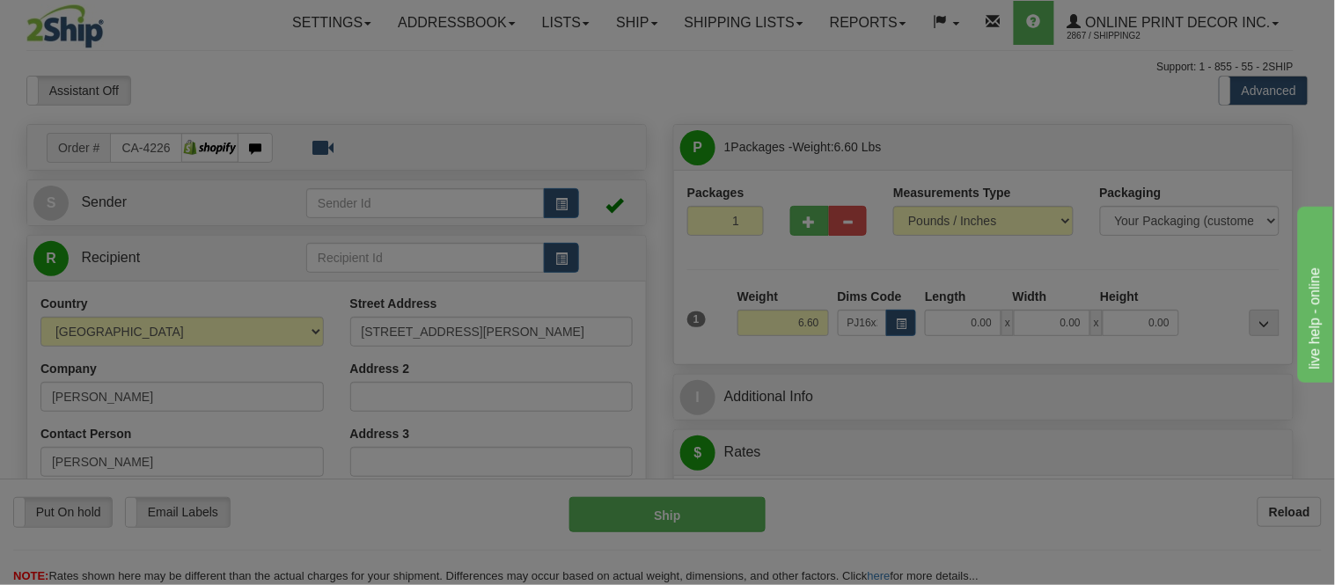
type input "24.00"
type input "19.00"
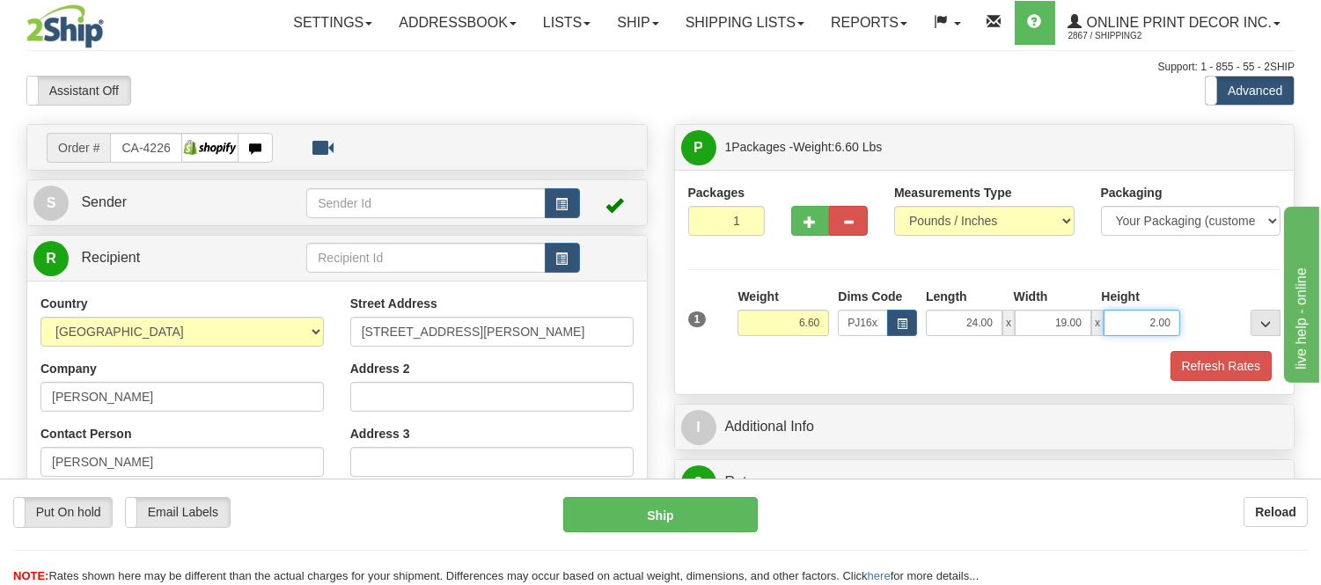
drag, startPoint x: 1173, startPoint y: 320, endPoint x: 1035, endPoint y: 328, distance: 137.6
click at [1035, 328] on div "24.00 x 19.00 x 2.00" at bounding box center [1053, 323] width 254 height 26
click button "Delete" at bounding box center [0, 0] width 0 height 0
type input "6.00"
click at [807, 232] on button "button" at bounding box center [810, 221] width 39 height 30
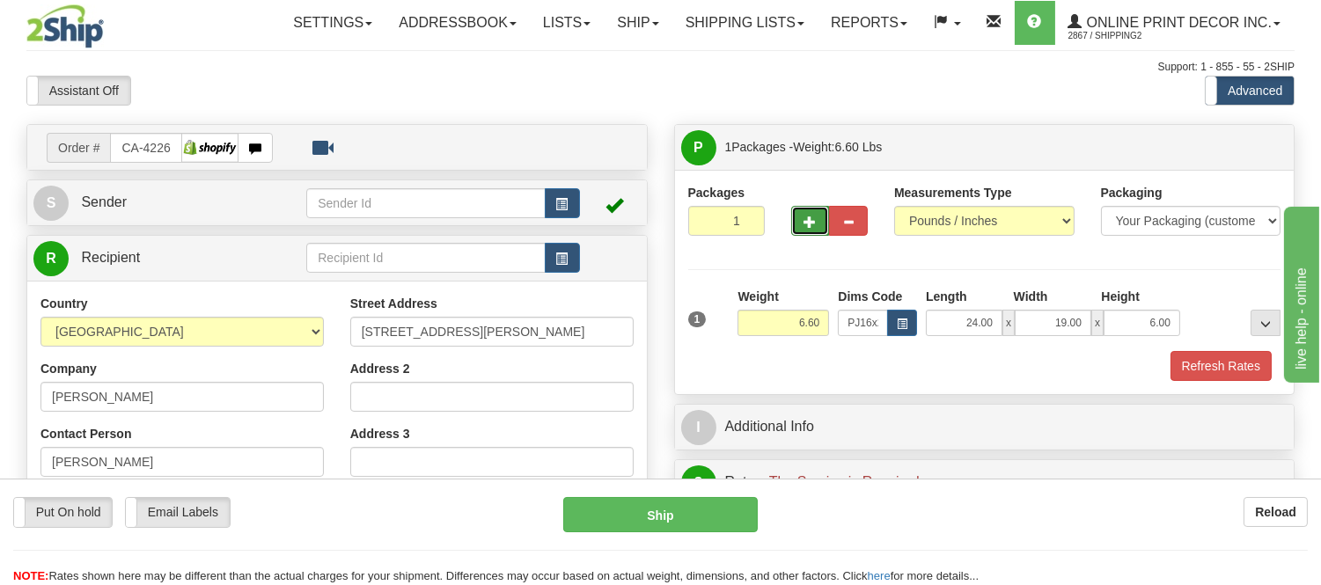
radio input "true"
type input "2"
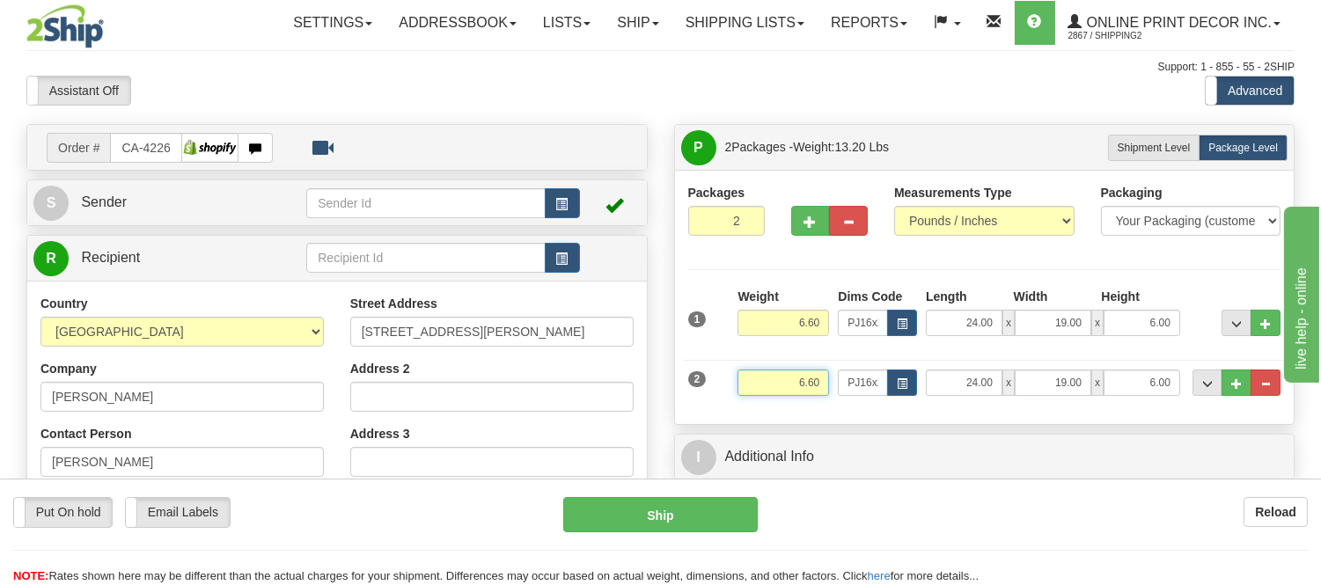
drag, startPoint x: 823, startPoint y: 382, endPoint x: 757, endPoint y: 412, distance: 72.5
click at [757, 412] on div "Packages 2 2 Measurements Type" at bounding box center [985, 297] width 620 height 254
type input "4.98"
click at [905, 388] on span "button" at bounding box center [902, 384] width 11 height 10
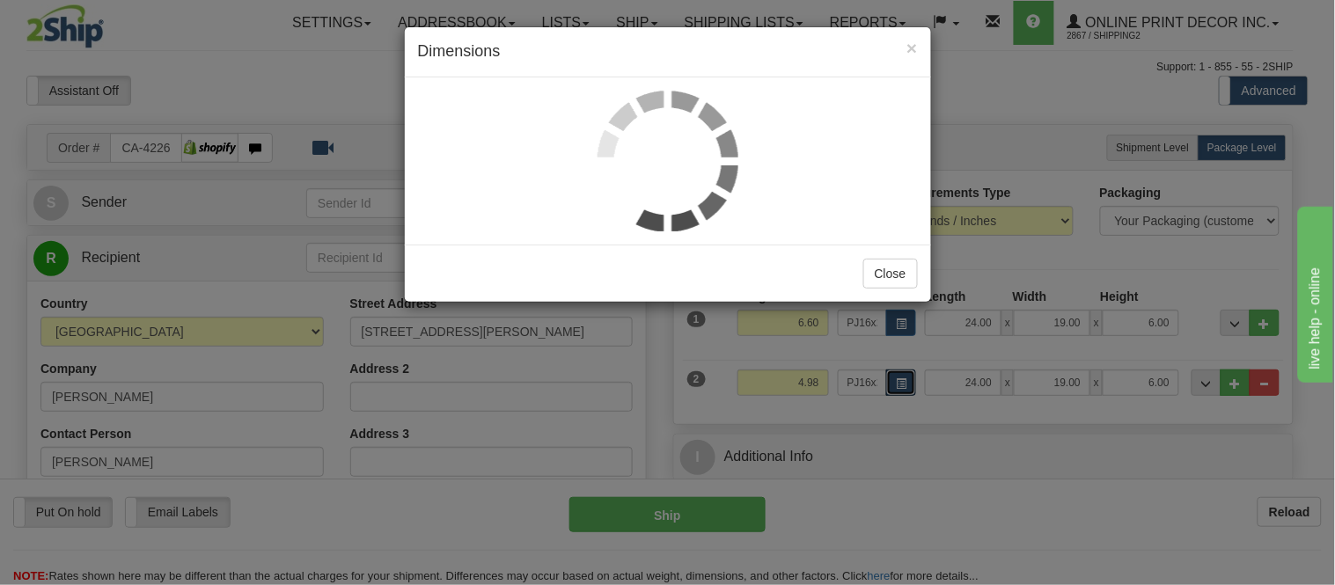
scroll to position [0, 0]
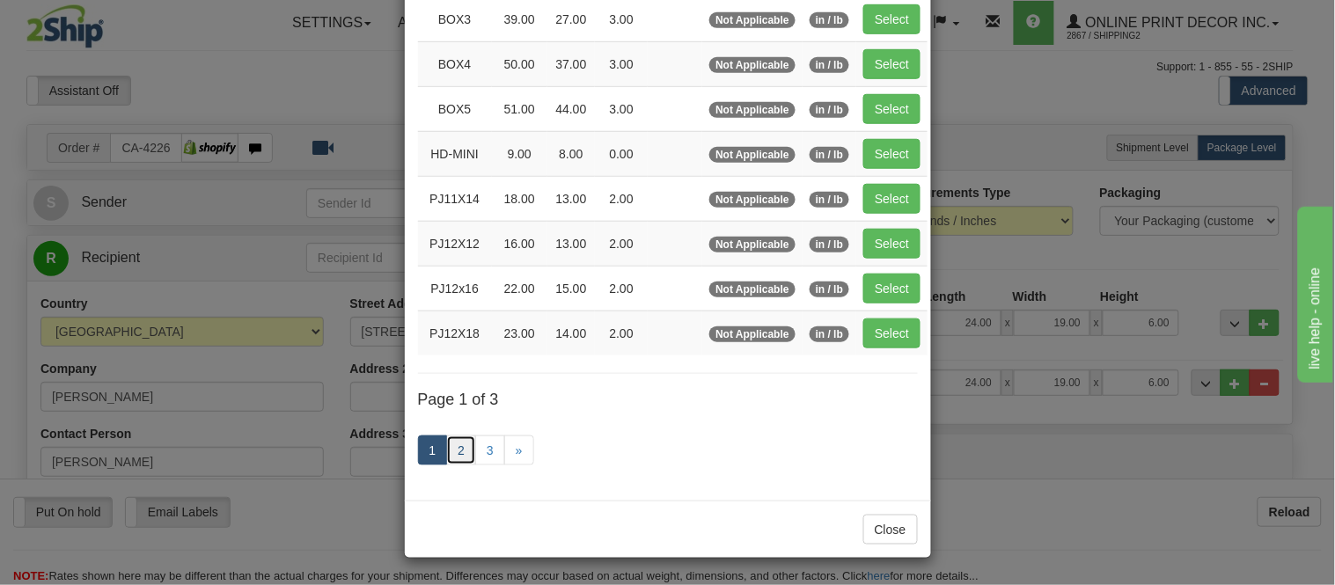
click at [456, 456] on link "2" at bounding box center [461, 451] width 30 height 30
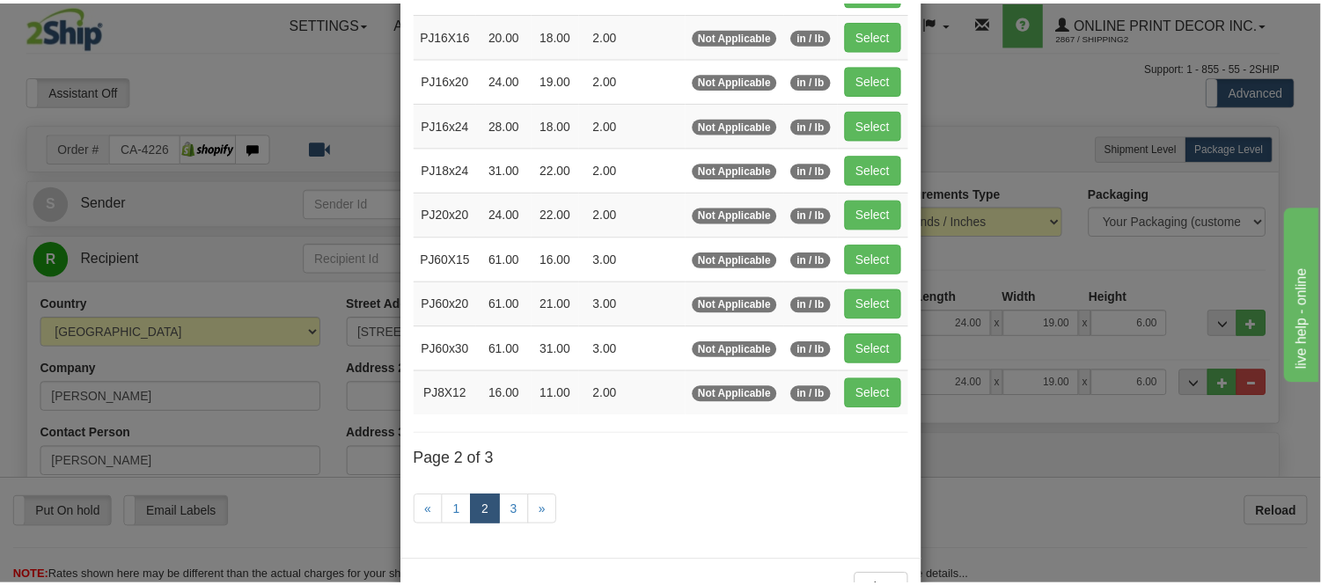
scroll to position [188, 0]
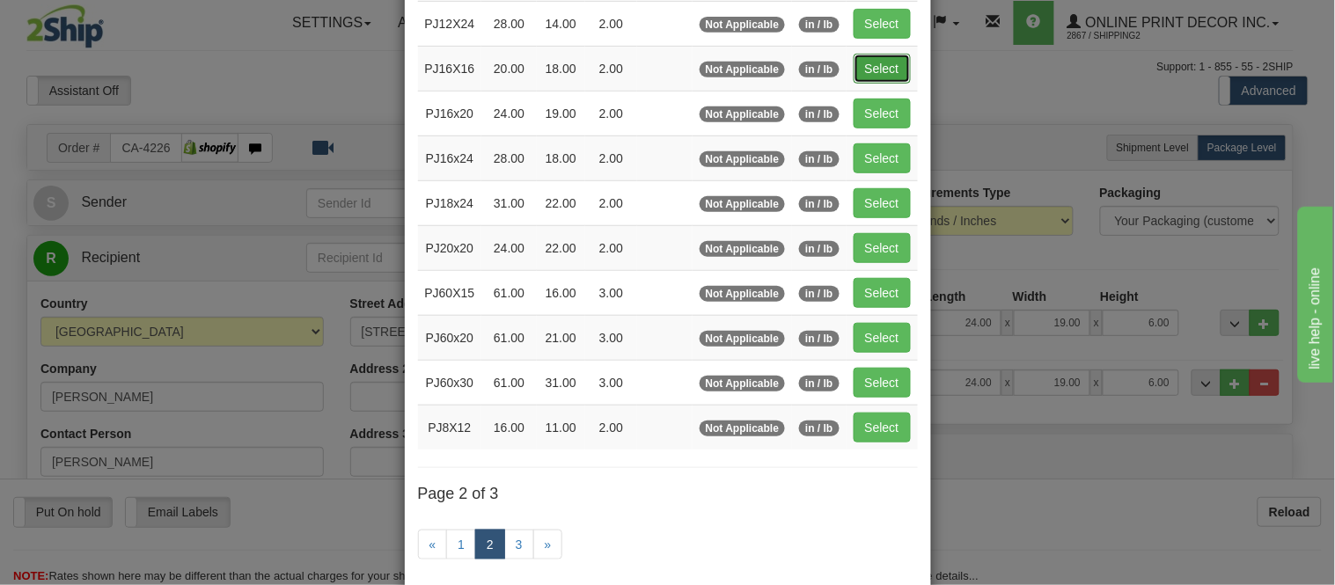
click at [865, 64] on button "Select" at bounding box center [882, 69] width 57 height 30
type input "PJ16X16"
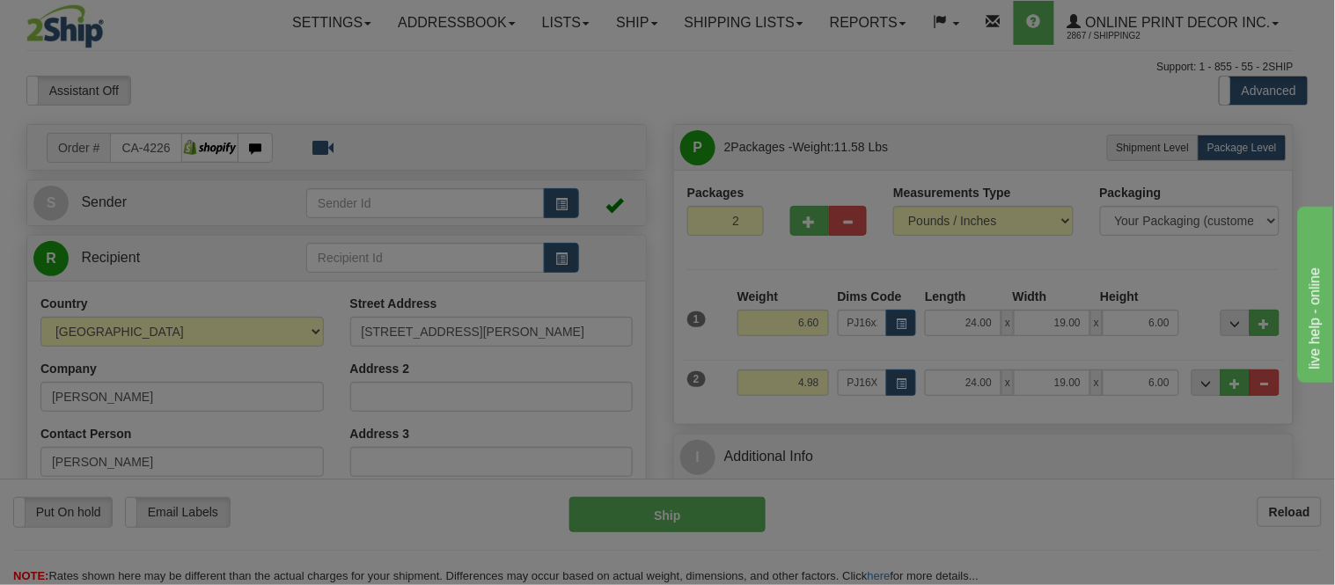
type input "20.00"
type input "18.00"
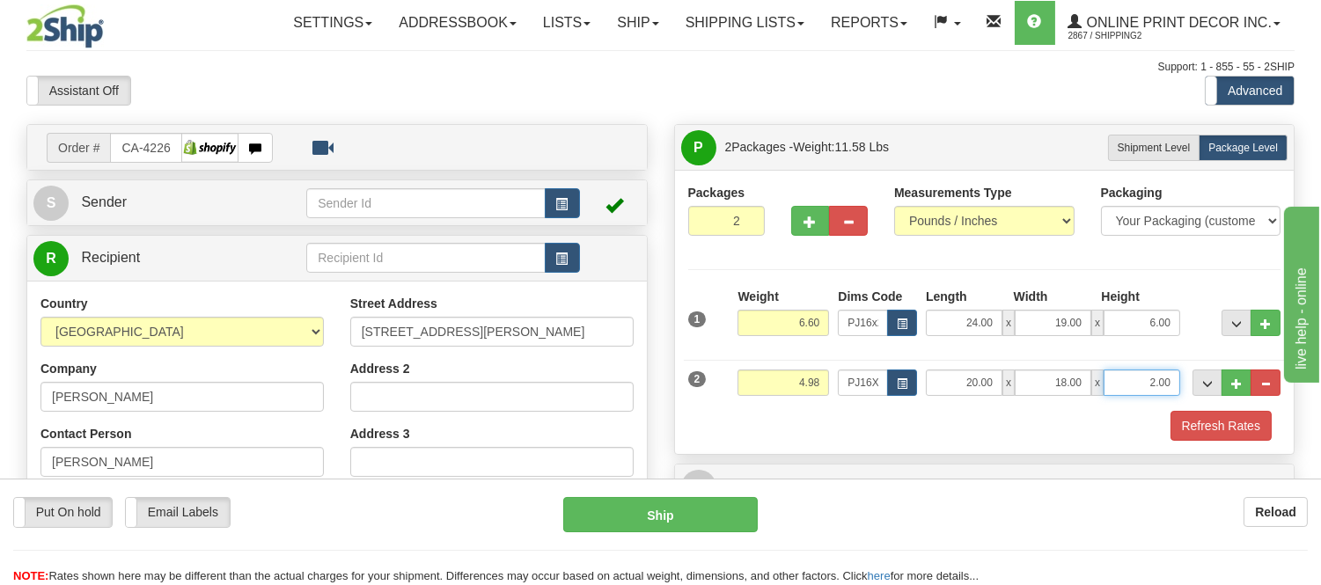
drag, startPoint x: 1173, startPoint y: 379, endPoint x: 1077, endPoint y: 408, distance: 99.4
click at [1077, 408] on div "2 Weight 4.98 Dims Code PJ16X16 Length Width" at bounding box center [985, 380] width 602 height 59
type input "4"
click button "Delete" at bounding box center [0, 0] width 0 height 0
type input "6.00"
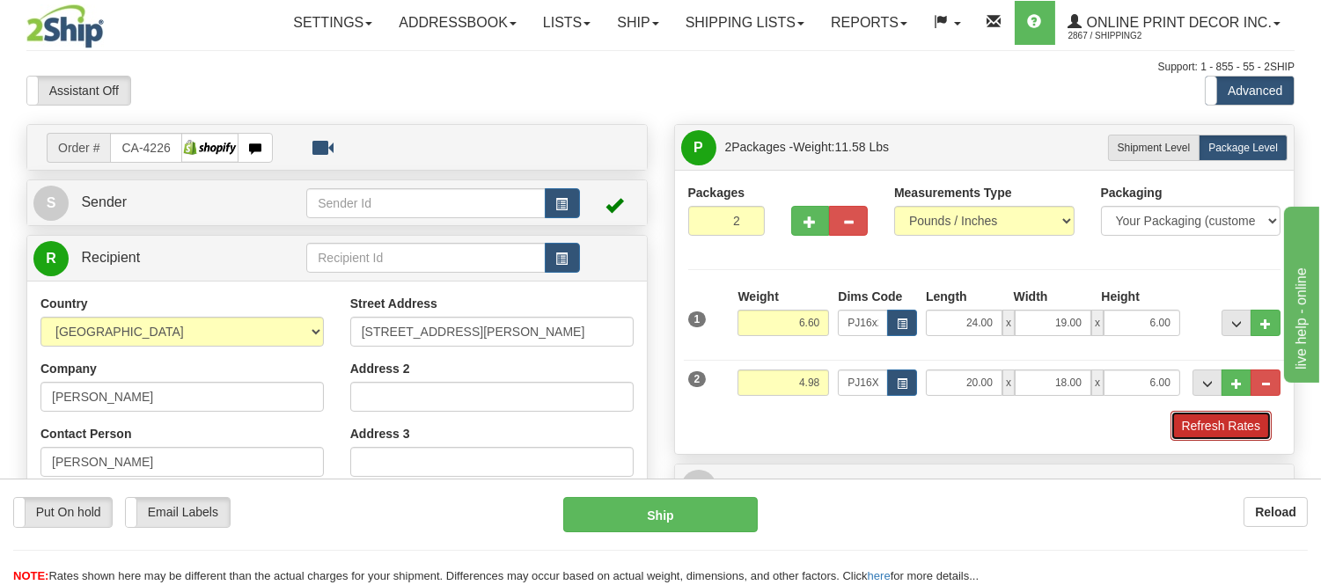
click at [1250, 429] on button "Refresh Rates" at bounding box center [1221, 426] width 101 height 30
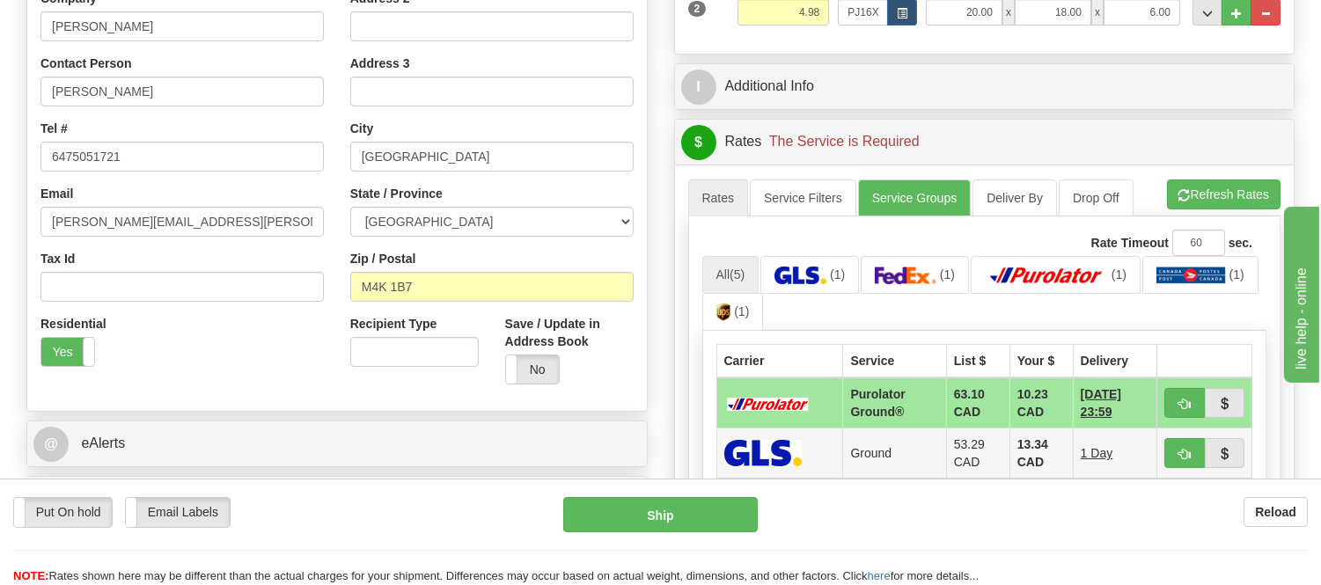
scroll to position [489, 0]
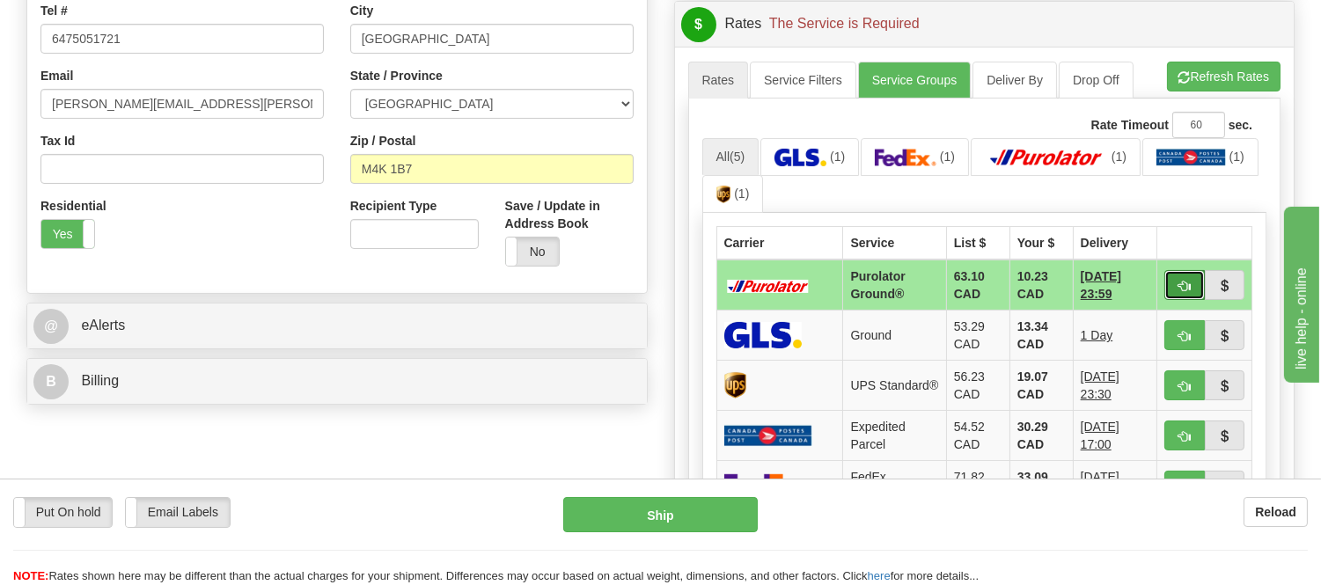
click at [1175, 286] on button "button" at bounding box center [1185, 285] width 40 height 30
type input "260"
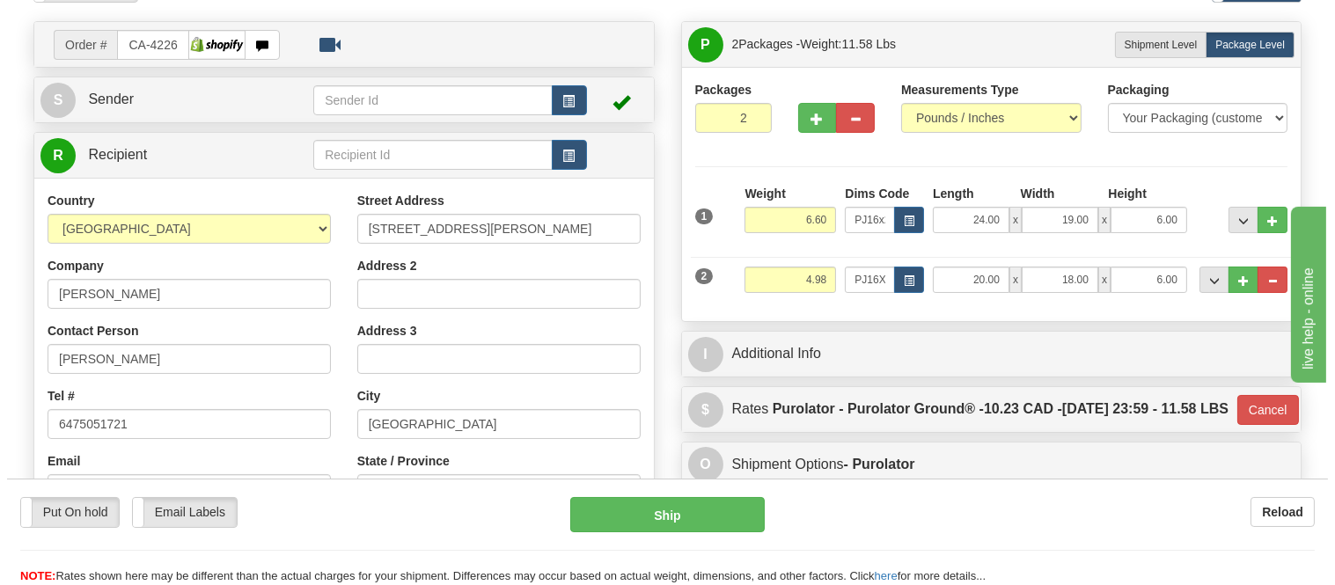
scroll to position [98, 0]
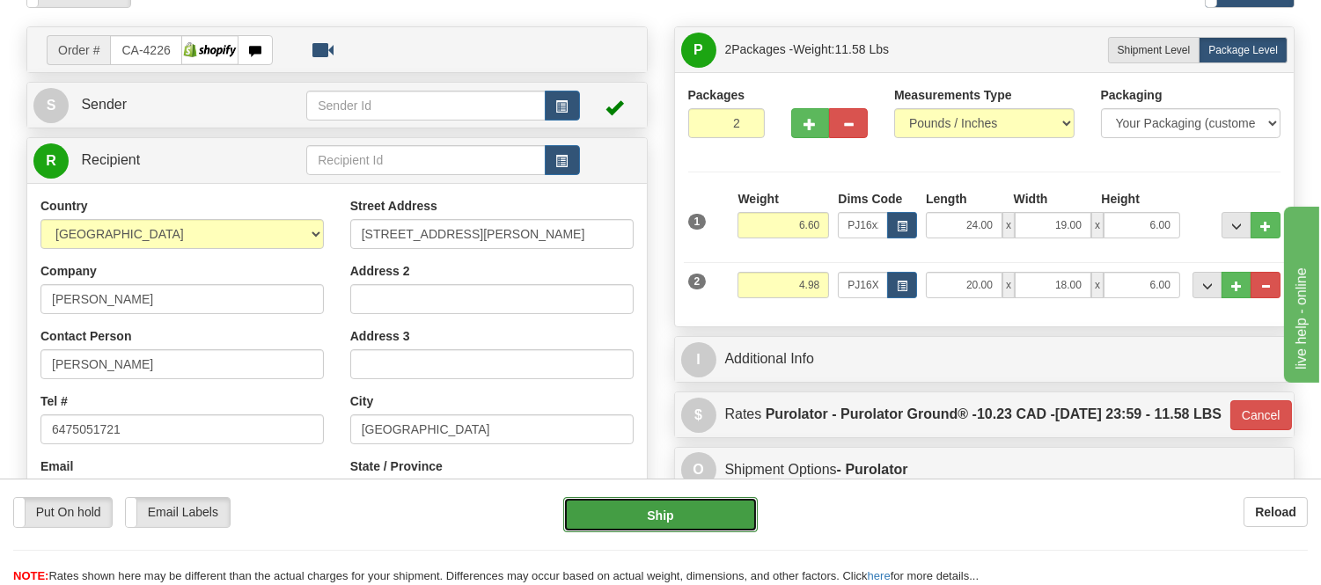
click at [673, 512] on button "Ship" at bounding box center [660, 514] width 194 height 35
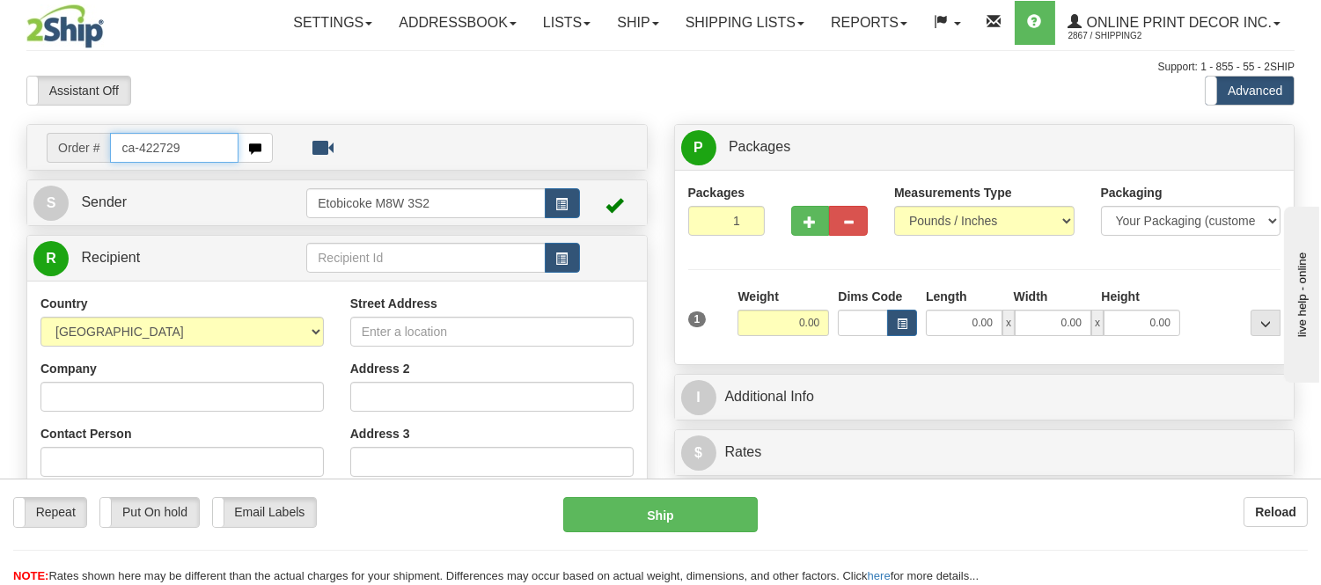
type input "ca-422729"
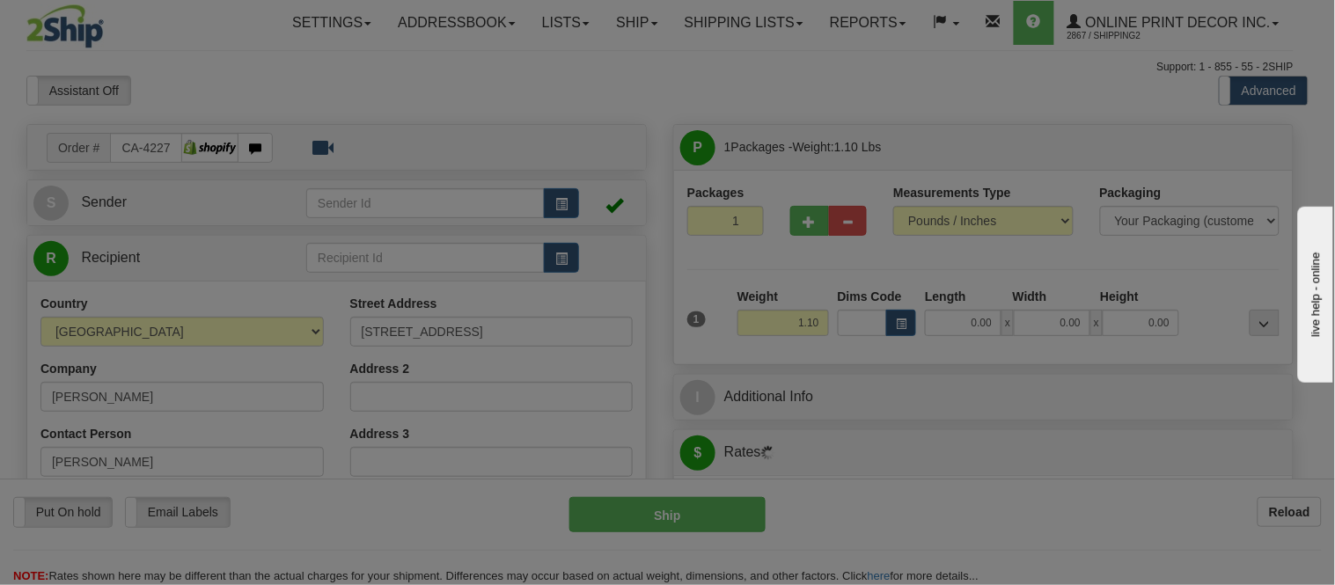
type input "[GEOGRAPHIC_DATA]"
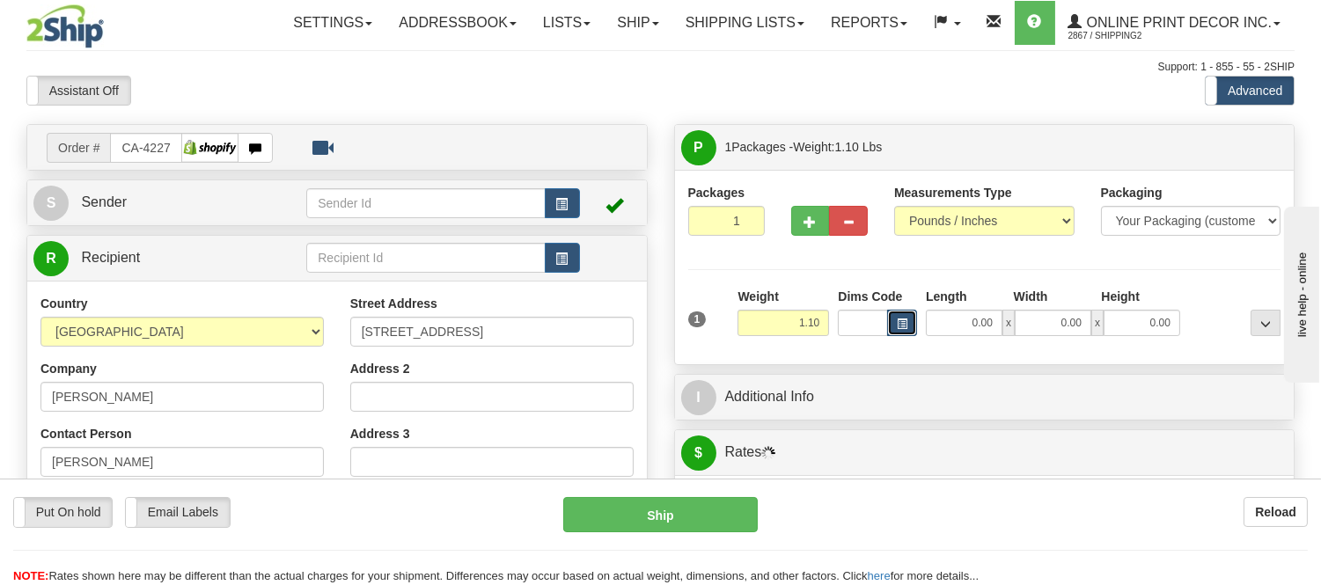
click at [907, 329] on span "button" at bounding box center [902, 325] width 11 height 10
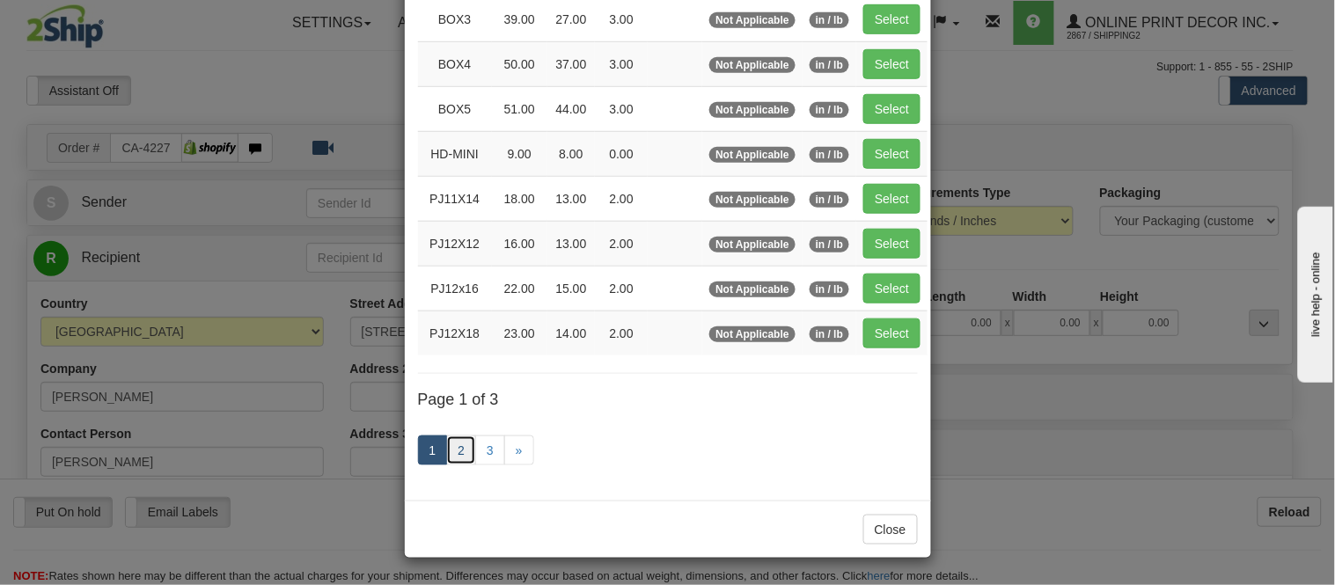
click at [452, 447] on link "2" at bounding box center [461, 451] width 30 height 30
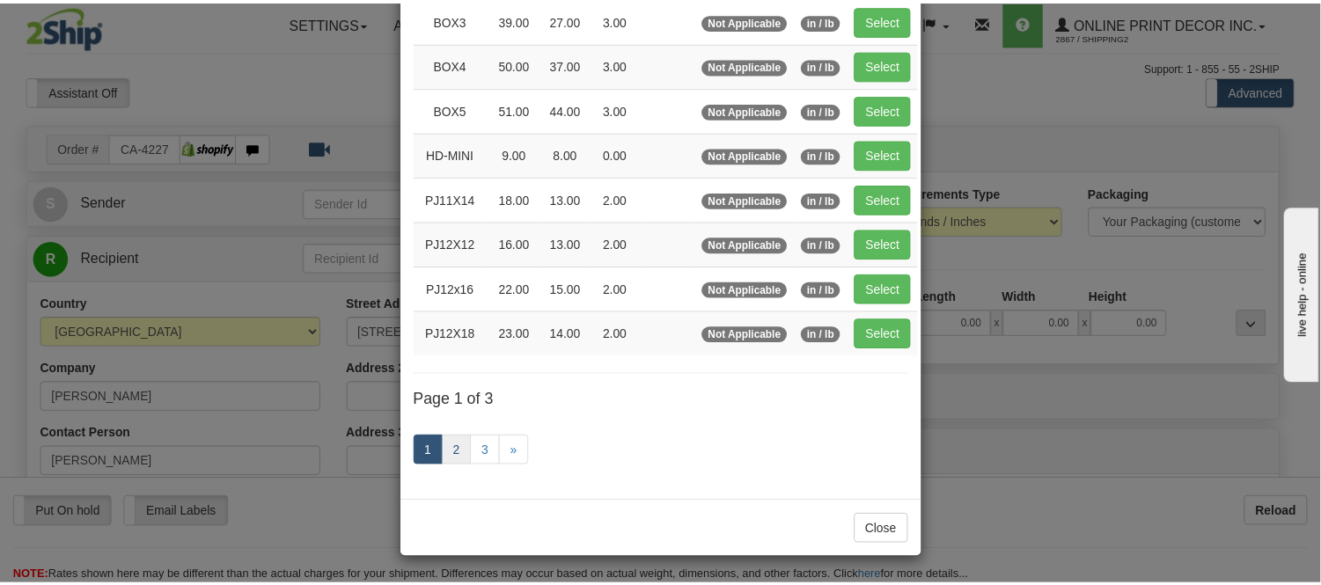
scroll to position [286, 0]
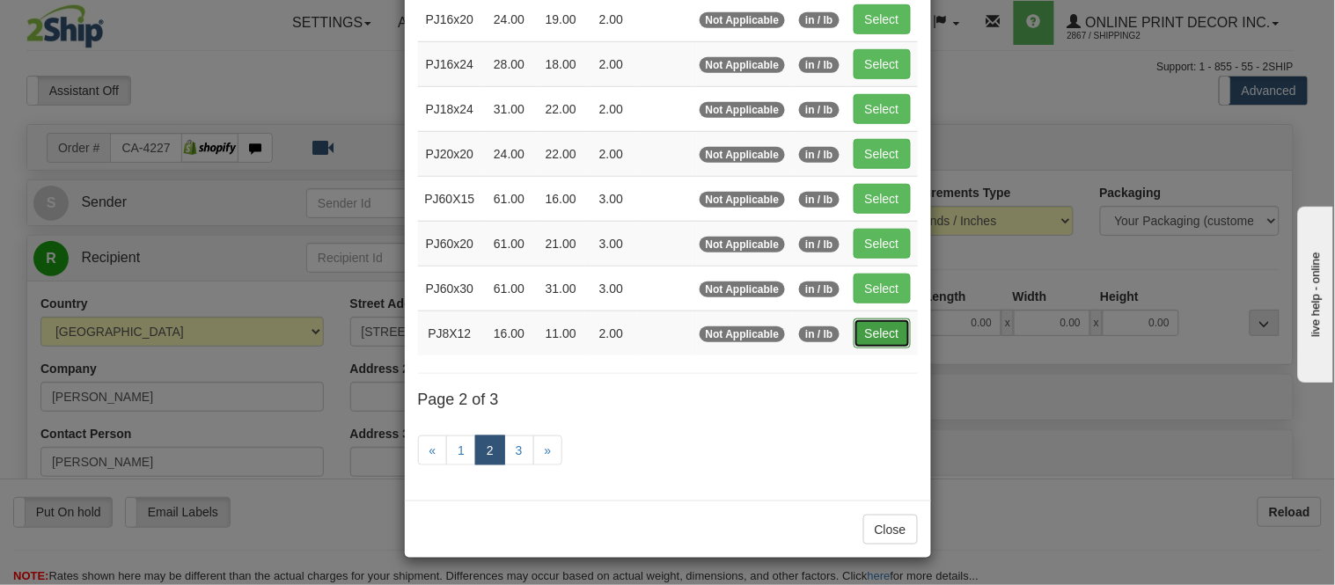
click at [868, 338] on button "Select" at bounding box center [882, 334] width 57 height 30
type input "PJ8X12"
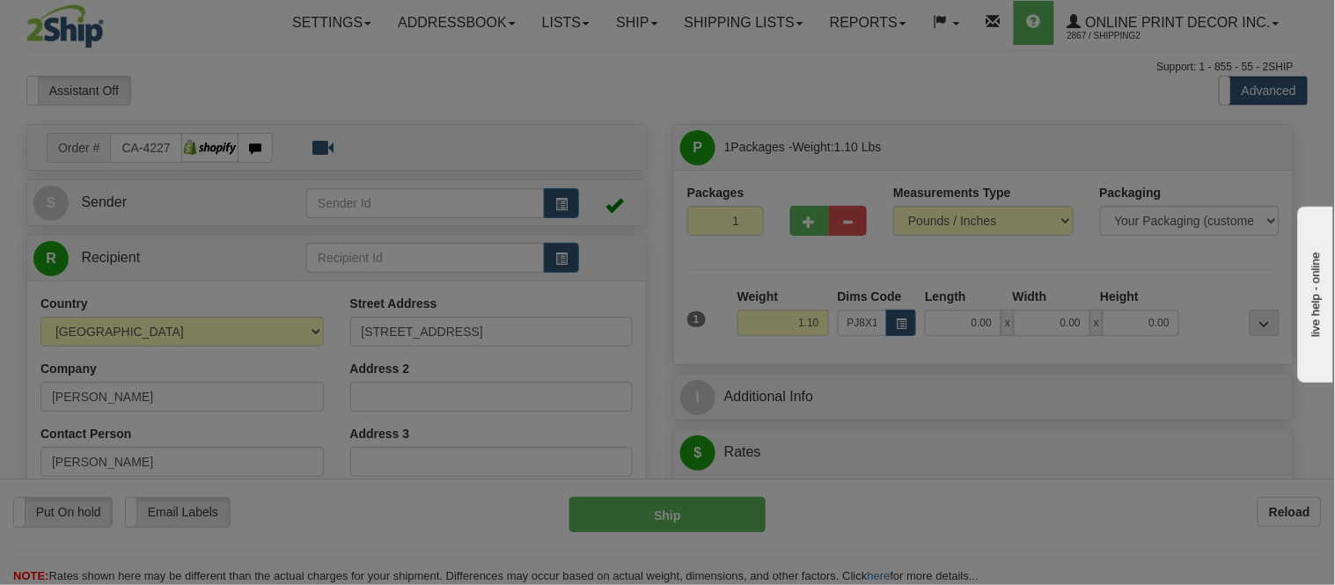
type input "16.00"
type input "11.00"
type input "2.00"
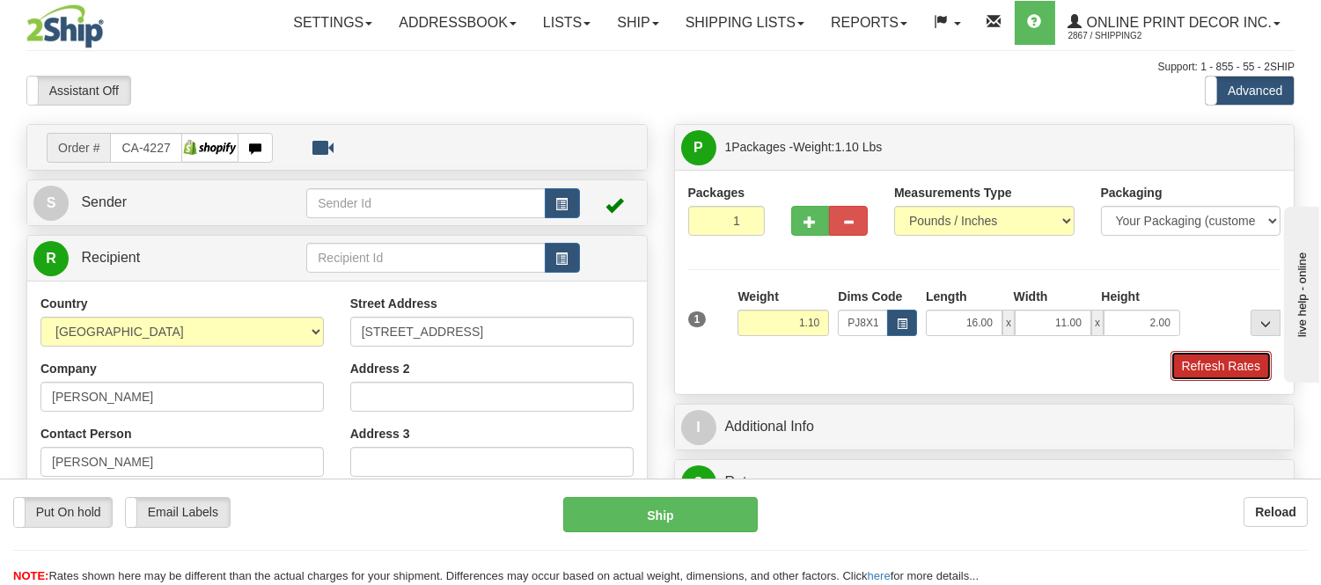
click at [1233, 372] on button "Refresh Rates" at bounding box center [1221, 366] width 101 height 30
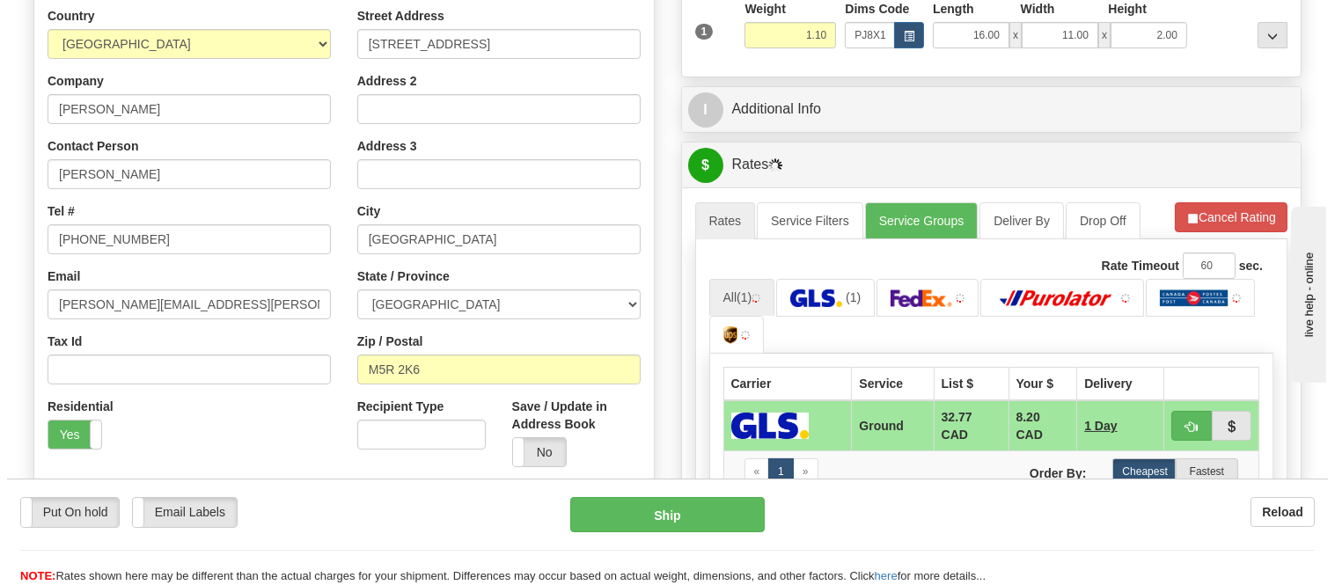
scroll to position [389, 0]
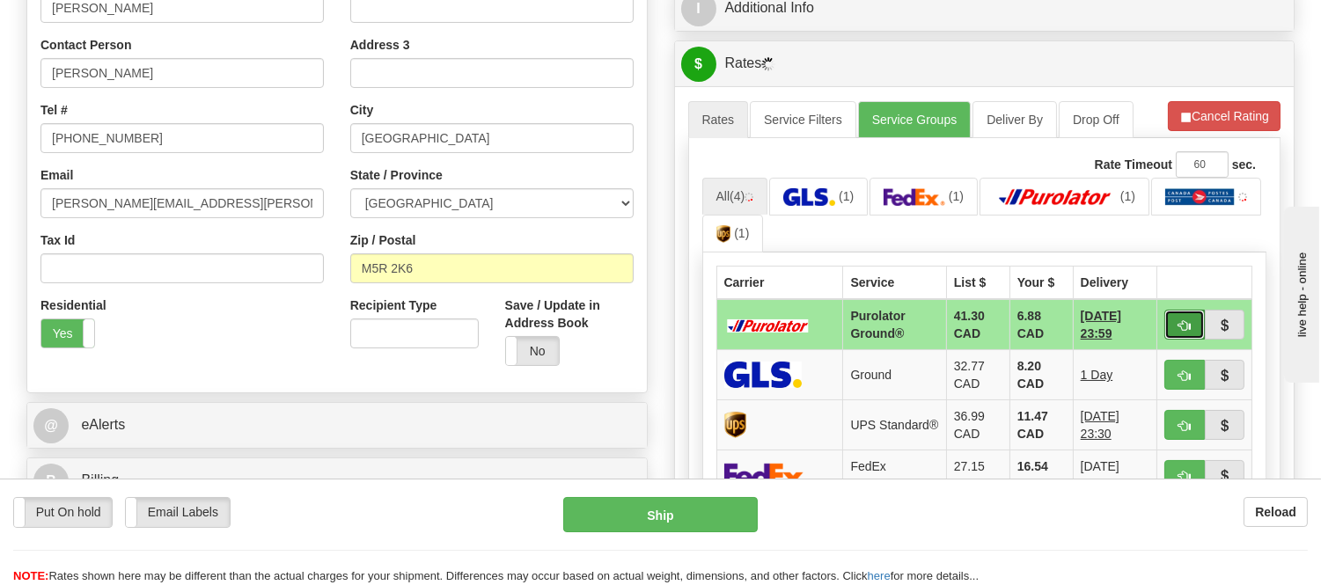
click at [1179, 326] on span "button" at bounding box center [1185, 325] width 12 height 11
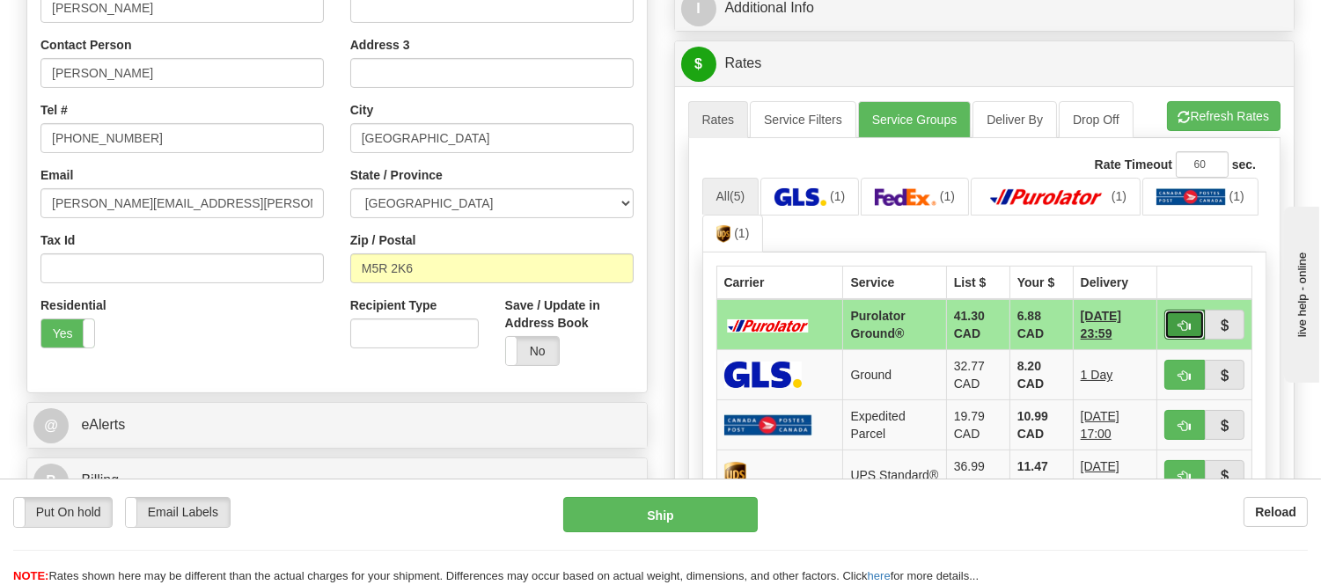
click at [1191, 320] on button "button" at bounding box center [1185, 325] width 40 height 30
type input "260"
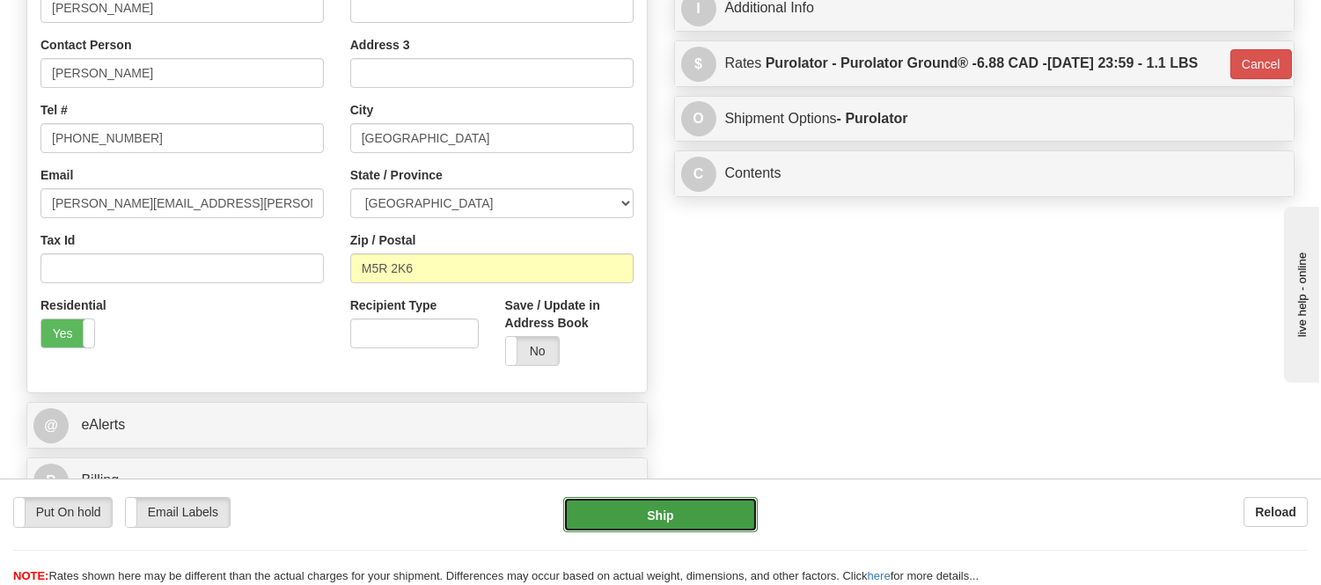
click at [697, 514] on button "Ship" at bounding box center [660, 514] width 194 height 35
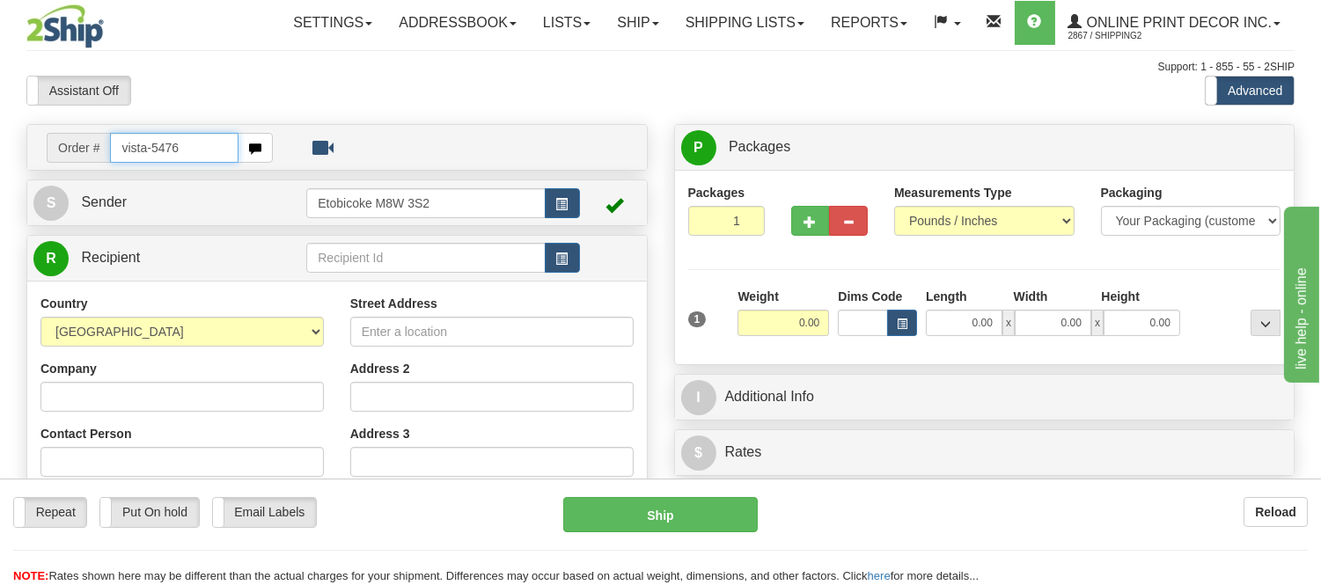
type input "vista-5476"
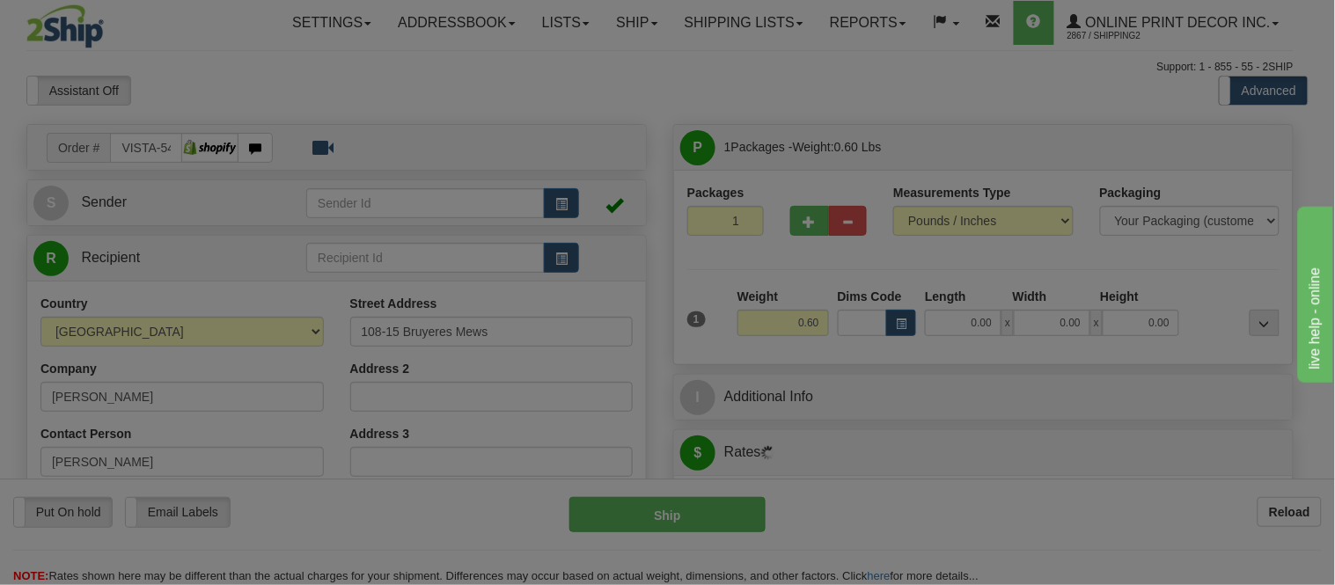
type input "[GEOGRAPHIC_DATA]"
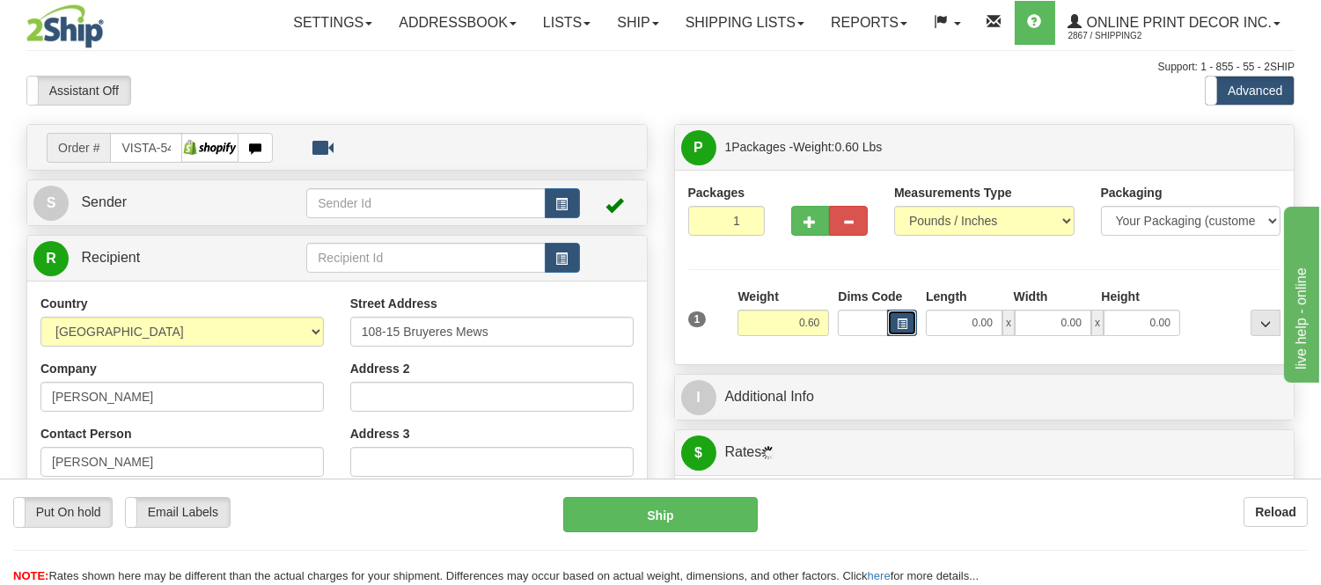
click at [903, 329] on span "button" at bounding box center [902, 325] width 11 height 10
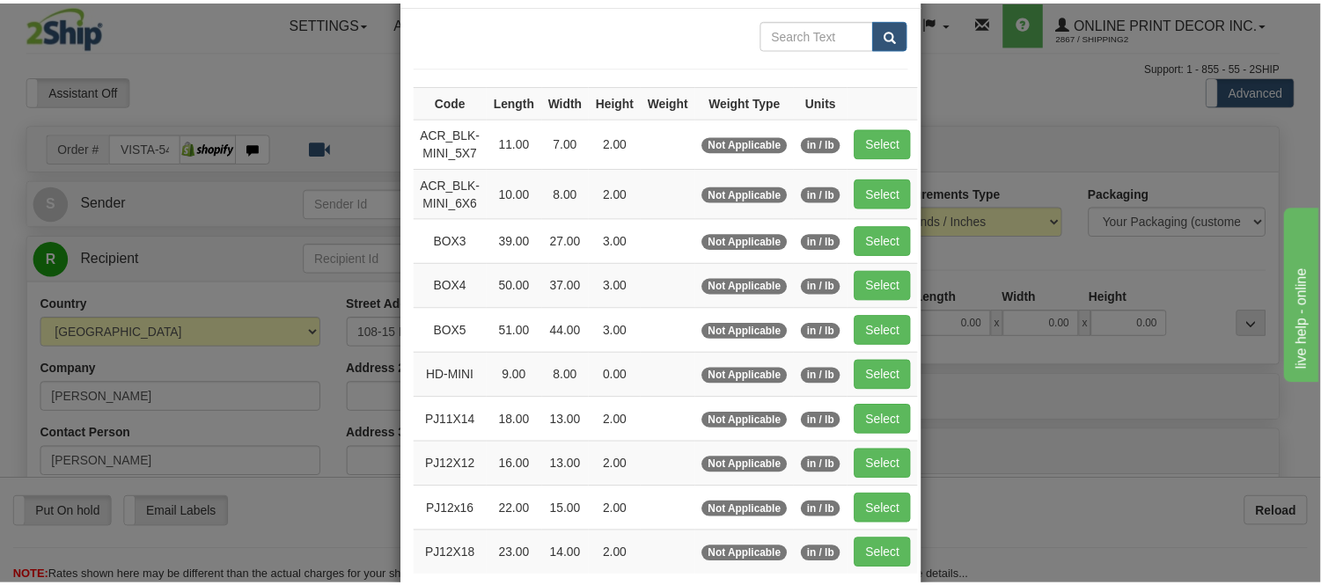
scroll to position [195, 0]
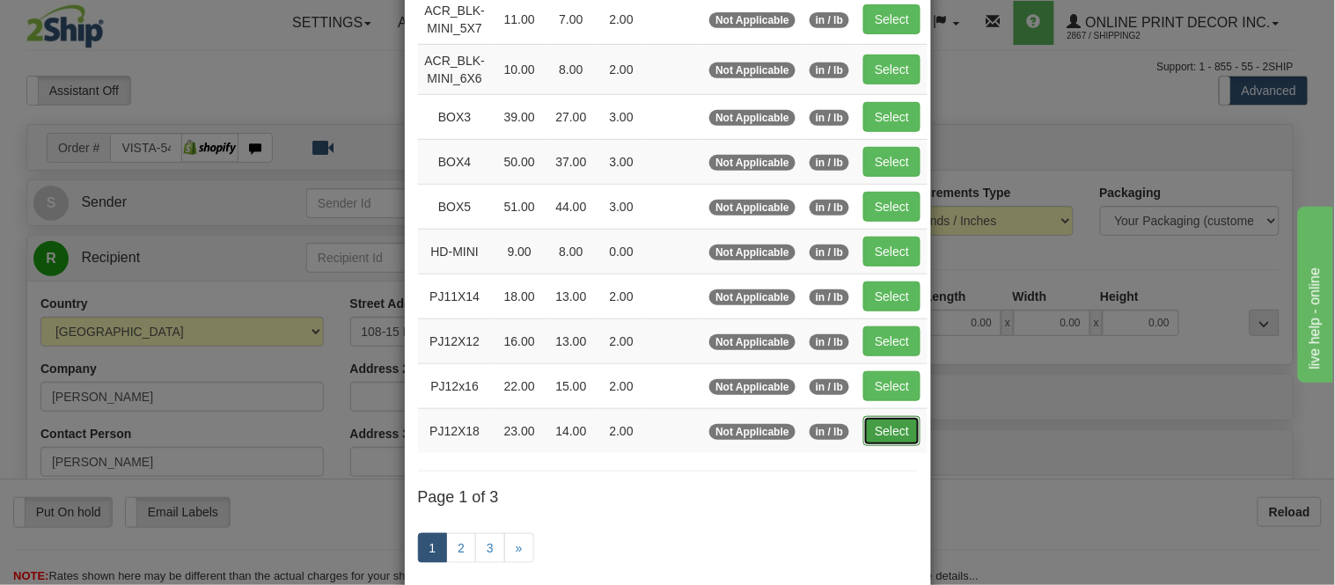
click at [873, 431] on button "Select" at bounding box center [892, 431] width 57 height 30
type input "PJ12X18"
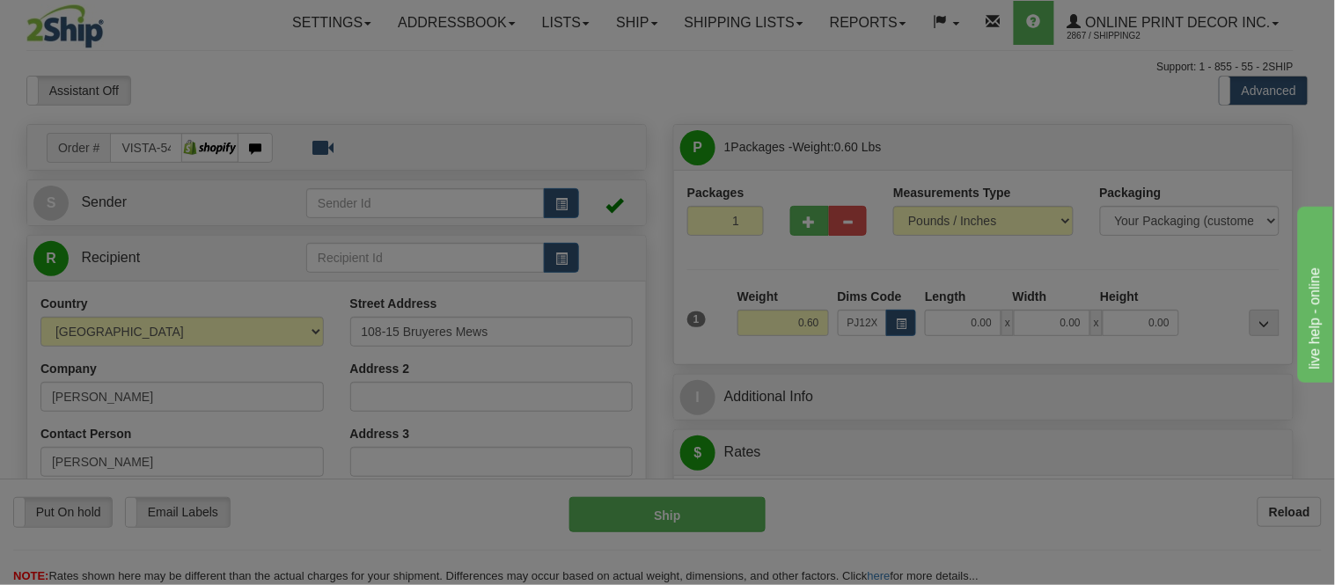
type input "23.00"
type input "14.00"
type input "2.00"
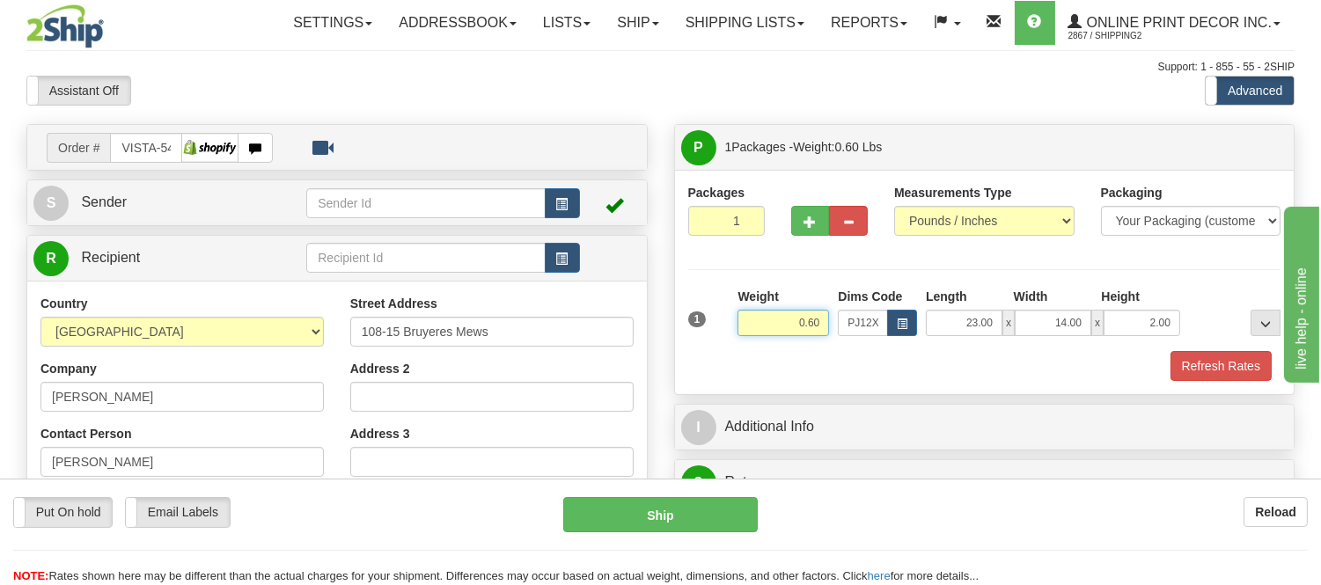
drag, startPoint x: 821, startPoint y: 320, endPoint x: 753, endPoint y: 313, distance: 69.0
click at [753, 313] on input "0.60" at bounding box center [784, 323] width 92 height 26
type input "1.30"
click at [576, 180] on div "S Sender" at bounding box center [337, 202] width 620 height 45
click at [572, 196] on button "button" at bounding box center [562, 203] width 35 height 30
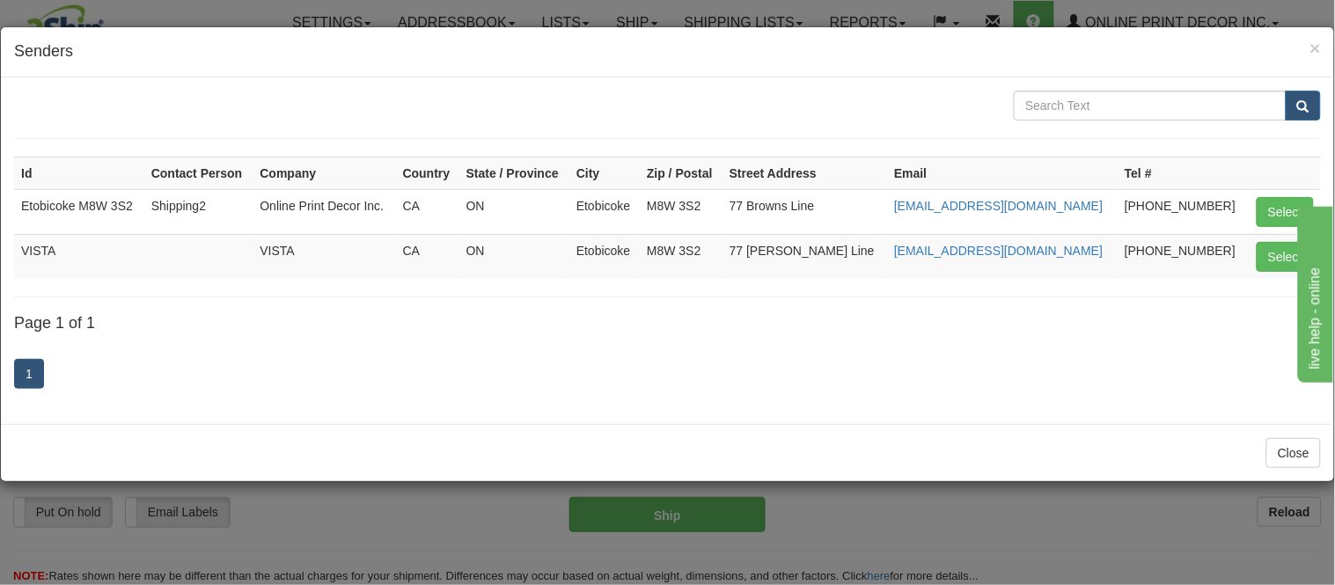
click at [1287, 253] on button "Select" at bounding box center [1285, 257] width 57 height 30
type input "VISTA"
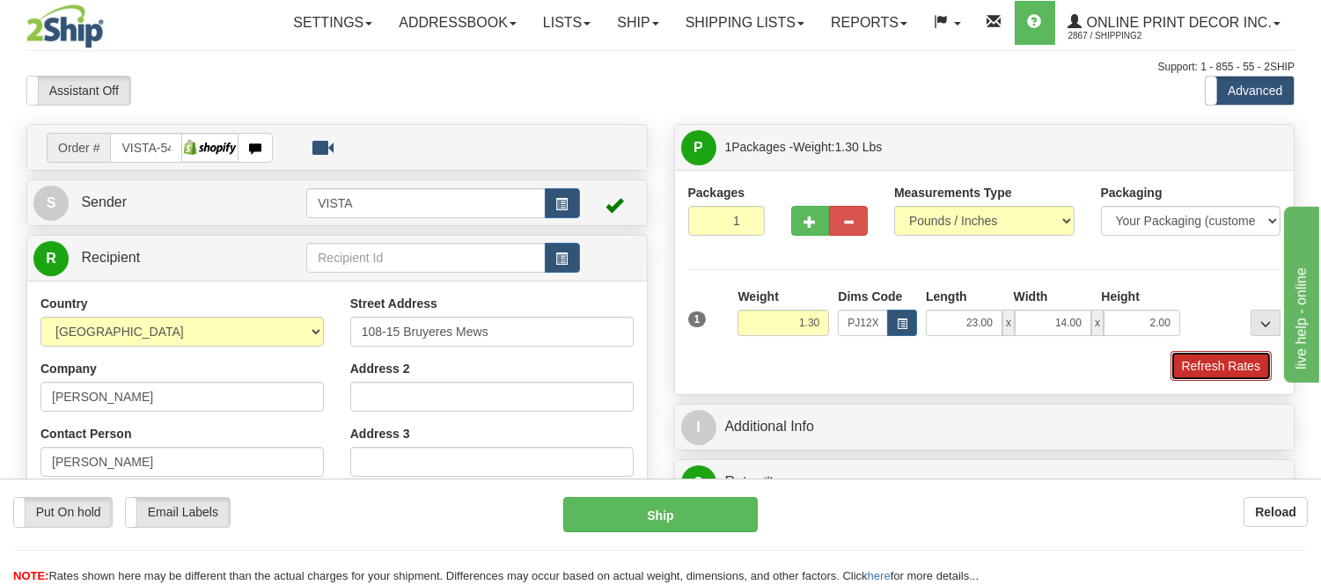
click at [1208, 357] on button "Refresh Rates" at bounding box center [1221, 366] width 101 height 30
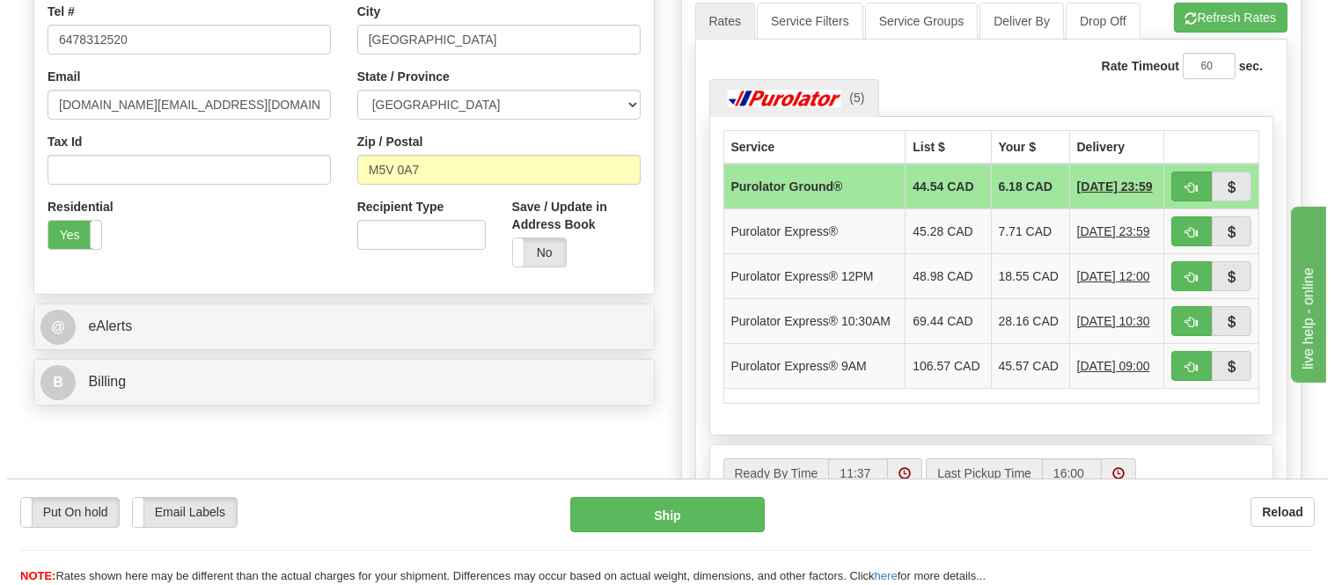
scroll to position [489, 0]
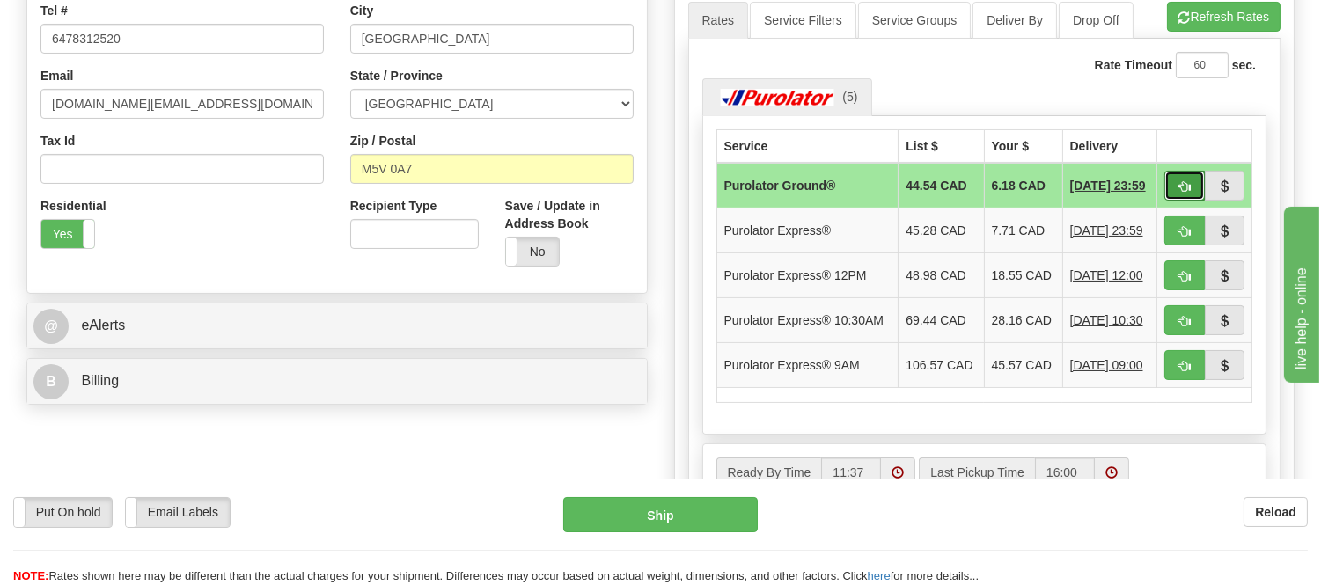
click at [1182, 173] on button "button" at bounding box center [1185, 186] width 40 height 30
type input "260"
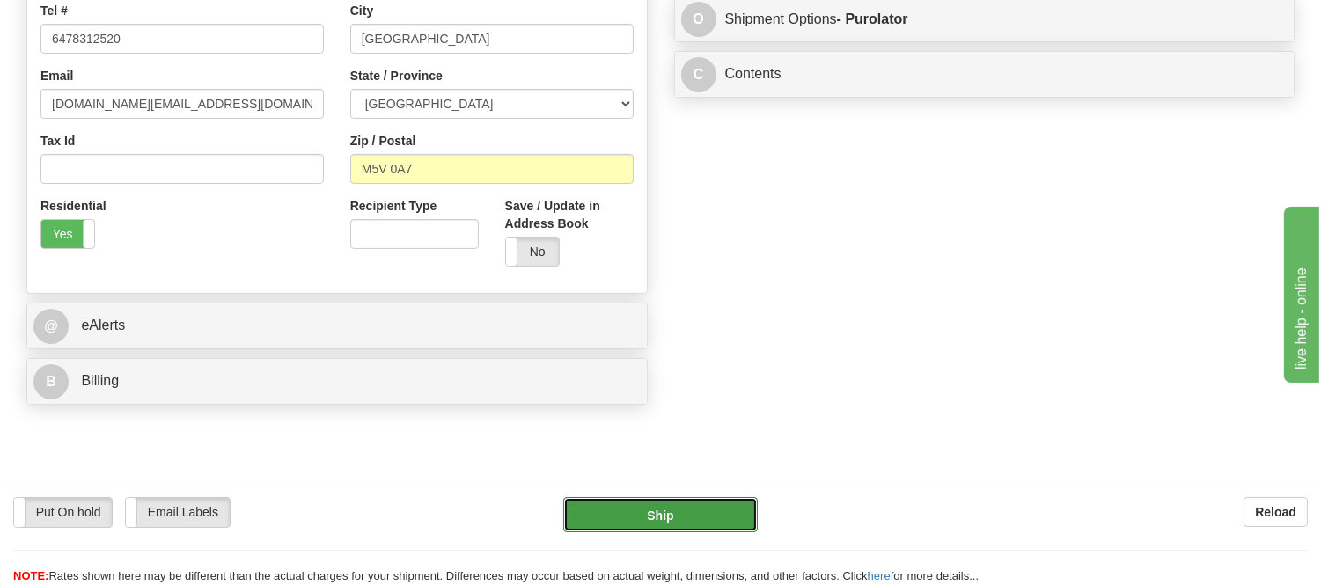
click at [671, 516] on button "Ship" at bounding box center [660, 514] width 194 height 35
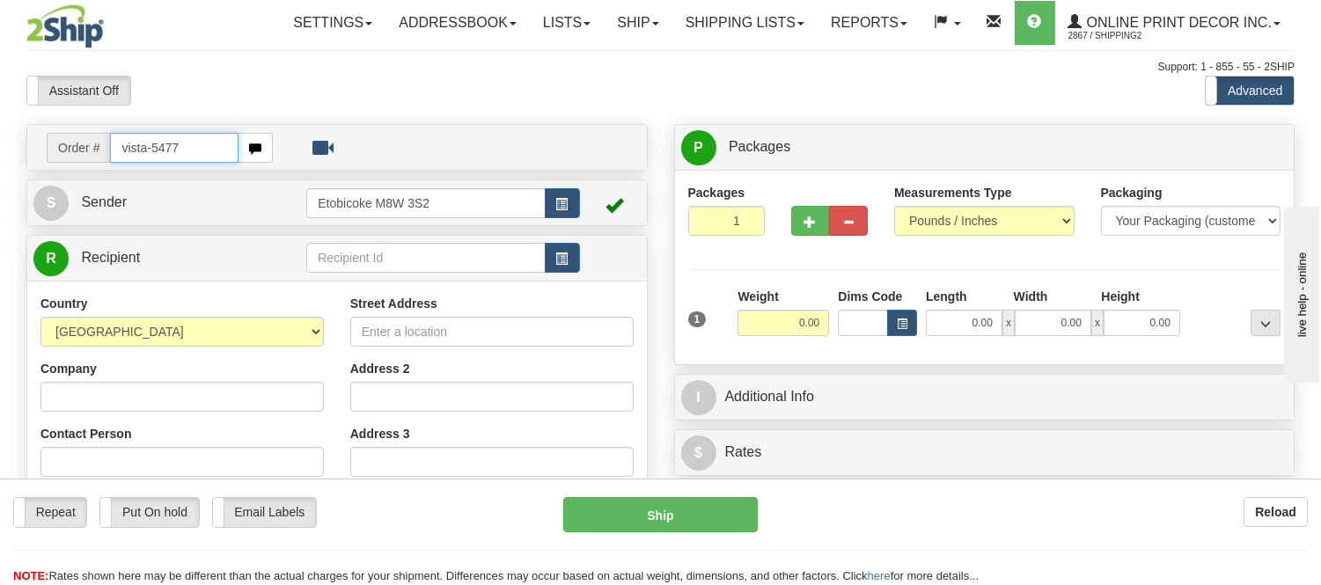
type input "vista-5477"
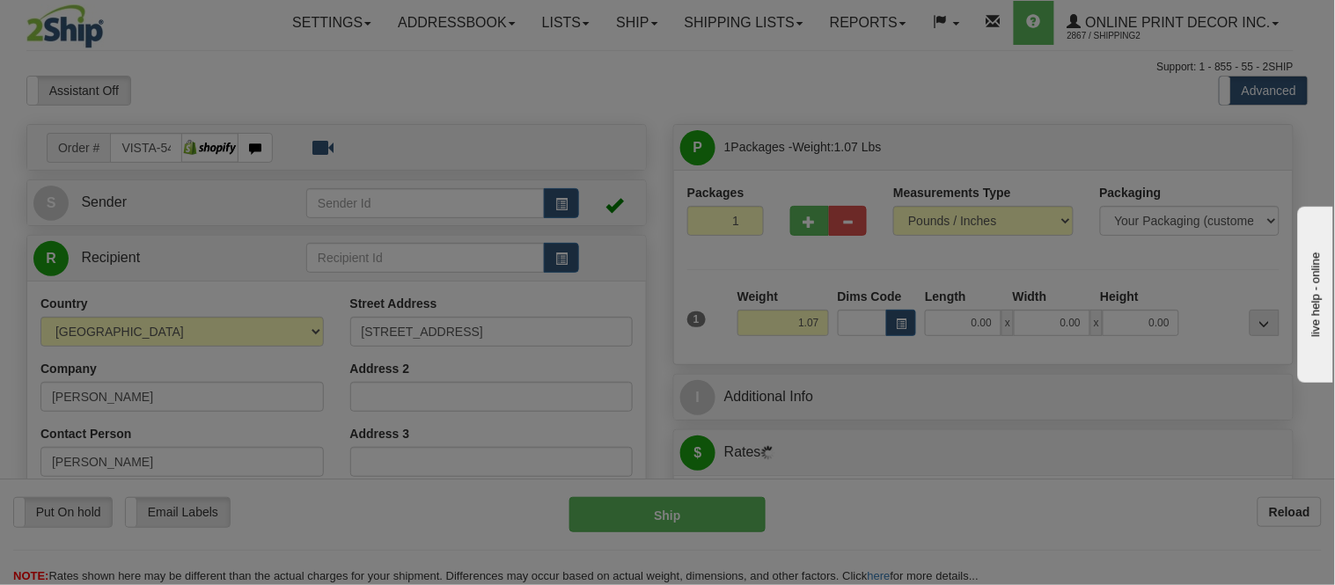
type input "[GEOGRAPHIC_DATA]"
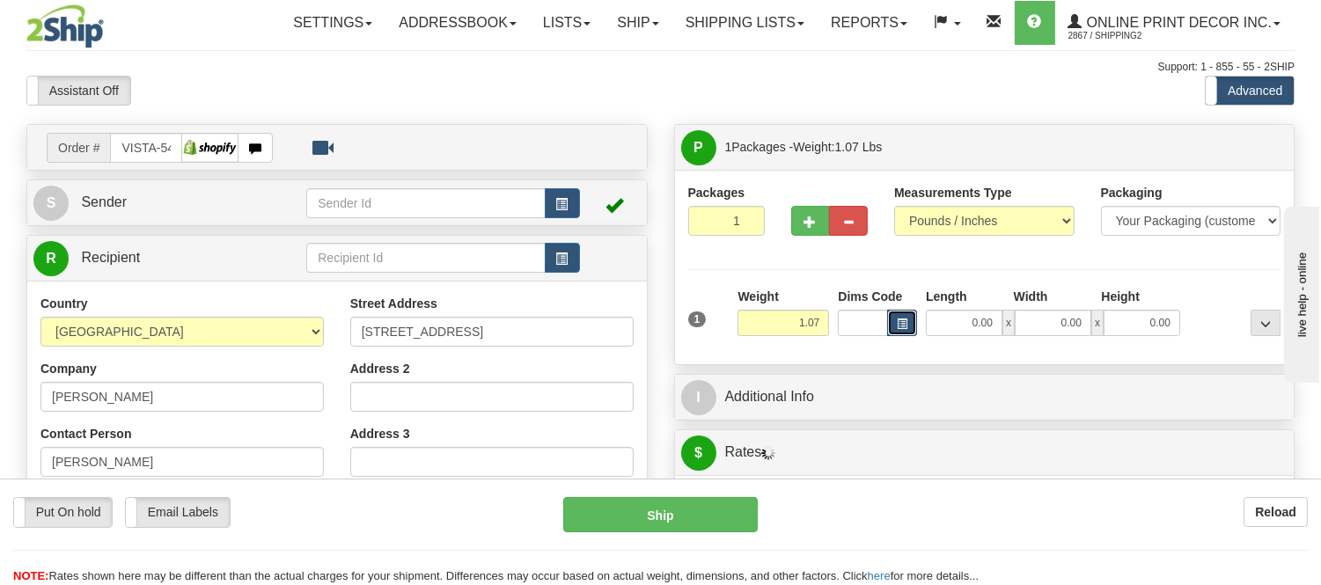
click at [902, 327] on span "button" at bounding box center [902, 325] width 11 height 10
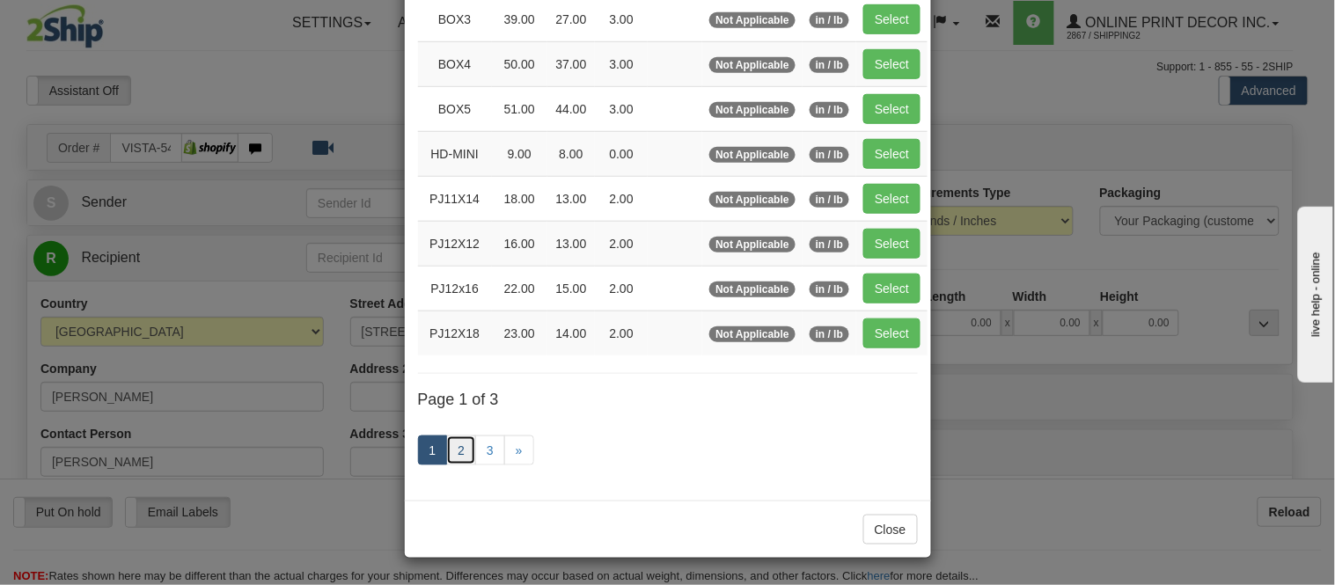
click at [446, 454] on link "2" at bounding box center [461, 451] width 30 height 30
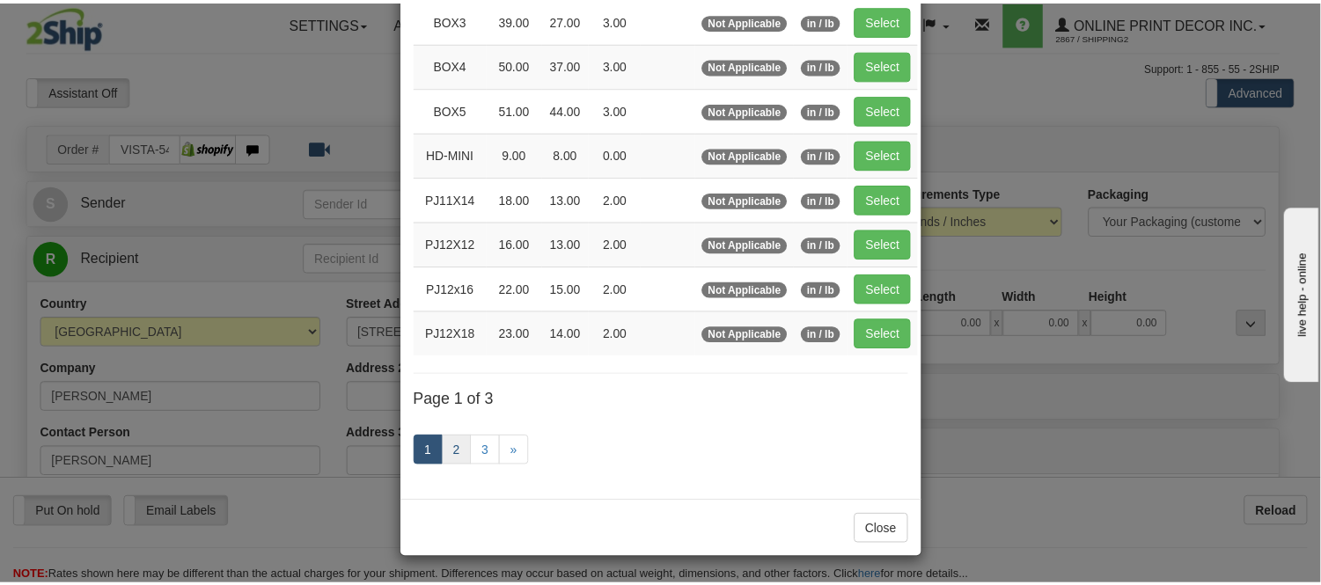
scroll to position [286, 0]
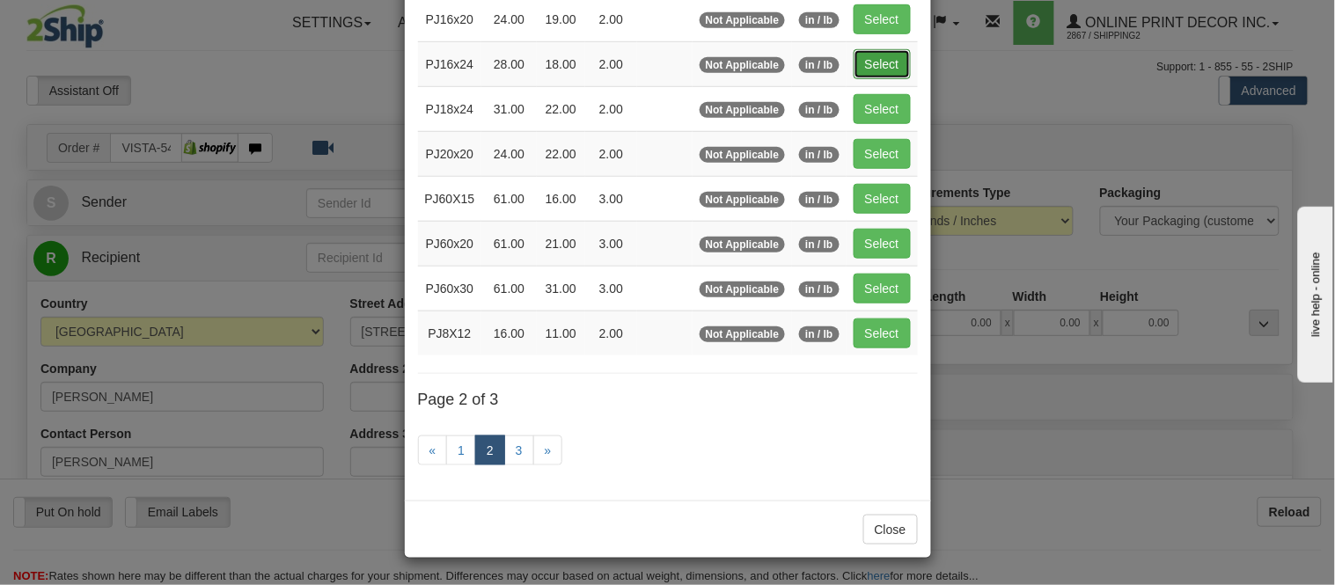
click at [866, 51] on button "Select" at bounding box center [882, 64] width 57 height 30
type input "PJ16x24"
type input "28.00"
type input "18.00"
type input "2.00"
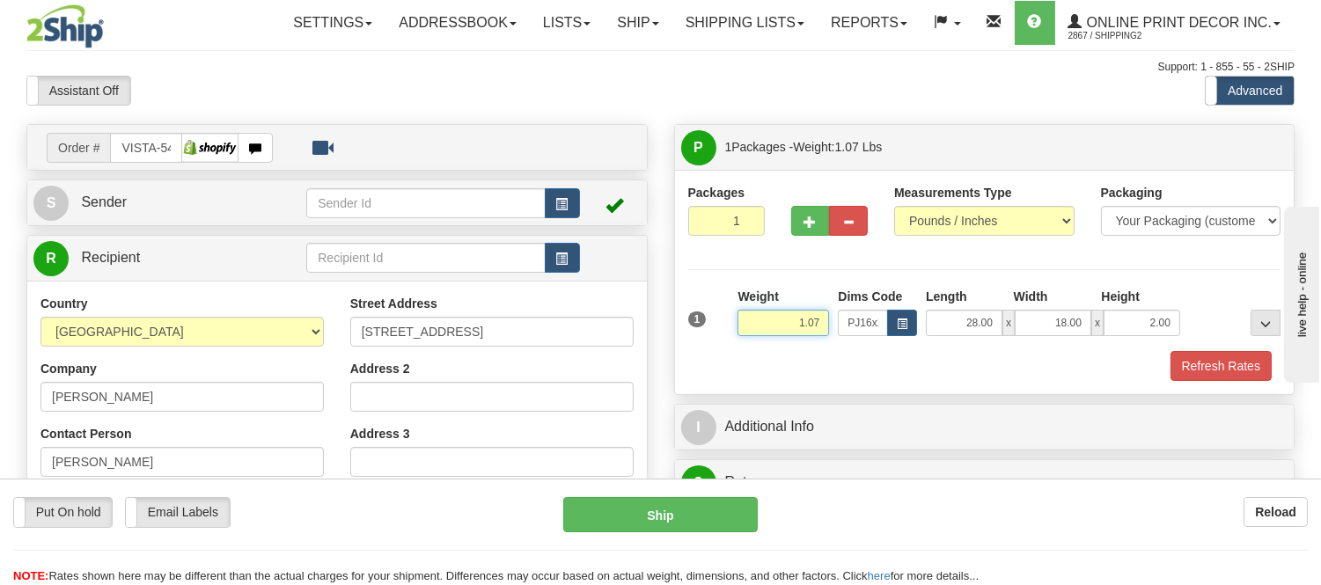
drag, startPoint x: 805, startPoint y: 317, endPoint x: 762, endPoint y: 327, distance: 44.4
click at [762, 327] on input "1.07" at bounding box center [784, 323] width 92 height 26
type input "2.10"
click at [1222, 374] on button "Refresh Rates" at bounding box center [1221, 366] width 101 height 30
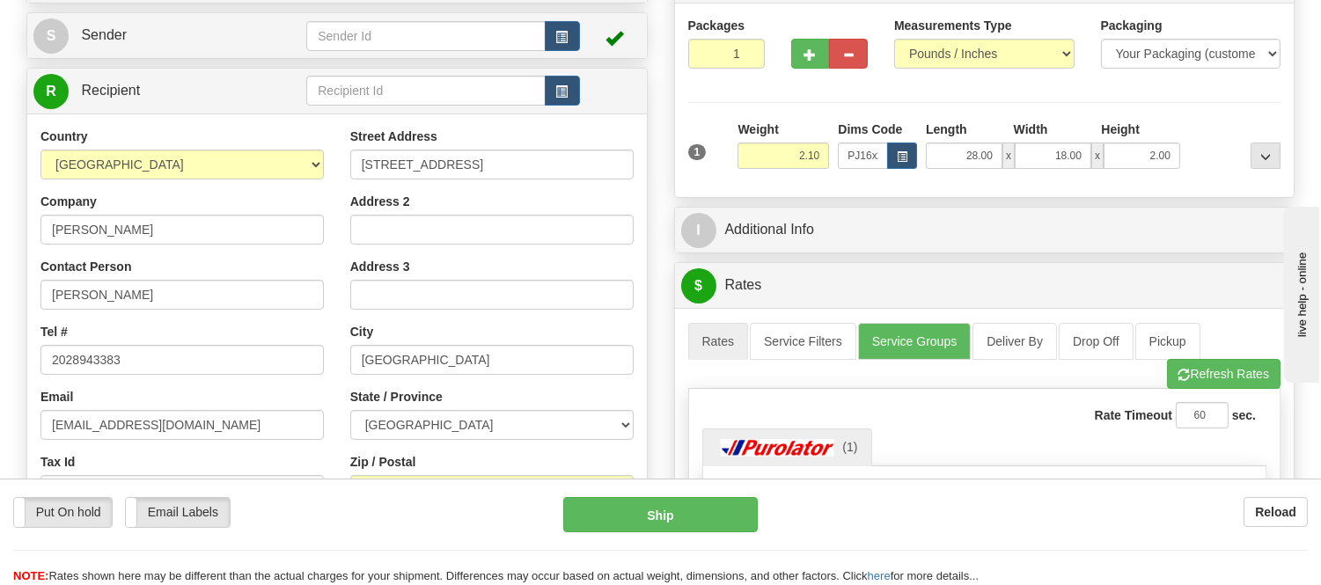
scroll to position [0, 0]
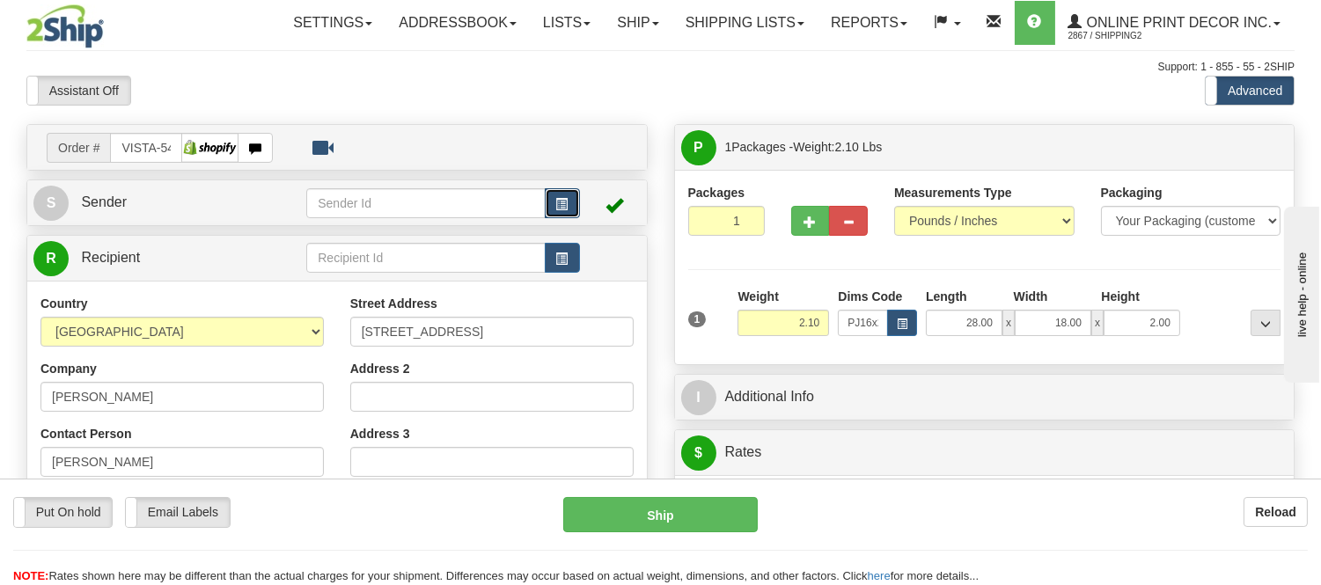
click at [555, 201] on button "button" at bounding box center [562, 203] width 35 height 30
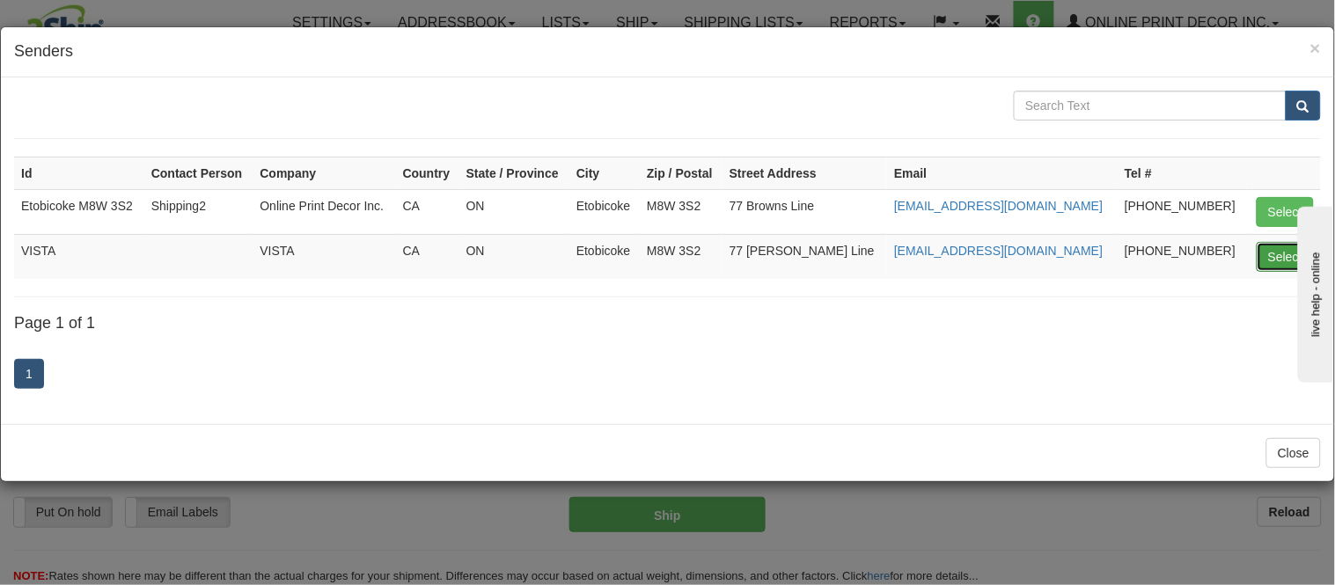
click at [1259, 250] on button "Select" at bounding box center [1285, 257] width 57 height 30
type input "VISTA"
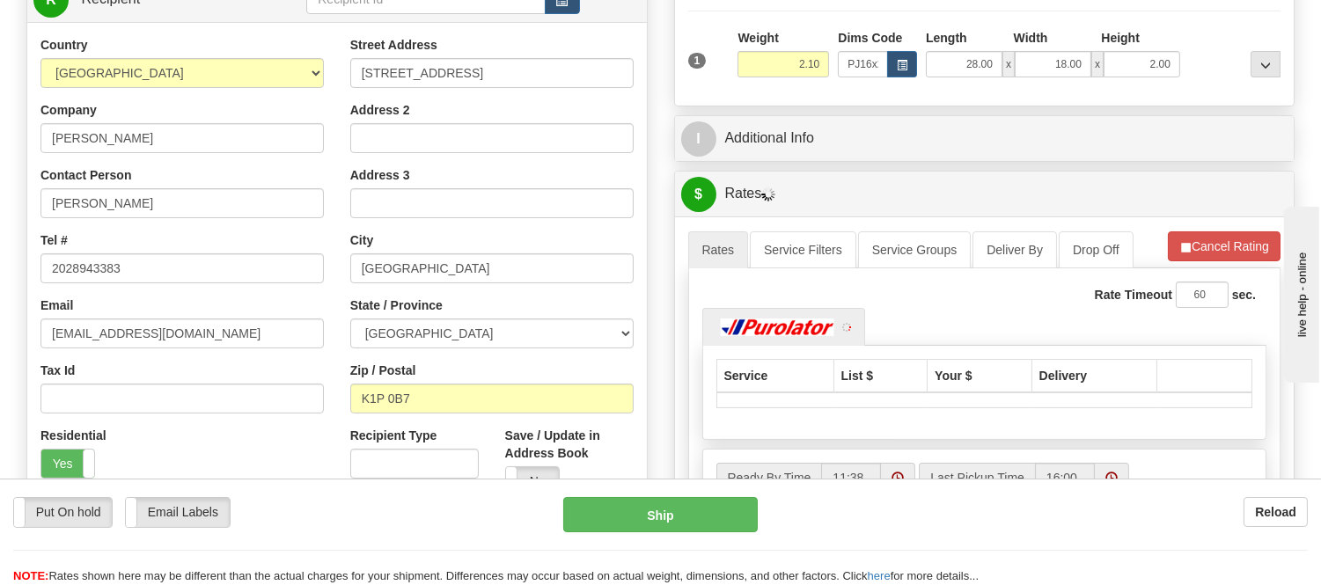
scroll to position [293, 0]
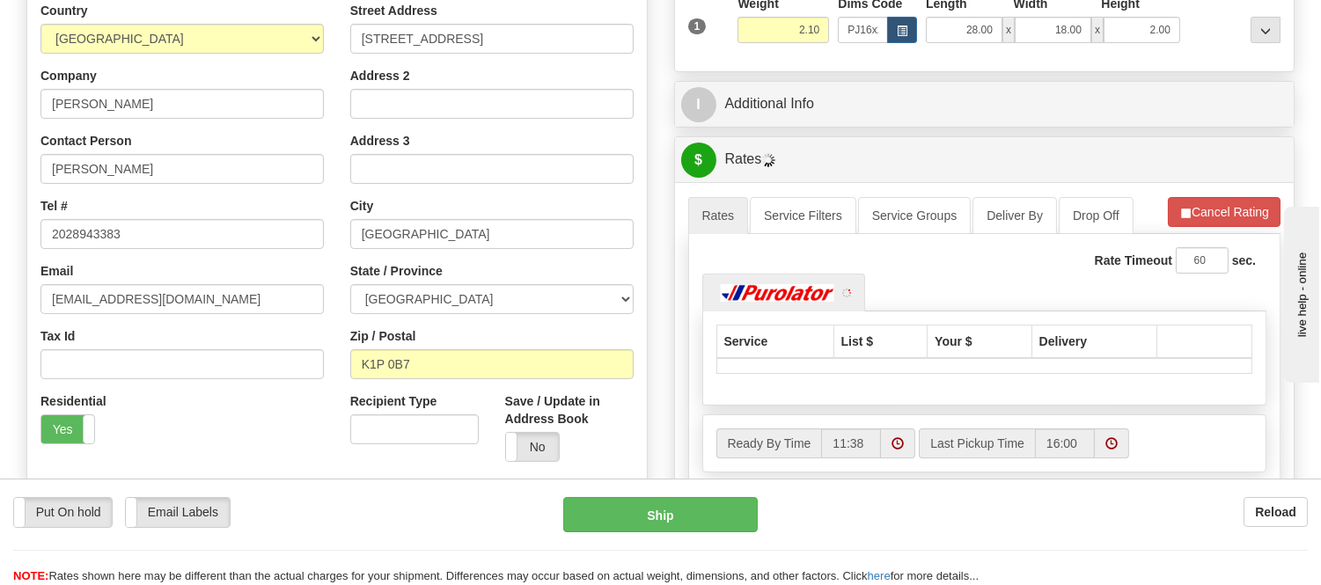
click at [0, 0] on button "Refresh Rates" at bounding box center [0, 0] width 0 height 0
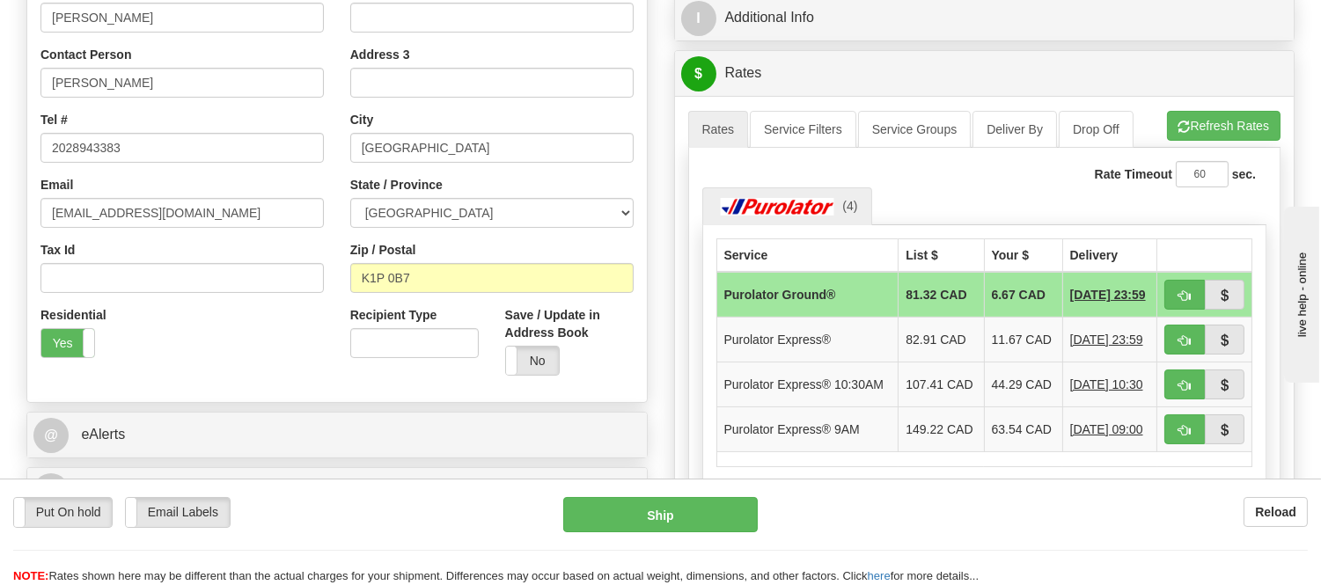
scroll to position [391, 0]
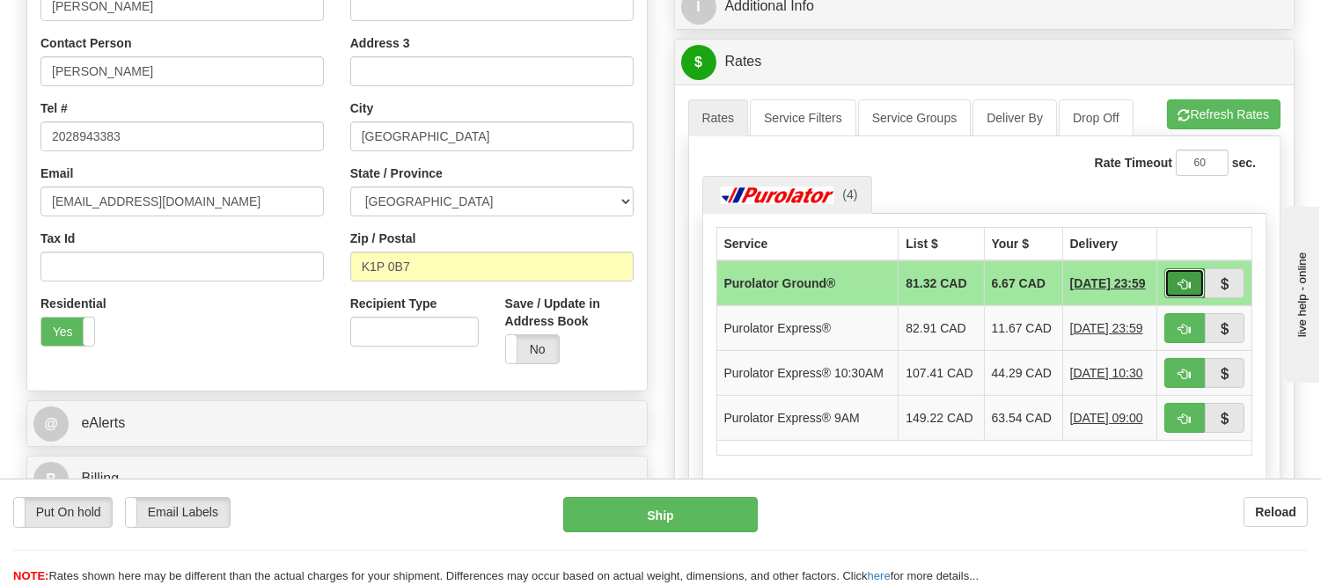
click at [1188, 279] on span "button" at bounding box center [1185, 284] width 12 height 11
type input "260"
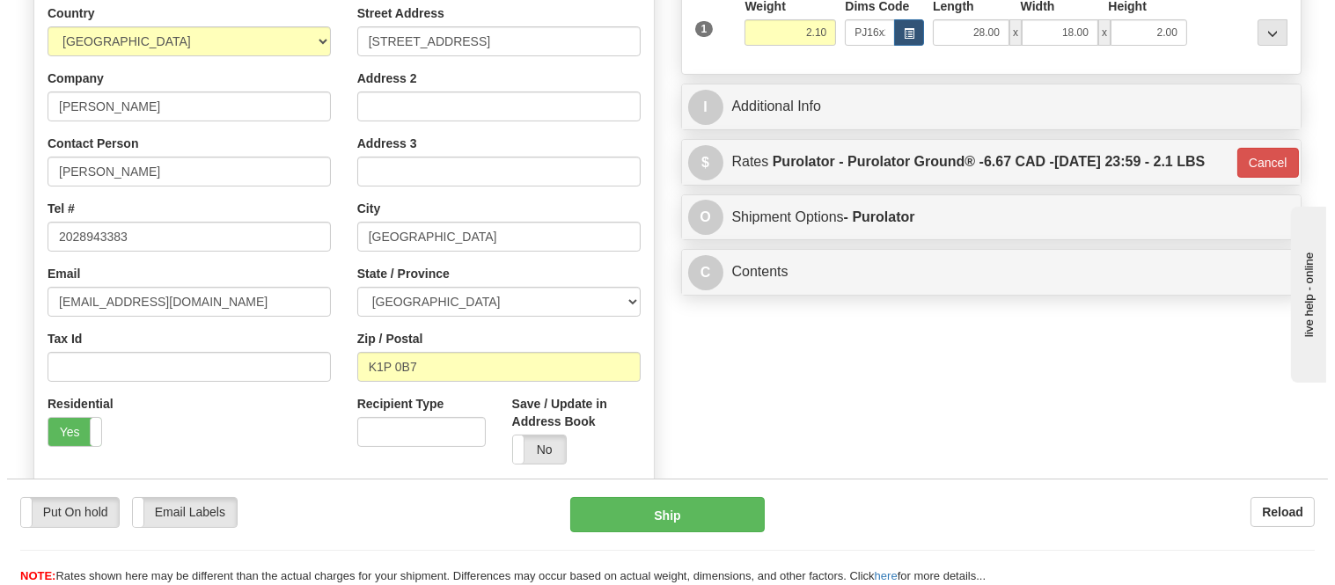
scroll to position [195, 0]
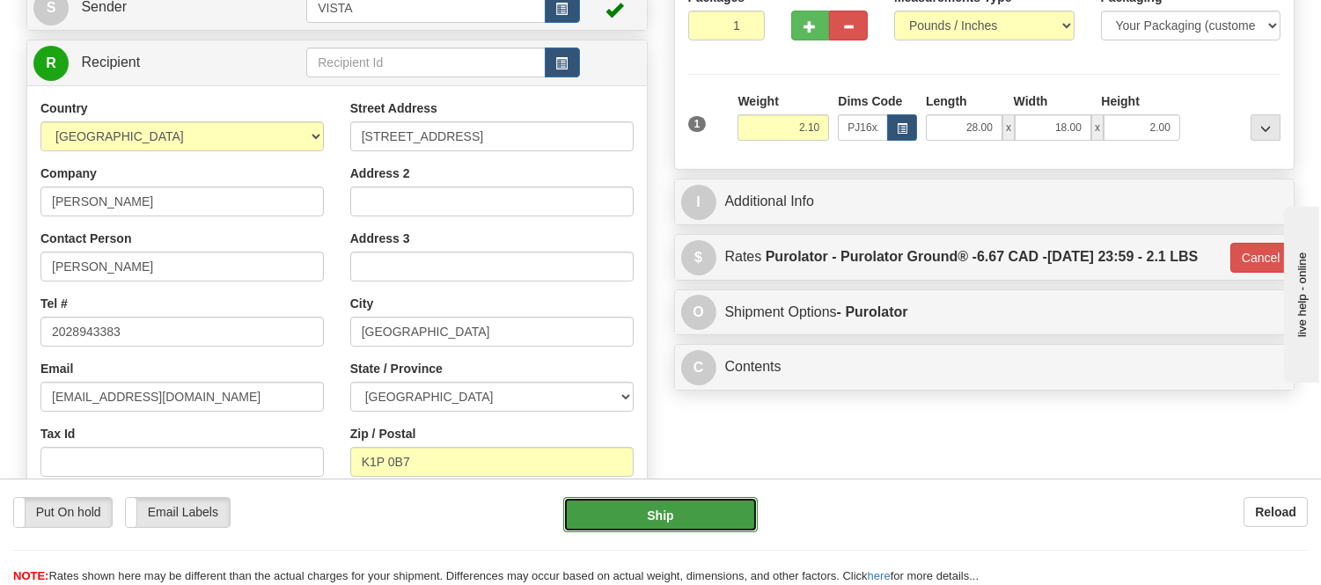
click at [636, 513] on button "Ship" at bounding box center [660, 514] width 194 height 35
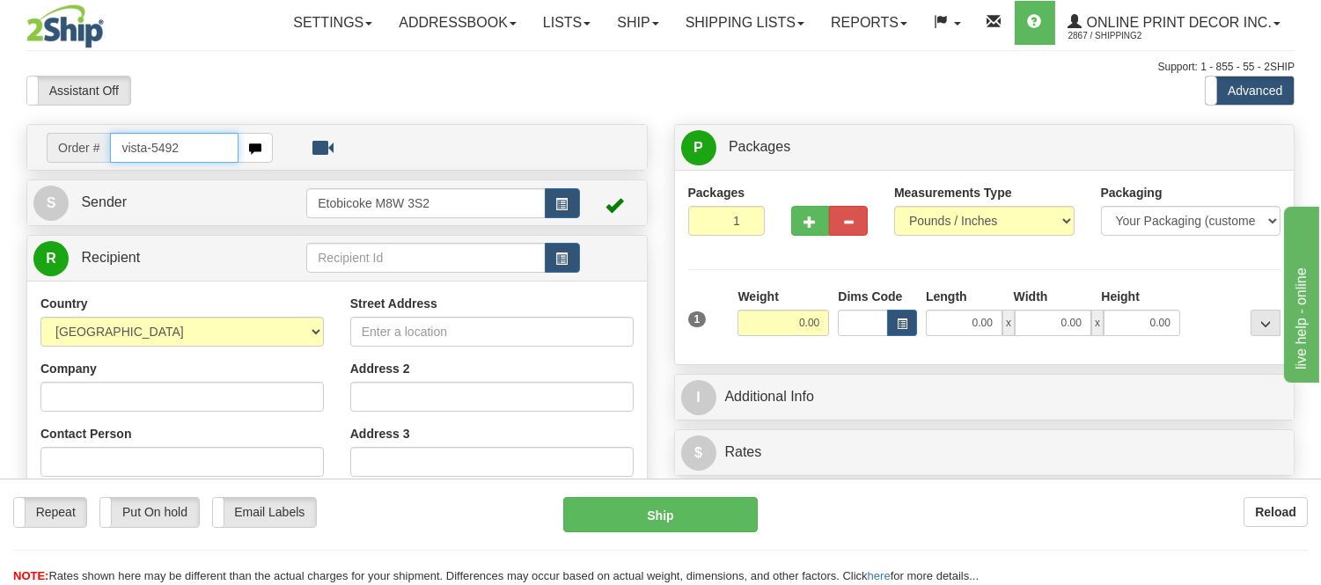
type input "vista-5492"
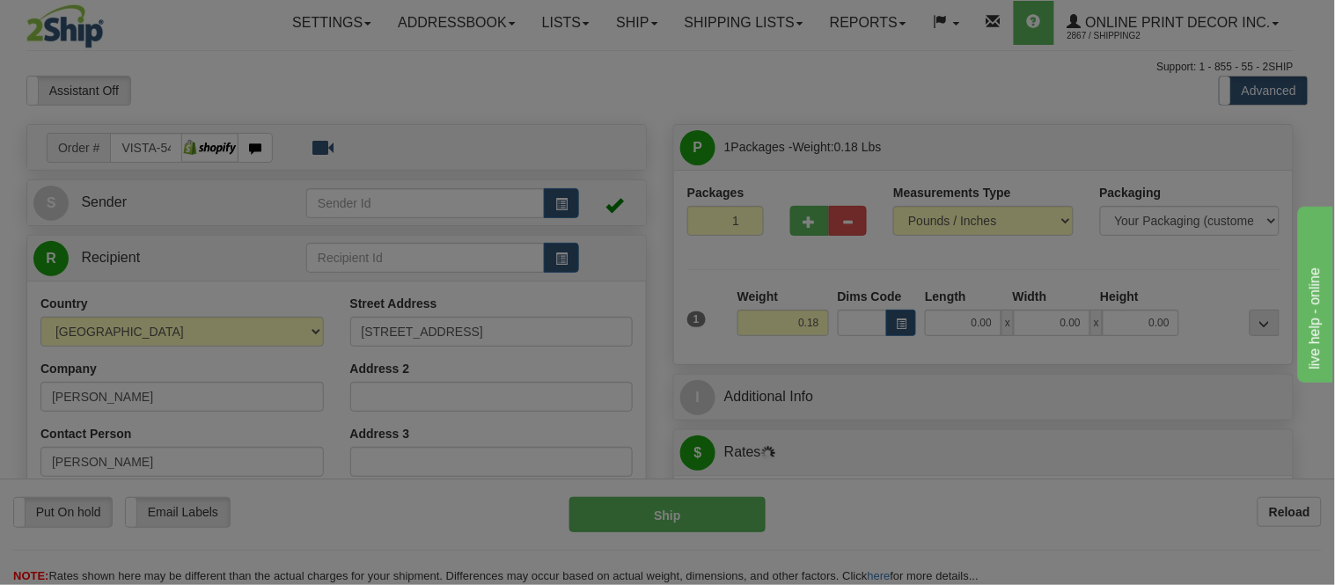
type input "QUISPAMSIS"
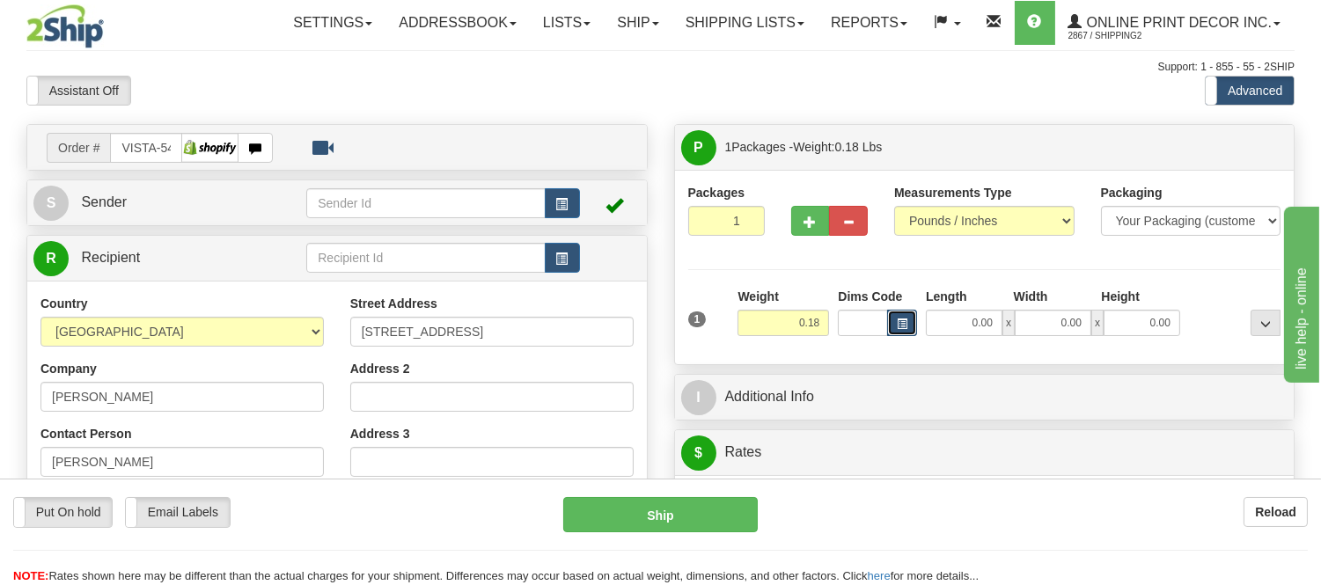
click at [901, 336] on button "button" at bounding box center [902, 323] width 30 height 26
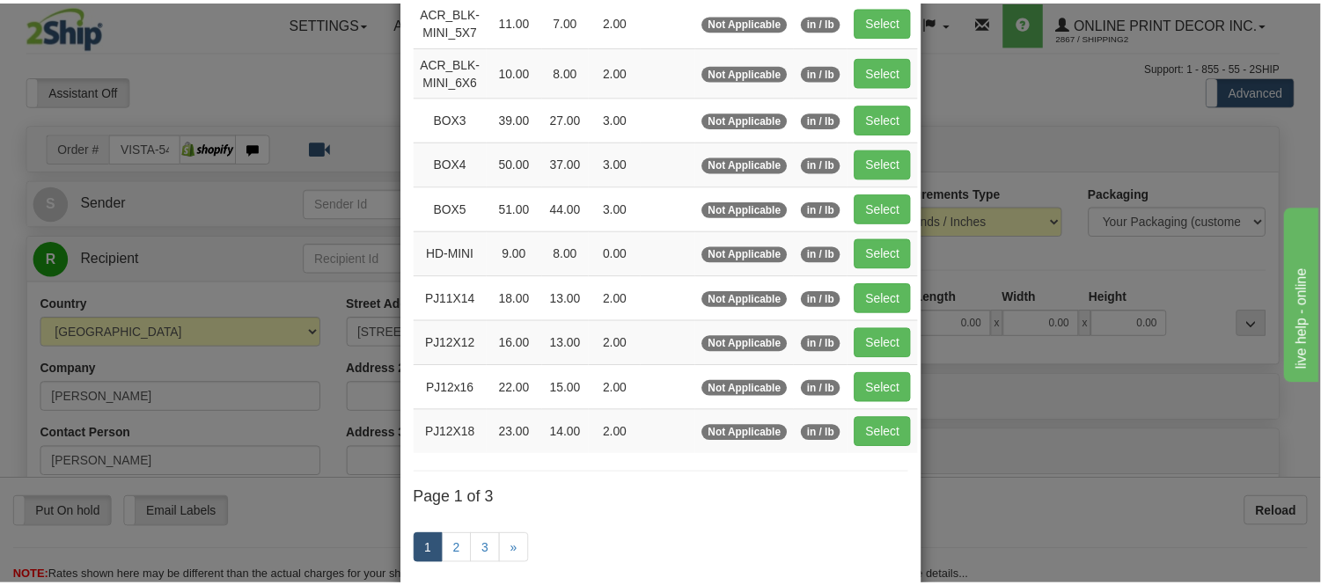
scroll to position [195, 0]
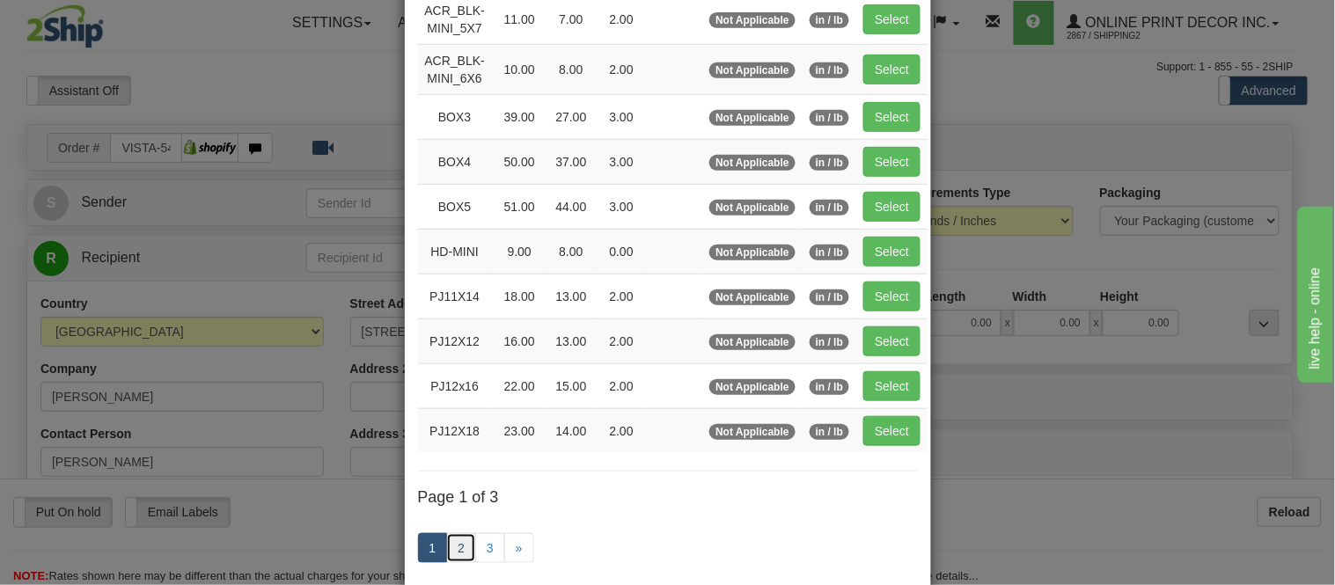
click at [447, 557] on link "2" at bounding box center [461, 548] width 30 height 30
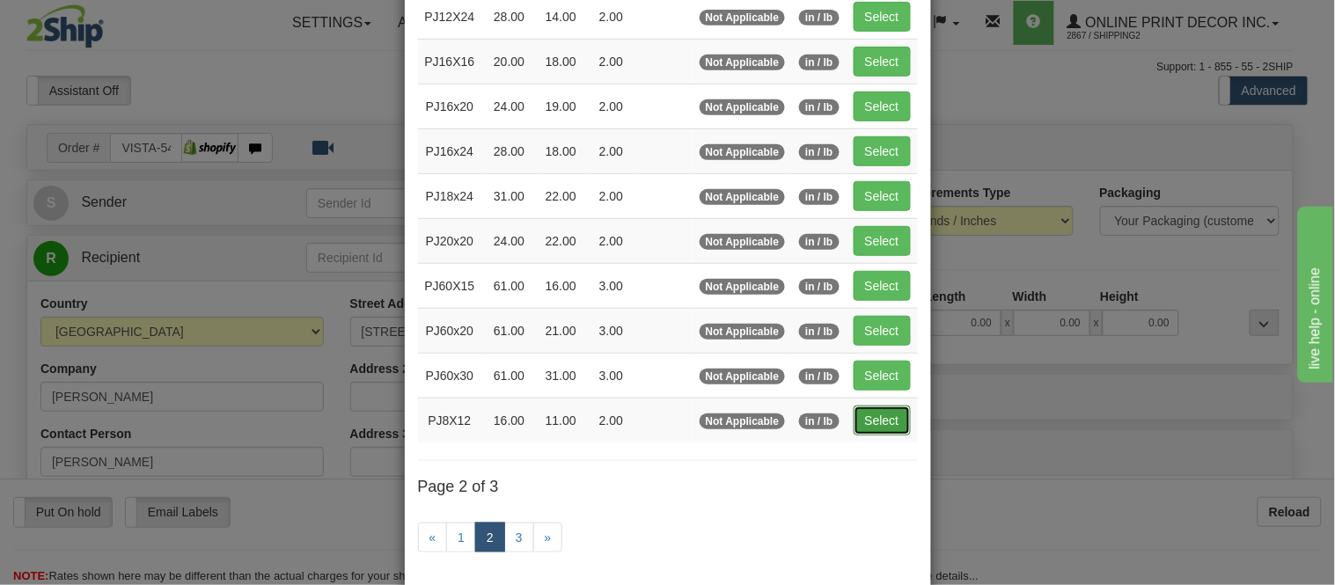
click at [858, 423] on button "Select" at bounding box center [882, 421] width 57 height 30
type input "PJ8X12"
type input "16.00"
type input "11.00"
type input "2.00"
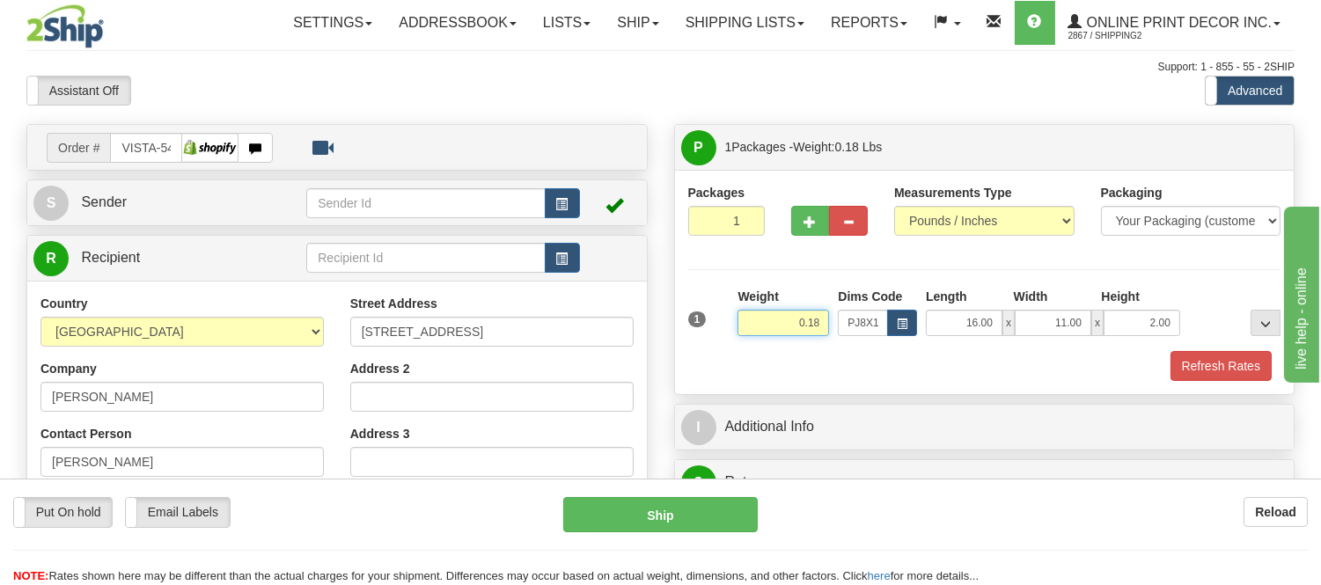
drag, startPoint x: 820, startPoint y: 323, endPoint x: 776, endPoint y: 340, distance: 46.3
click at [776, 340] on div "Weight 0.18" at bounding box center [783, 319] width 100 height 62
type input "1.05"
click at [1200, 370] on button "Refresh Rates" at bounding box center [1221, 366] width 101 height 30
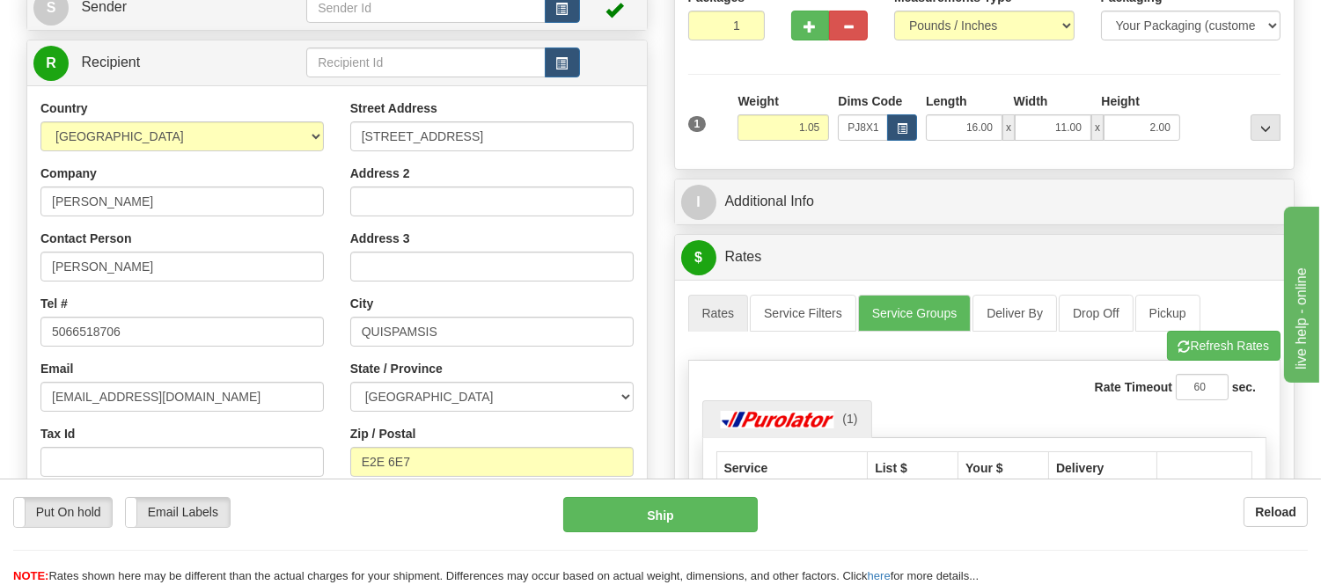
scroll to position [0, 0]
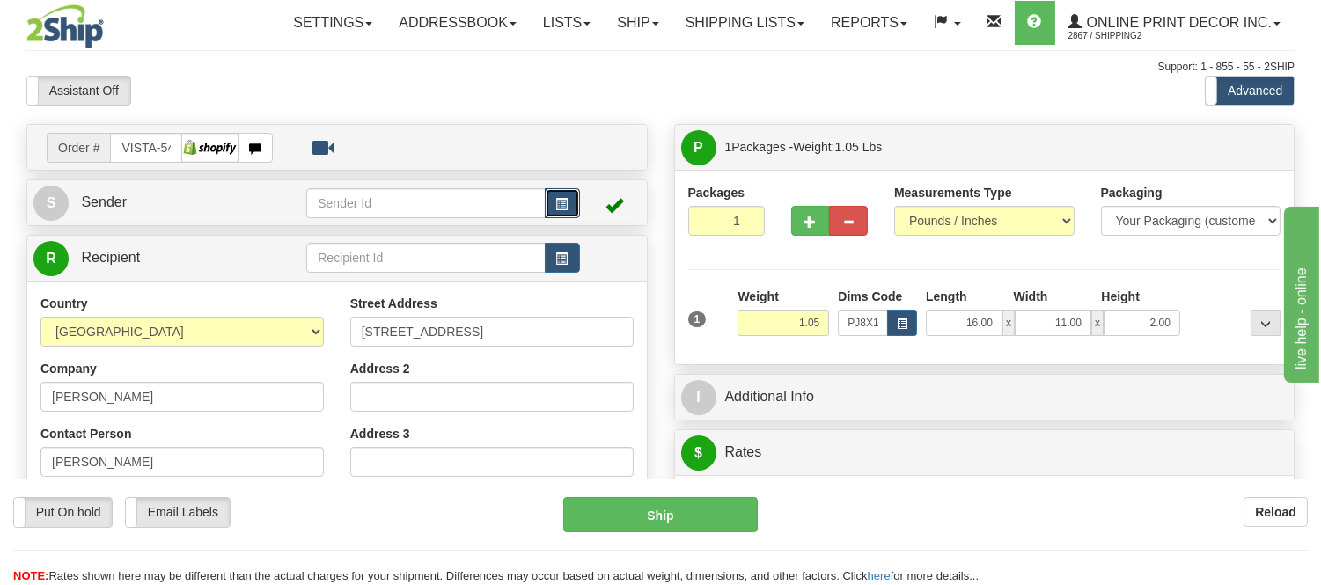
click at [561, 211] on button "button" at bounding box center [562, 203] width 35 height 30
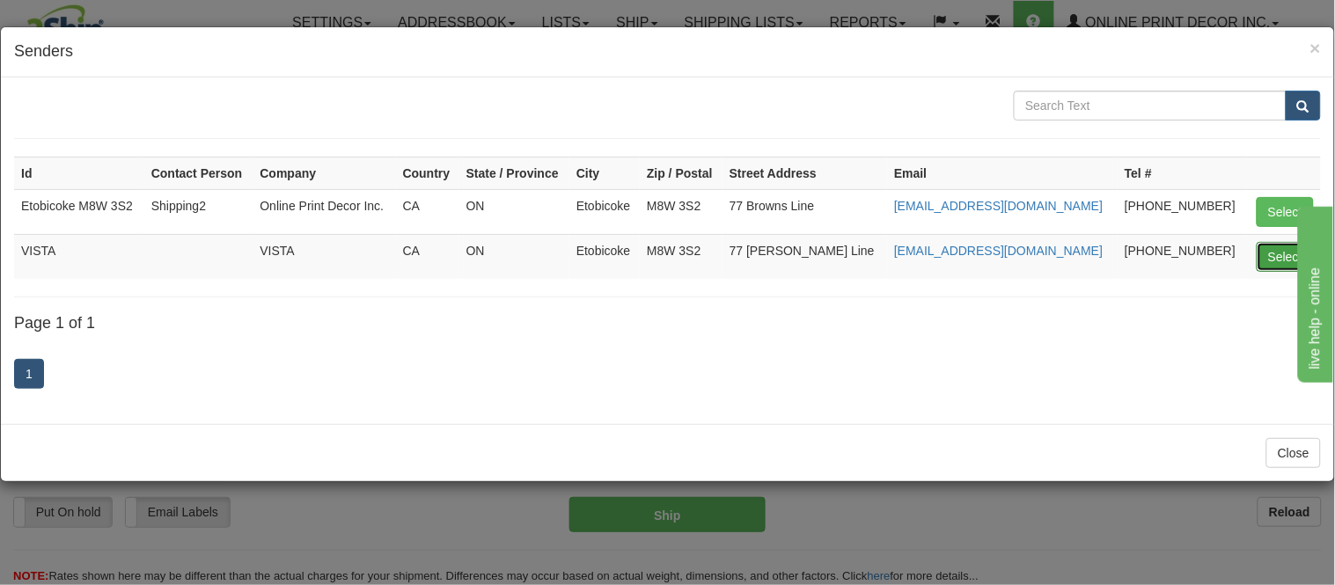
click at [1257, 257] on button "Select" at bounding box center [1285, 257] width 57 height 30
type input "VISTA"
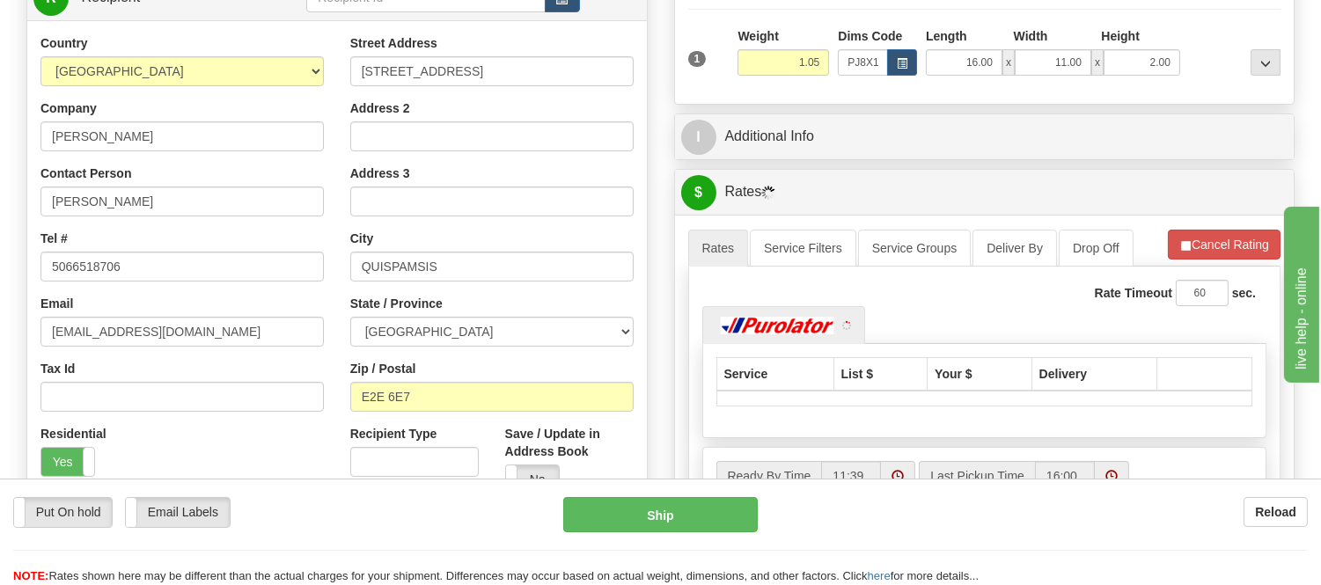
scroll to position [293, 0]
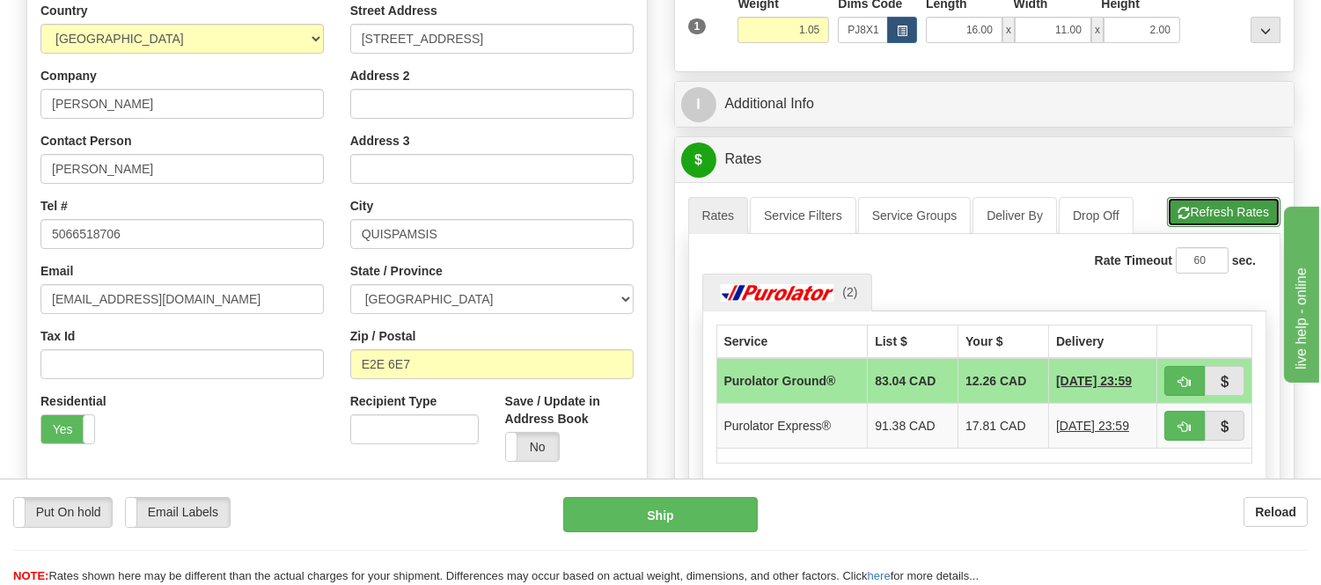
click at [1225, 216] on button "Refresh Rates" at bounding box center [1224, 212] width 114 height 30
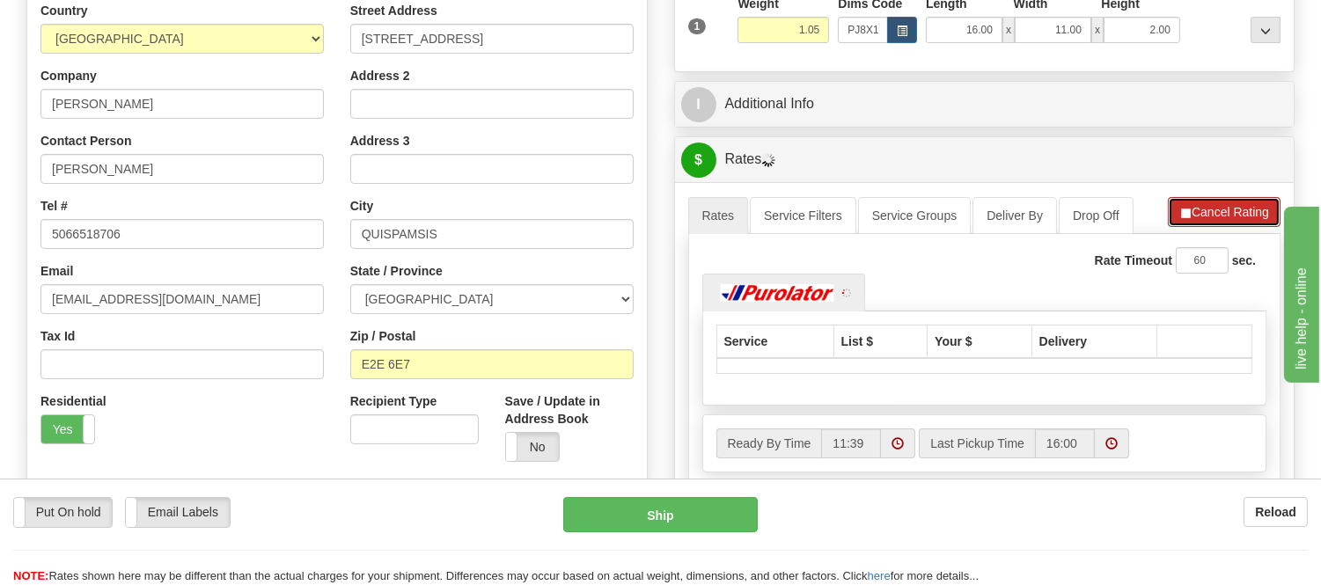
click at [1225, 216] on button "Cancel Rating" at bounding box center [1224, 212] width 113 height 30
click at [1225, 216] on button "Refresh Rates" at bounding box center [1224, 212] width 114 height 30
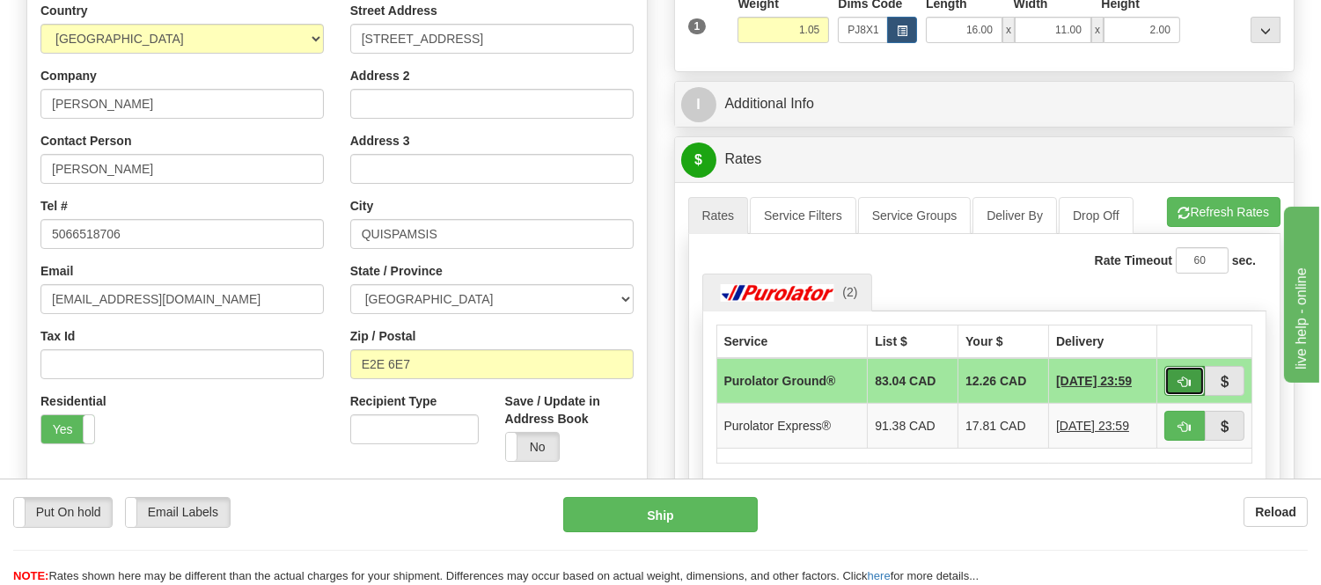
click at [1186, 368] on button "button" at bounding box center [1185, 381] width 40 height 30
type input "260"
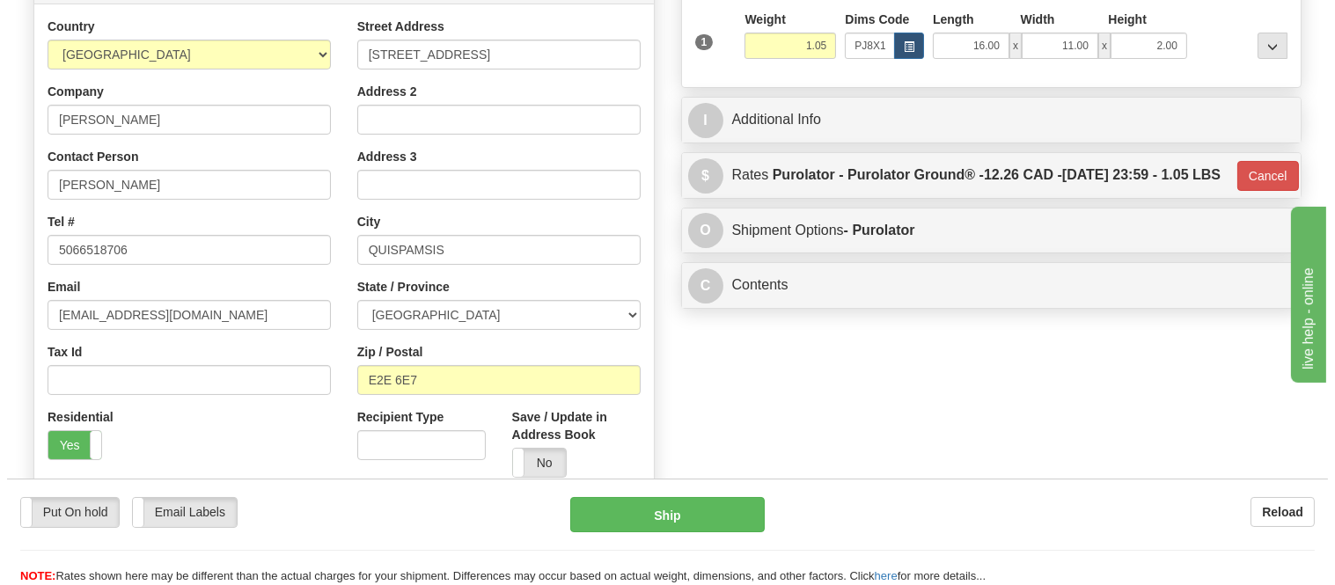
scroll to position [0, 0]
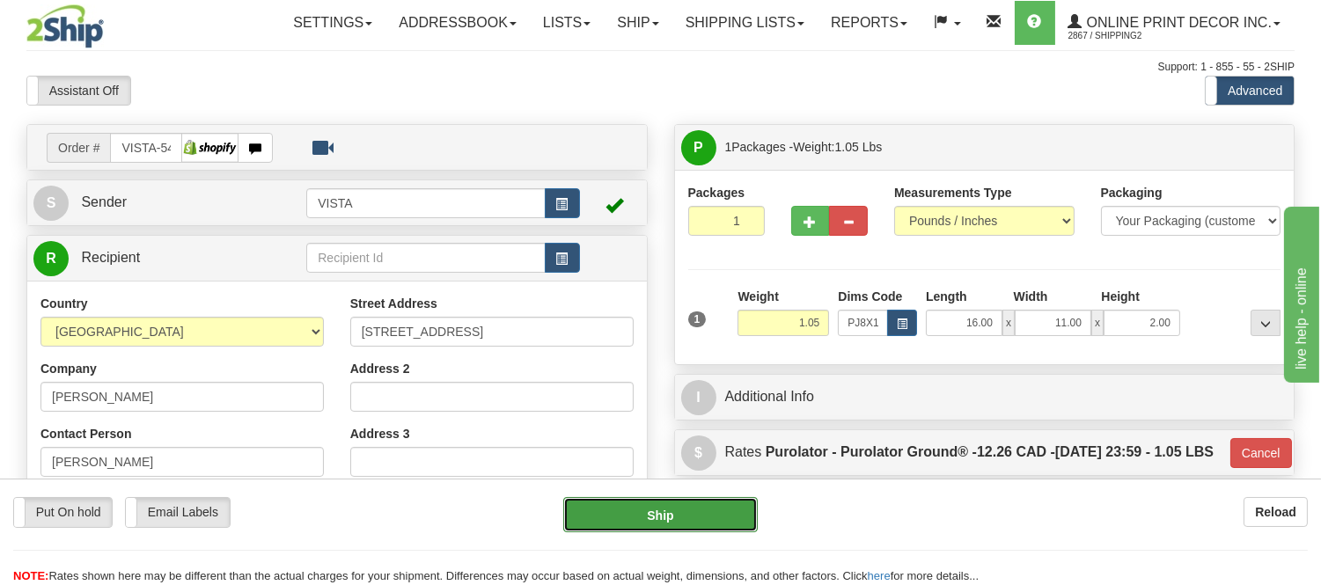
click at [634, 525] on button "Ship" at bounding box center [660, 514] width 194 height 35
